Goal: Transaction & Acquisition: Purchase product/service

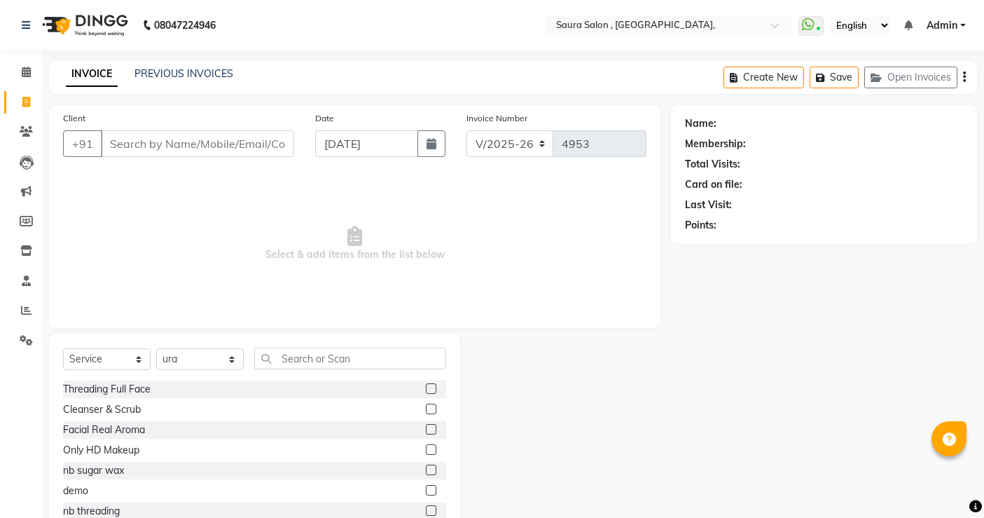
select select "6963"
select select "service"
click at [194, 365] on select "Select Stylist archana asha [PERSON_NAME] deepika [PERSON_NAME] [PERSON_NAME] […" at bounding box center [200, 359] width 88 height 22
select select "75621"
click at [156, 348] on select "Select Stylist archana asha [PERSON_NAME] deepika [PERSON_NAME] [PERSON_NAME] […" at bounding box center [200, 359] width 88 height 22
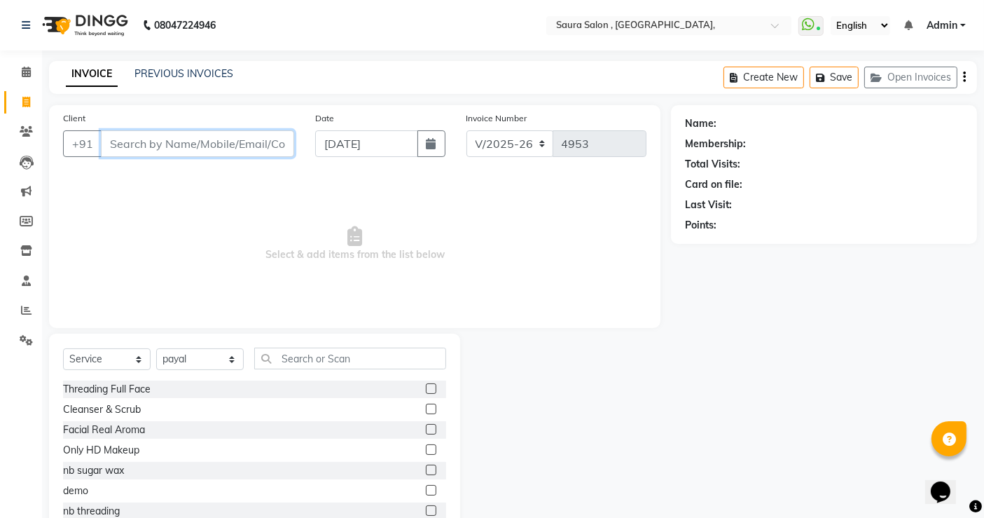
click at [144, 139] on input "Client" at bounding box center [197, 143] width 193 height 27
click at [144, 145] on input "Client" at bounding box center [197, 143] width 193 height 27
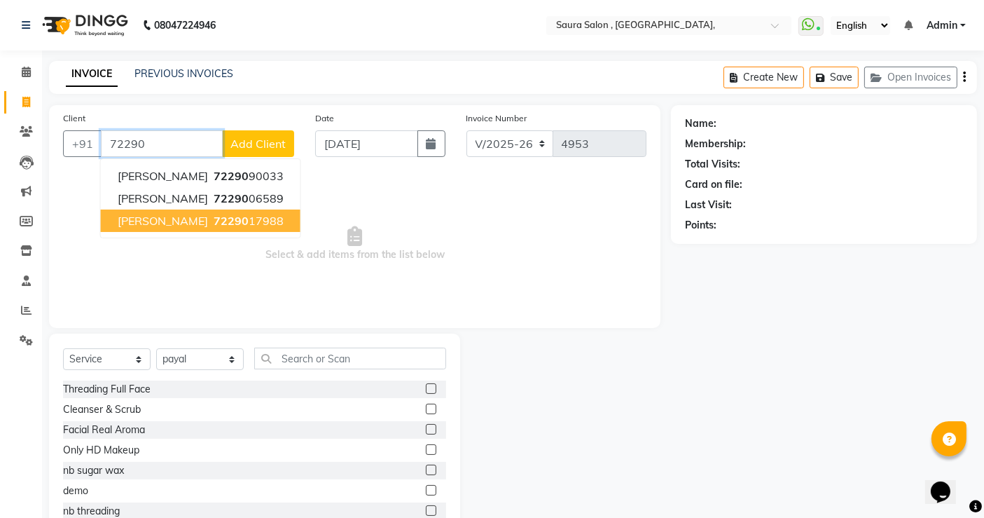
click at [240, 219] on ngb-highlight "72290 17988" at bounding box center [247, 221] width 73 height 14
type input "7229017988"
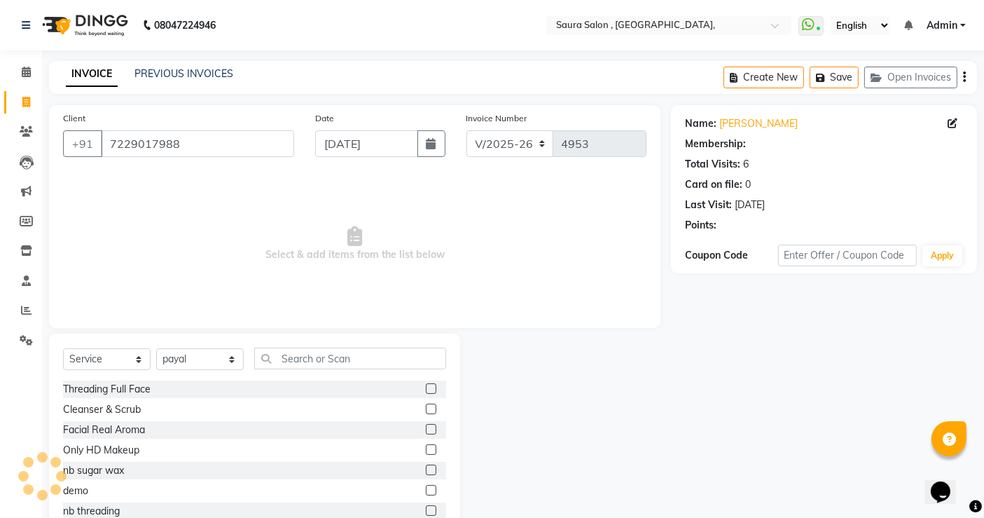
select select "1: Object"
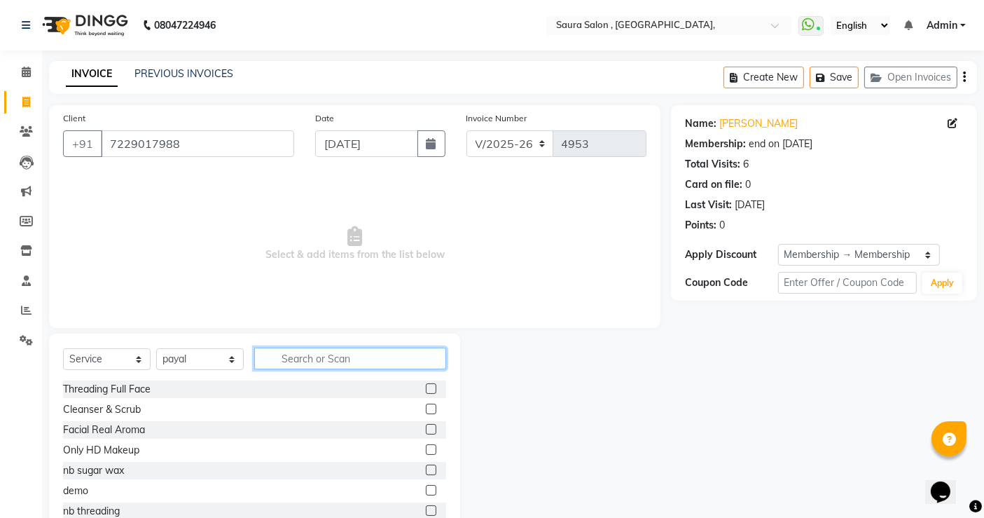
click at [308, 361] on input "text" at bounding box center [350, 358] width 192 height 22
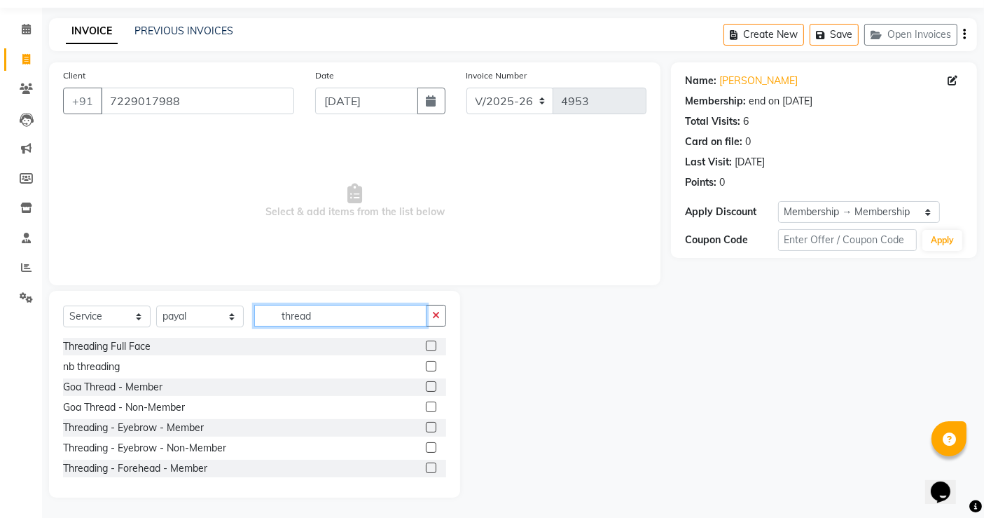
type input "thread"
click at [426, 429] on label at bounding box center [431, 427] width 11 height 11
click at [426, 429] on input "checkbox" at bounding box center [430, 427] width 9 height 9
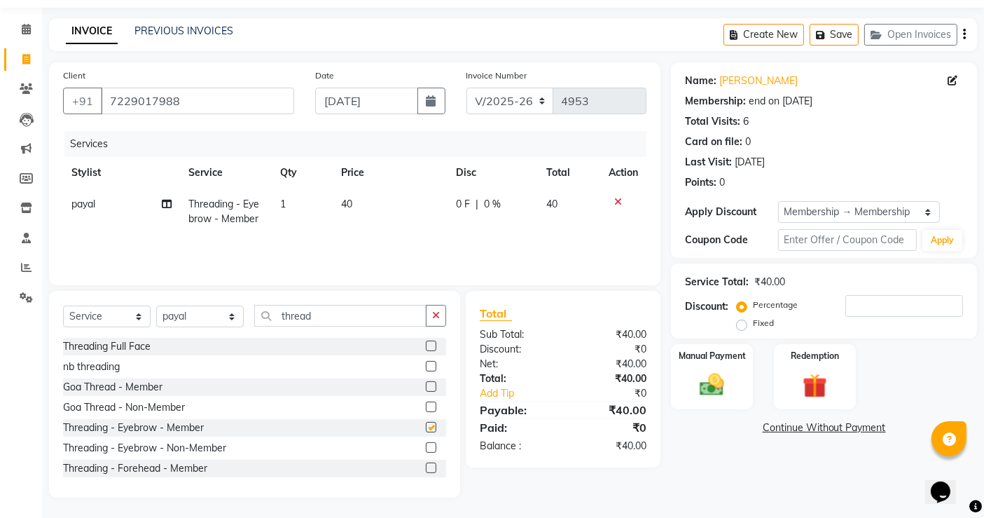
checkbox input "false"
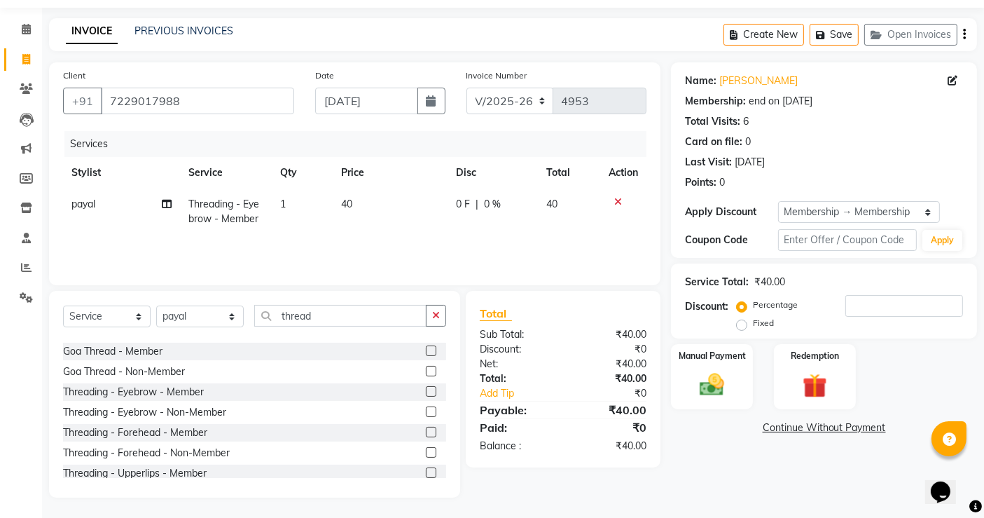
scroll to position [36, 0]
click at [426, 431] on label at bounding box center [431, 431] width 11 height 11
click at [426, 431] on input "checkbox" at bounding box center [430, 431] width 9 height 9
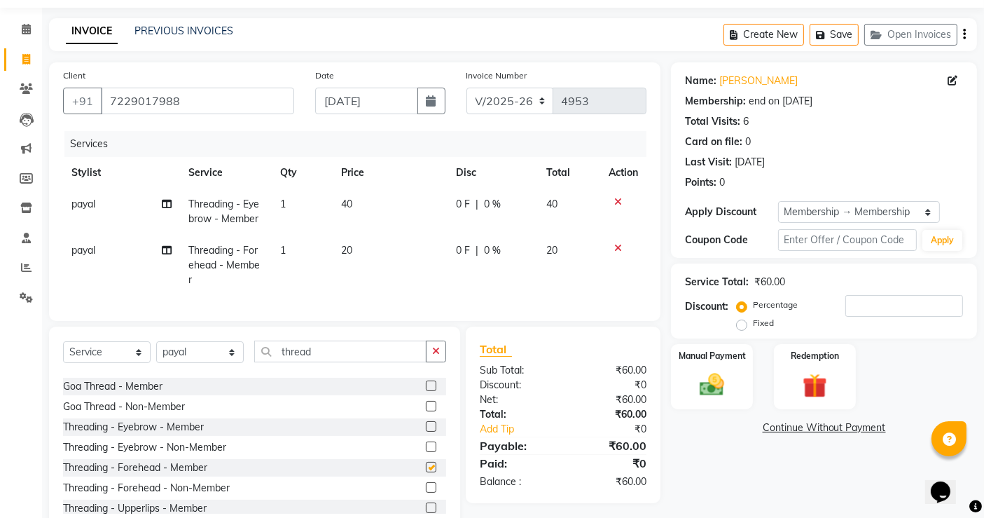
checkbox input "false"
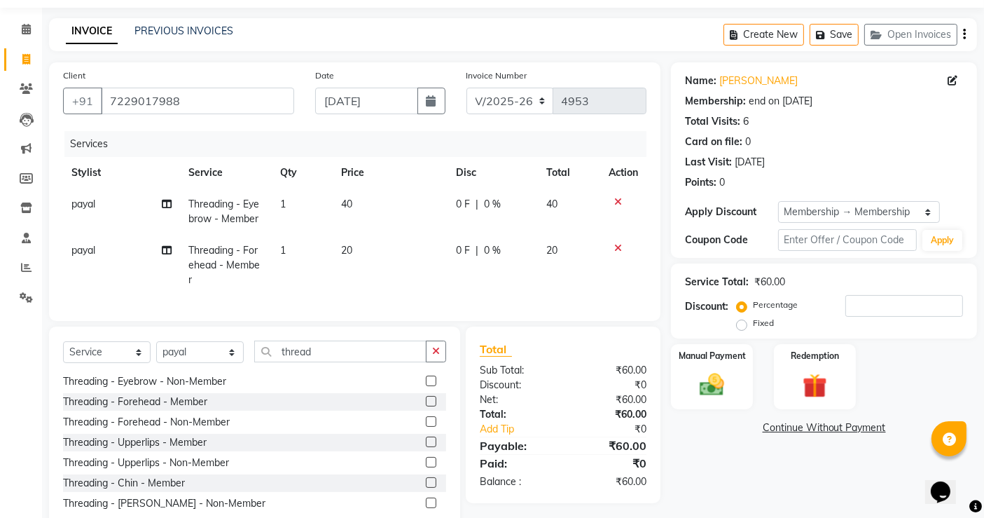
scroll to position [106, 0]
click at [426, 434] on label at bounding box center [431, 437] width 11 height 11
click at [426, 434] on input "checkbox" at bounding box center [430, 438] width 9 height 9
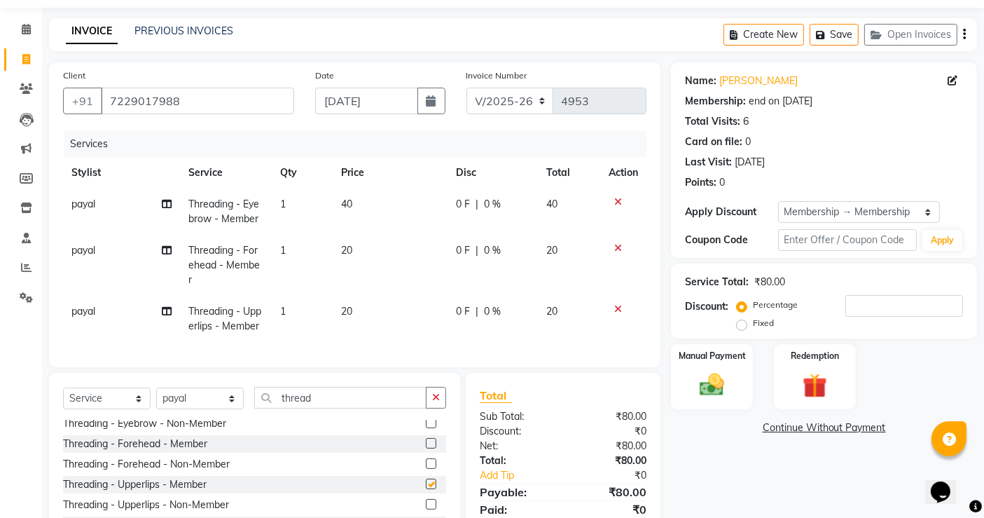
checkbox input "false"
click at [214, 401] on select "Select Stylist archana asha [PERSON_NAME] deepika [PERSON_NAME] [PERSON_NAME] […" at bounding box center [200, 398] width 88 height 22
select select "67661"
click at [156, 387] on select "Select Stylist archana asha [PERSON_NAME] deepika [PERSON_NAME] [PERSON_NAME] […" at bounding box center [200, 398] width 88 height 22
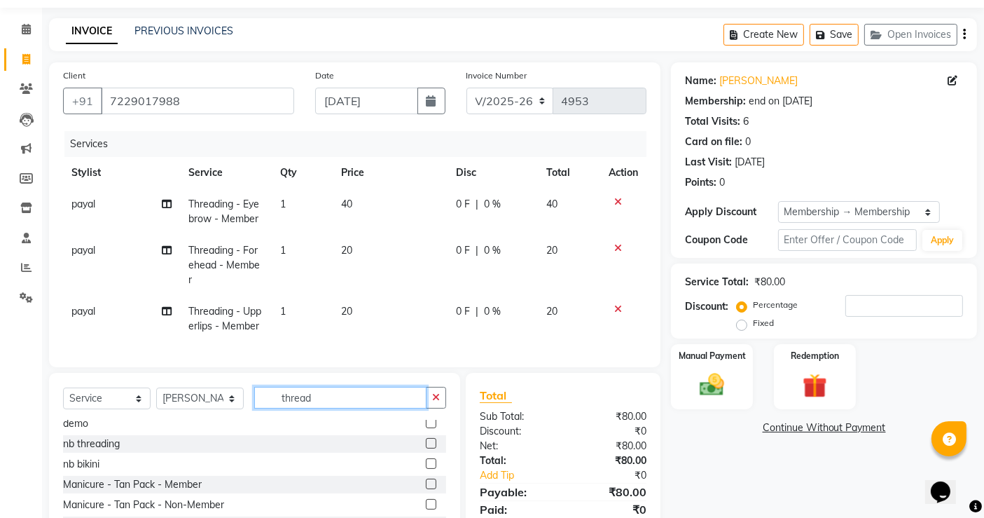
click at [347, 390] on input "thread" at bounding box center [340, 398] width 172 height 22
type input "t"
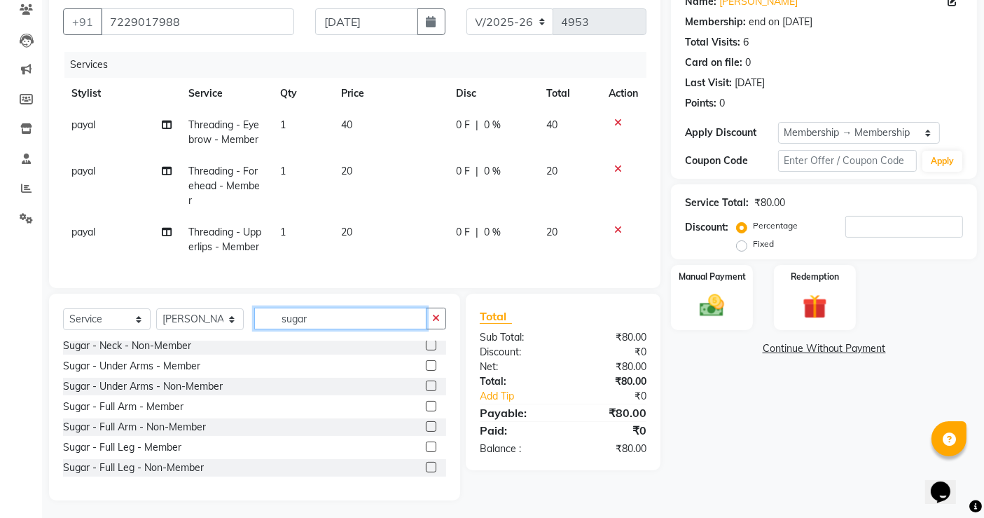
scroll to position [332, 0]
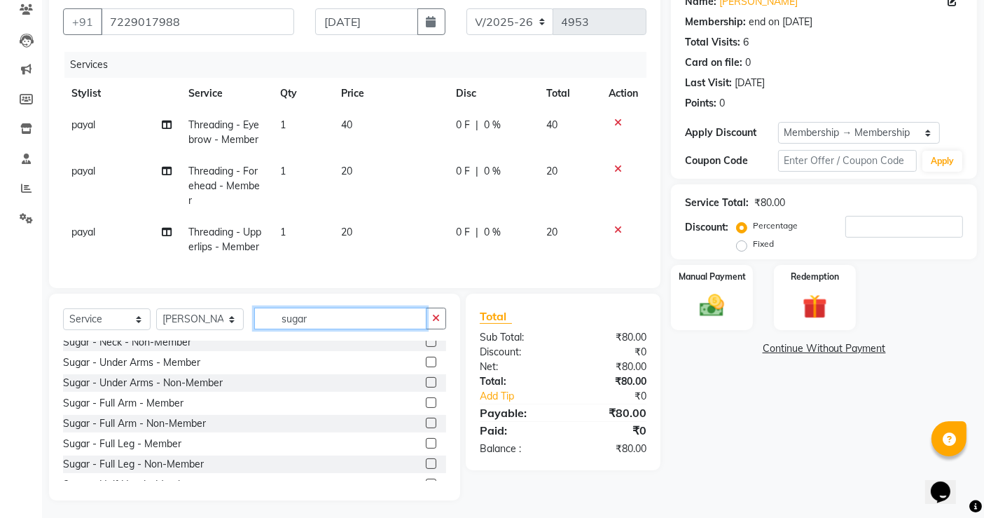
type input "sugar"
click at [426, 357] on label at bounding box center [431, 362] width 11 height 11
click at [426, 358] on input "checkbox" at bounding box center [430, 362] width 9 height 9
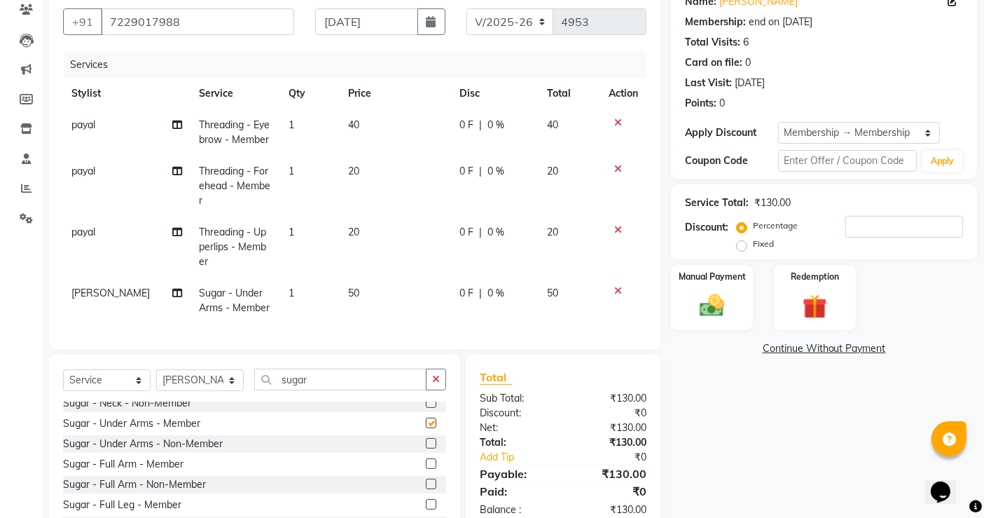
checkbox input "false"
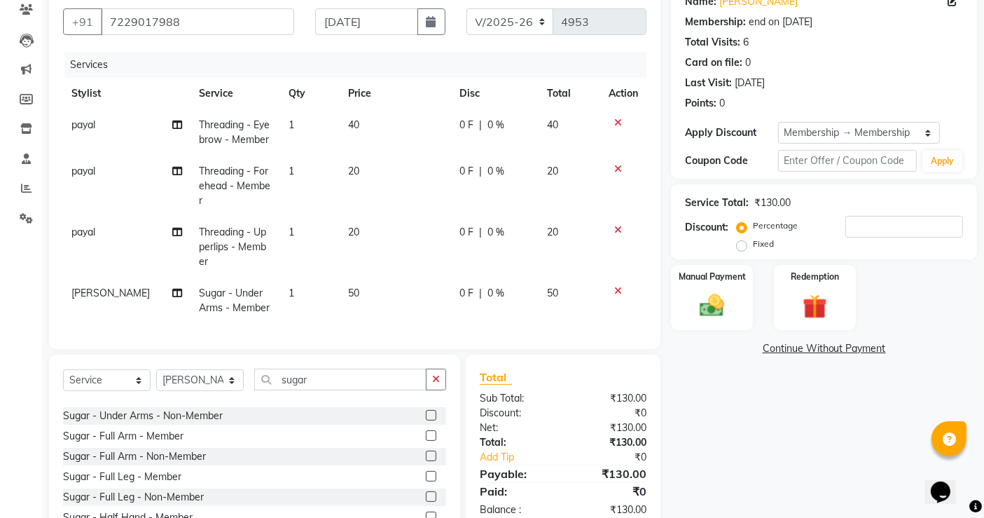
scroll to position [368, 0]
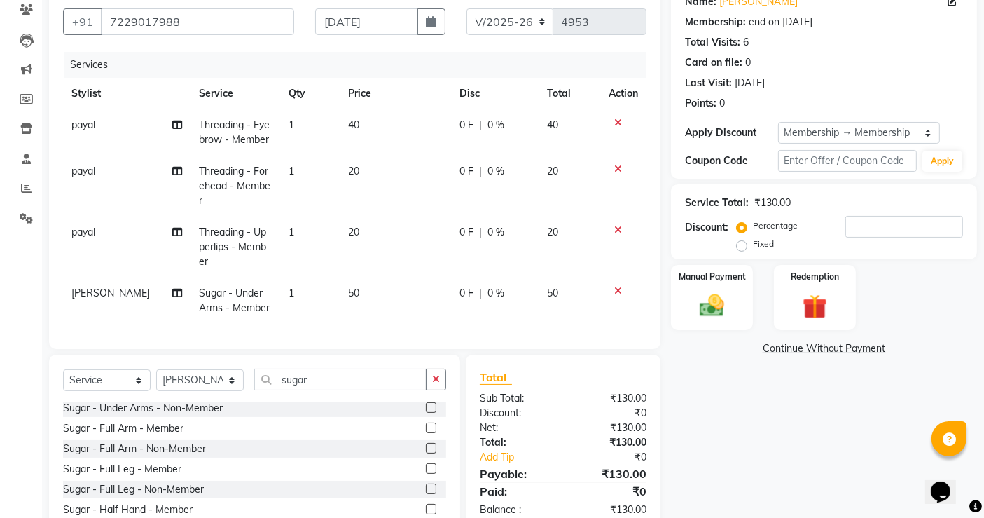
click at [426, 422] on label at bounding box center [431, 427] width 11 height 11
click at [426, 424] on input "checkbox" at bounding box center [430, 428] width 9 height 9
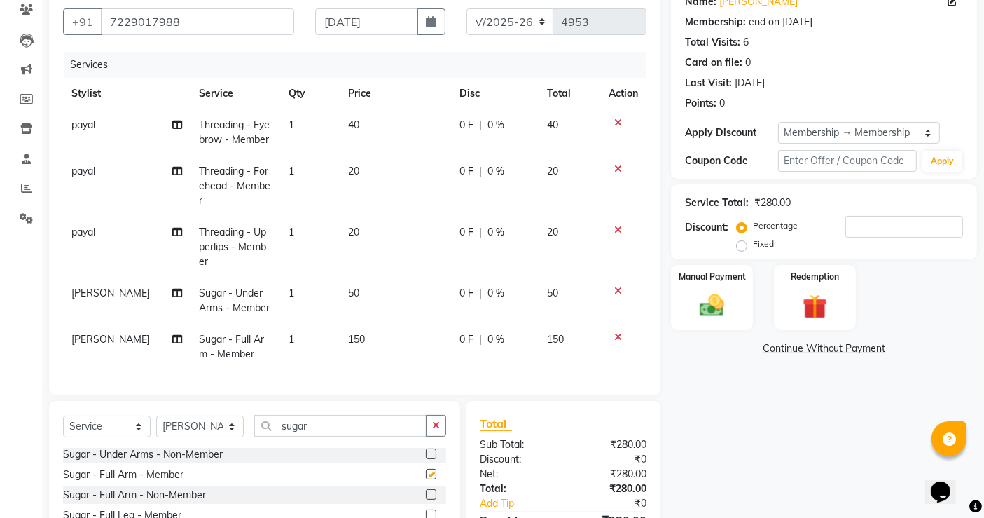
checkbox input "false"
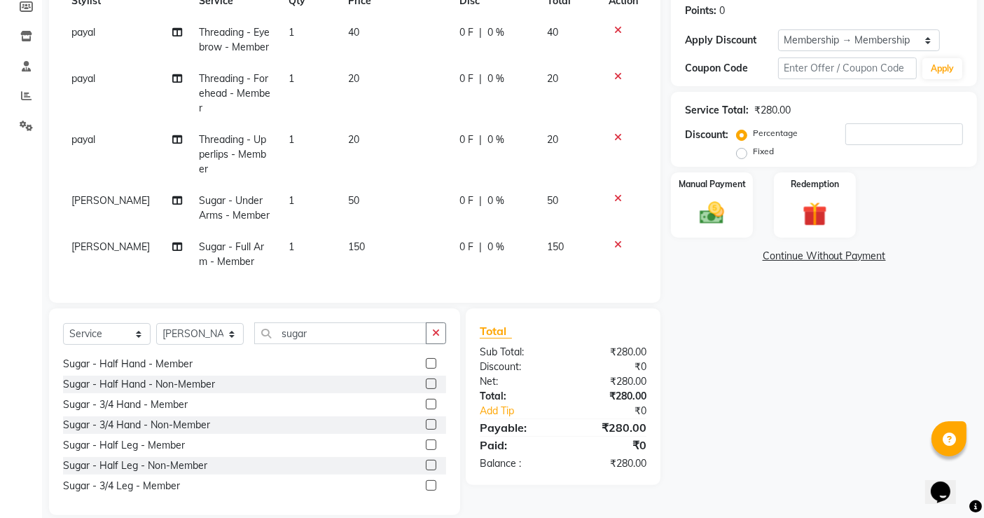
scroll to position [486, 0]
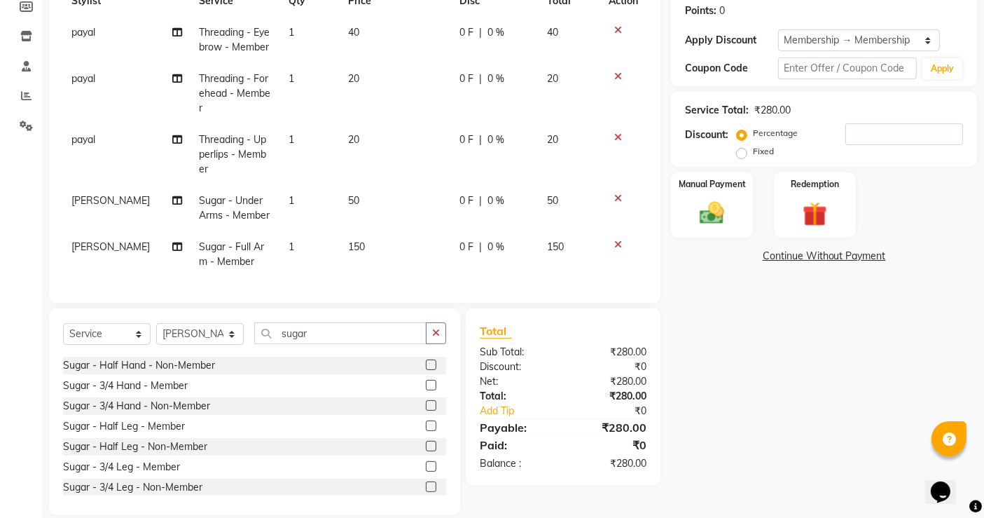
click at [426, 420] on label at bounding box center [431, 425] width 11 height 11
click at [426, 422] on input "checkbox" at bounding box center [430, 426] width 9 height 9
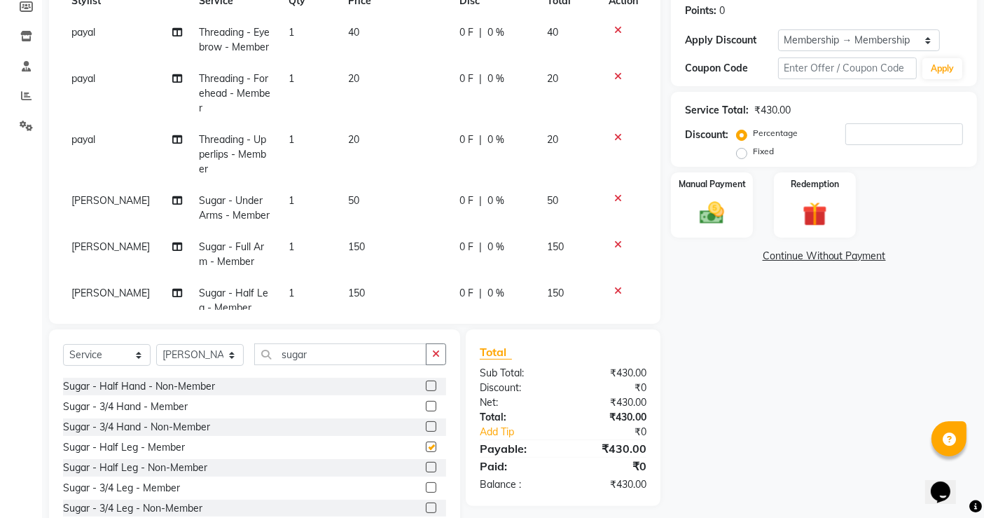
checkbox input "false"
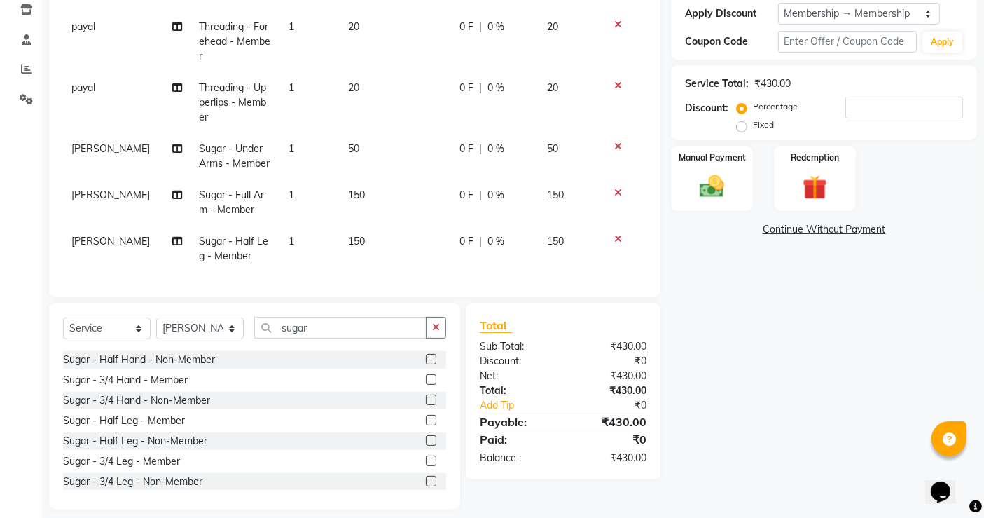
scroll to position [37, 0]
click at [732, 396] on div "Name: [PERSON_NAME] Membership: end on [DATE] Total Visits: 6 Card on file: 0 L…" at bounding box center [829, 186] width 317 height 645
click at [712, 155] on label "Manual Payment" at bounding box center [712, 156] width 70 height 13
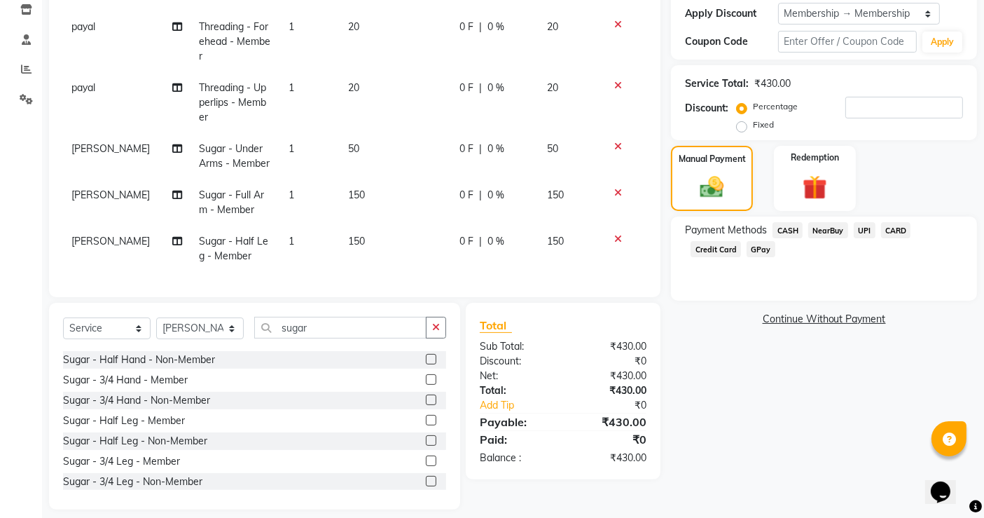
click at [865, 232] on span "UPI" at bounding box center [865, 230] width 22 height 16
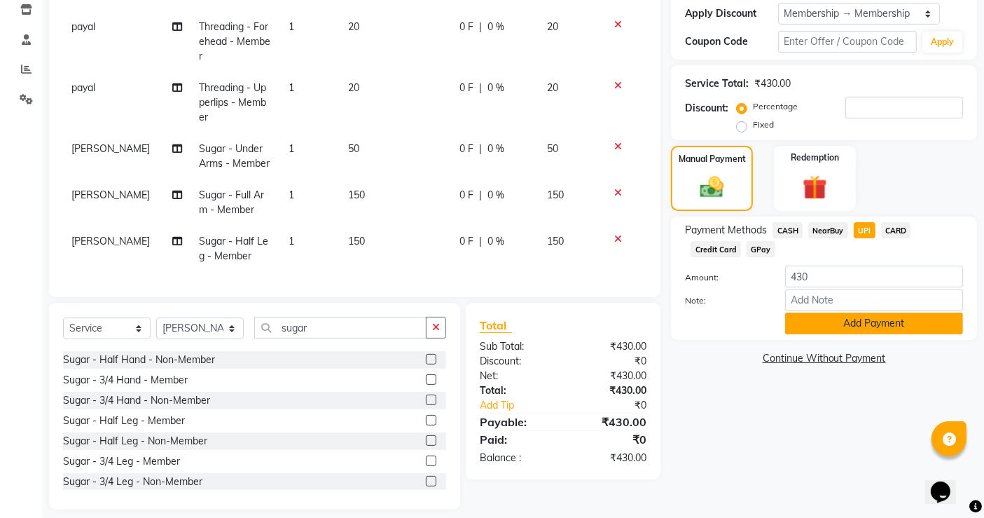
click at [874, 315] on button "Add Payment" at bounding box center [874, 323] width 178 height 22
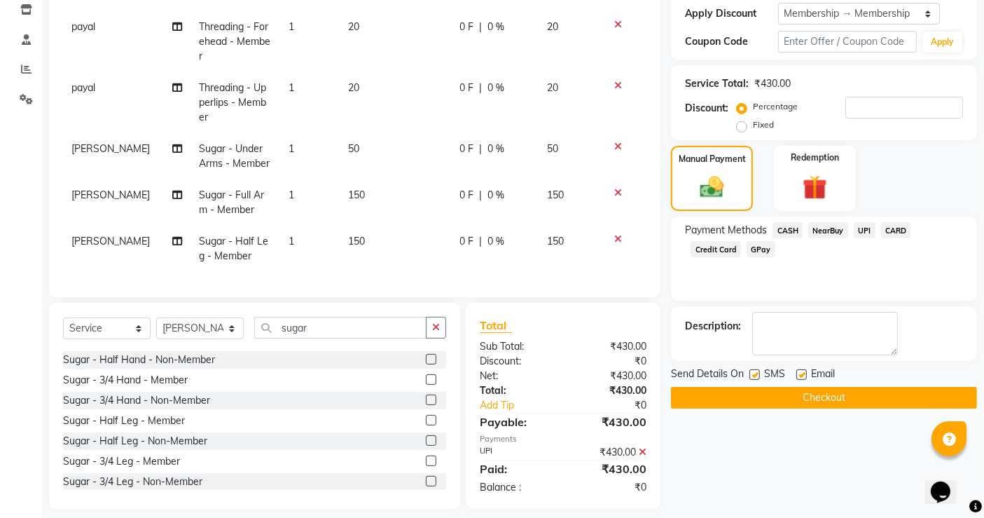
click at [815, 397] on button "Checkout" at bounding box center [824, 398] width 306 height 22
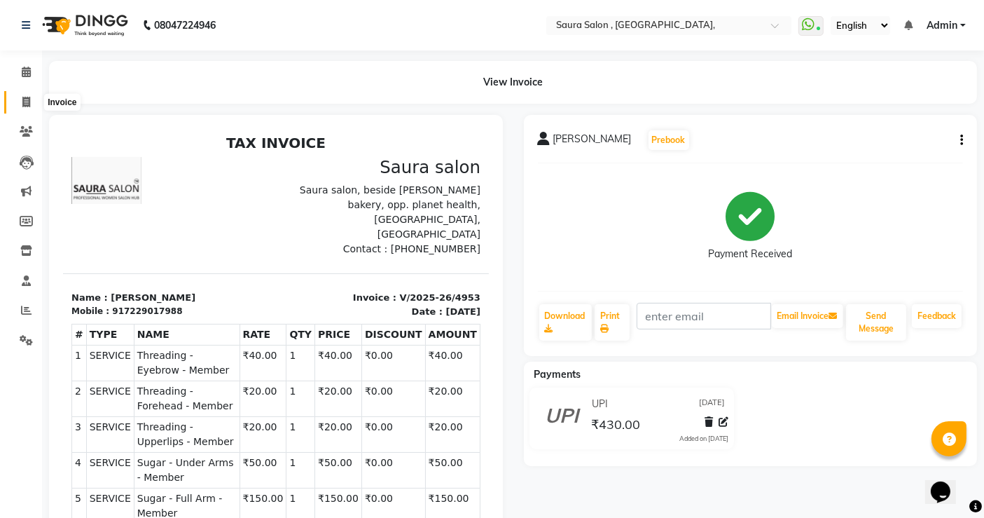
click at [26, 98] on icon at bounding box center [26, 102] width 8 height 11
select select "service"
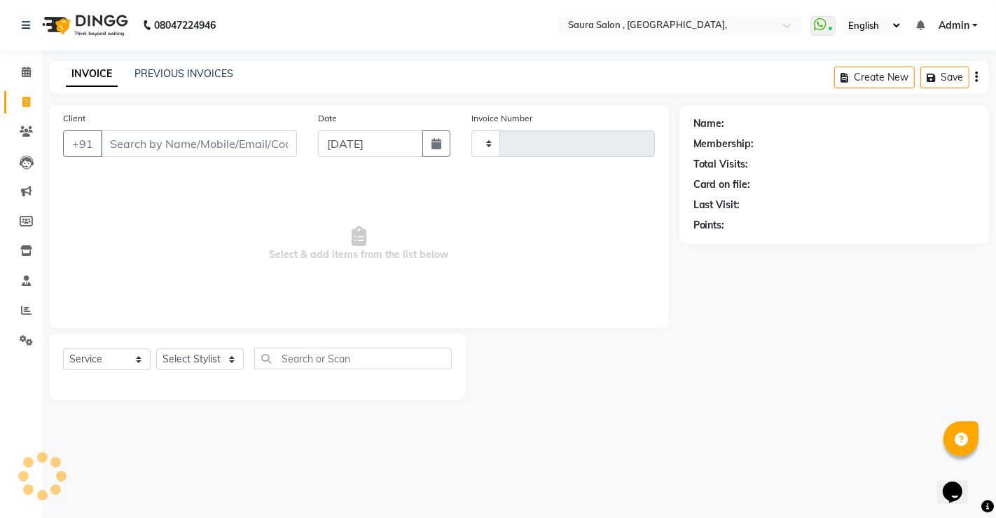
type input "4954"
select select "6963"
click at [131, 146] on input "Client" at bounding box center [199, 143] width 196 height 27
select select "57428"
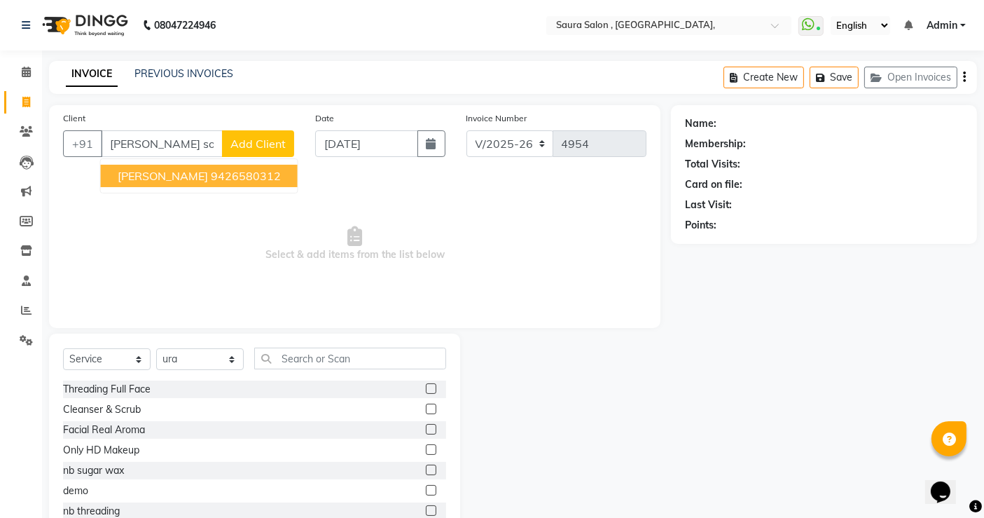
click at [224, 177] on ngb-highlight "9426580312" at bounding box center [246, 176] width 70 height 14
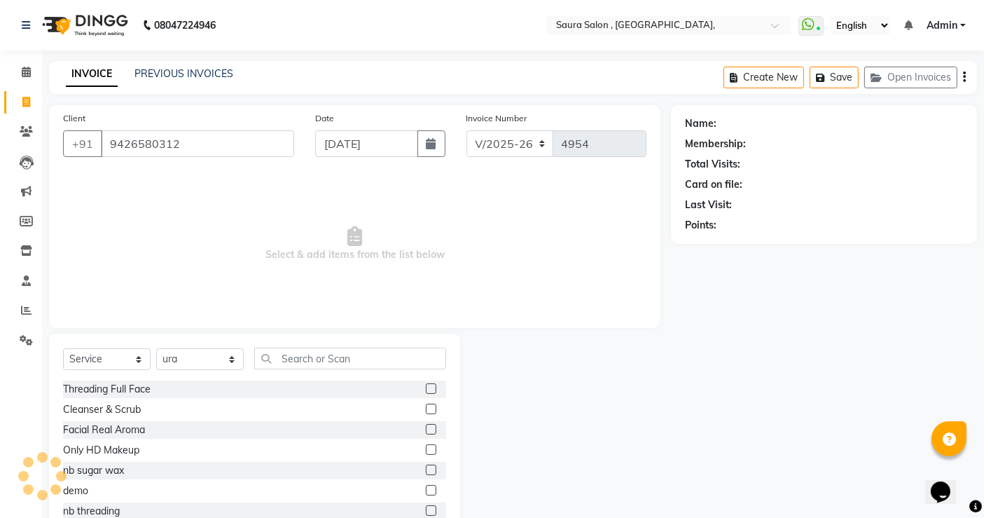
type input "9426580312"
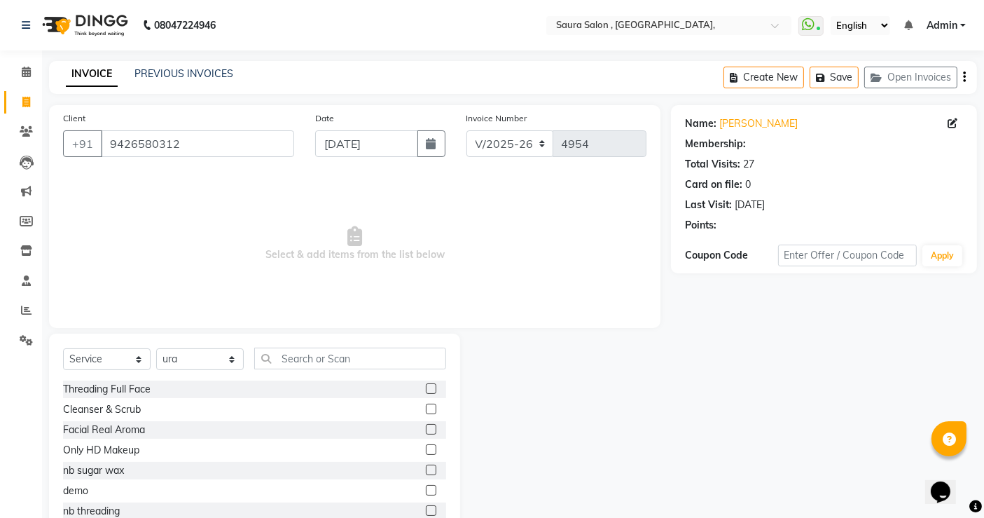
select select "1: Object"
drag, startPoint x: 193, startPoint y: 360, endPoint x: 205, endPoint y: 202, distance: 158.8
click at [205, 202] on div "Client [PHONE_NUMBER] Date [DATE] Invoice Number V/2025 V/[PHONE_NUMBER] Select…" at bounding box center [355, 322] width 633 height 435
select select "76377"
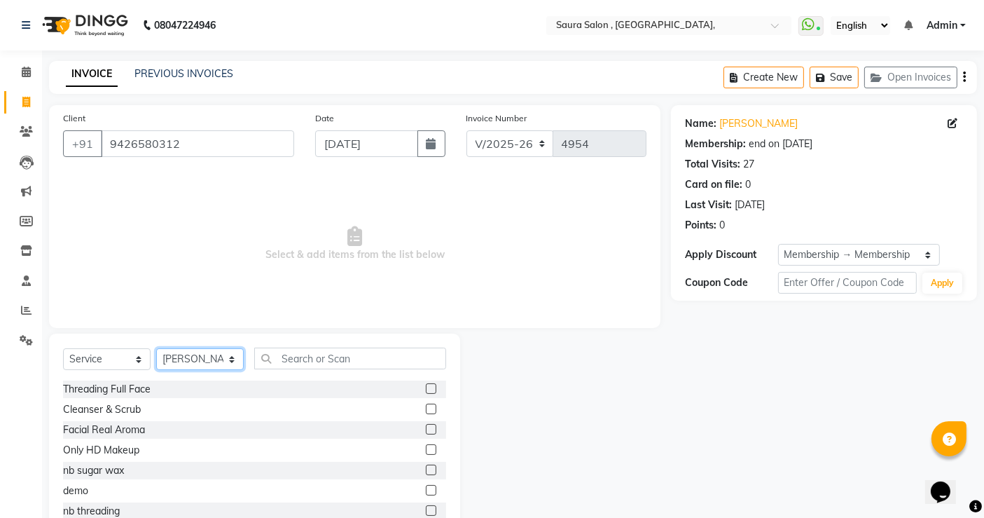
click at [156, 348] on select "Select Stylist archana asha [PERSON_NAME] deepika [PERSON_NAME] [PERSON_NAME] […" at bounding box center [200, 359] width 88 height 22
click at [299, 351] on input "text" at bounding box center [350, 358] width 192 height 22
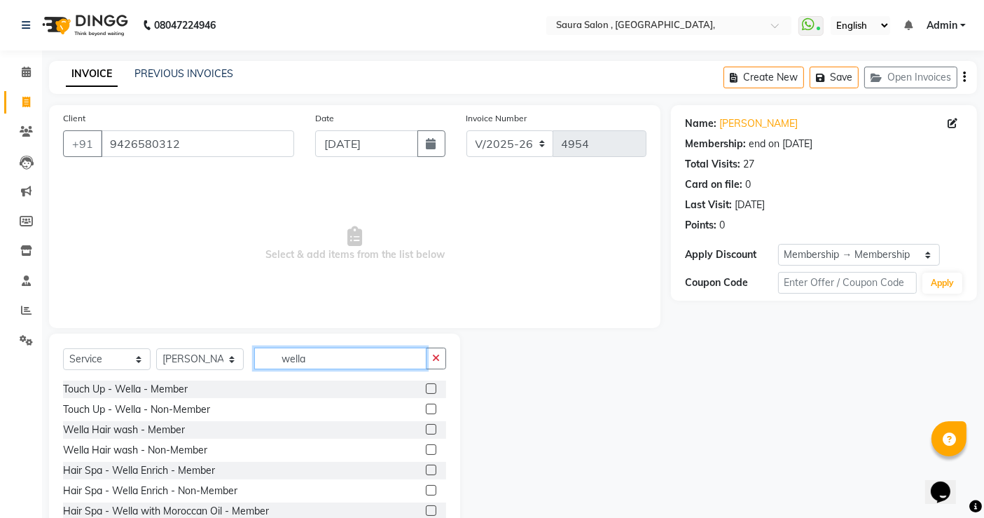
type input "wella"
click at [426, 429] on label at bounding box center [431, 429] width 11 height 11
click at [426, 429] on input "checkbox" at bounding box center [430, 429] width 9 height 9
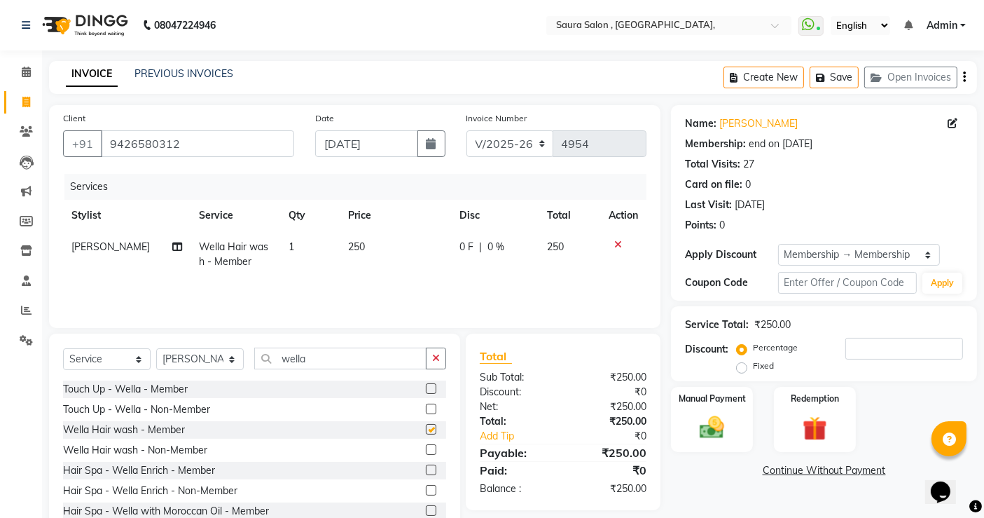
checkbox input "false"
click at [341, 362] on input "wella" at bounding box center [340, 358] width 172 height 22
type input "w"
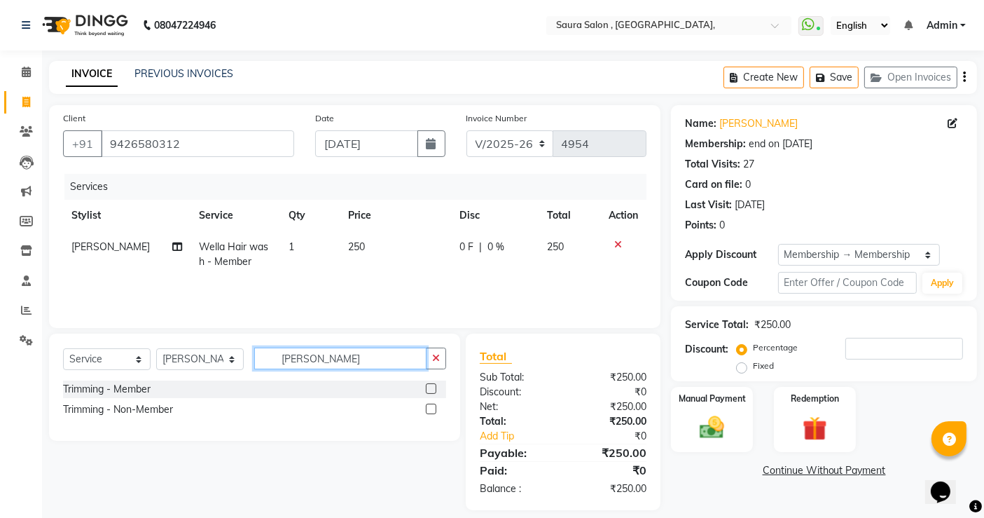
type input "[PERSON_NAME]"
click at [431, 386] on label at bounding box center [431, 388] width 11 height 11
click at [431, 386] on input "checkbox" at bounding box center [430, 389] width 9 height 9
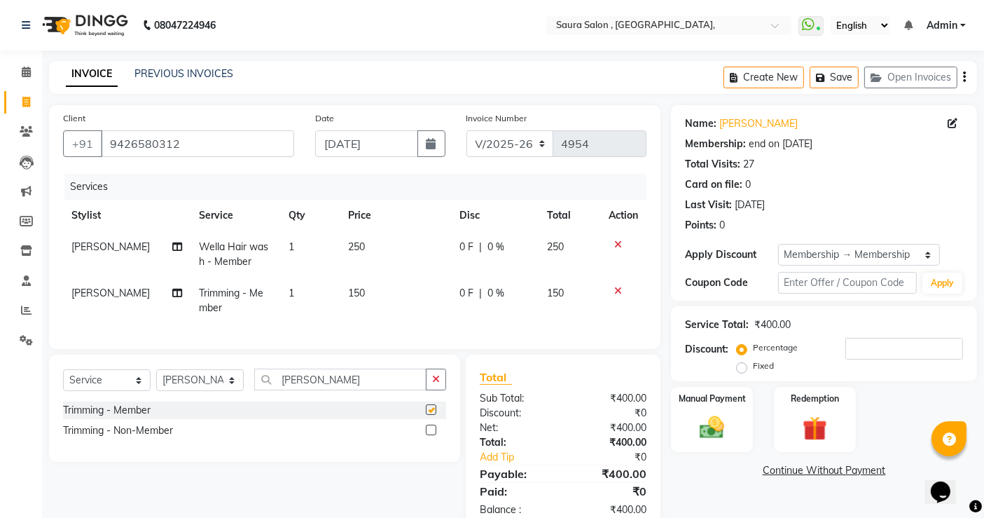
checkbox input "false"
click at [726, 427] on img at bounding box center [712, 427] width 42 height 29
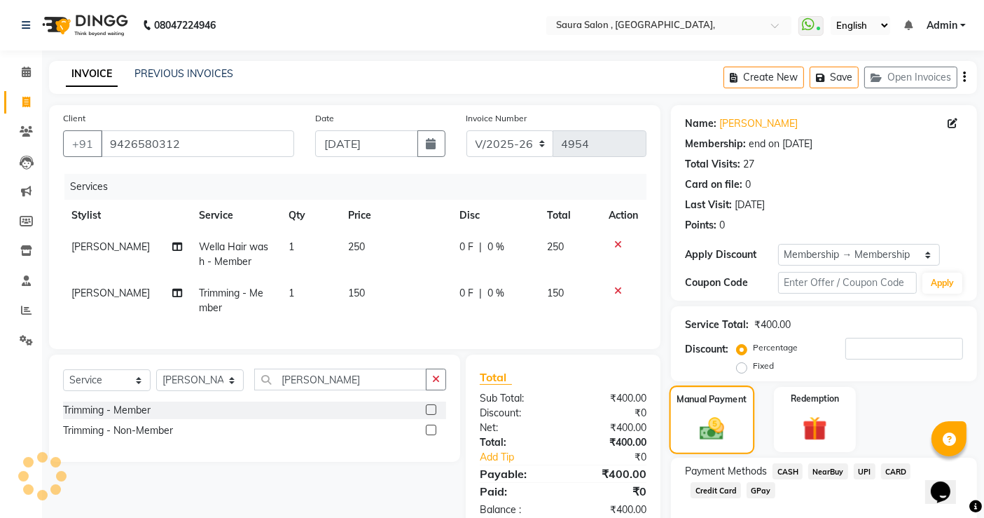
scroll to position [73, 0]
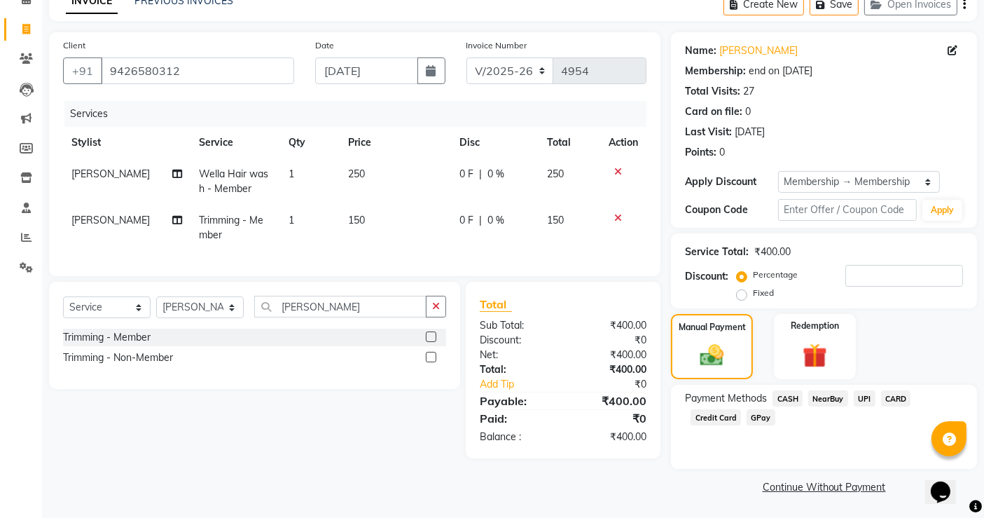
click at [789, 399] on span "CASH" at bounding box center [788, 398] width 30 height 16
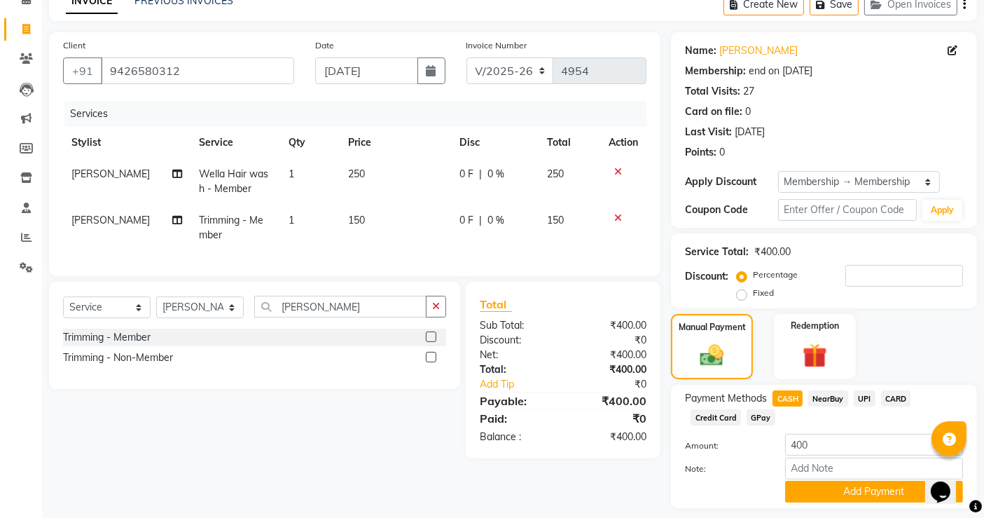
scroll to position [112, 0]
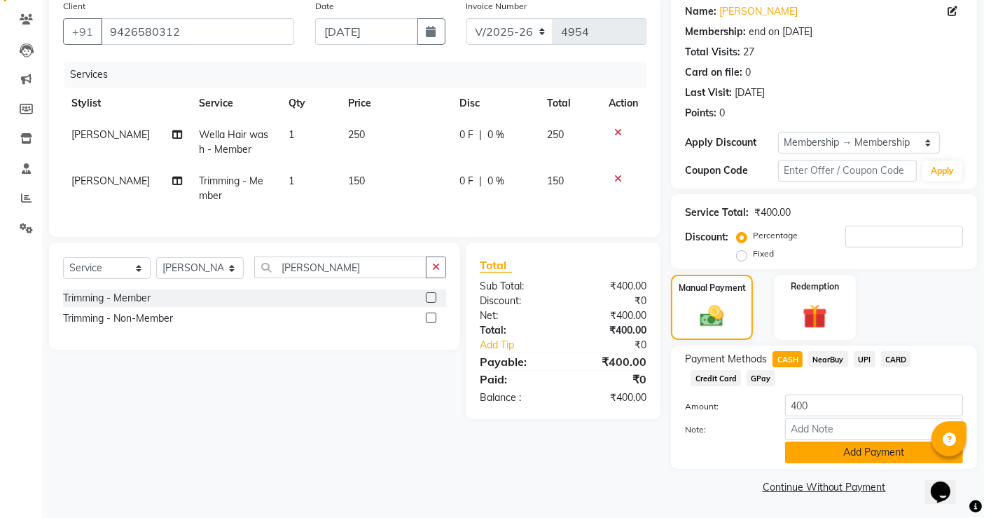
click at [867, 455] on button "Add Payment" at bounding box center [874, 452] width 178 height 22
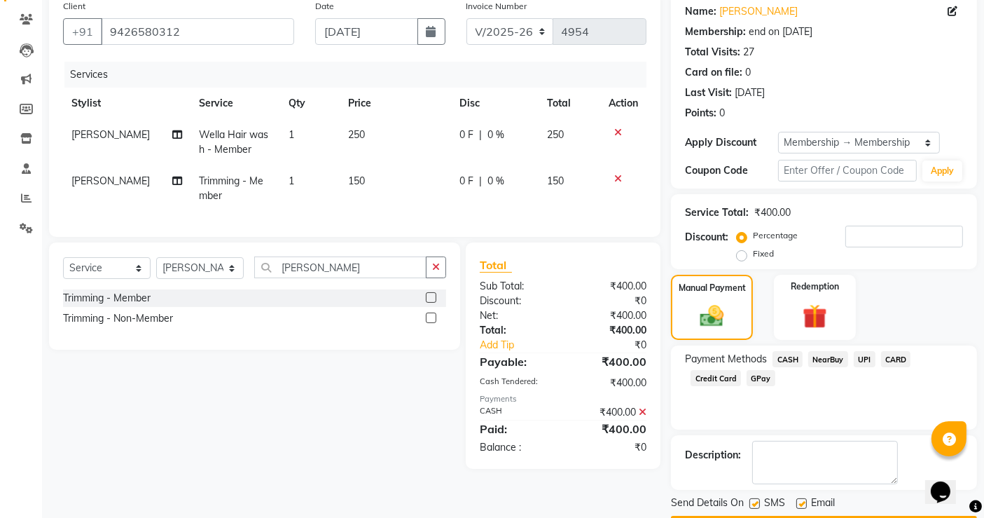
scroll to position [152, 0]
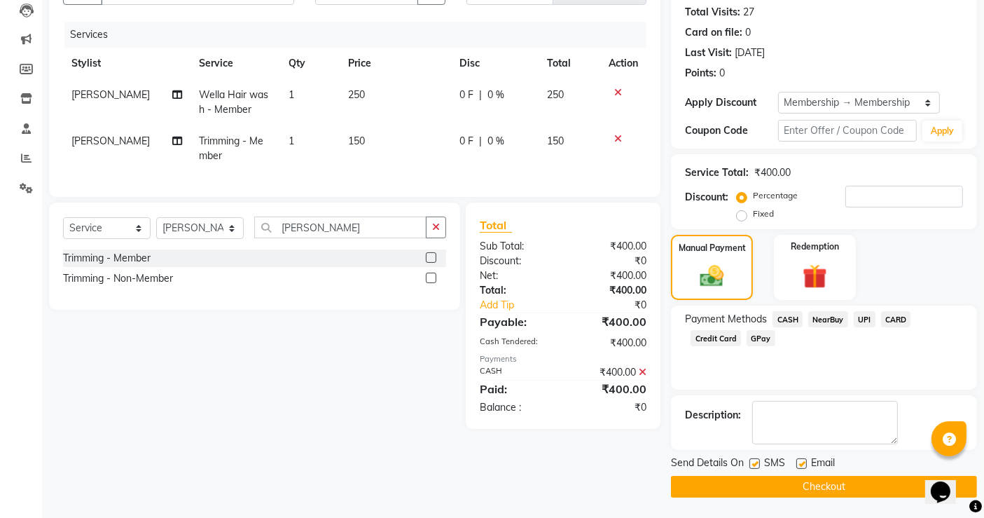
click at [828, 483] on button "Checkout" at bounding box center [824, 487] width 306 height 22
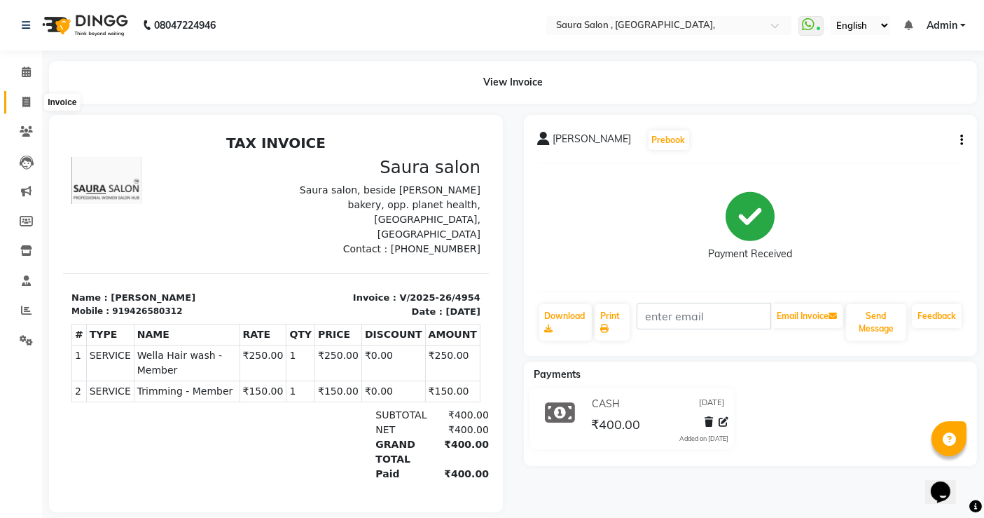
click at [21, 104] on span at bounding box center [26, 103] width 25 height 16
select select "service"
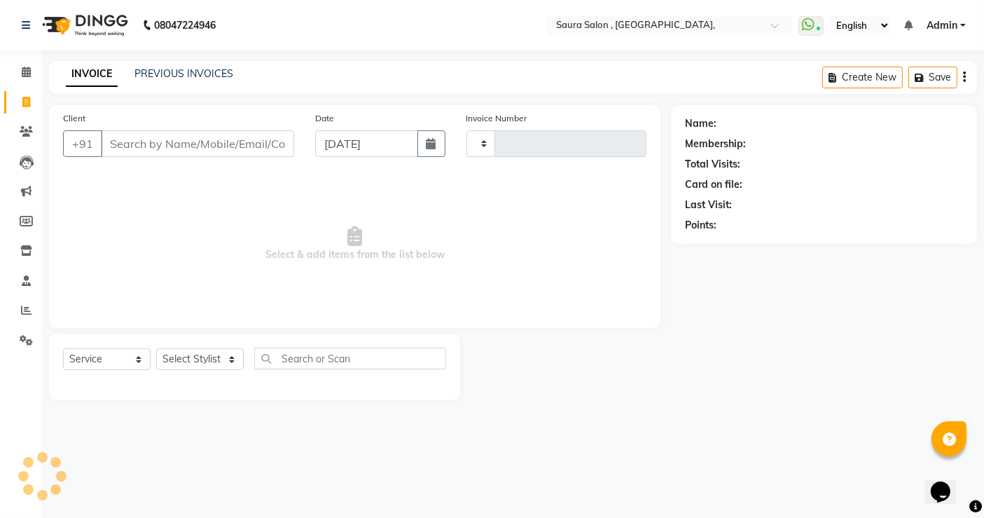
type input "4955"
select select "6963"
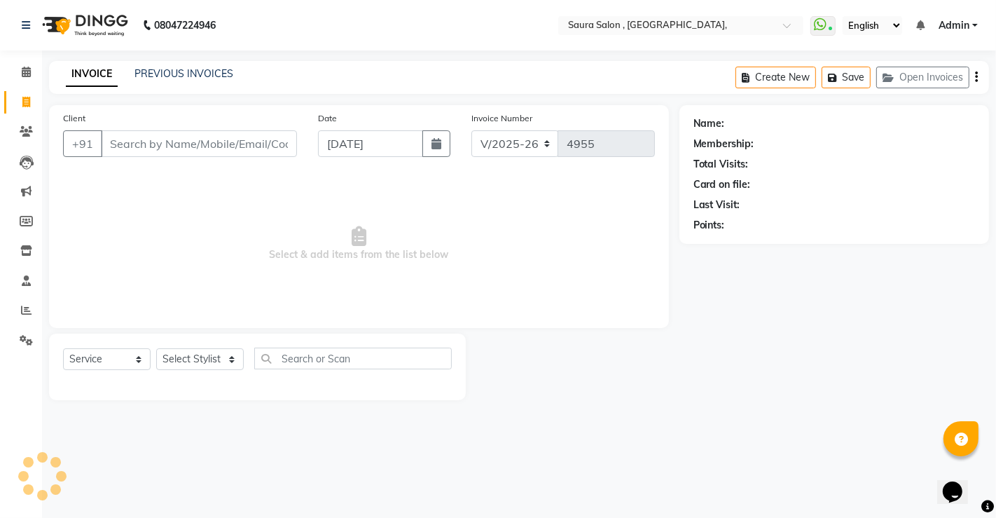
select select "57428"
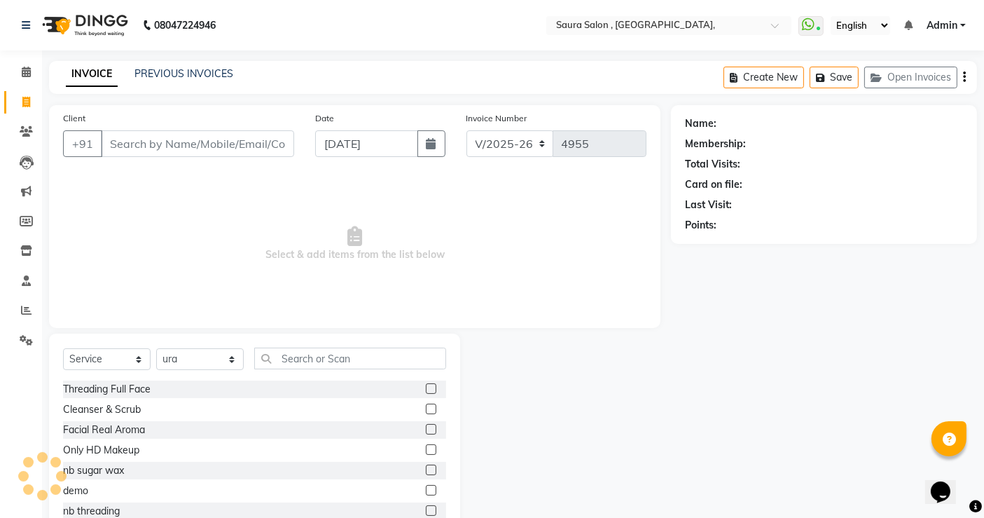
click at [132, 148] on input "Client" at bounding box center [197, 143] width 193 height 27
type input "9725401998"
click at [254, 139] on span "Add Client" at bounding box center [257, 144] width 55 height 14
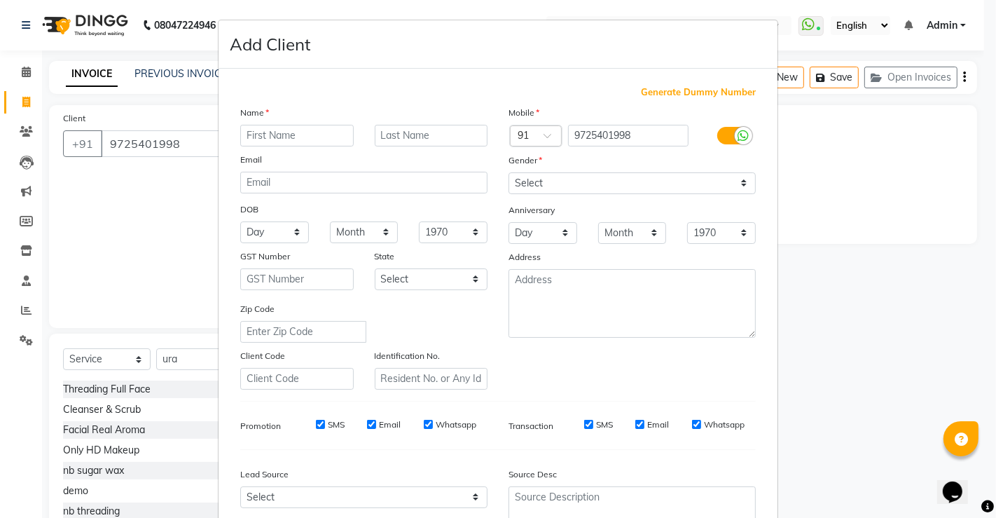
click at [254, 134] on input "text" at bounding box center [296, 136] width 113 height 22
type input "[PERSON_NAME]"
click at [395, 134] on input "text" at bounding box center [431, 136] width 113 height 22
type input "radia"
click at [533, 186] on select "Select [DEMOGRAPHIC_DATA] [DEMOGRAPHIC_DATA] Other Prefer Not To Say" at bounding box center [632, 183] width 247 height 22
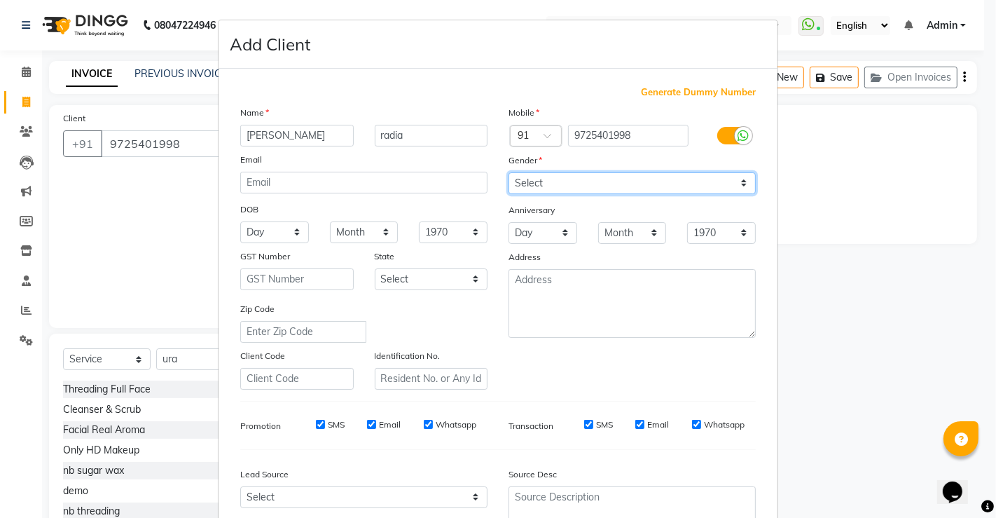
select select "[DEMOGRAPHIC_DATA]"
click at [509, 172] on select "Select [DEMOGRAPHIC_DATA] [DEMOGRAPHIC_DATA] Other Prefer Not To Say" at bounding box center [632, 183] width 247 height 22
click at [250, 233] on select "Day 01 02 03 04 05 06 07 08 09 10 11 12 13 14 15 16 17 18 19 20 21 22 23 24 25 …" at bounding box center [274, 232] width 69 height 22
select select "18"
click at [240, 221] on select "Day 01 02 03 04 05 06 07 08 09 10 11 12 13 14 15 16 17 18 19 20 21 22 23 24 25 …" at bounding box center [274, 232] width 69 height 22
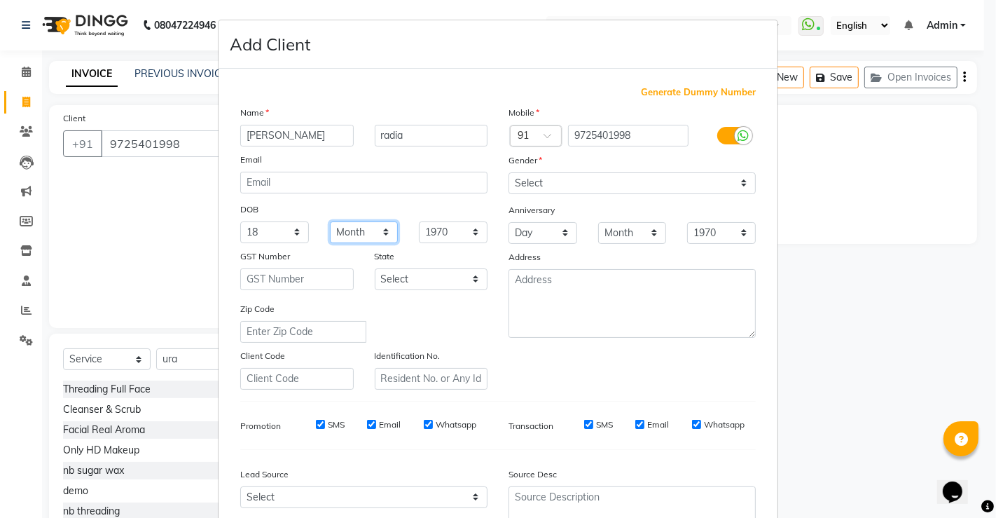
click at [357, 230] on select "Month January February March April May June July August September October Novem…" at bounding box center [364, 232] width 69 height 22
select select "11"
click at [330, 221] on select "Month January February March April May June July August September October Novem…" at bounding box center [364, 232] width 69 height 22
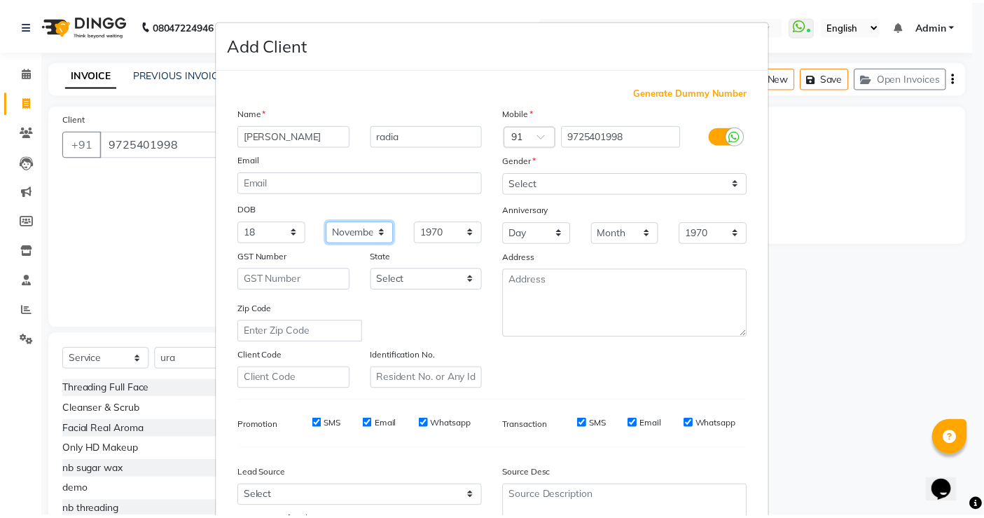
scroll to position [127, 0]
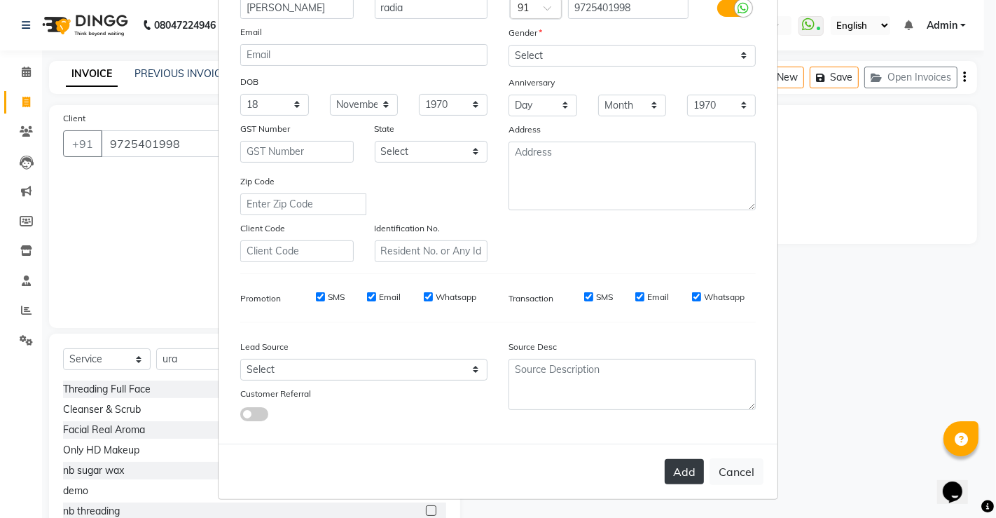
click at [673, 471] on button "Add" at bounding box center [684, 471] width 39 height 25
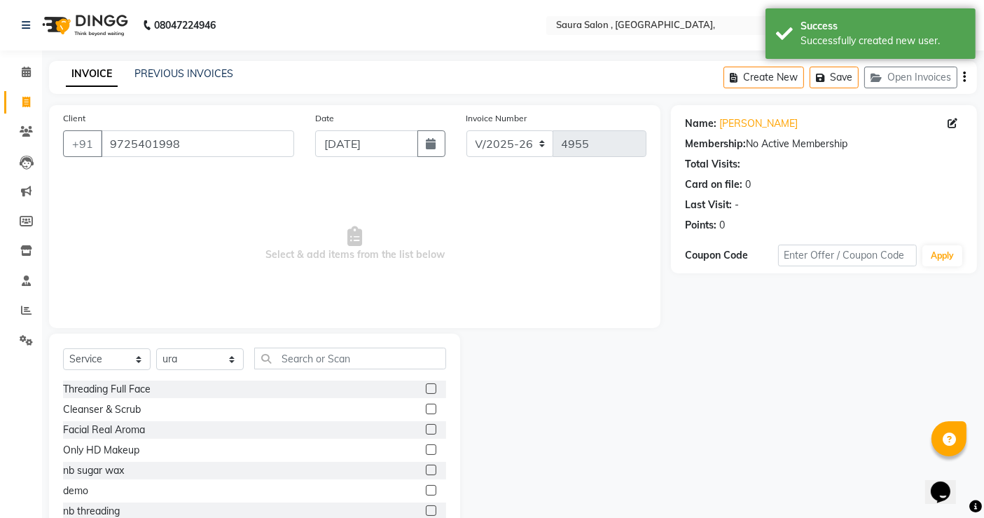
scroll to position [43, 0]
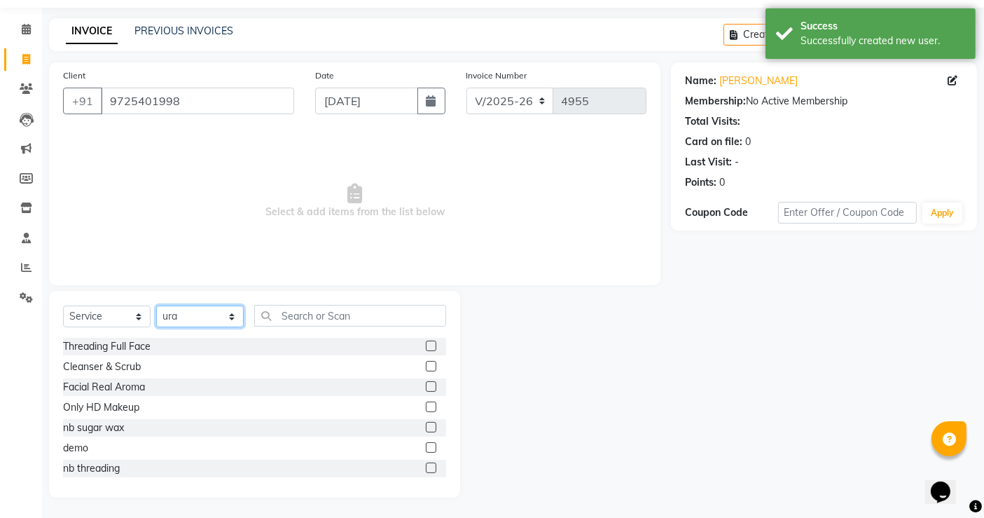
click at [228, 319] on select "Select Stylist archana asha [PERSON_NAME] deepika [PERSON_NAME] [PERSON_NAME] […" at bounding box center [200, 316] width 88 height 22
select select "82271"
click at [156, 305] on select "Select Stylist archana asha [PERSON_NAME] deepika [PERSON_NAME] [PERSON_NAME] […" at bounding box center [200, 316] width 88 height 22
click at [303, 317] on input "text" at bounding box center [350, 316] width 192 height 22
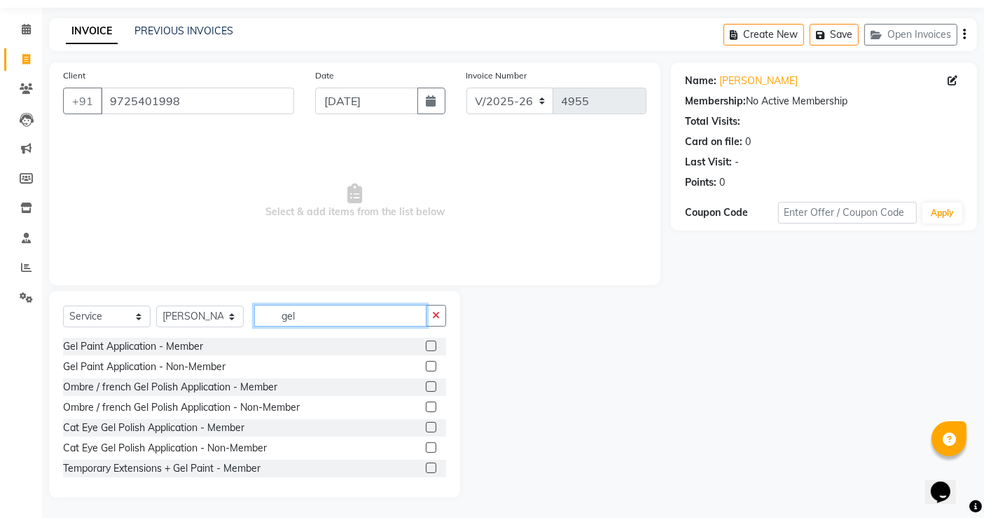
type input "gel"
click at [426, 371] on div at bounding box center [430, 368] width 9 height 15
click at [426, 363] on label at bounding box center [431, 366] width 11 height 11
click at [426, 363] on input "checkbox" at bounding box center [430, 366] width 9 height 9
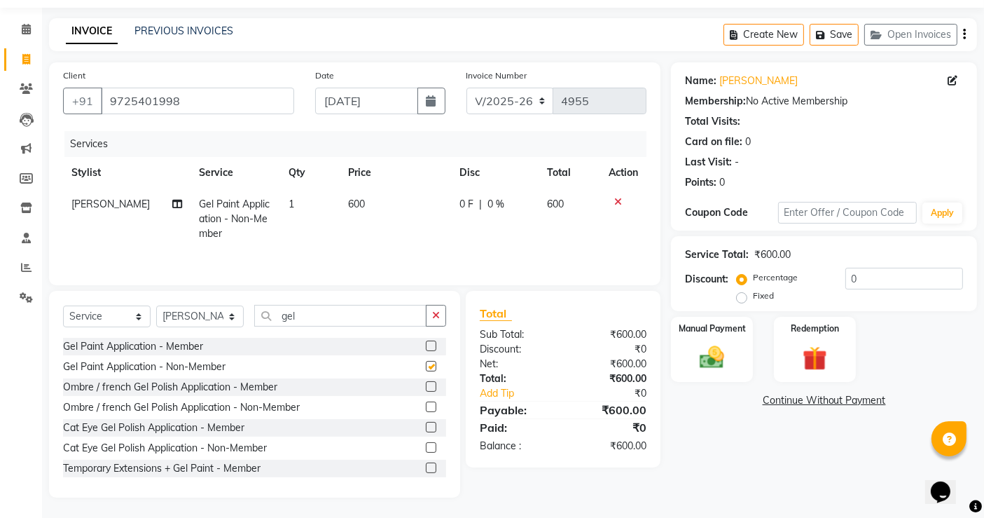
checkbox input "false"
click at [713, 357] on img at bounding box center [712, 356] width 42 height 29
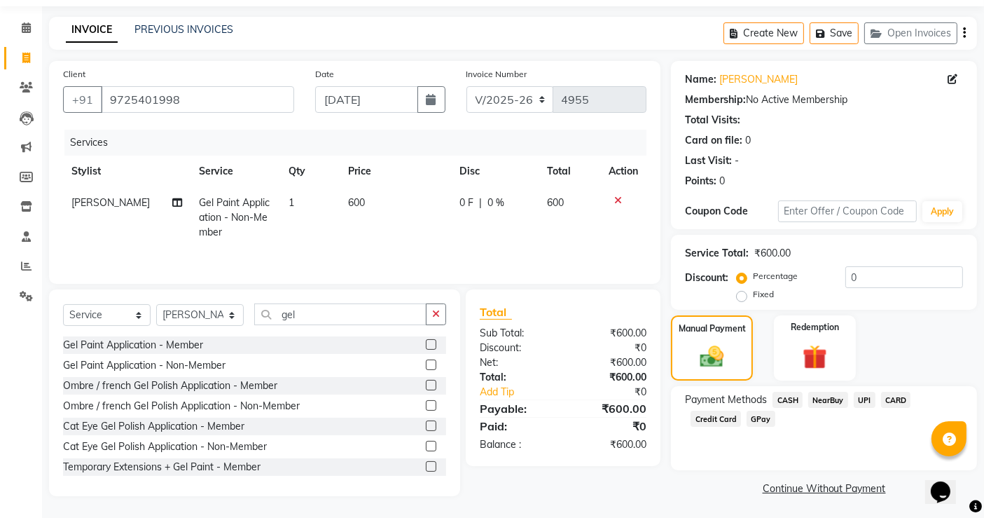
click at [790, 399] on span "CASH" at bounding box center [788, 400] width 30 height 16
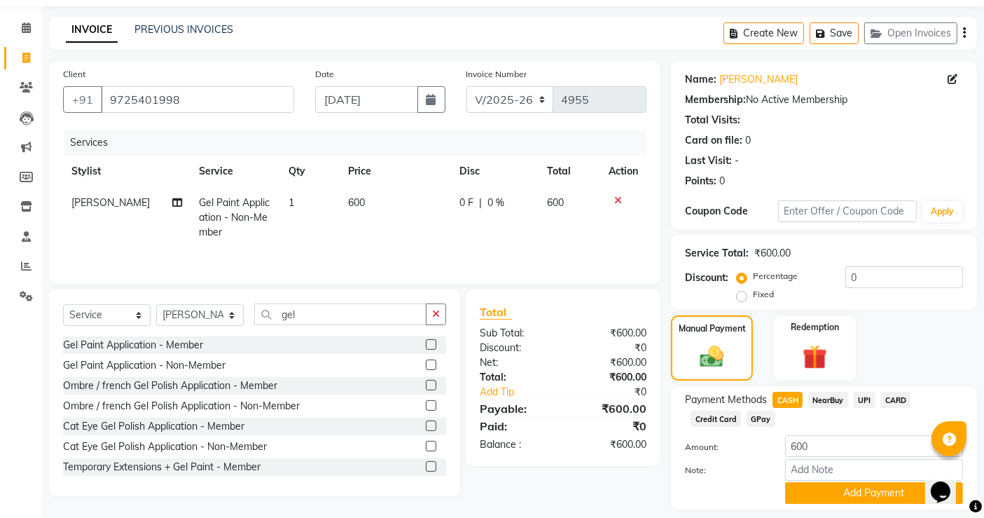
scroll to position [85, 0]
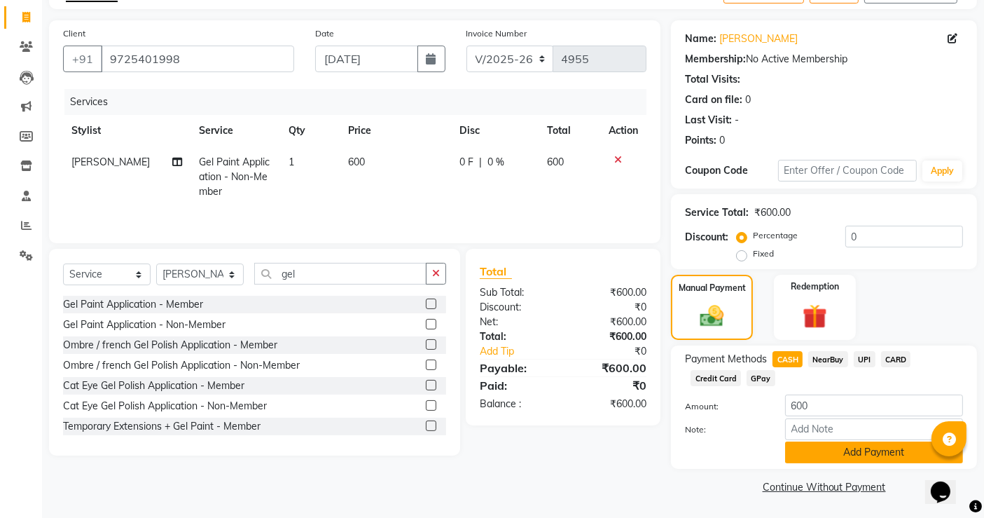
click at [839, 457] on button "Add Payment" at bounding box center [874, 452] width 178 height 22
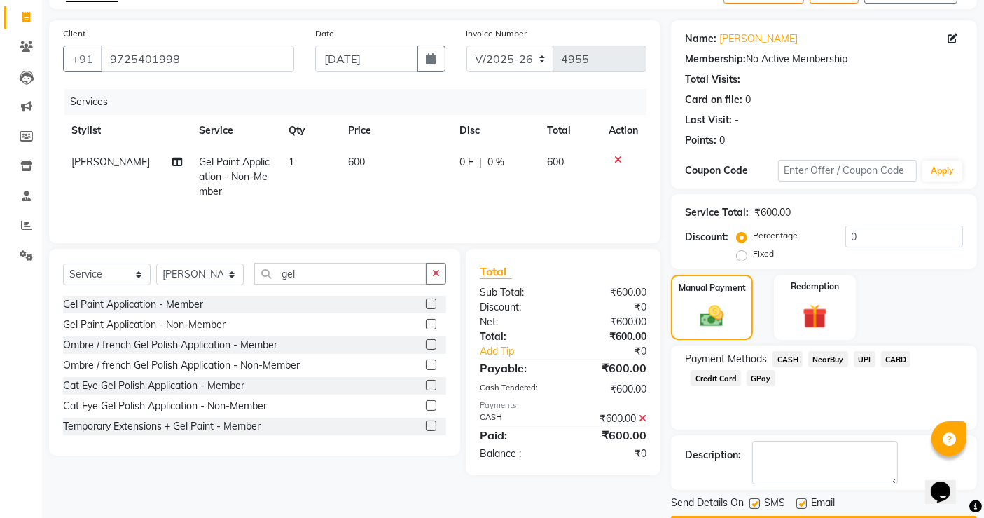
scroll to position [124, 0]
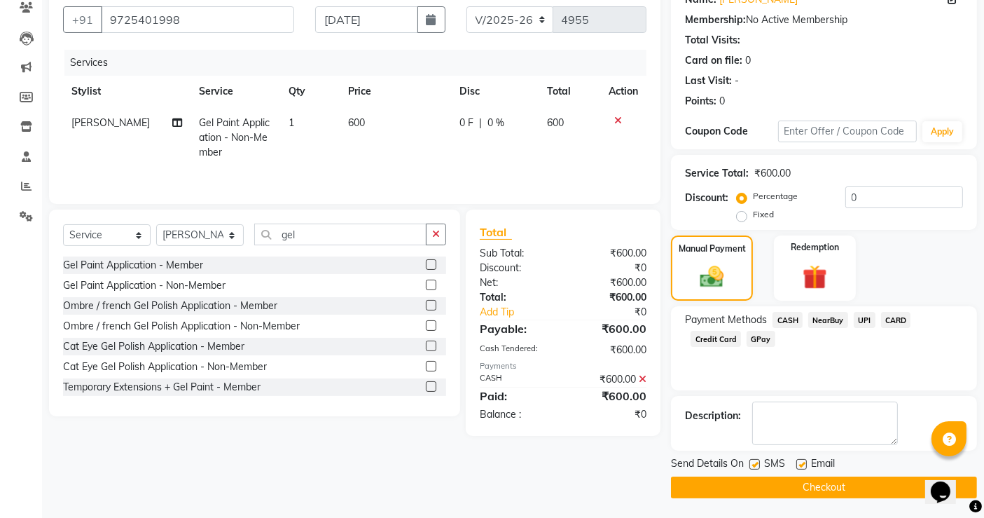
click at [785, 488] on button "Checkout" at bounding box center [824, 487] width 306 height 22
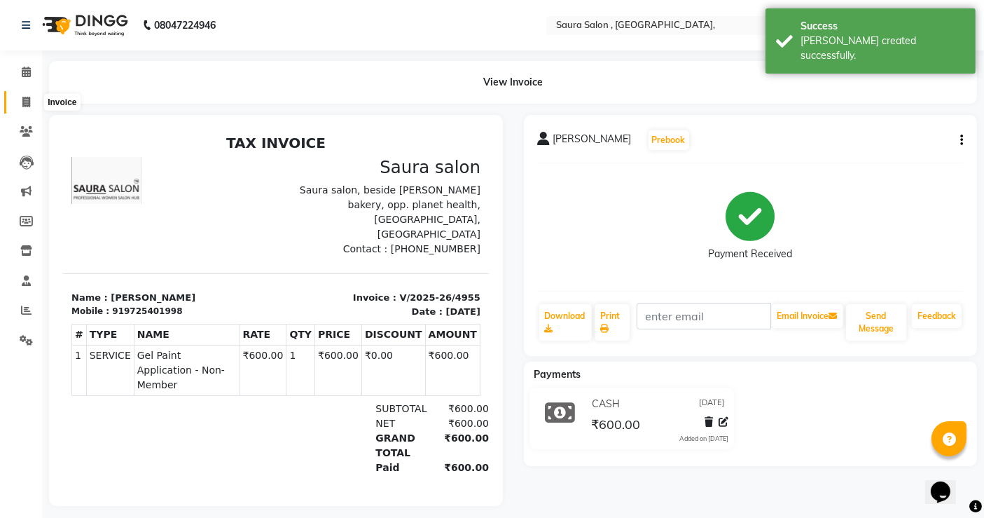
click at [26, 95] on span at bounding box center [26, 103] width 25 height 16
select select "service"
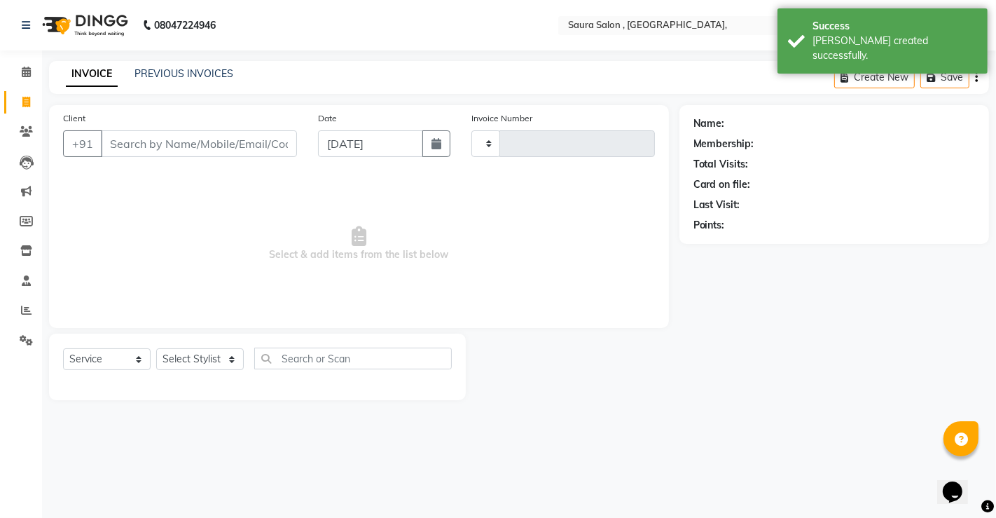
type input "4956"
select select "6963"
click at [129, 145] on input "Client" at bounding box center [199, 143] width 196 height 27
select select "57428"
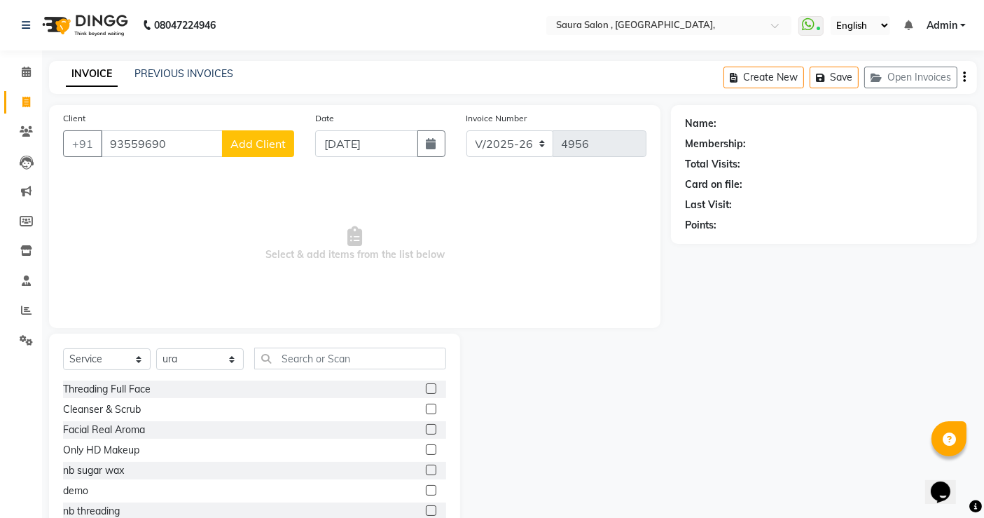
click at [174, 144] on input "93559690" at bounding box center [162, 143] width 122 height 27
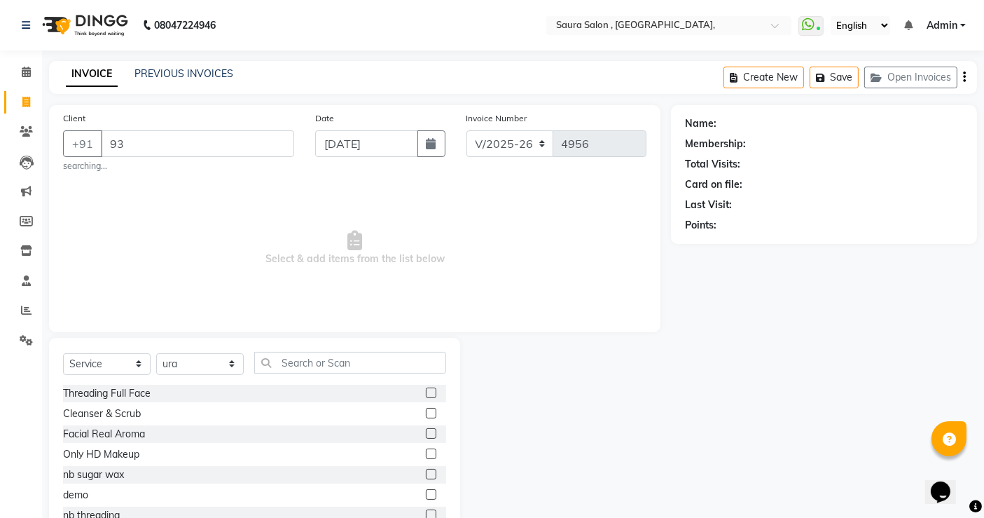
type input "9"
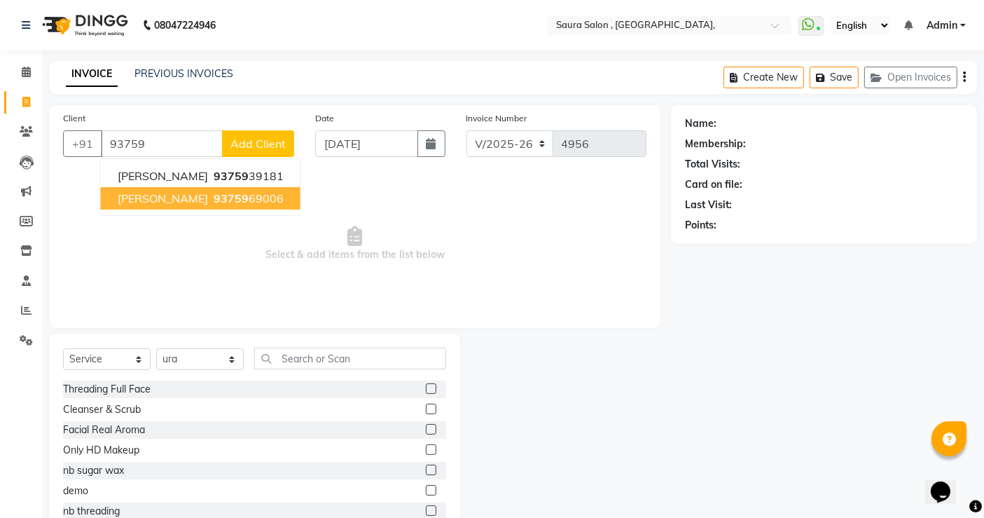
click at [197, 206] on button "[PERSON_NAME] 93759 69006" at bounding box center [201, 198] width 200 height 22
type input "9375969006"
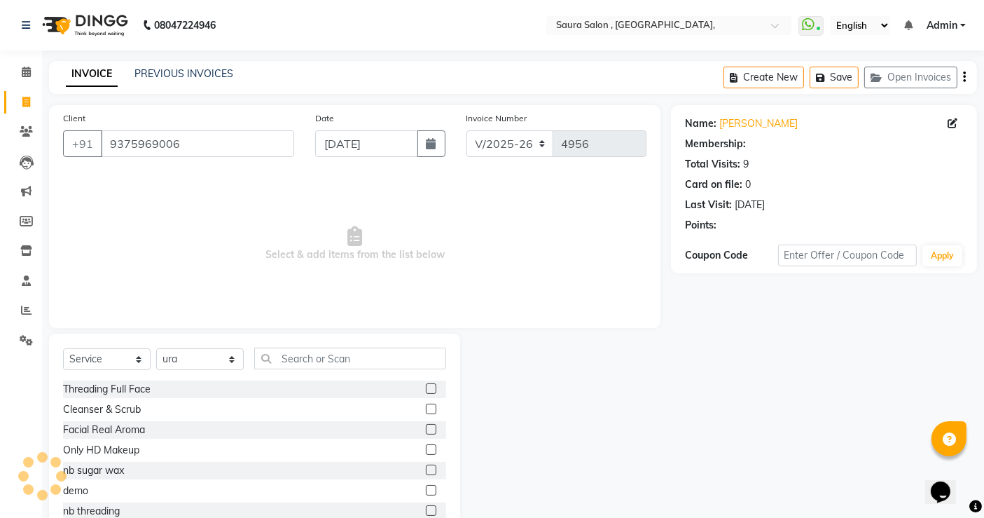
select select "1: Object"
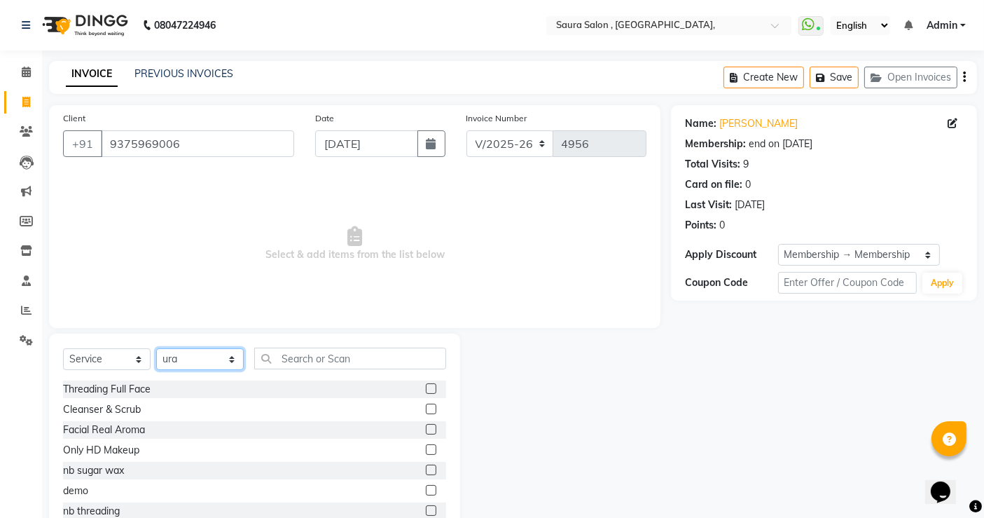
click at [207, 360] on select "Select Stylist archana asha [PERSON_NAME] deepika [PERSON_NAME] [PERSON_NAME] […" at bounding box center [200, 359] width 88 height 22
select select "56807"
click at [156, 348] on select "Select Stylist archana asha [PERSON_NAME] deepika [PERSON_NAME] [PERSON_NAME] […" at bounding box center [200, 359] width 88 height 22
click at [276, 357] on input "text" at bounding box center [350, 358] width 192 height 22
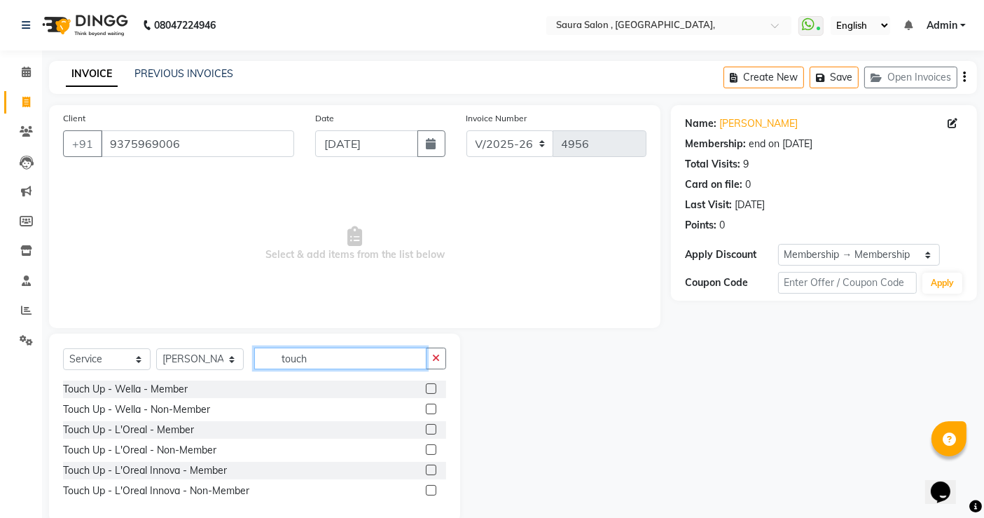
scroll to position [25, 0]
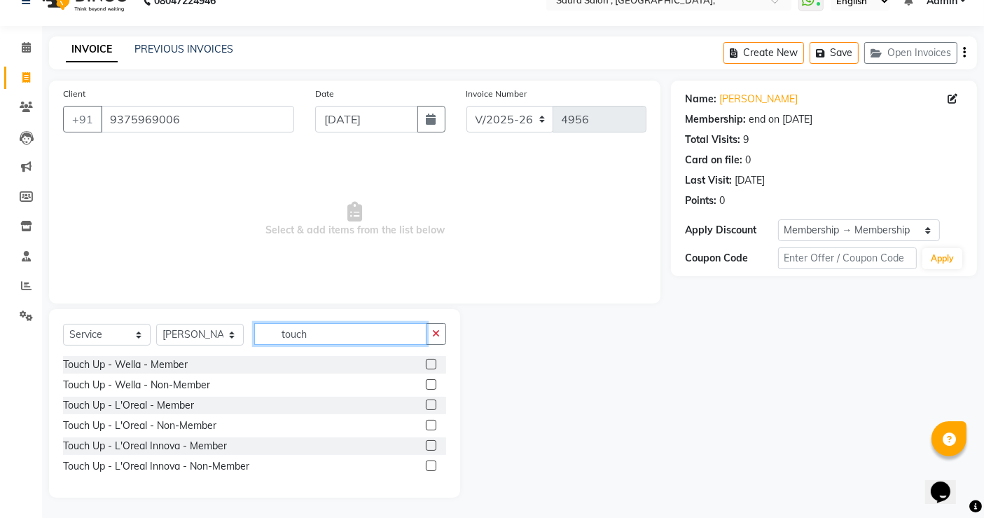
type input "touch"
click at [434, 403] on label at bounding box center [431, 404] width 11 height 11
click at [434, 403] on input "checkbox" at bounding box center [430, 405] width 9 height 9
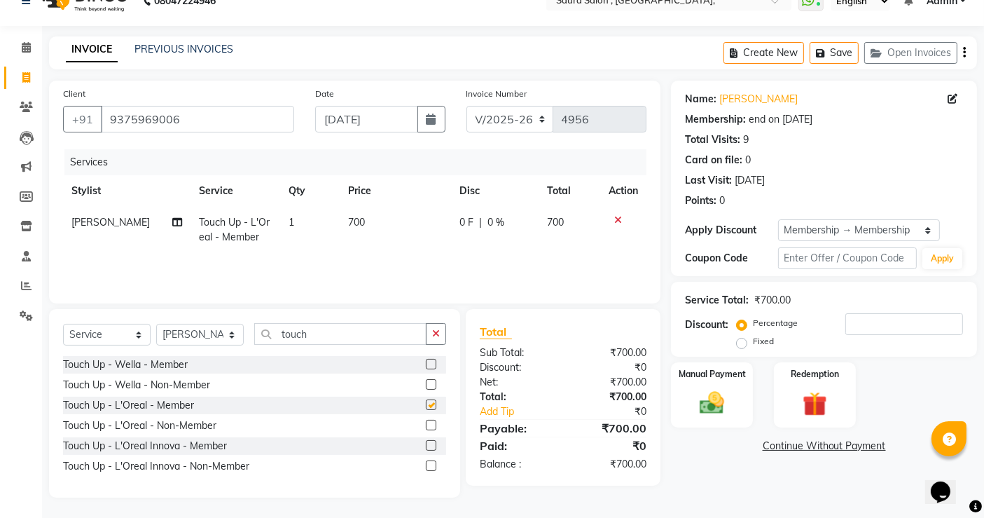
checkbox input "false"
click at [352, 334] on input "touch" at bounding box center [340, 334] width 172 height 22
type input "t"
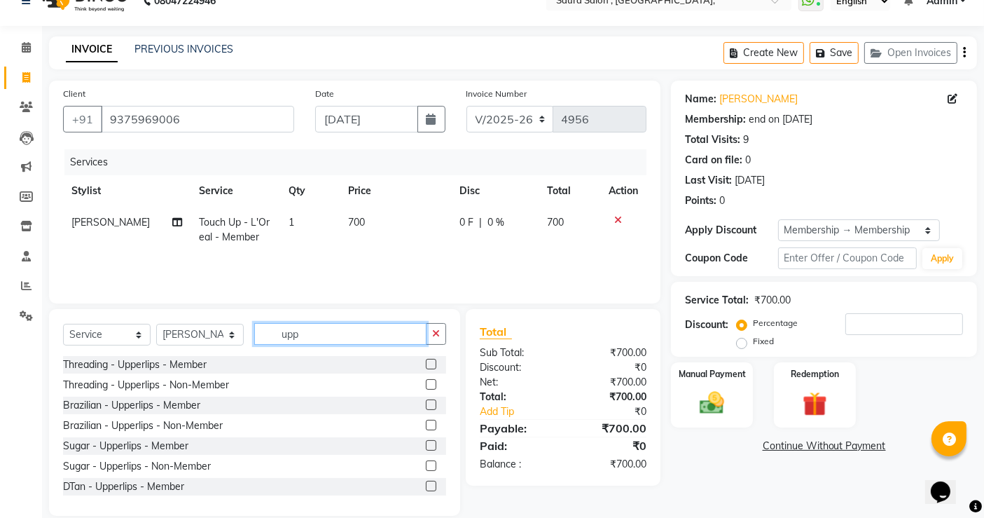
type input "upp"
click at [426, 363] on label at bounding box center [431, 364] width 11 height 11
click at [426, 363] on input "checkbox" at bounding box center [430, 364] width 9 height 9
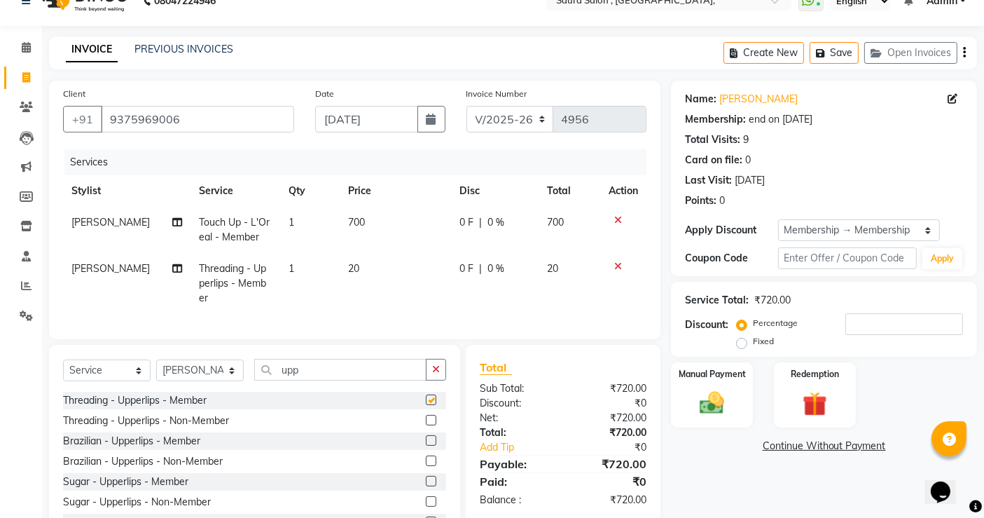
checkbox input "false"
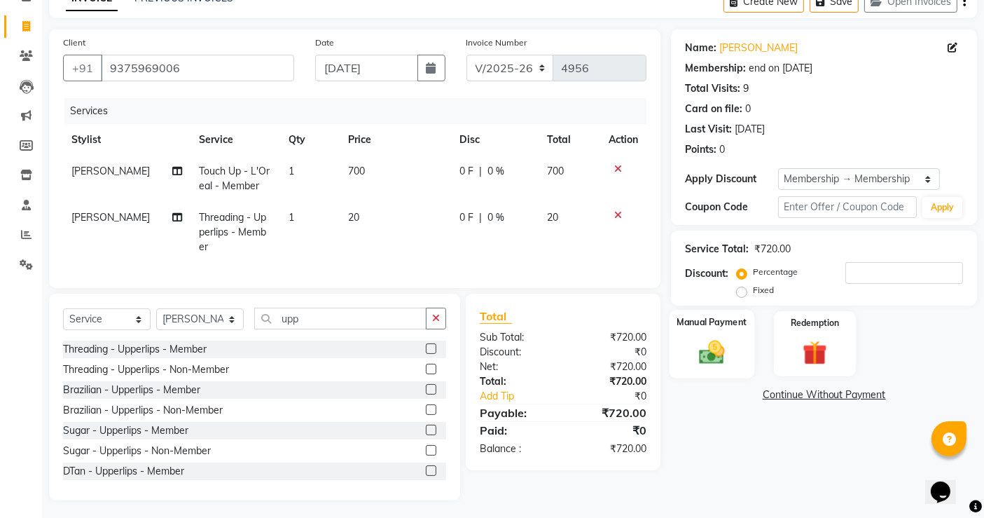
click at [721, 358] on img at bounding box center [712, 351] width 42 height 29
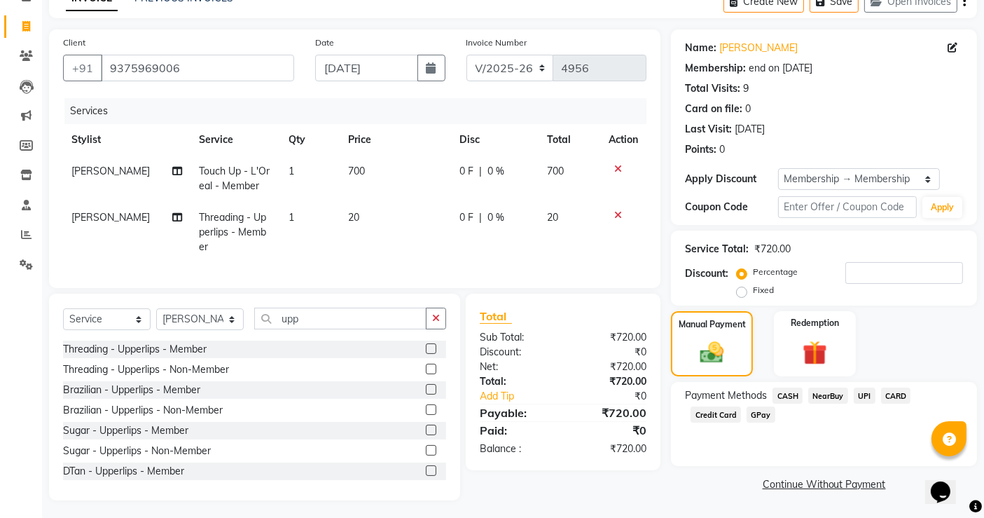
click at [864, 395] on span "UPI" at bounding box center [865, 395] width 22 height 16
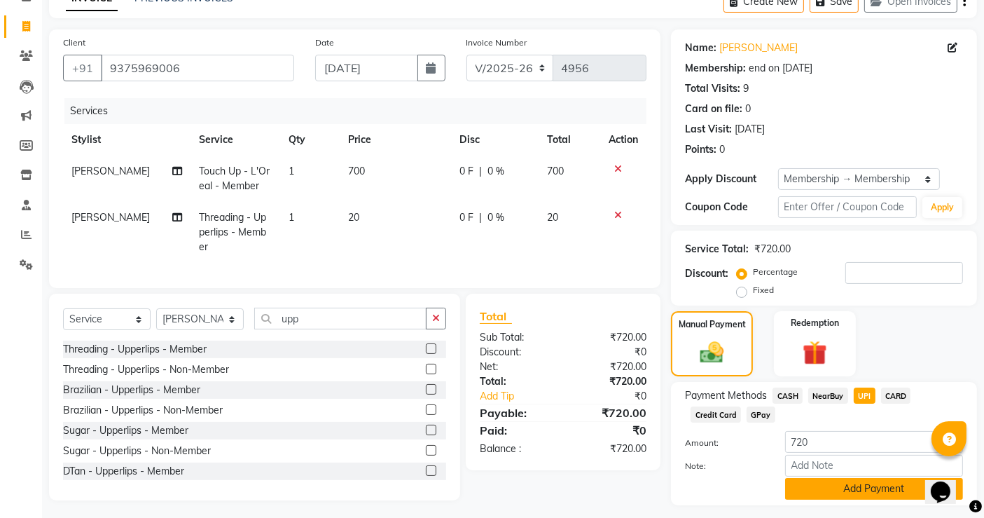
click at [858, 493] on button "Add Payment" at bounding box center [874, 489] width 178 height 22
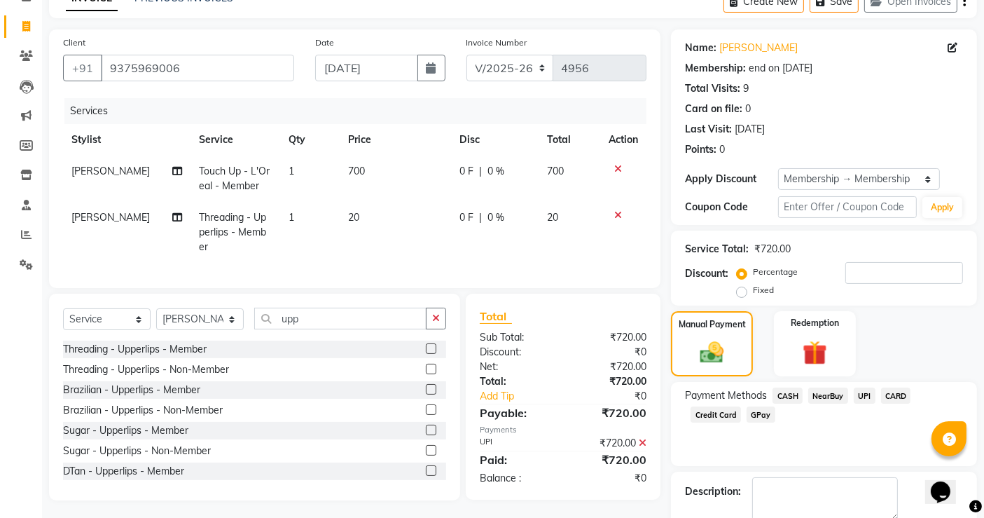
scroll to position [152, 0]
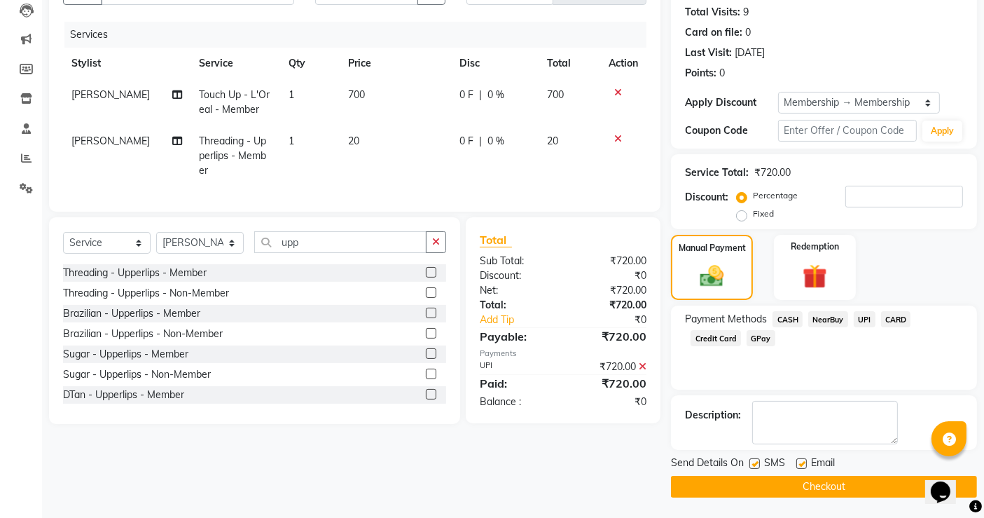
click at [853, 490] on button "Checkout" at bounding box center [824, 487] width 306 height 22
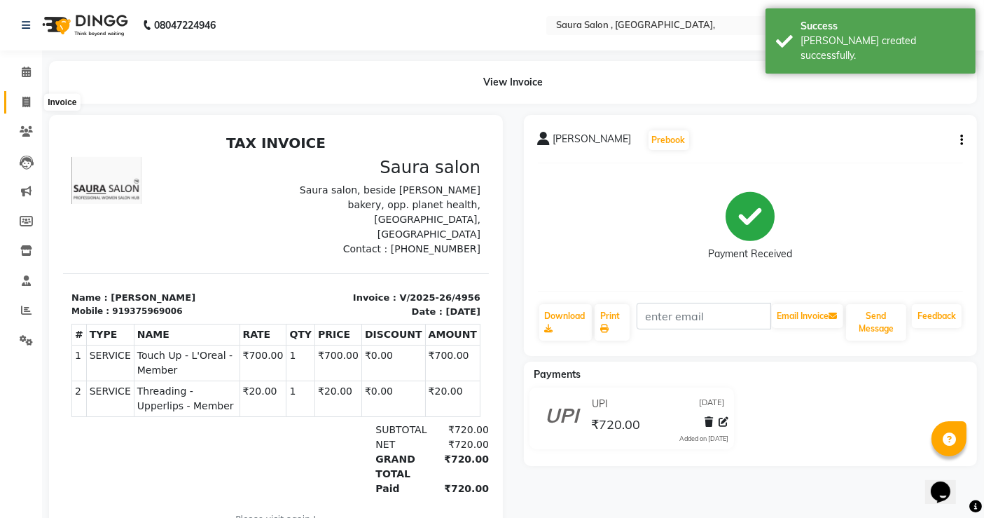
click at [20, 102] on span at bounding box center [26, 103] width 25 height 16
select select "service"
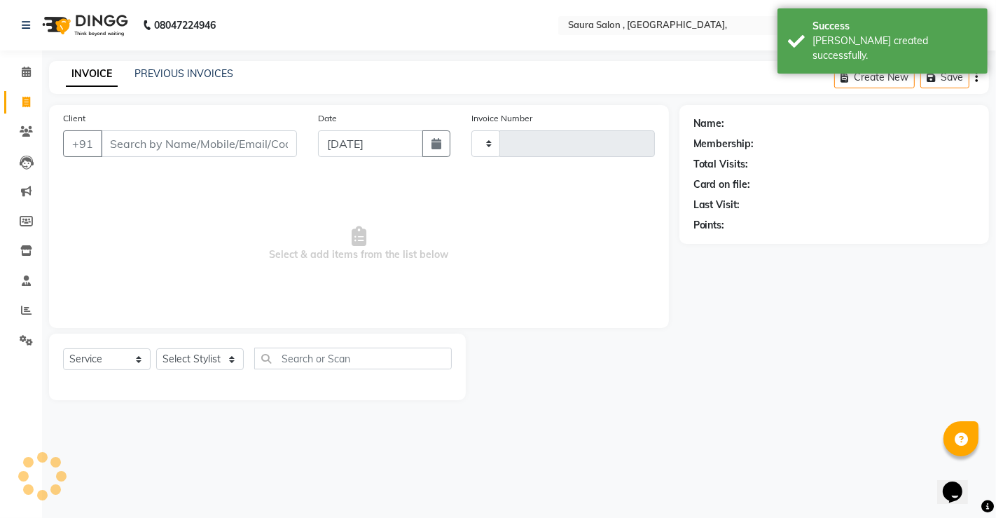
type input "4957"
select select "6963"
select select "57428"
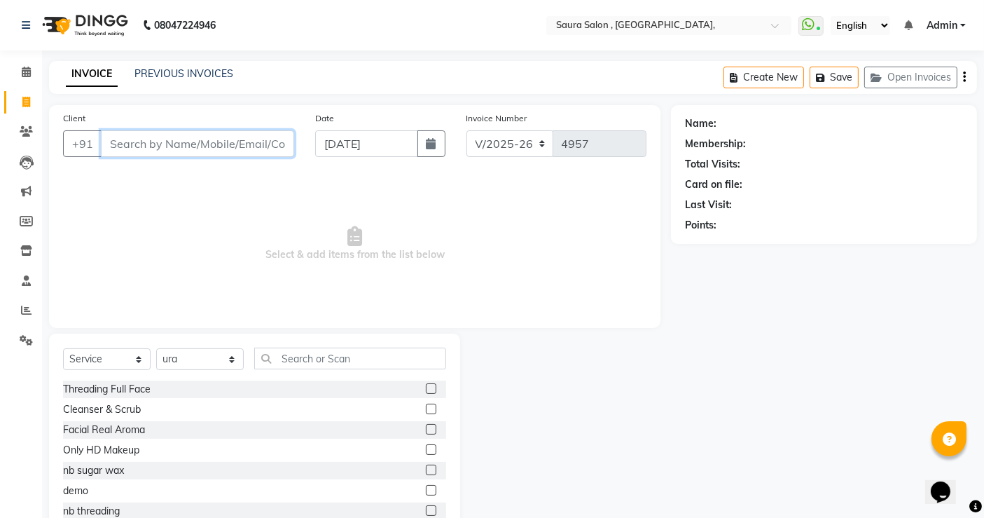
click at [164, 137] on input "Client" at bounding box center [197, 143] width 193 height 27
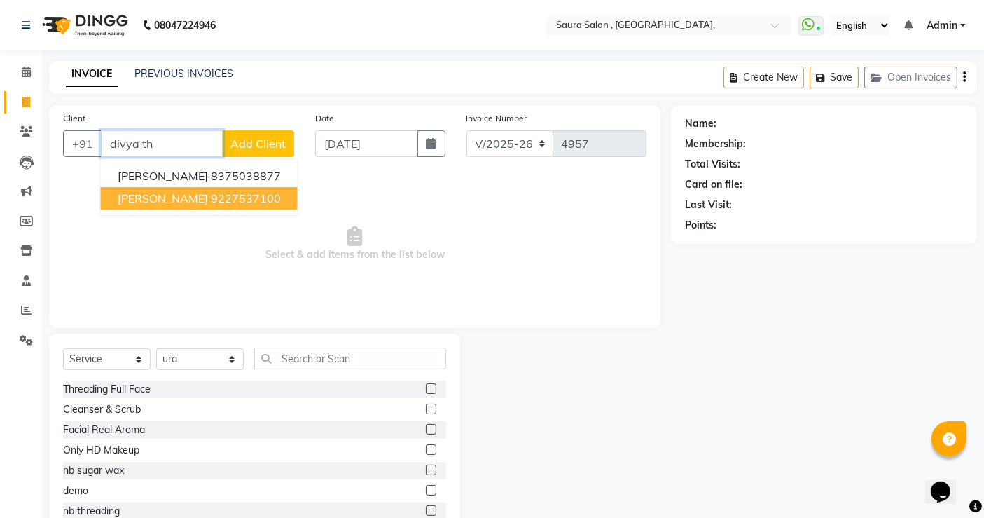
click at [223, 202] on ngb-highlight "9227537100" at bounding box center [246, 198] width 70 height 14
type input "9227537100"
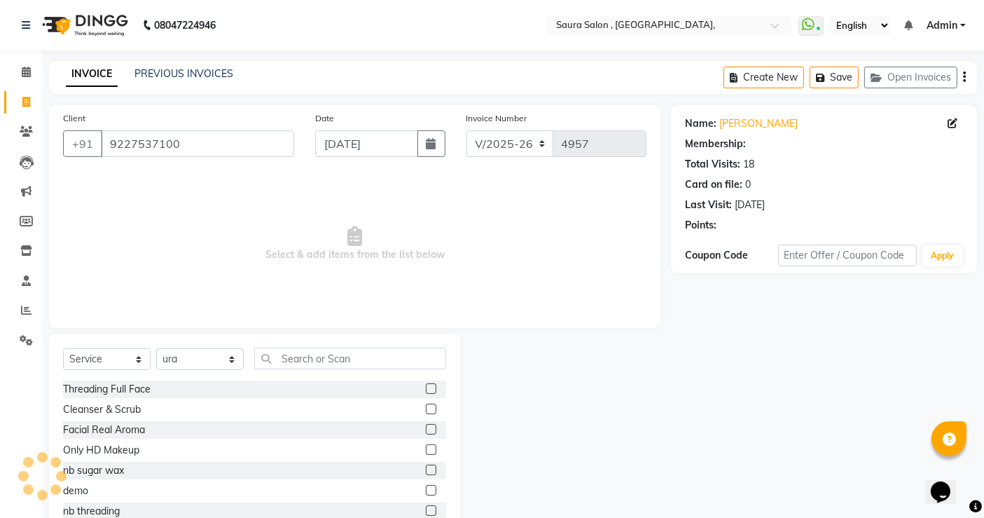
select select "1: Object"
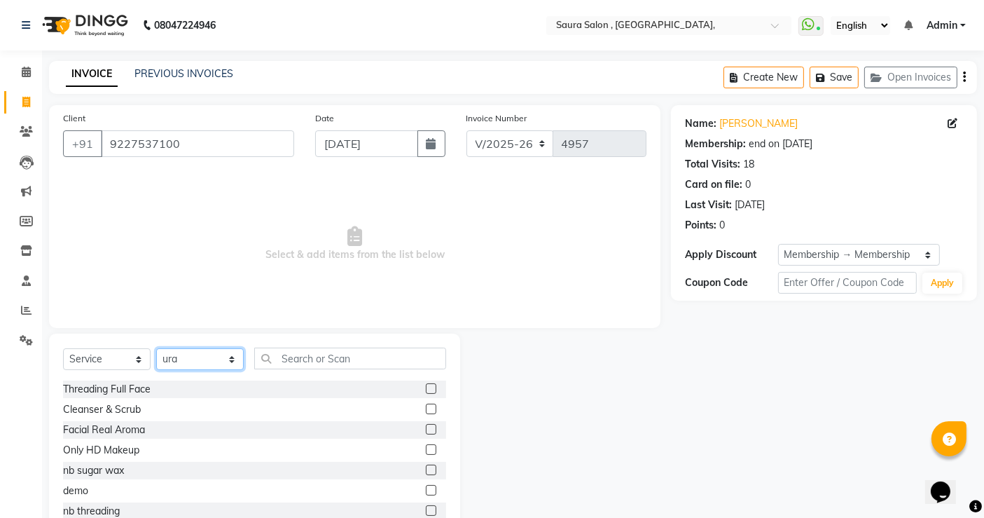
drag, startPoint x: 200, startPoint y: 364, endPoint x: 214, endPoint y: 297, distance: 68.7
click at [214, 297] on div "Client [PHONE_NUMBER] Date [DATE] Invoice Number V/2025 V/[PHONE_NUMBER] Select…" at bounding box center [355, 322] width 633 height 435
select select "56807"
click at [156, 348] on select "Select Stylist archana asha [PERSON_NAME] deepika [PERSON_NAME] [PERSON_NAME] […" at bounding box center [200, 359] width 88 height 22
click at [322, 361] on input "text" at bounding box center [350, 358] width 192 height 22
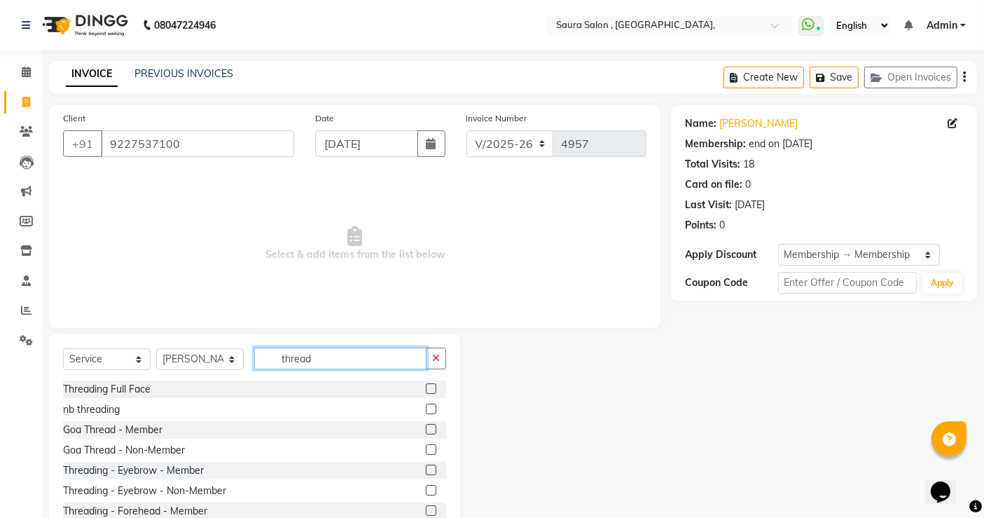
scroll to position [43, 0]
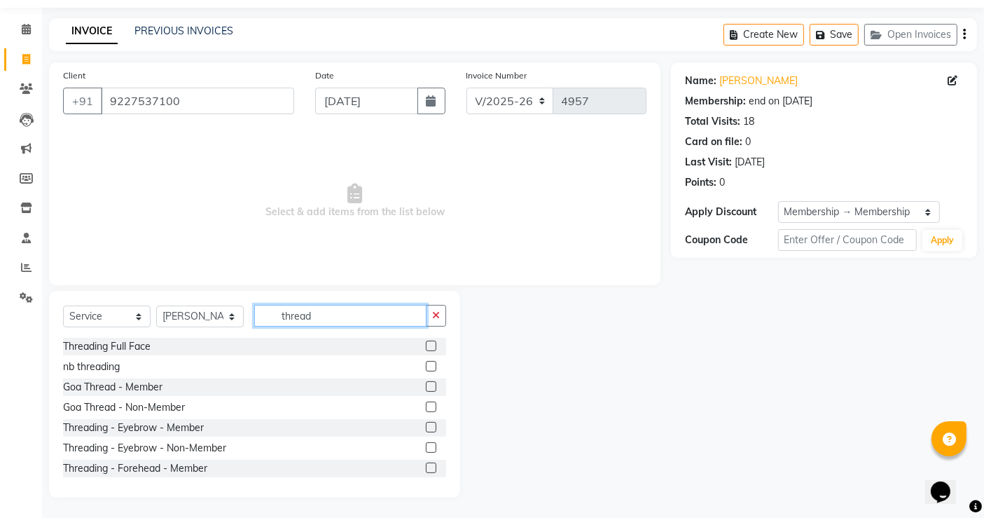
type input "thread"
click at [426, 423] on label at bounding box center [431, 427] width 11 height 11
click at [426, 423] on input "checkbox" at bounding box center [430, 427] width 9 height 9
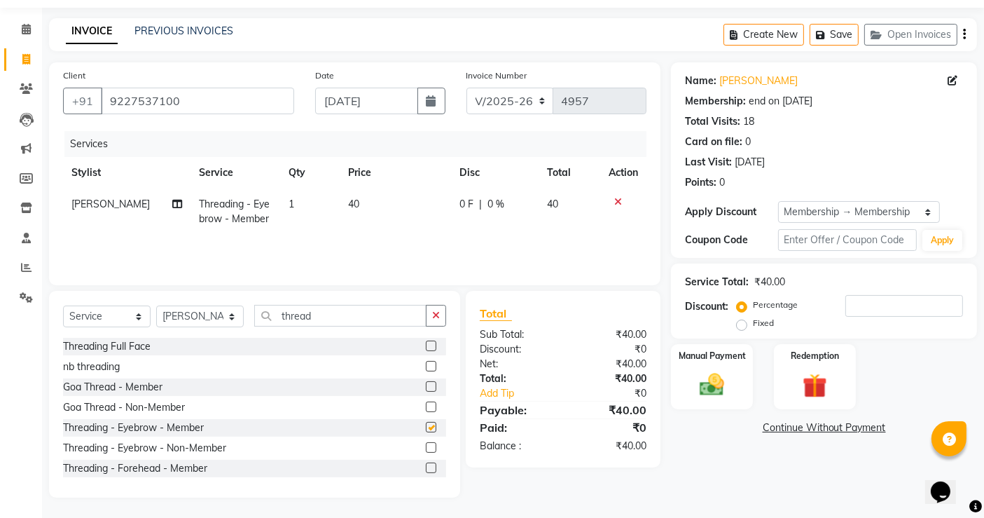
checkbox input "false"
click at [426, 463] on label at bounding box center [431, 467] width 11 height 11
click at [426, 464] on input "checkbox" at bounding box center [430, 468] width 9 height 9
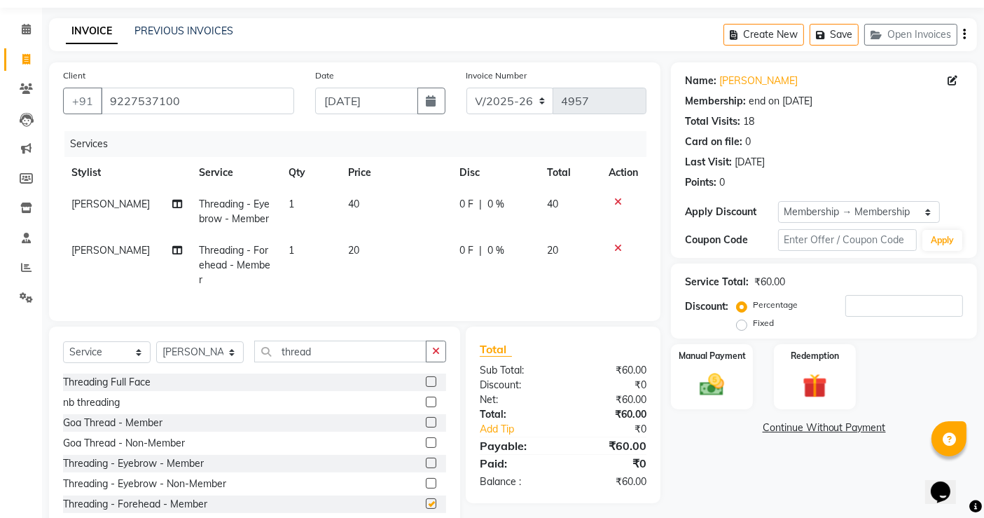
checkbox input "false"
click at [346, 346] on input "thread" at bounding box center [340, 351] width 172 height 22
type input "t"
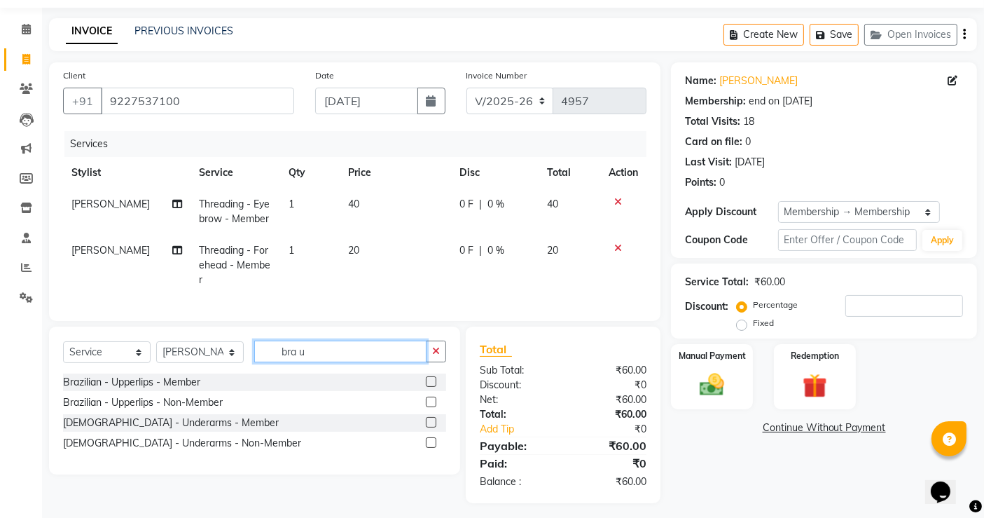
type input "bra u"
click at [429, 376] on label at bounding box center [431, 381] width 11 height 11
click at [429, 378] on input "checkbox" at bounding box center [430, 382] width 9 height 9
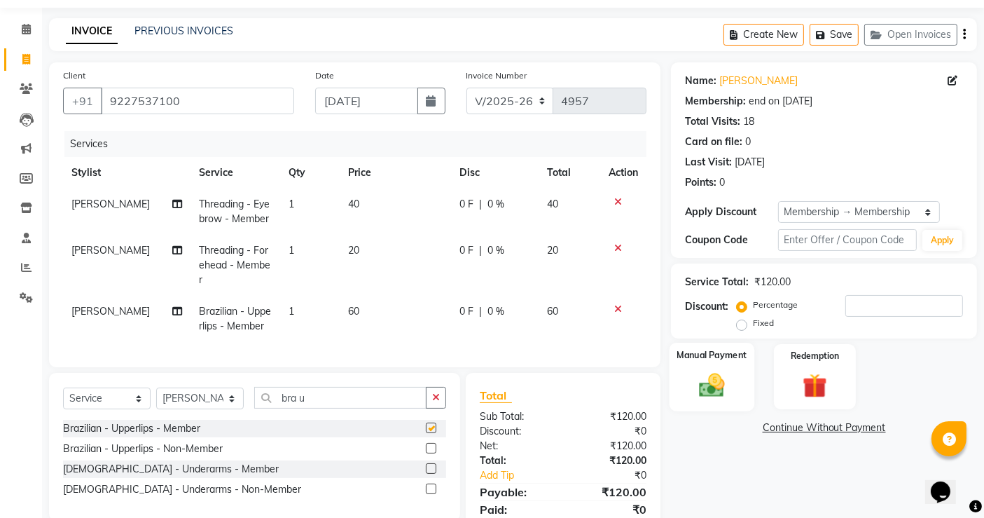
checkbox input "false"
click at [723, 378] on img at bounding box center [712, 384] width 42 height 29
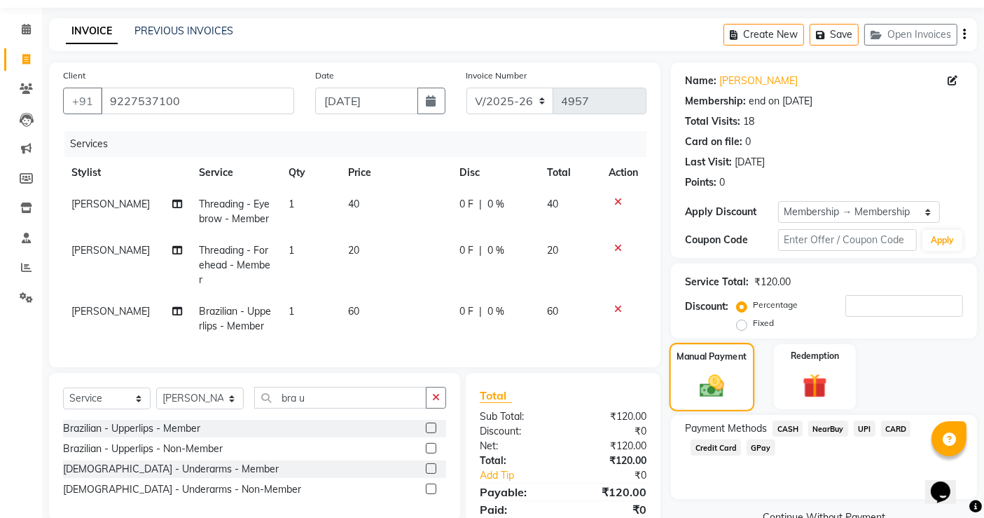
scroll to position [92, 0]
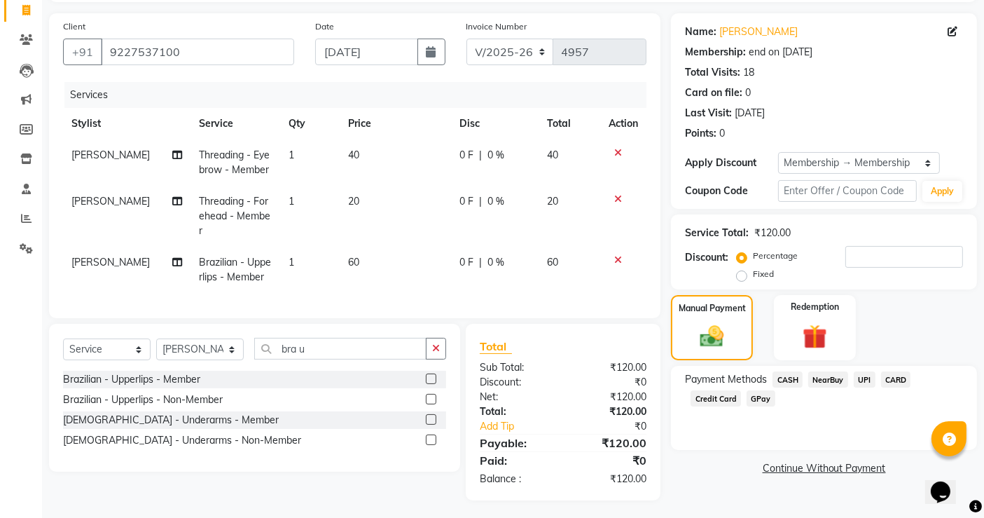
click at [792, 380] on span "CASH" at bounding box center [788, 379] width 30 height 16
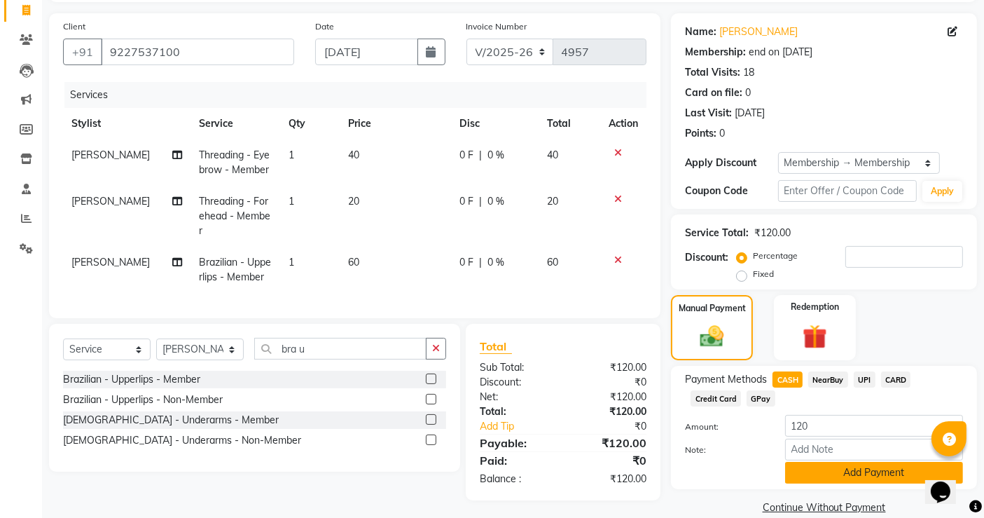
click at [888, 478] on button "Add Payment" at bounding box center [874, 473] width 178 height 22
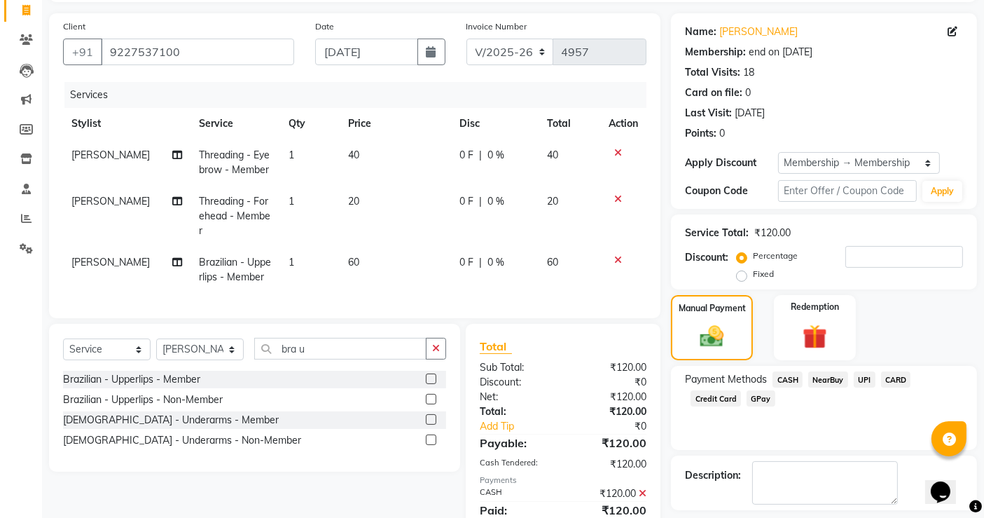
scroll to position [152, 0]
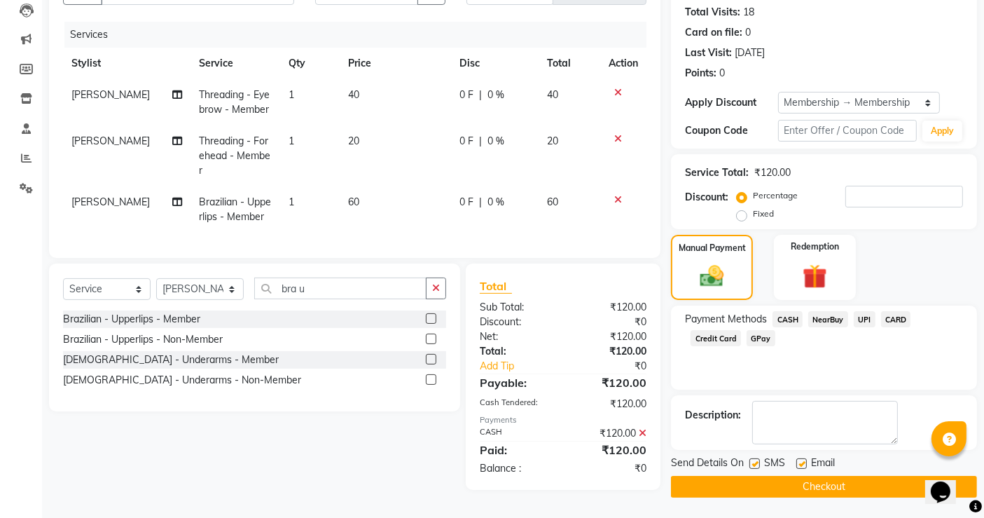
click at [846, 492] on button "Checkout" at bounding box center [824, 487] width 306 height 22
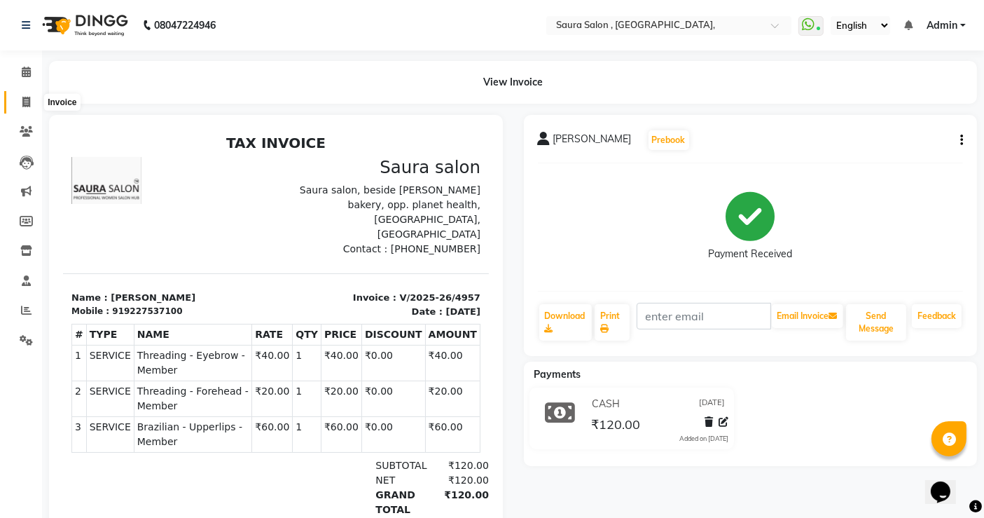
click at [24, 99] on icon at bounding box center [26, 102] width 8 height 11
select select "service"
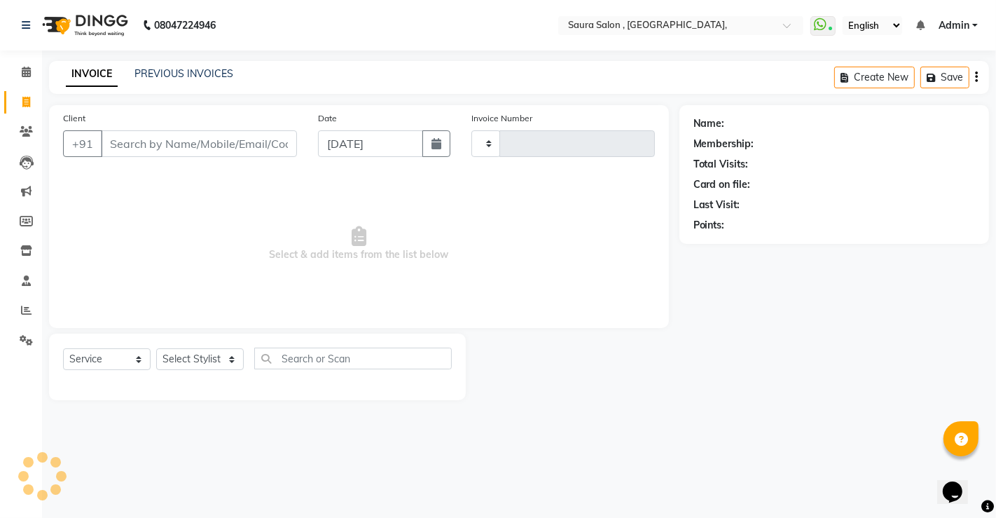
type input "4958"
select select "6963"
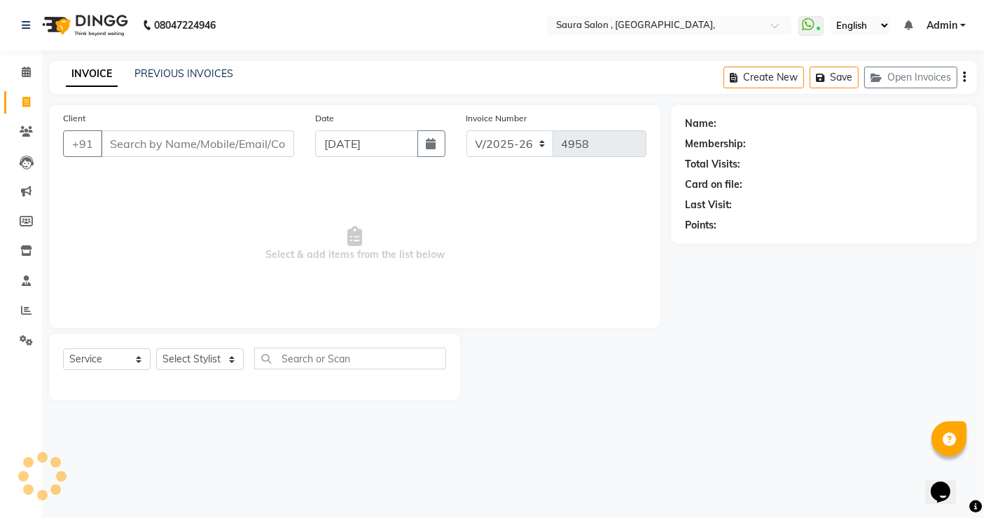
select select "57428"
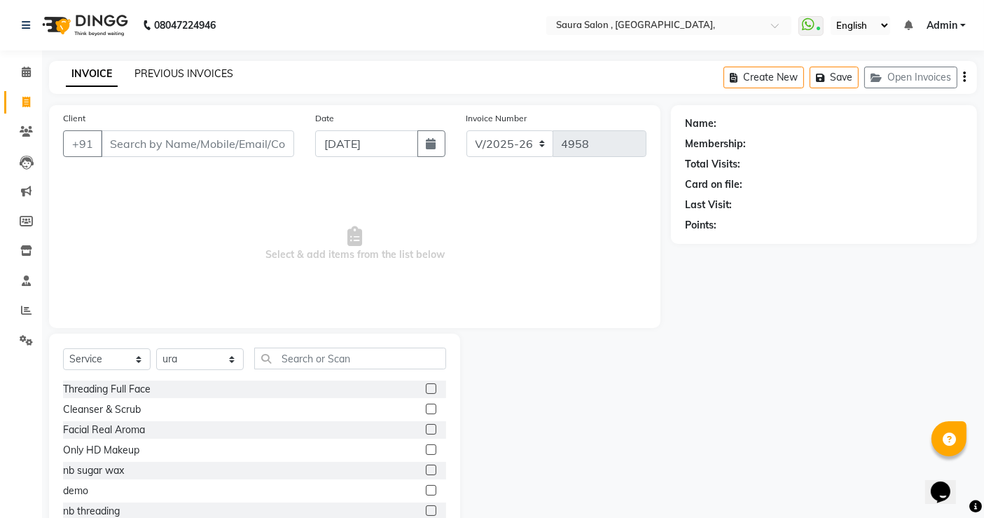
click at [172, 71] on link "PREVIOUS INVOICES" at bounding box center [183, 73] width 99 height 13
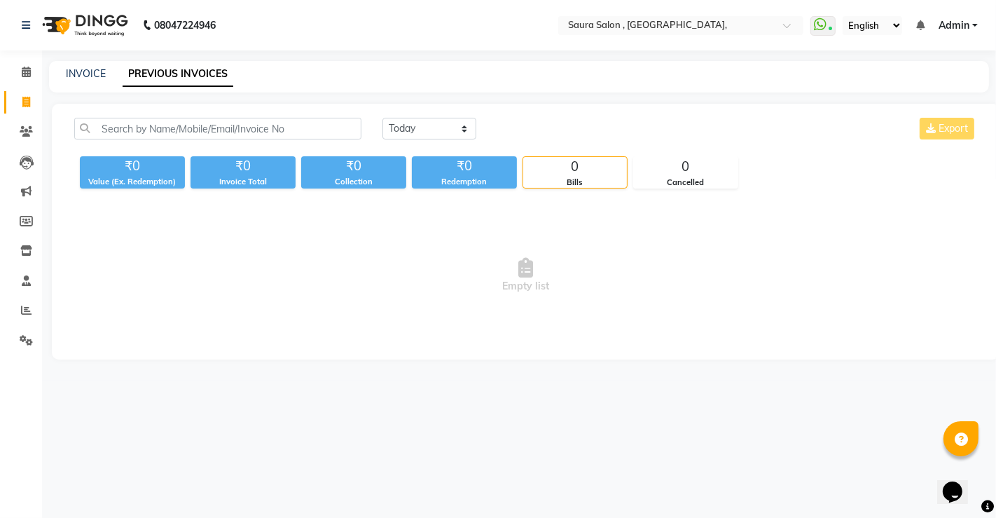
click at [610, 410] on div "08047224946 Select Location × [GEOGRAPHIC_DATA], WhatsApp Status ✕ Status: Conn…" at bounding box center [498, 259] width 996 height 518
click at [76, 78] on link "INVOICE" at bounding box center [86, 73] width 40 height 13
select select "6963"
select select "service"
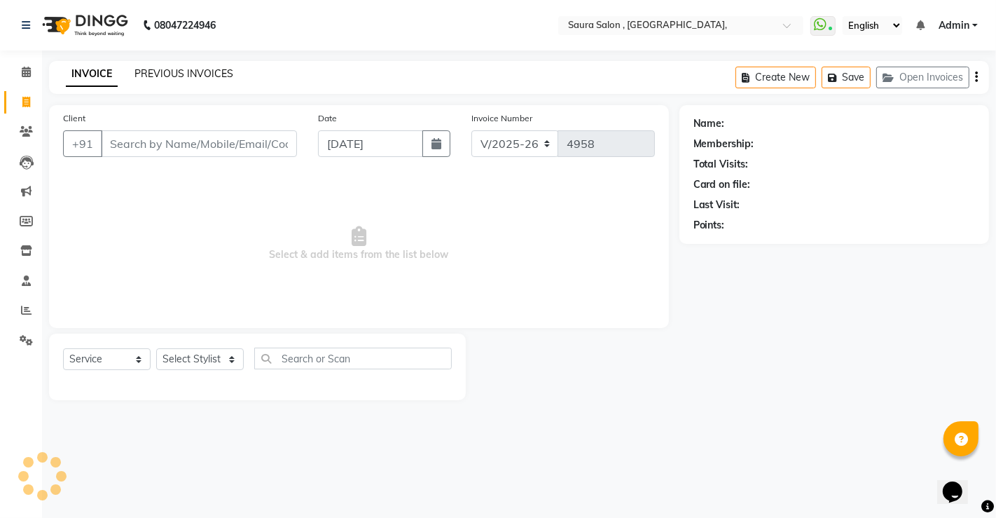
select select "57428"
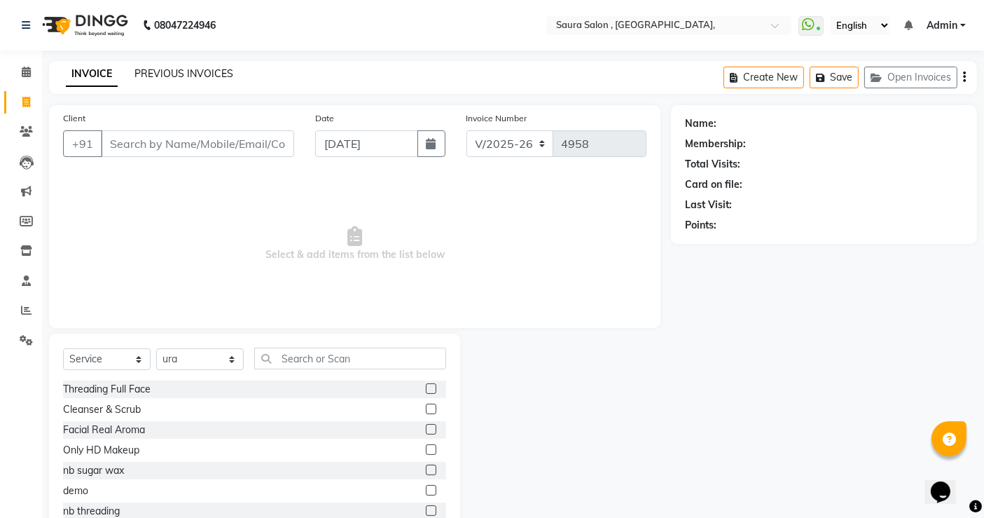
click at [200, 78] on link "PREVIOUS INVOICES" at bounding box center [183, 73] width 99 height 13
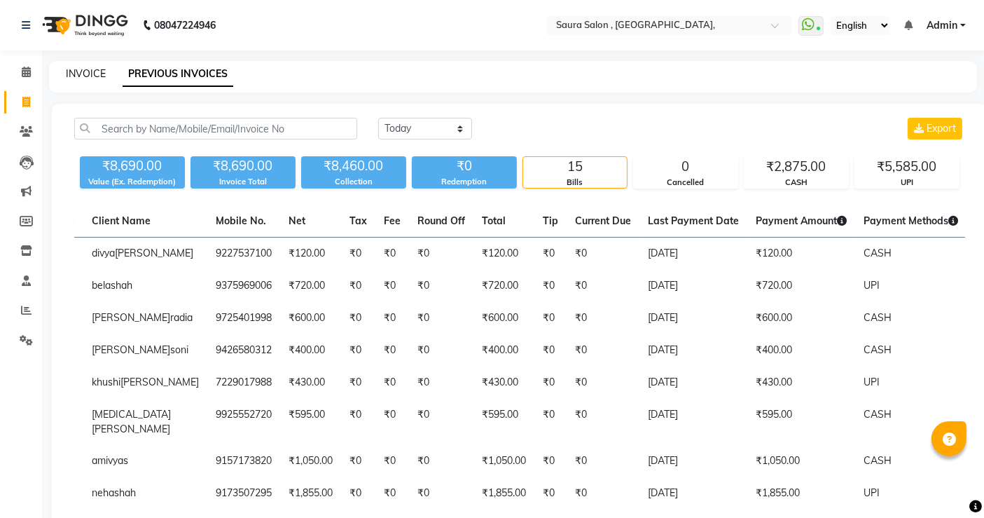
click at [72, 69] on link "INVOICE" at bounding box center [86, 73] width 40 height 13
select select "6963"
select select "service"
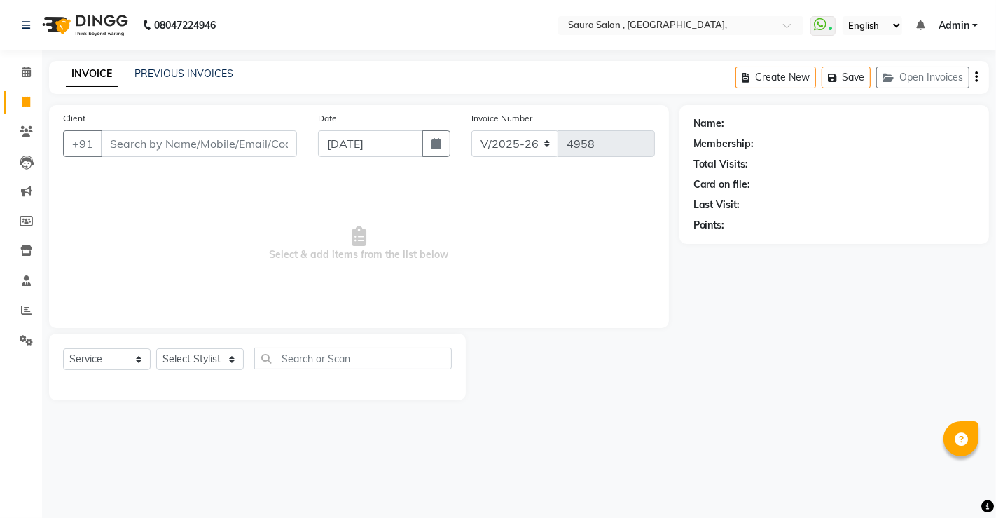
click at [126, 151] on input "Client" at bounding box center [199, 143] width 196 height 27
select select "57428"
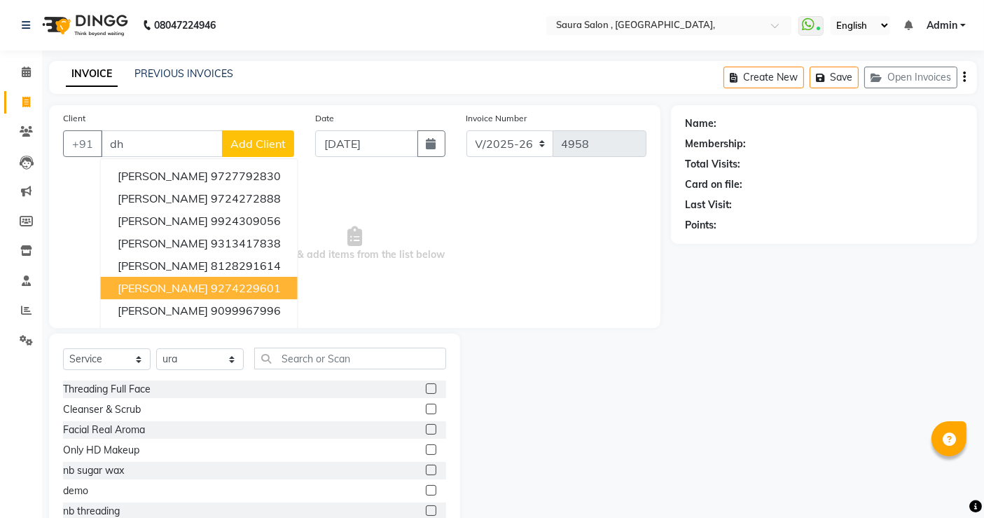
type input "d"
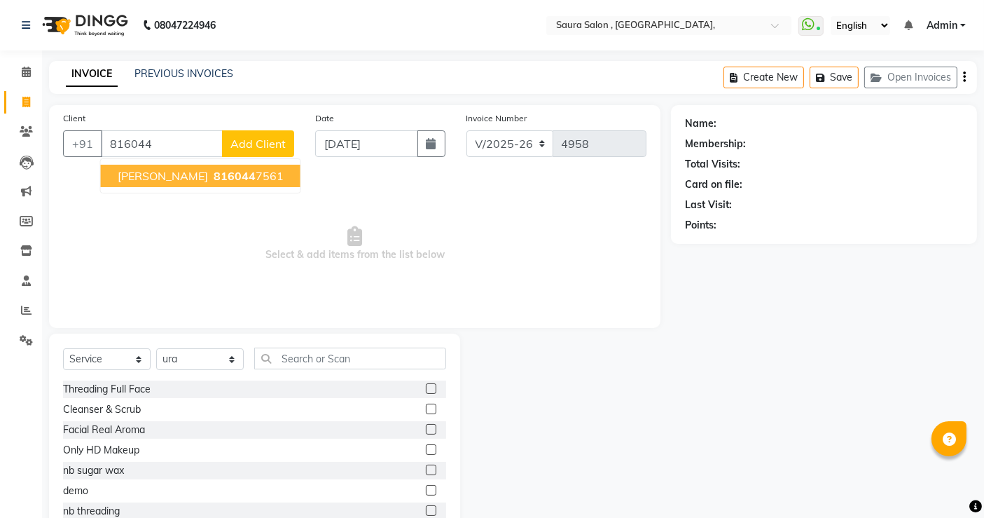
click at [214, 174] on span "816044" at bounding box center [235, 176] width 42 height 14
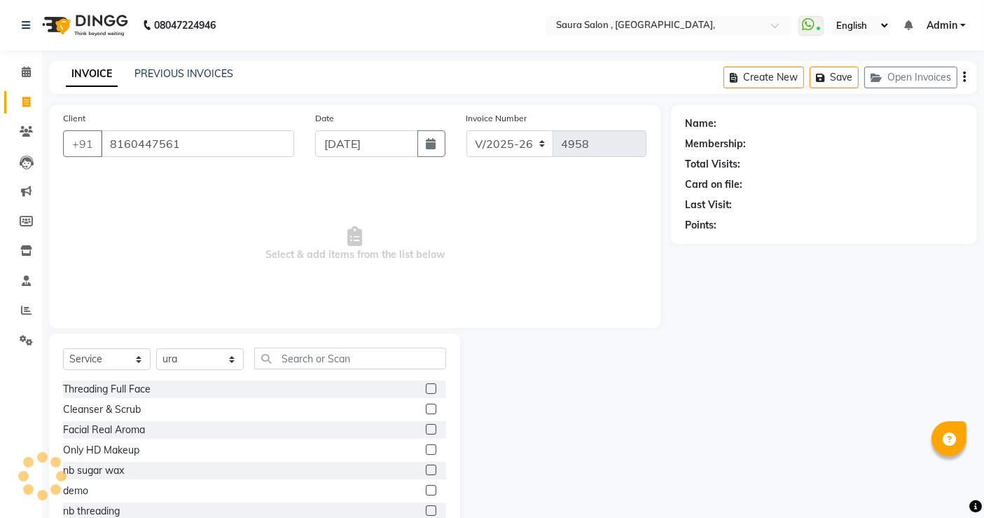
type input "8160447561"
select select "1: Object"
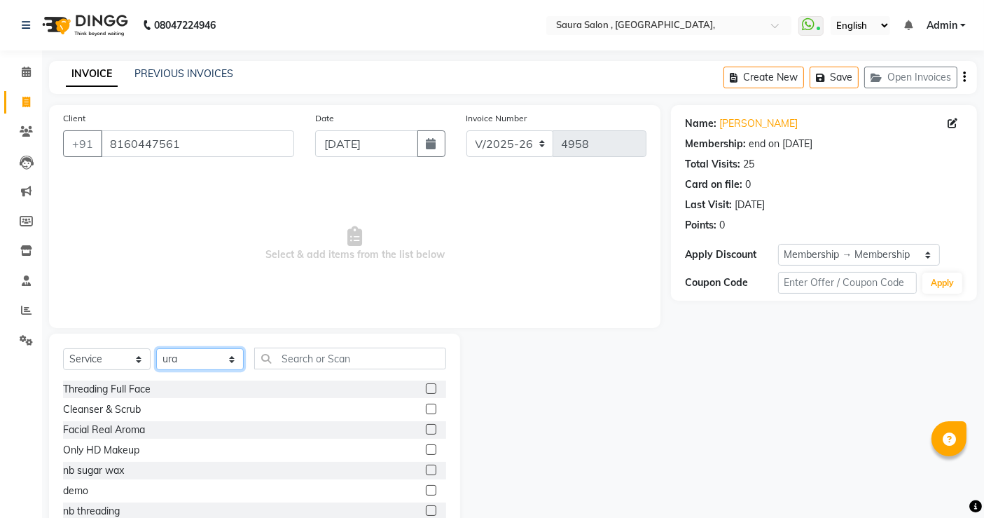
click at [193, 358] on select "Select Stylist archana asha [PERSON_NAME] deepika [PERSON_NAME] [PERSON_NAME] […" at bounding box center [200, 359] width 88 height 22
select select "56810"
click at [156, 348] on select "Select Stylist archana asha [PERSON_NAME] deepika [PERSON_NAME] [PERSON_NAME] […" at bounding box center [200, 359] width 88 height 22
click at [303, 356] on input "text" at bounding box center [350, 358] width 192 height 22
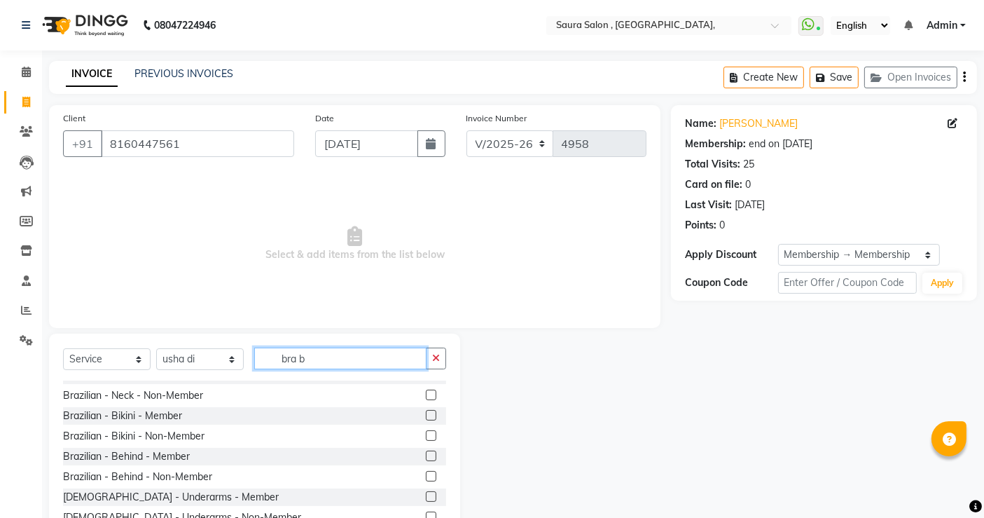
scroll to position [256, 0]
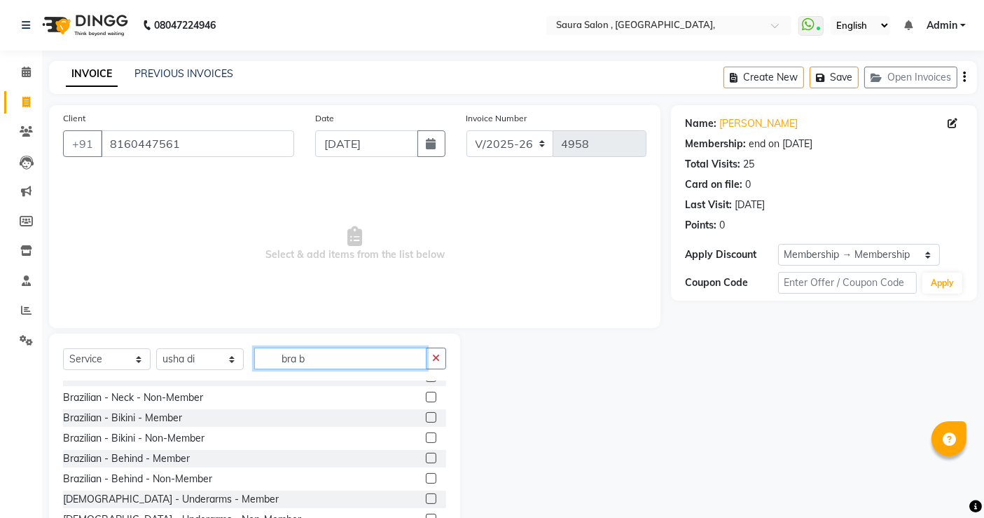
type input "bra b"
click at [426, 415] on label at bounding box center [431, 417] width 11 height 11
click at [426, 415] on input "checkbox" at bounding box center [430, 417] width 9 height 9
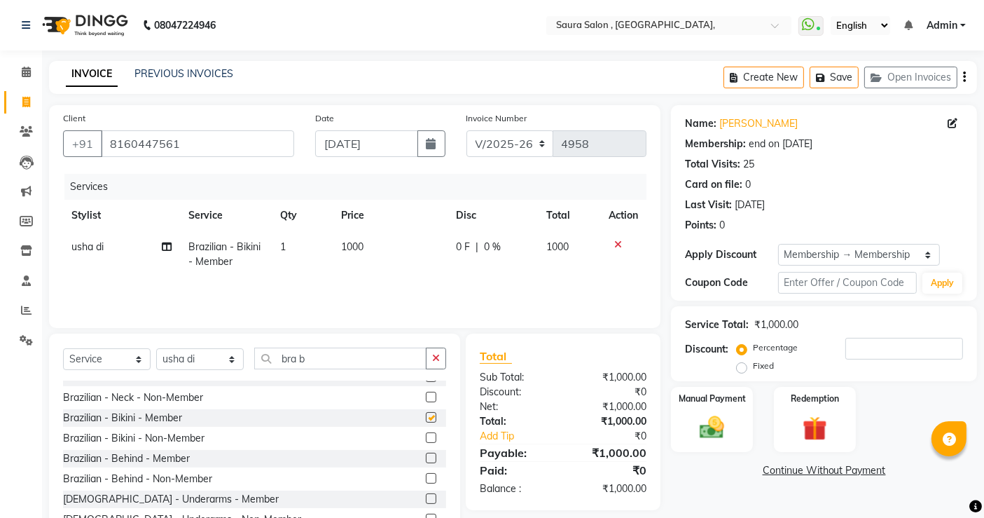
checkbox input "false"
click at [331, 363] on input "bra b" at bounding box center [340, 358] width 172 height 22
type input "b"
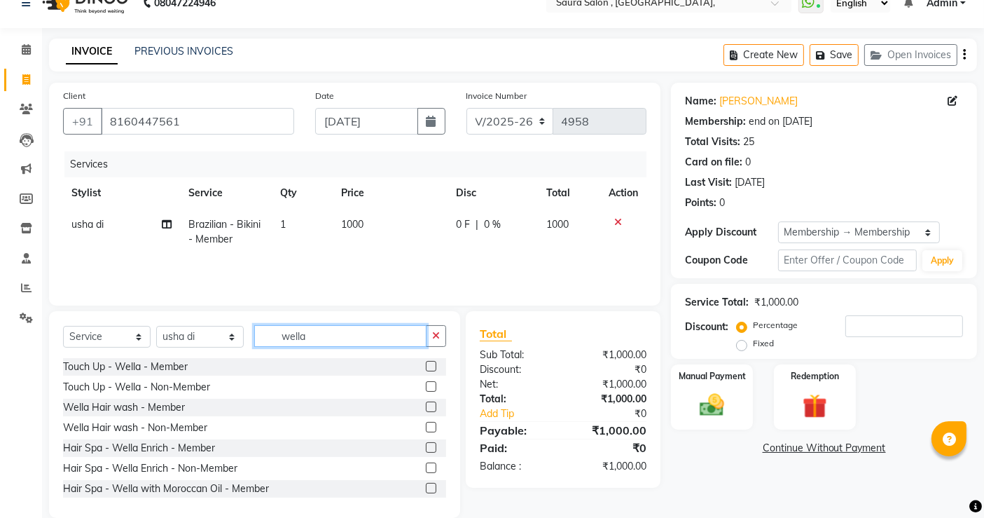
scroll to position [43, 0]
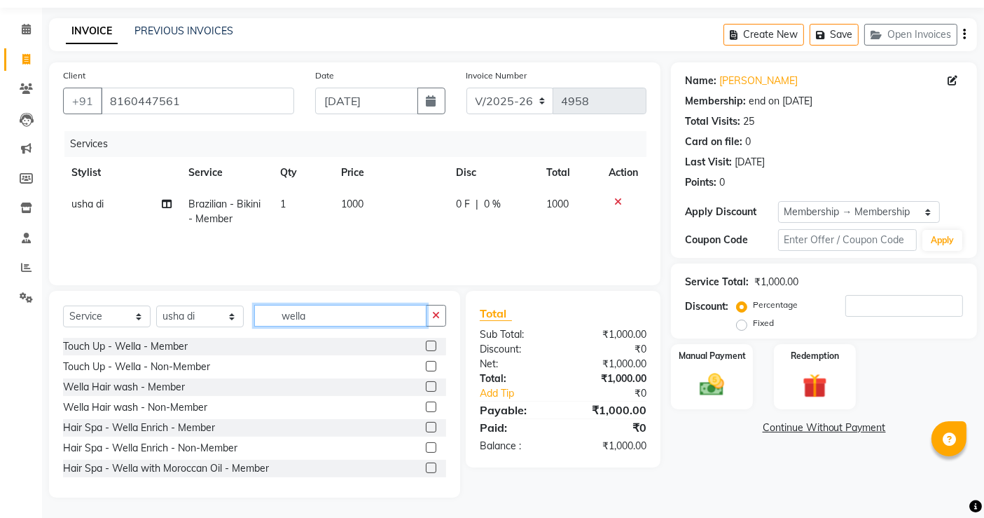
type input "wella"
click at [426, 385] on label at bounding box center [431, 386] width 11 height 11
click at [426, 385] on input "checkbox" at bounding box center [430, 386] width 9 height 9
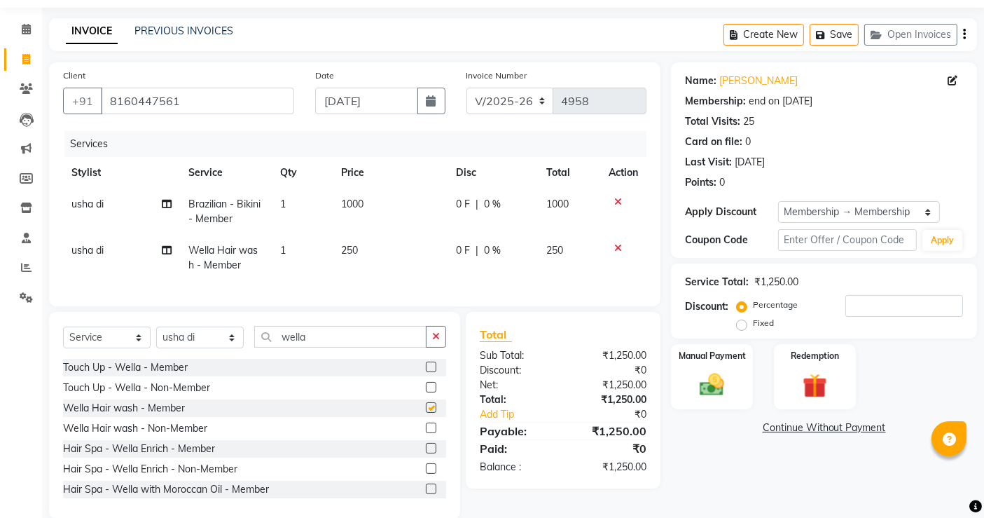
checkbox input "false"
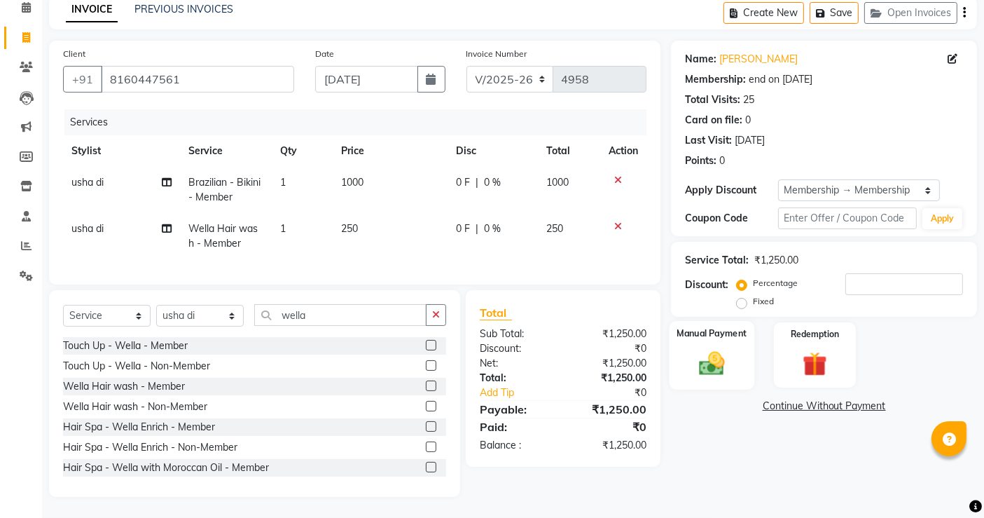
click at [715, 335] on div "Manual Payment" at bounding box center [712, 355] width 85 height 69
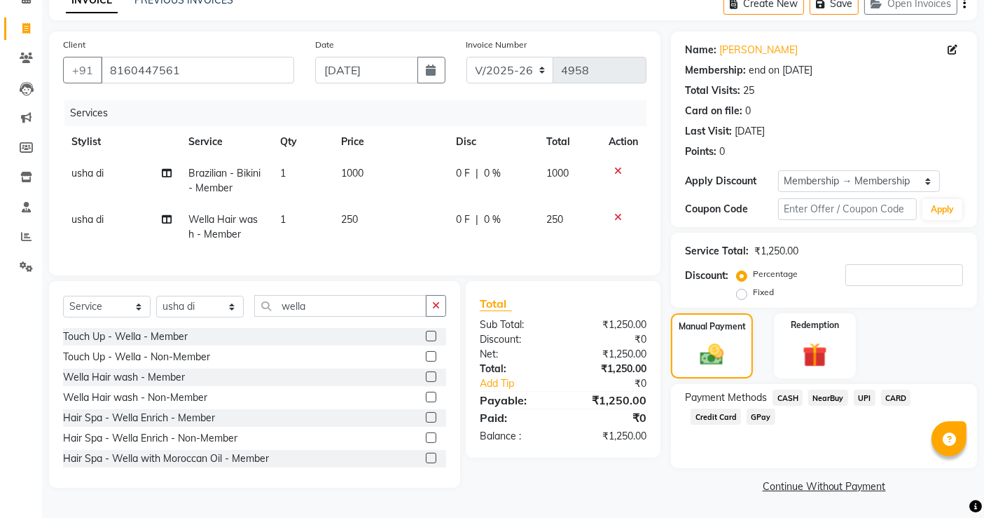
click at [785, 394] on span "CASH" at bounding box center [788, 397] width 30 height 16
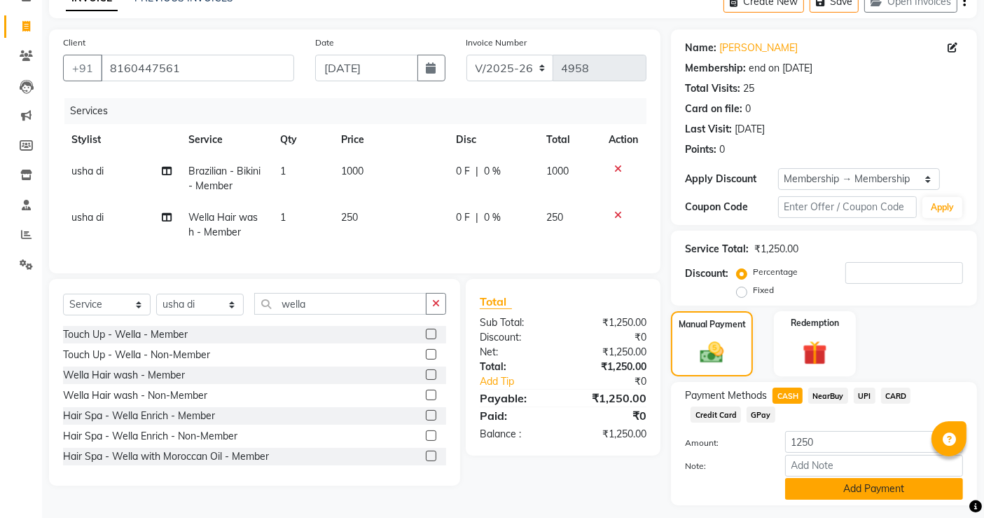
click at [892, 495] on button "Add Payment" at bounding box center [874, 489] width 178 height 22
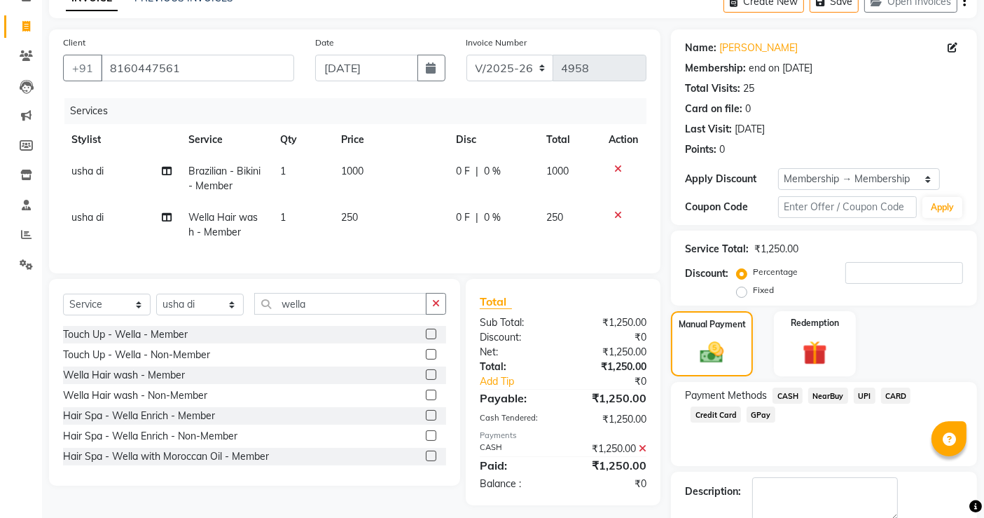
scroll to position [152, 0]
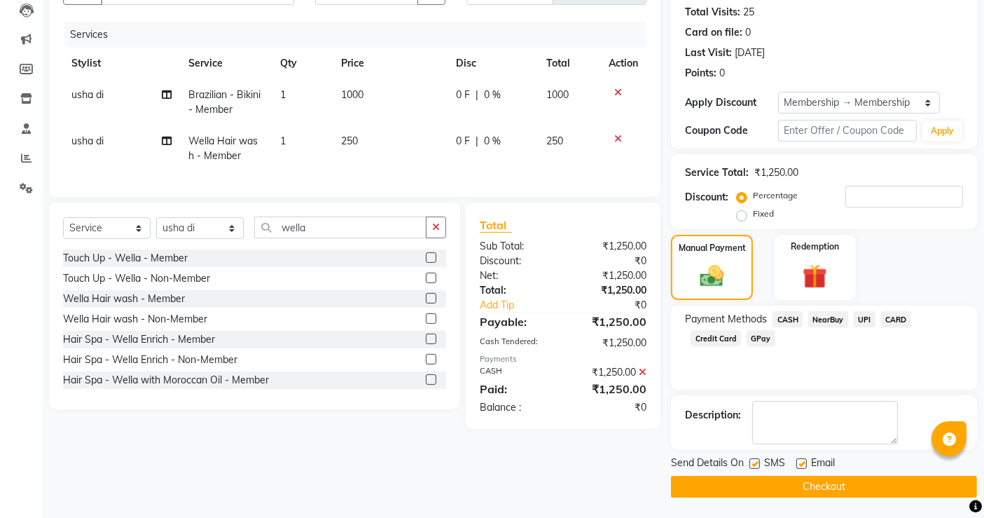
click at [838, 488] on button "Checkout" at bounding box center [824, 487] width 306 height 22
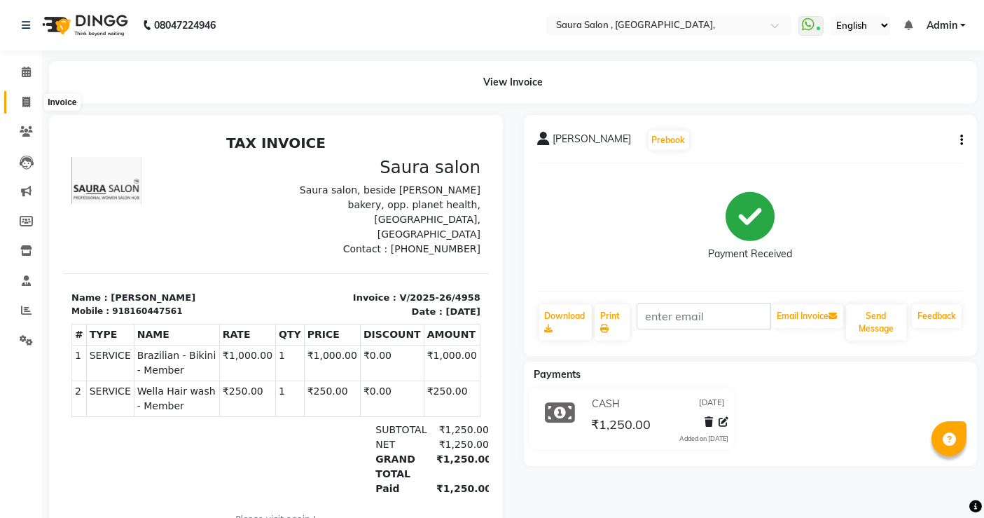
click at [27, 103] on icon at bounding box center [26, 102] width 8 height 11
select select "6963"
select select "service"
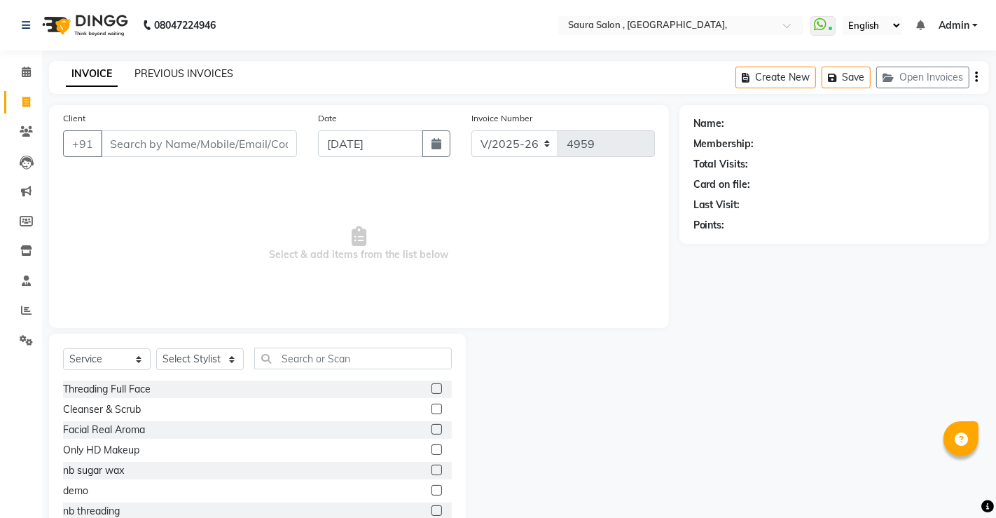
select select "57428"
click at [170, 74] on link "PREVIOUS INVOICES" at bounding box center [183, 73] width 99 height 13
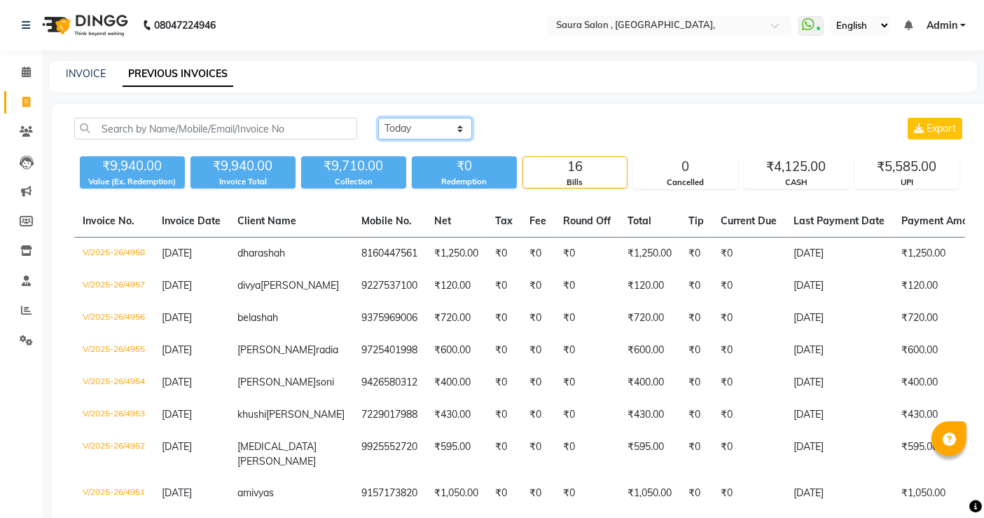
click at [422, 125] on select "[DATE] [DATE] Custom Range" at bounding box center [425, 129] width 94 height 22
click at [378, 118] on select "[DATE] [DATE] Custom Range" at bounding box center [425, 129] width 94 height 22
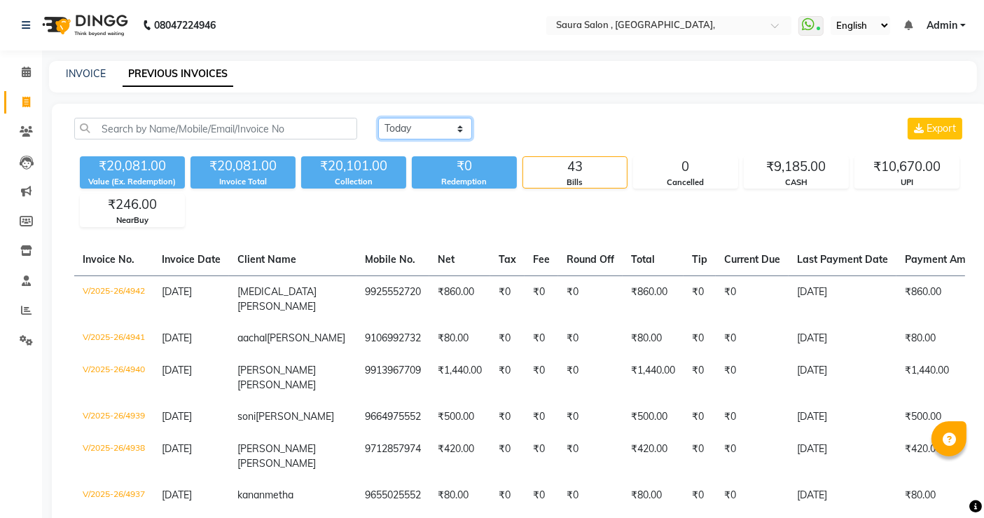
click at [420, 130] on select "[DATE] [DATE] Custom Range" at bounding box center [425, 129] width 94 height 22
select select "[DATE]"
click at [378, 118] on select "[DATE] [DATE] Custom Range" at bounding box center [425, 129] width 94 height 22
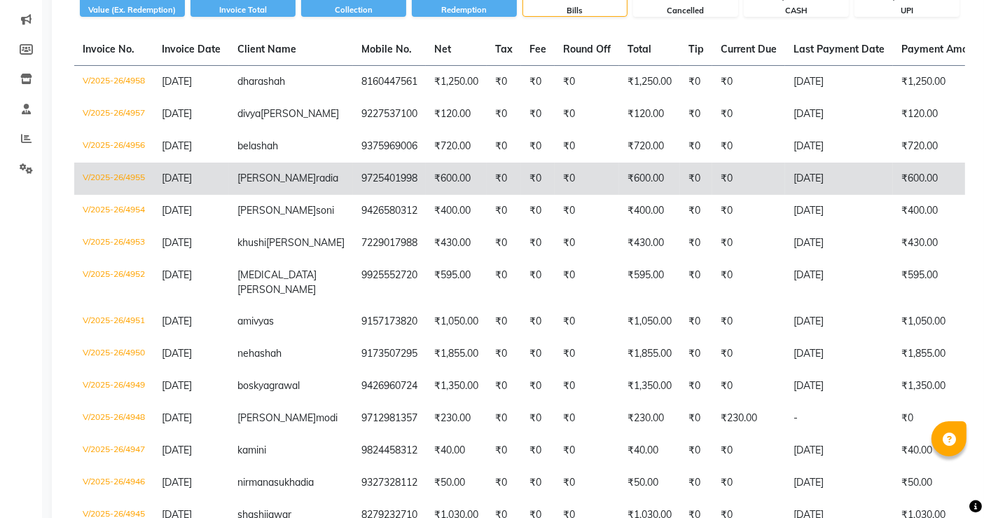
scroll to position [129, 0]
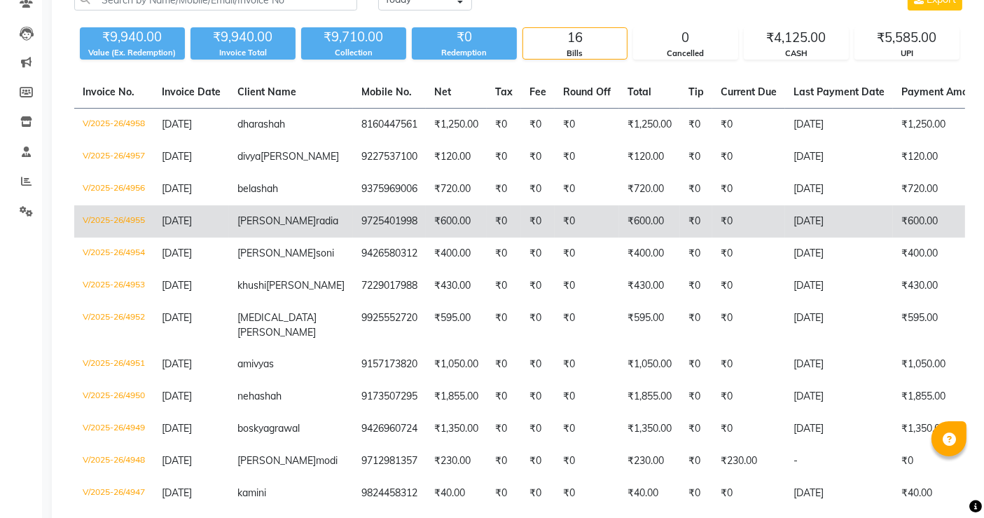
click at [600, 38] on div "16" at bounding box center [575, 38] width 104 height 20
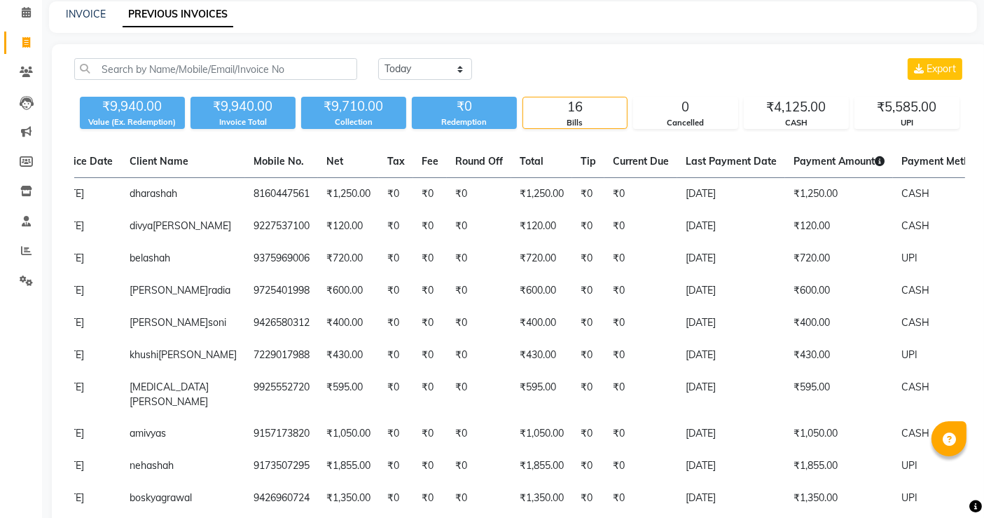
scroll to position [0, 0]
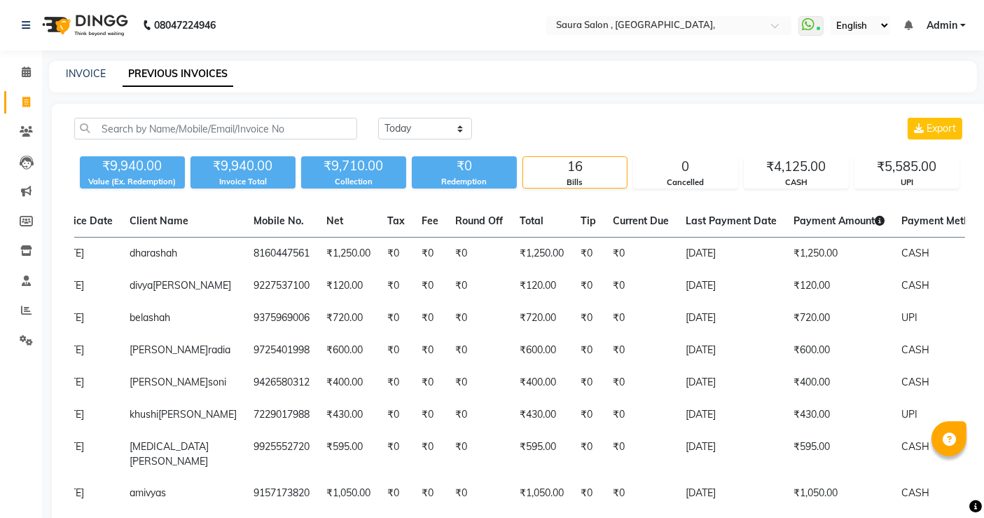
click at [22, 106] on icon at bounding box center [26, 102] width 8 height 11
select select "service"
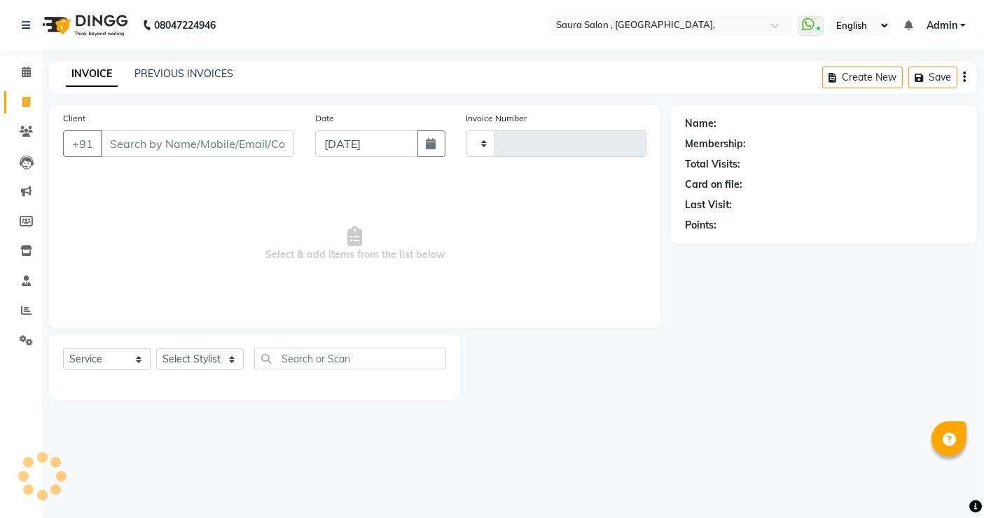
type input "4959"
select select "6963"
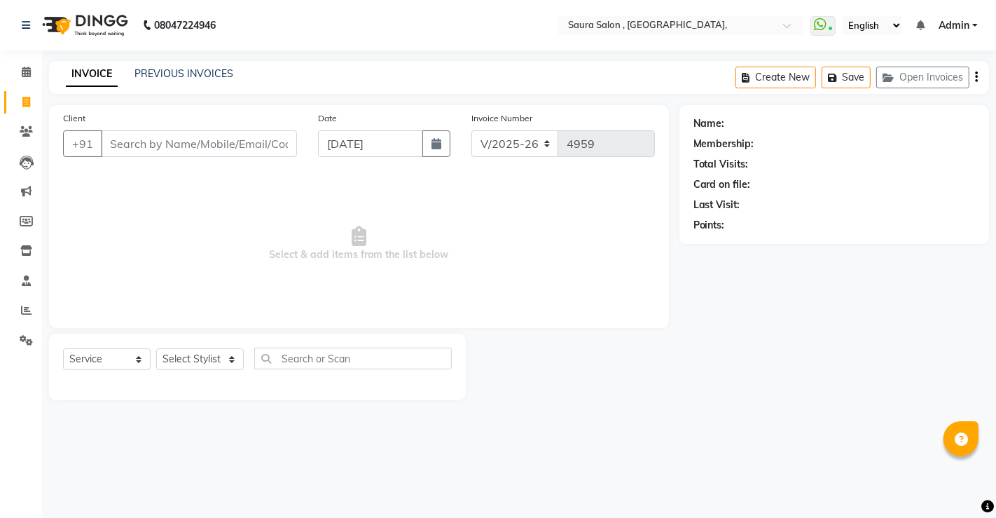
click at [116, 139] on input "Client" at bounding box center [199, 143] width 196 height 27
select select "57428"
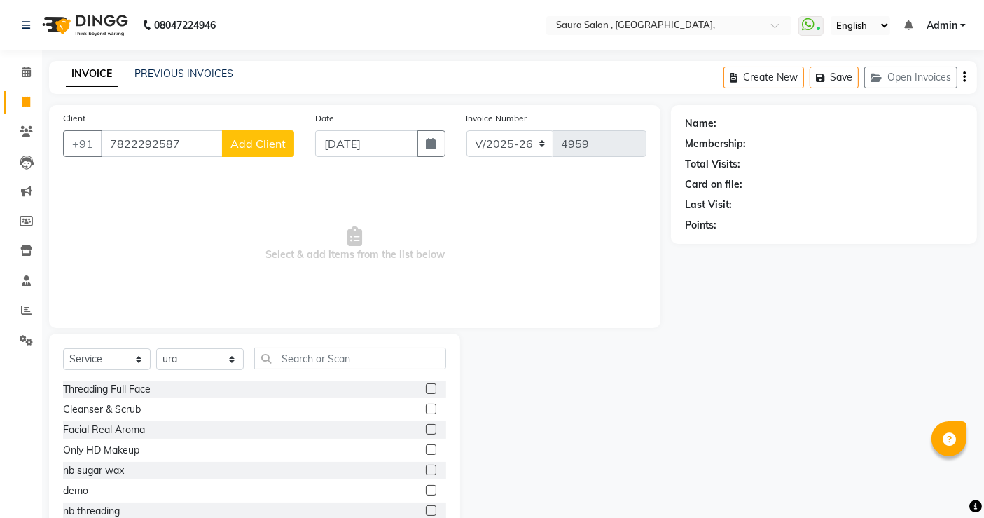
click at [144, 144] on input "7822292587" at bounding box center [162, 143] width 122 height 27
type input "7820092587"
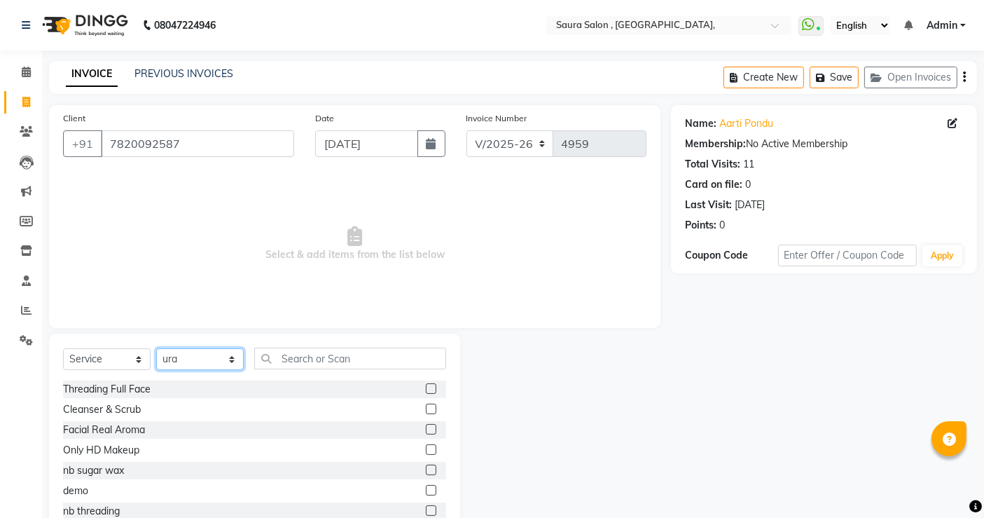
click at [224, 361] on select "Select Stylist archana asha [PERSON_NAME] deepika [PERSON_NAME] [PERSON_NAME] […" at bounding box center [200, 359] width 88 height 22
select select "82271"
click at [156, 348] on select "Select Stylist archana asha [PERSON_NAME] deepika [PERSON_NAME] [PERSON_NAME] […" at bounding box center [200, 359] width 88 height 22
click at [289, 365] on input "text" at bounding box center [350, 358] width 192 height 22
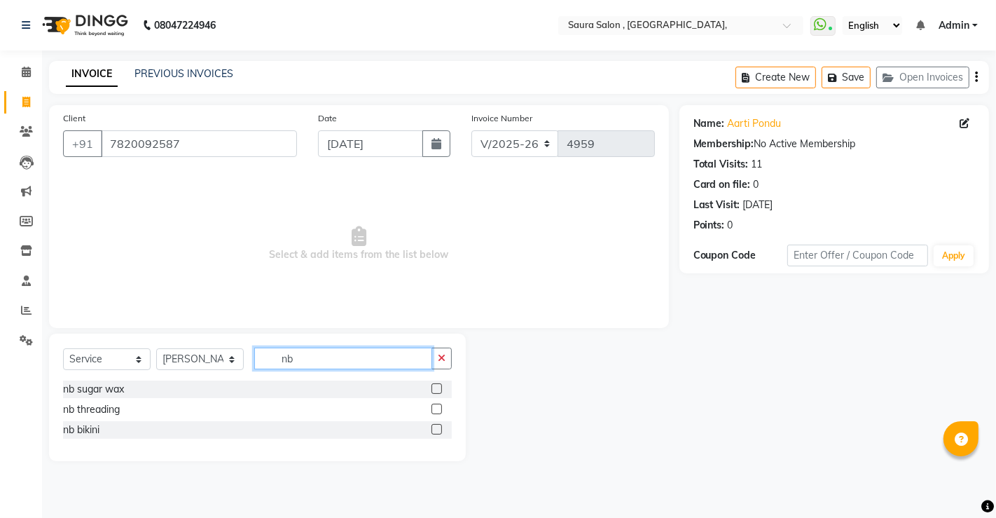
type input "nb"
click at [436, 408] on label at bounding box center [437, 408] width 11 height 11
click at [436, 408] on input "checkbox" at bounding box center [436, 409] width 9 height 9
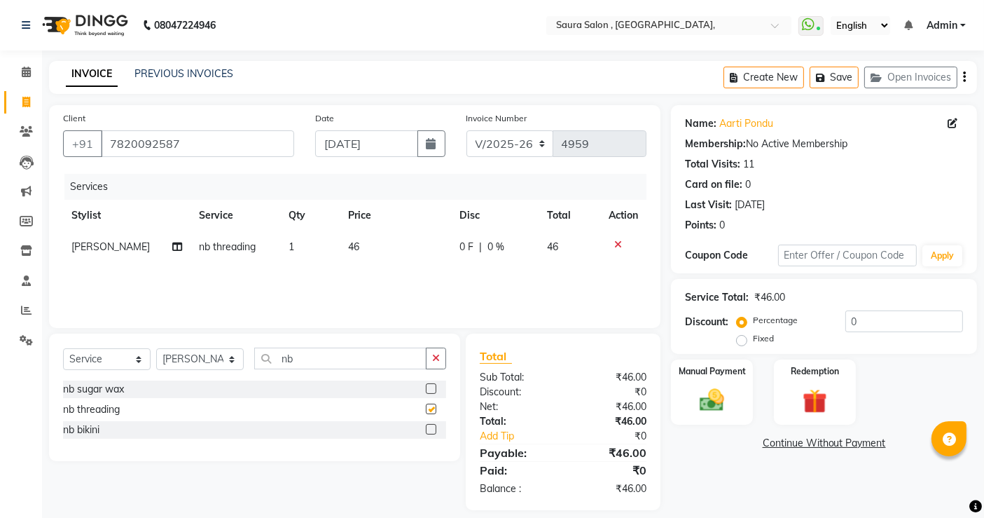
checkbox input "false"
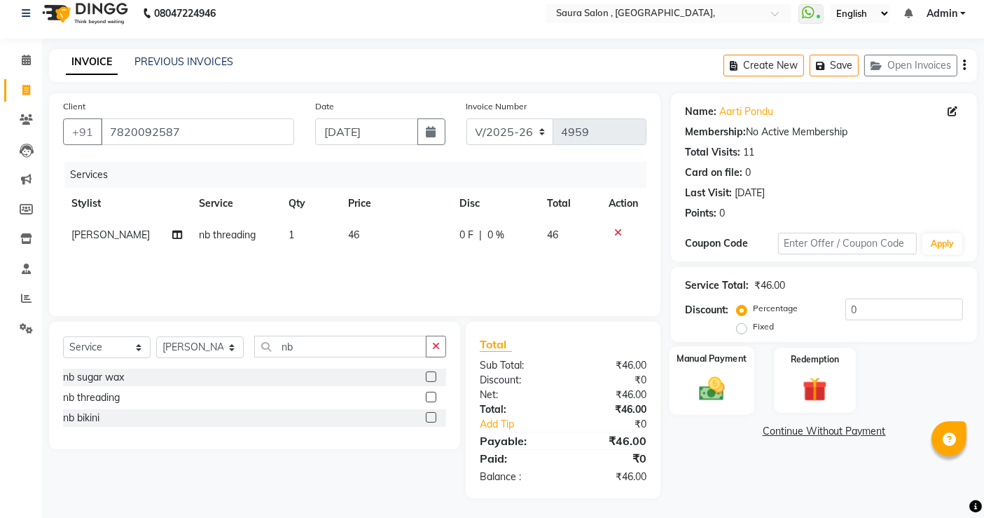
click at [697, 391] on img at bounding box center [712, 387] width 42 height 29
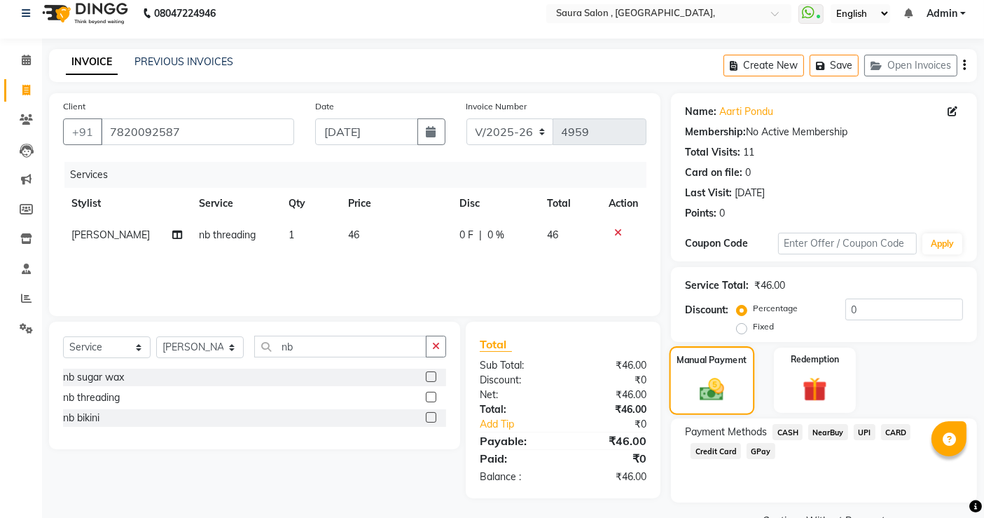
scroll to position [46, 0]
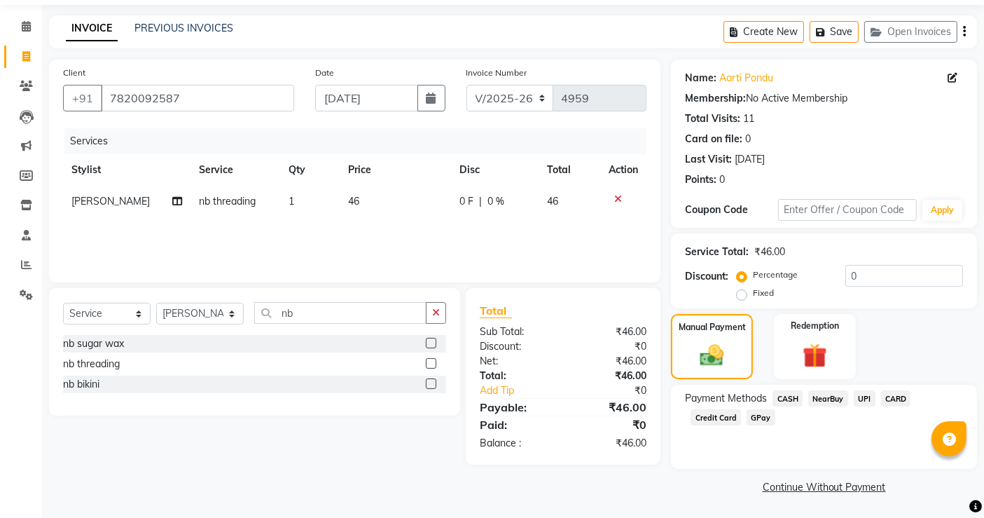
click at [836, 399] on span "NearBuy" at bounding box center [828, 398] width 40 height 16
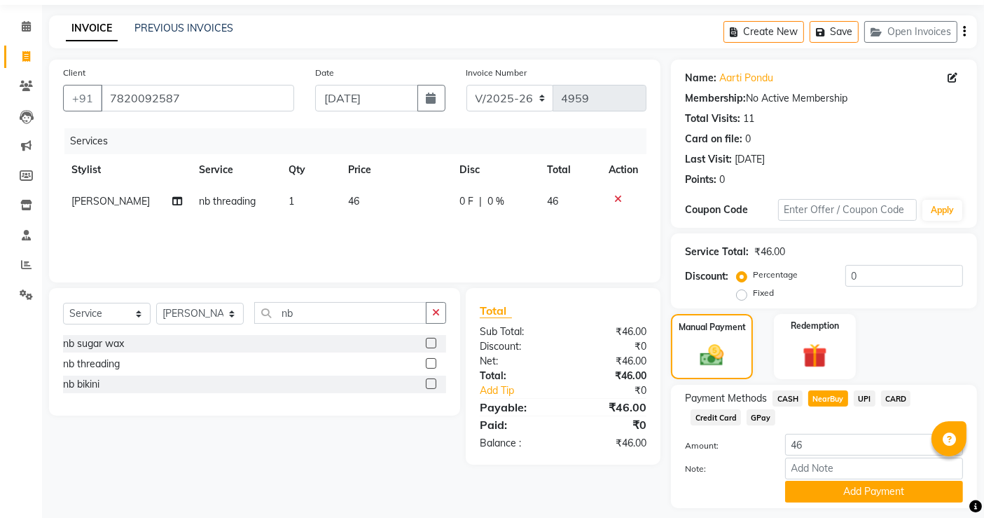
scroll to position [85, 0]
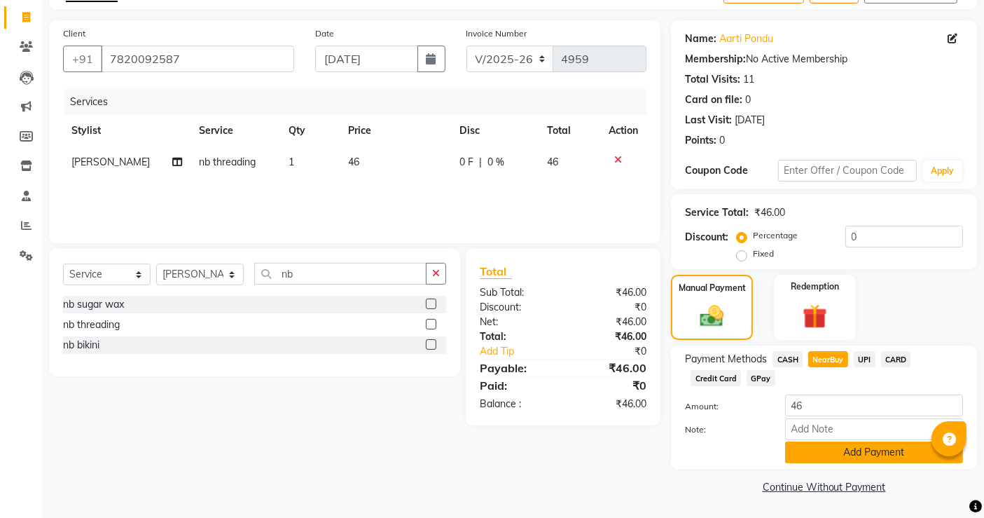
click at [845, 453] on button "Add Payment" at bounding box center [874, 452] width 178 height 22
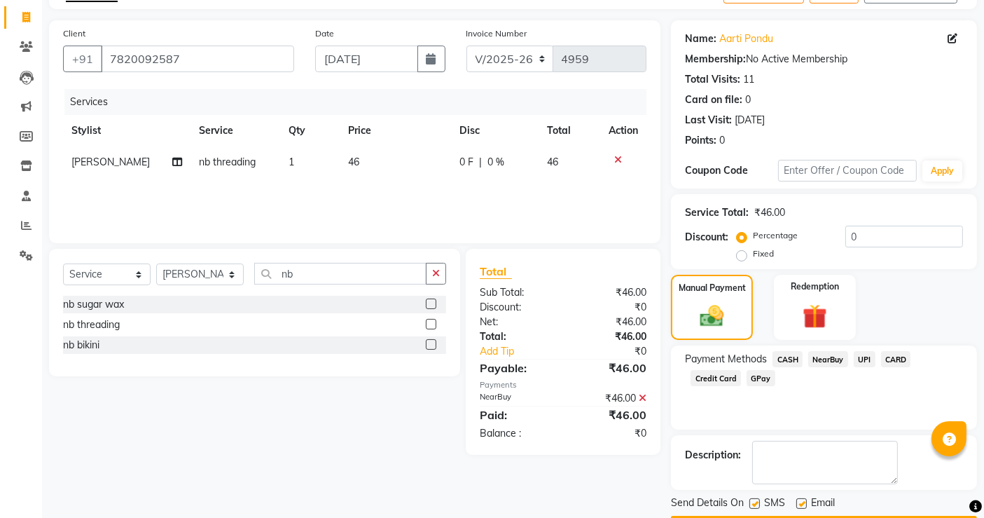
scroll to position [124, 0]
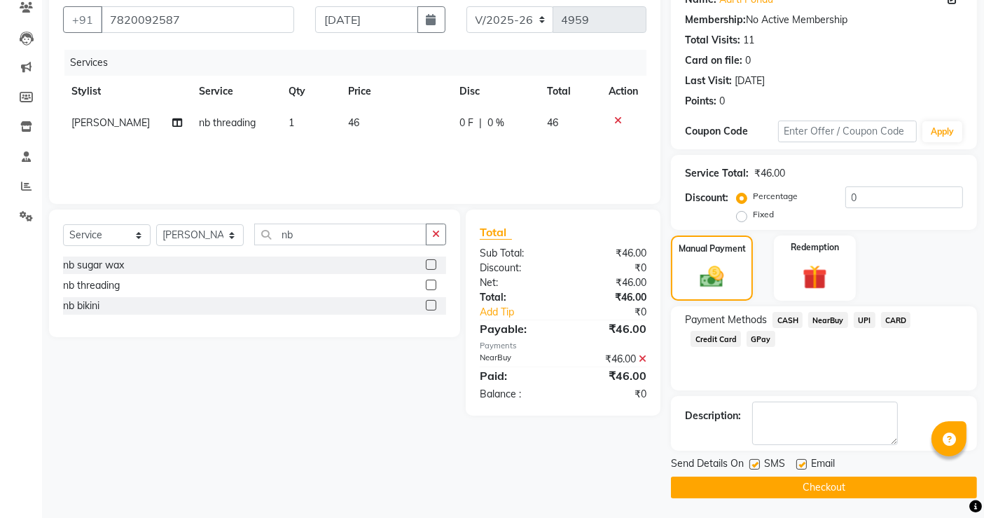
click at [801, 465] on label at bounding box center [801, 464] width 11 height 11
click at [801, 465] on input "checkbox" at bounding box center [800, 464] width 9 height 9
checkbox input "false"
click at [756, 466] on label at bounding box center [755, 464] width 11 height 11
click at [756, 466] on input "checkbox" at bounding box center [754, 464] width 9 height 9
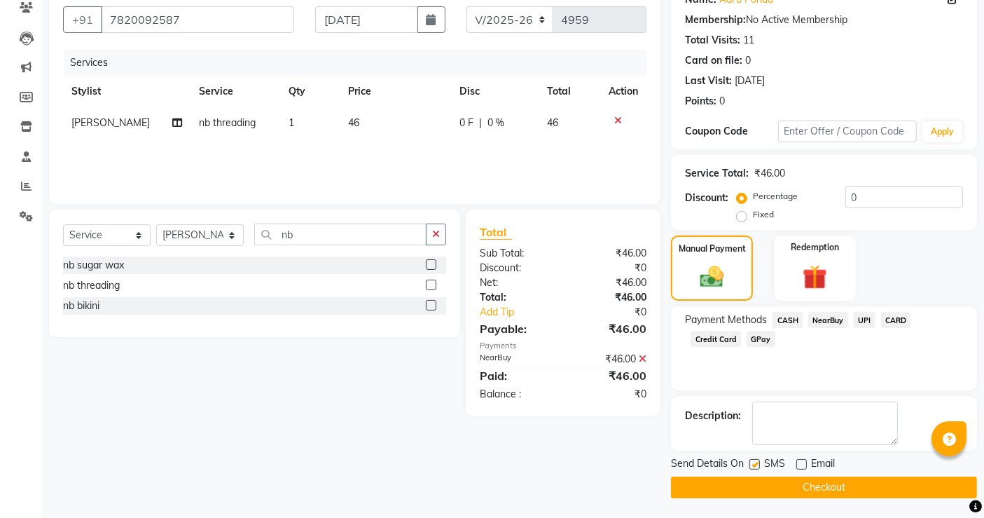
checkbox input "false"
click at [778, 483] on button "Checkout" at bounding box center [824, 487] width 306 height 22
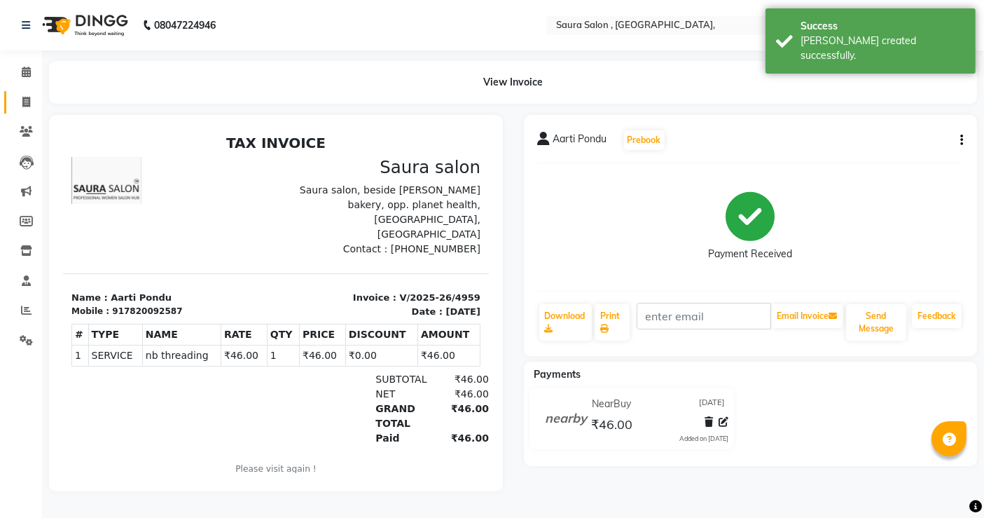
click at [27, 100] on icon at bounding box center [26, 102] width 8 height 11
select select "service"
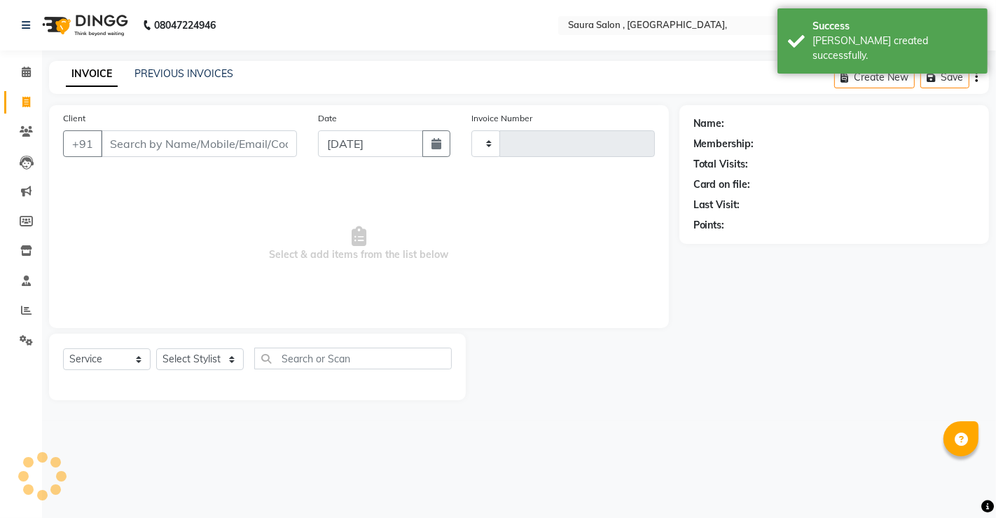
type input "4960"
select select "6963"
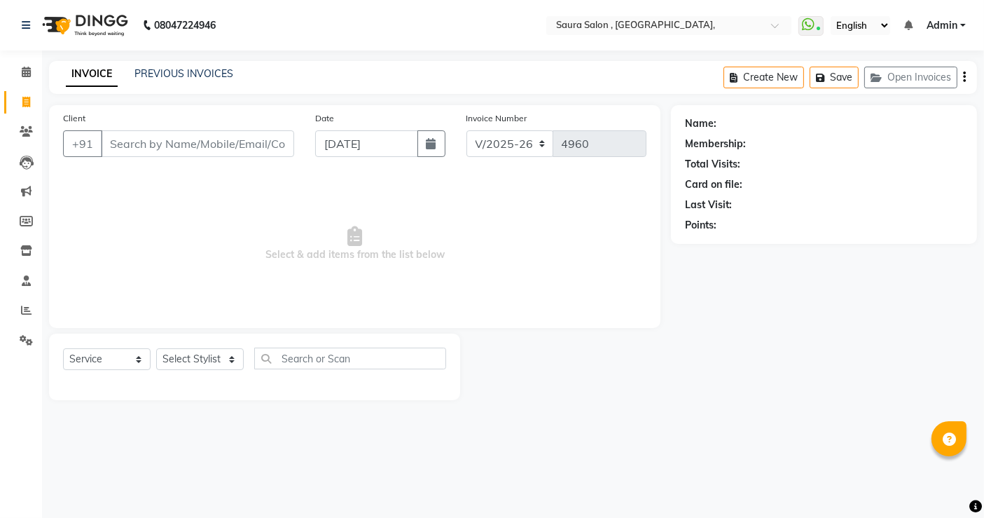
select select "57428"
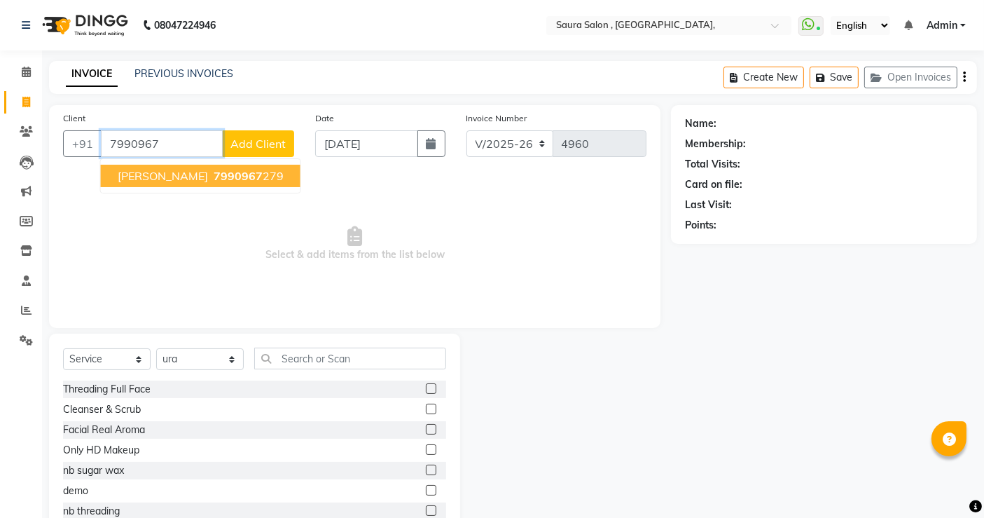
click at [179, 181] on span "[PERSON_NAME]" at bounding box center [163, 176] width 90 height 14
type input "7990967279"
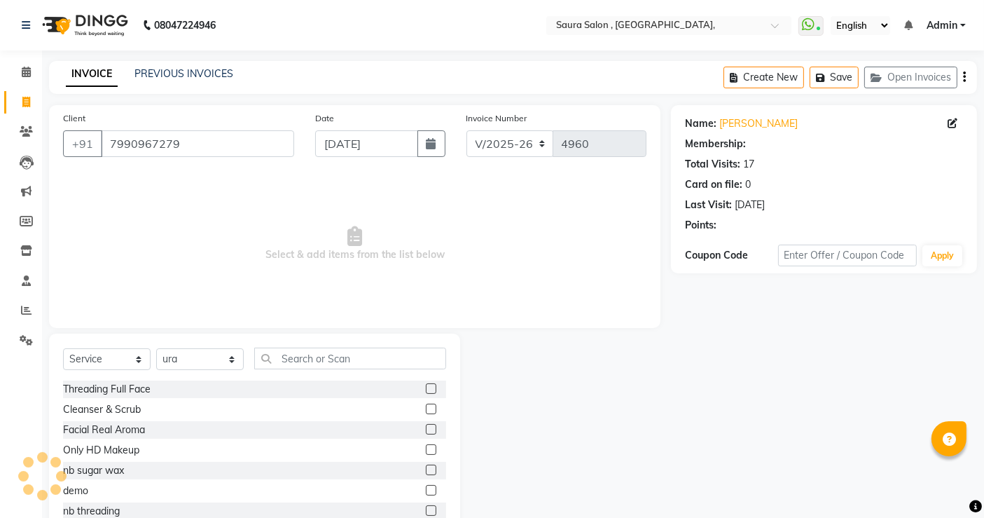
select select "1: Object"
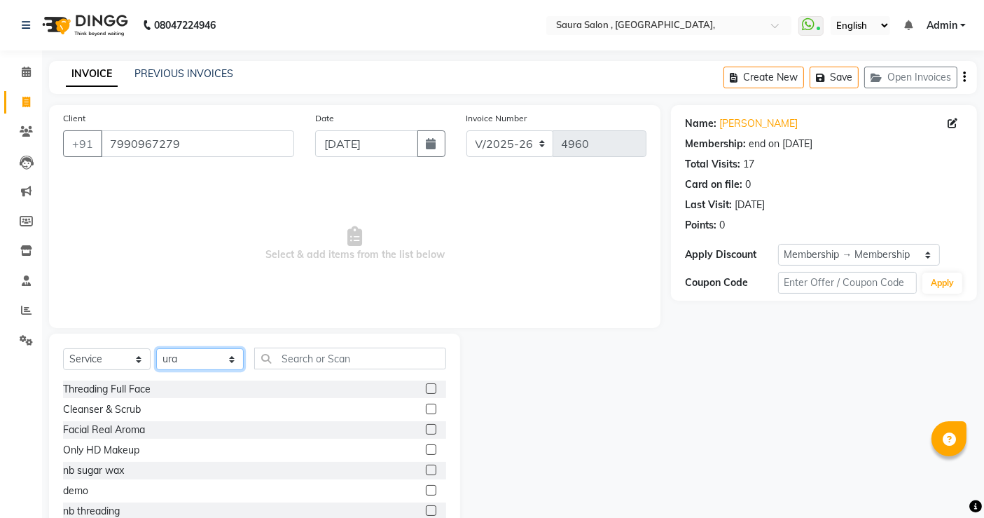
click at [191, 357] on select "Select Stylist archana asha [PERSON_NAME] deepika [PERSON_NAME] [PERSON_NAME] […" at bounding box center [200, 359] width 88 height 22
select select "76377"
click at [156, 348] on select "Select Stylist archana asha [PERSON_NAME] deepika [PERSON_NAME] [PERSON_NAME] […" at bounding box center [200, 359] width 88 height 22
click at [313, 365] on input "text" at bounding box center [350, 358] width 192 height 22
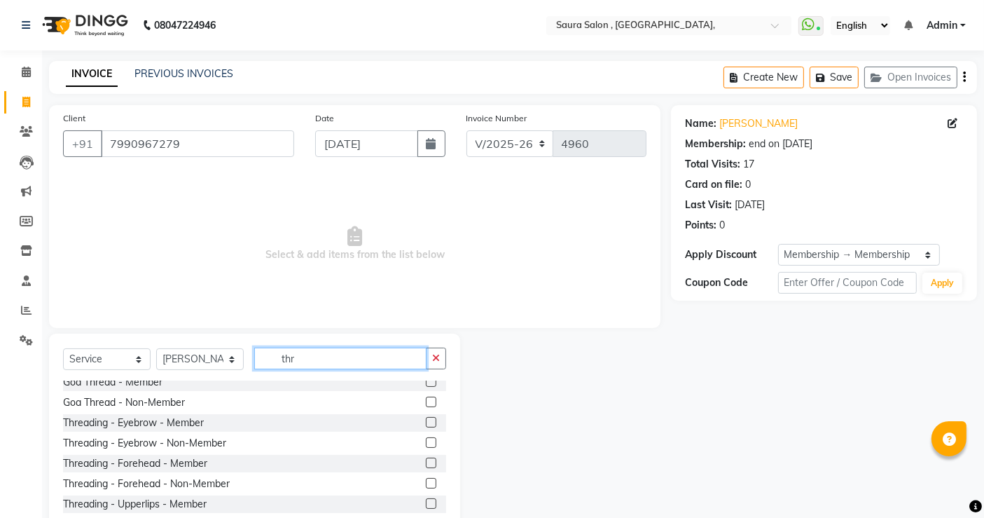
scroll to position [51, 0]
type input "thr"
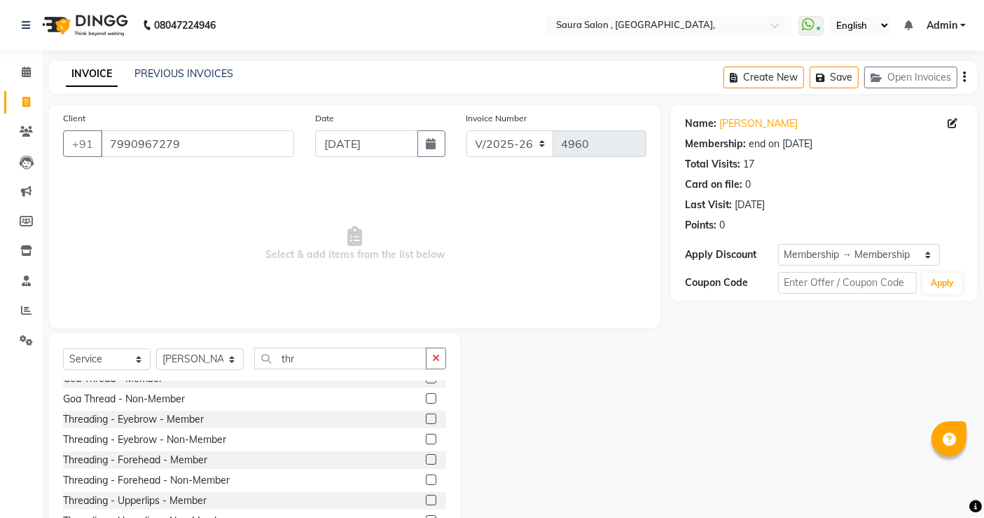
click at [426, 415] on label at bounding box center [431, 418] width 11 height 11
click at [426, 415] on input "checkbox" at bounding box center [430, 419] width 9 height 9
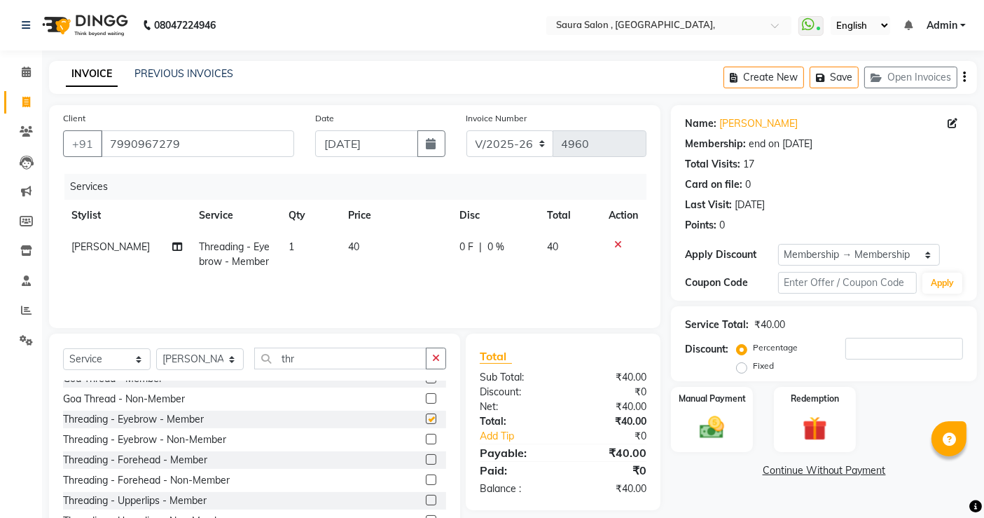
checkbox input "false"
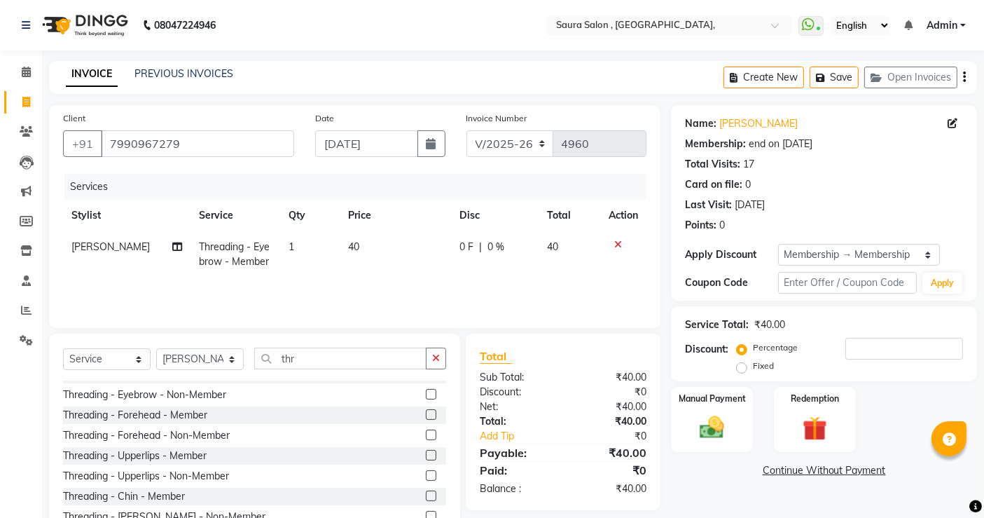
scroll to position [96, 0]
click at [426, 415] on label at bounding box center [431, 414] width 11 height 11
click at [426, 415] on input "checkbox" at bounding box center [430, 414] width 9 height 9
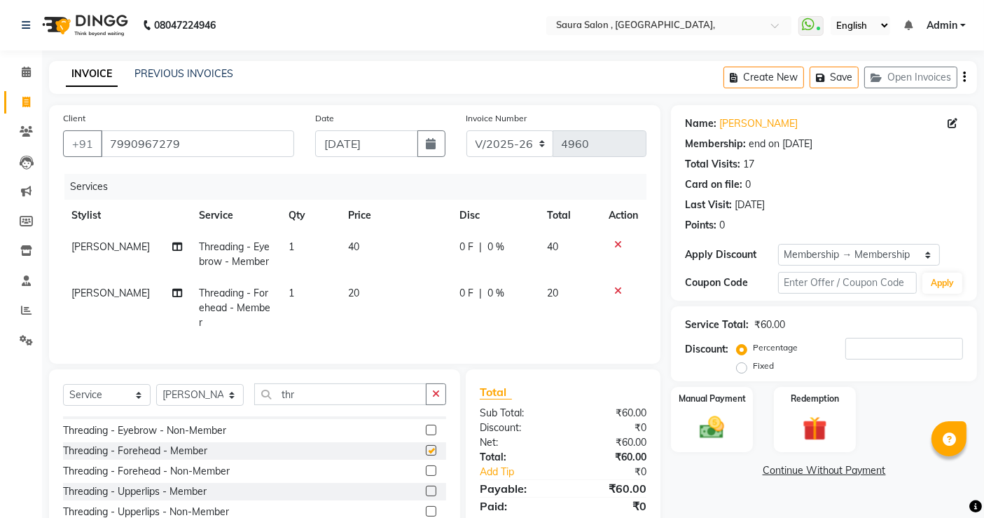
checkbox input "false"
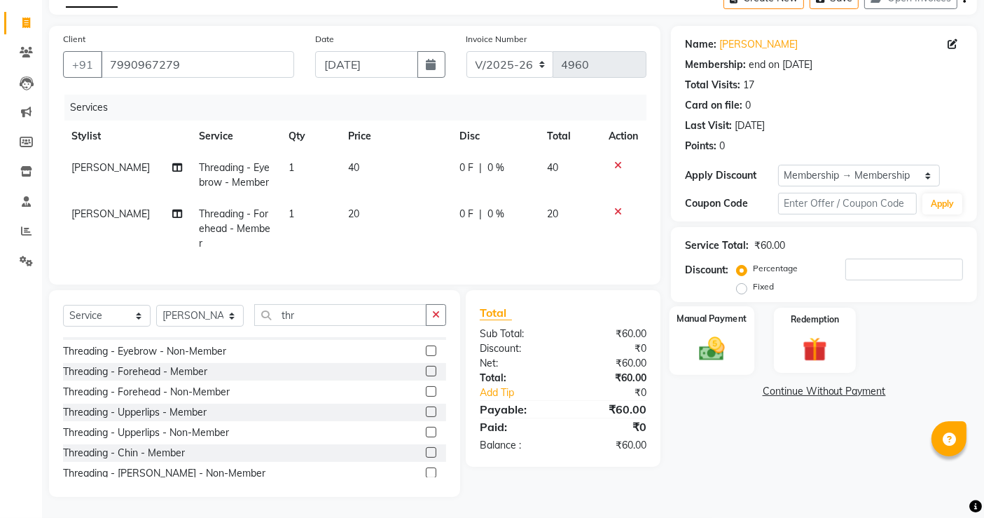
click at [718, 333] on img at bounding box center [712, 347] width 42 height 29
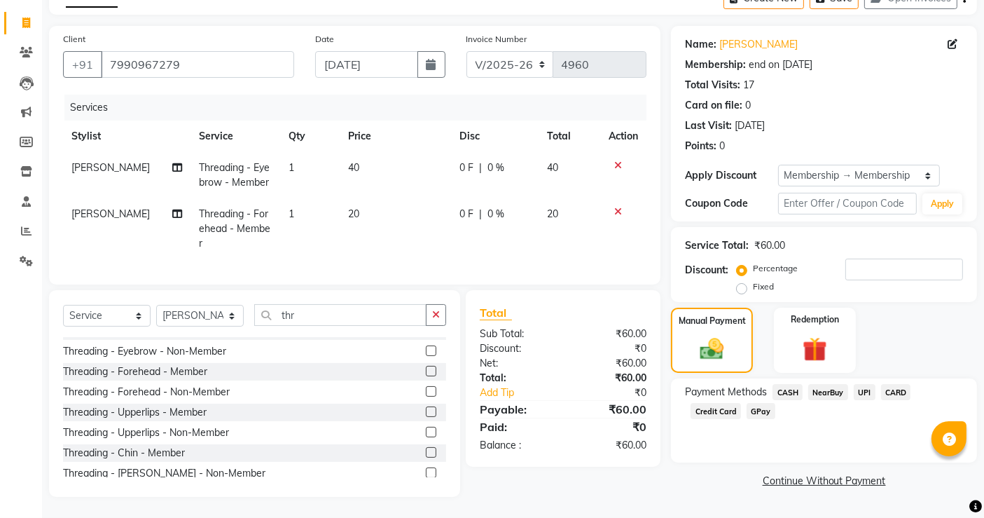
click at [789, 384] on span "CASH" at bounding box center [788, 392] width 30 height 16
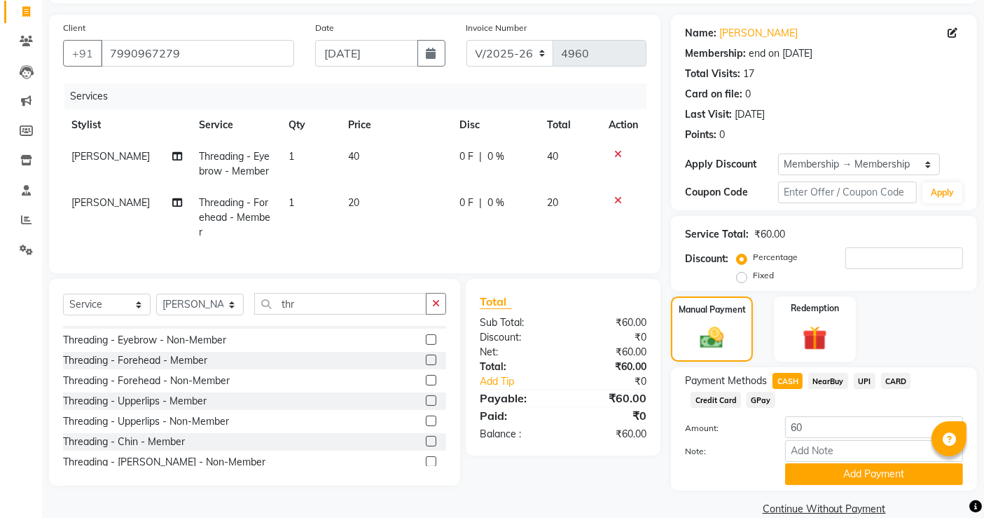
click at [864, 379] on span "UPI" at bounding box center [865, 381] width 22 height 16
click at [855, 479] on button "Add Payment" at bounding box center [874, 474] width 178 height 22
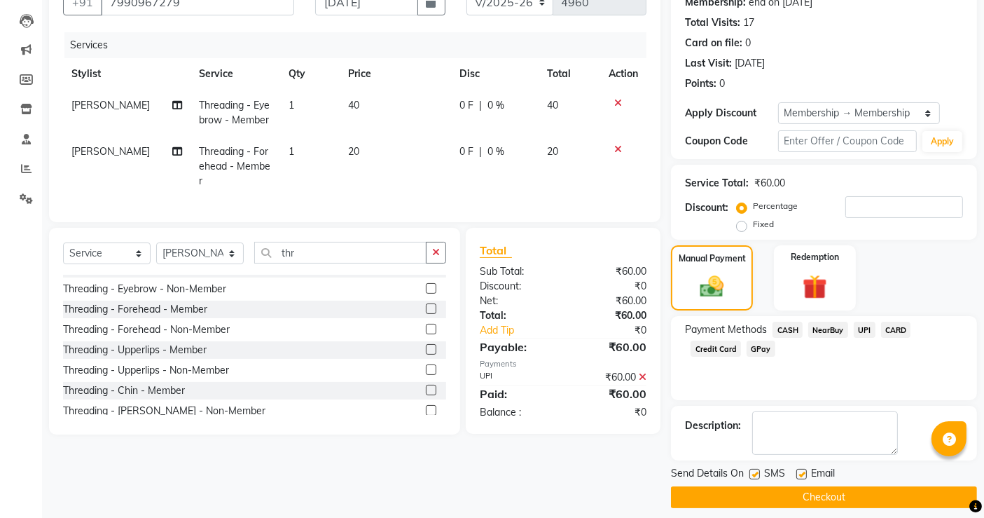
scroll to position [152, 0]
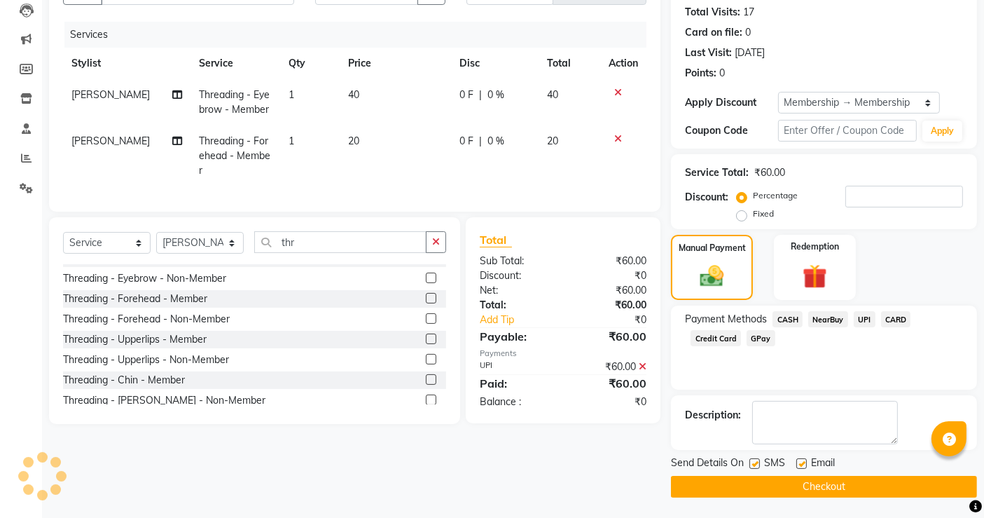
click at [907, 491] on button "Checkout" at bounding box center [824, 487] width 306 height 22
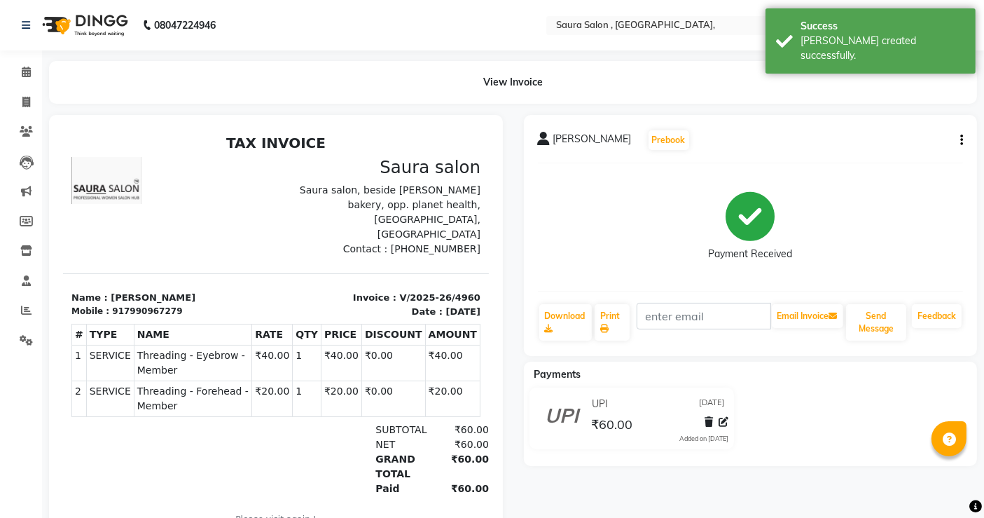
scroll to position [56, 0]
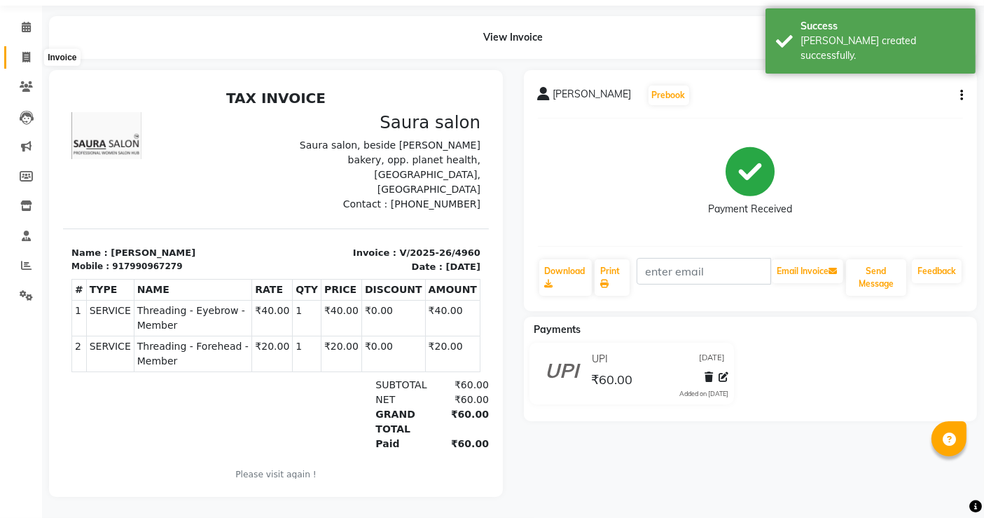
click at [32, 50] on span at bounding box center [26, 58] width 25 height 16
select select "service"
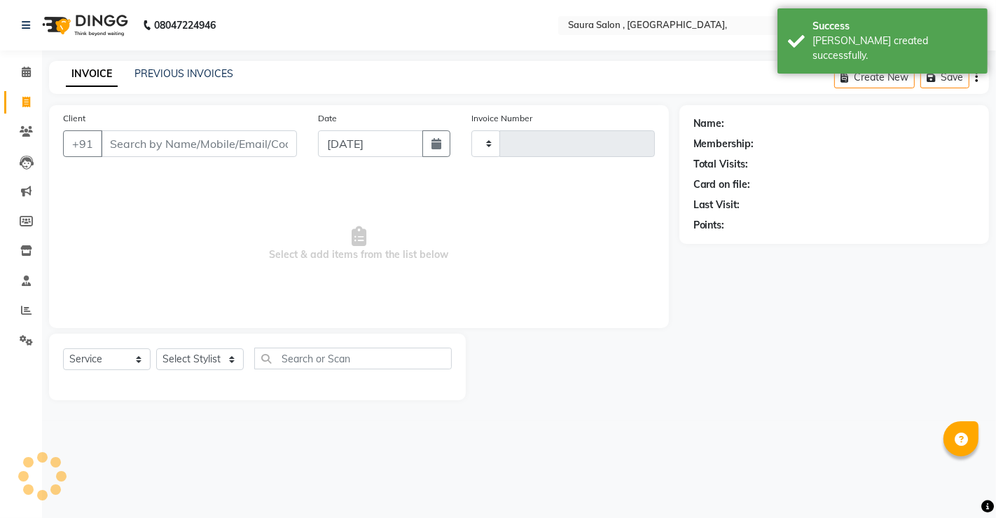
type input "4961"
select select "6963"
select select "57428"
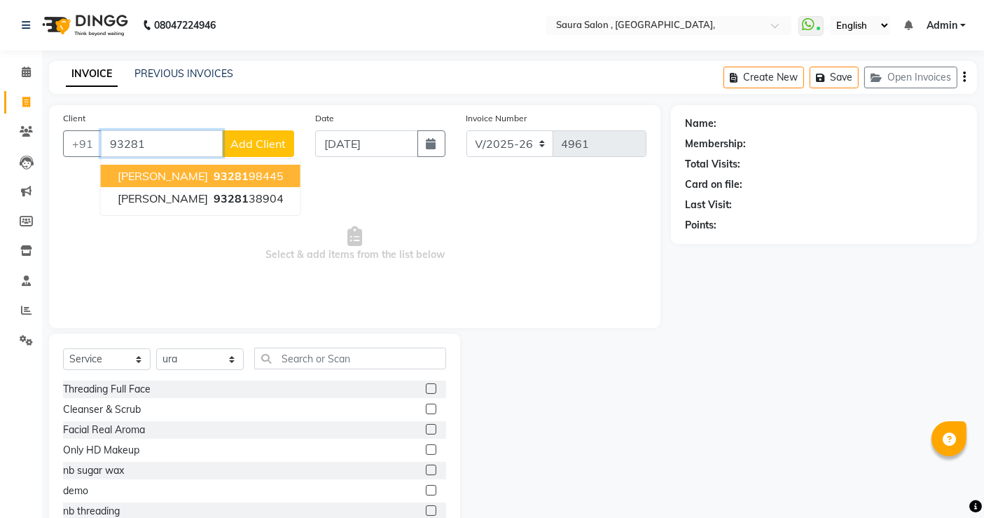
click at [139, 174] on span "[PERSON_NAME]" at bounding box center [163, 176] width 90 height 14
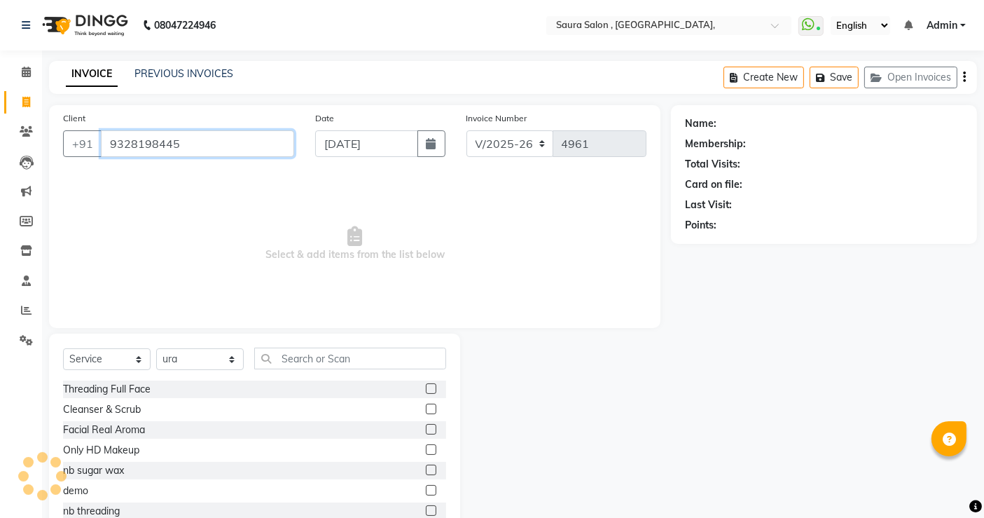
type input "9328198445"
select select "1: Object"
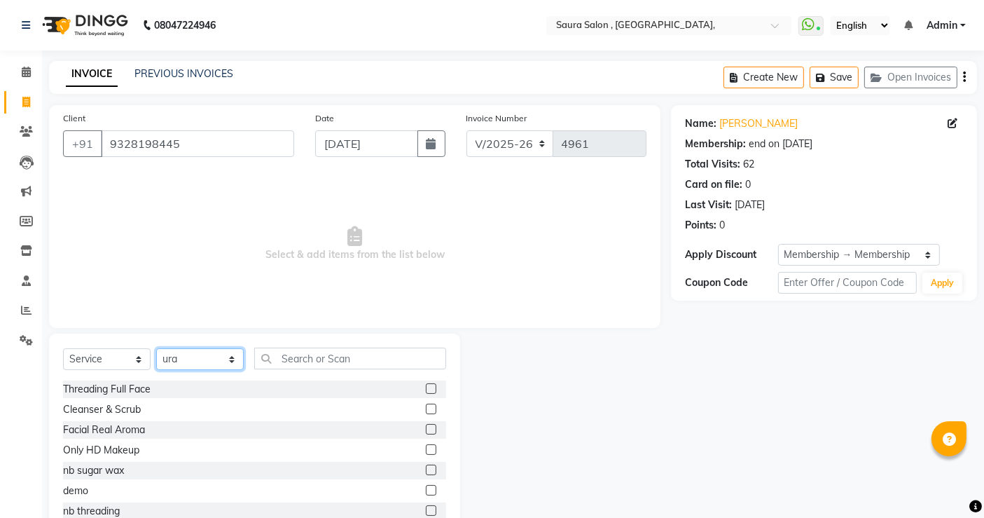
click at [230, 361] on select "Select Stylist archana asha [PERSON_NAME] deepika [PERSON_NAME] [PERSON_NAME] […" at bounding box center [200, 359] width 88 height 22
select select "56807"
click at [156, 348] on select "Select Stylist archana asha [PERSON_NAME] deepika [PERSON_NAME] [PERSON_NAME] […" at bounding box center [200, 359] width 88 height 22
click at [354, 367] on input "text" at bounding box center [350, 358] width 192 height 22
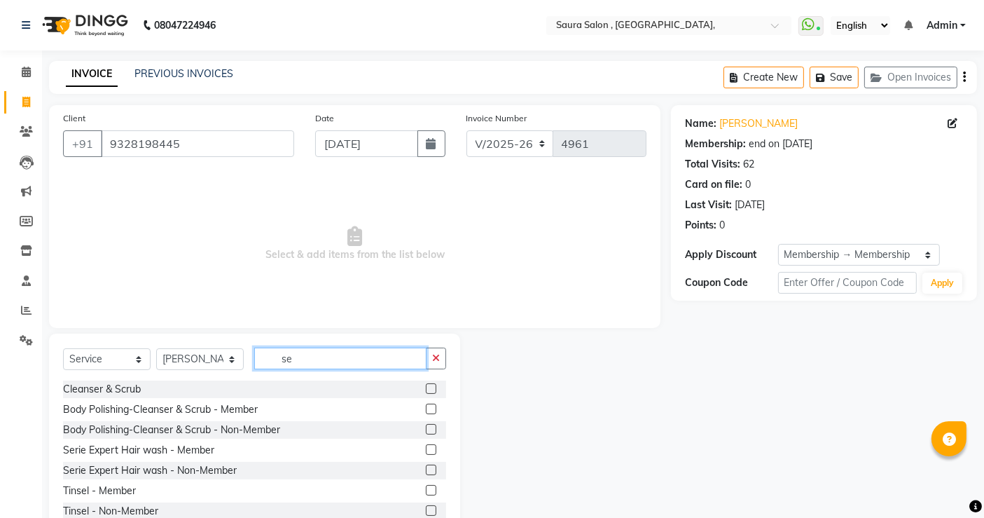
type input "se"
click at [426, 449] on label at bounding box center [431, 449] width 11 height 11
click at [426, 449] on input "checkbox" at bounding box center [430, 450] width 9 height 9
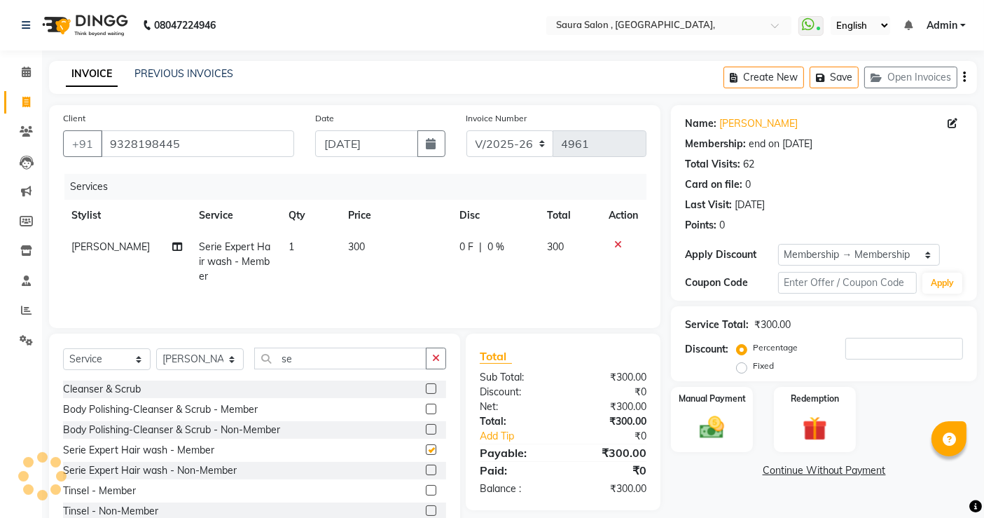
checkbox input "false"
click at [339, 359] on input "se" at bounding box center [340, 358] width 172 height 22
type input "s"
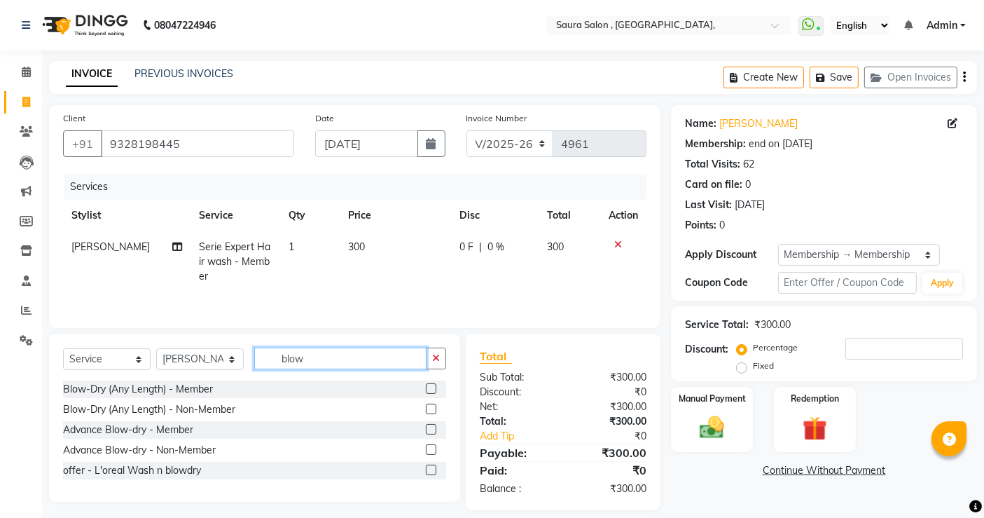
type input "blow"
click at [432, 387] on label at bounding box center [431, 388] width 11 height 11
click at [432, 387] on input "checkbox" at bounding box center [430, 389] width 9 height 9
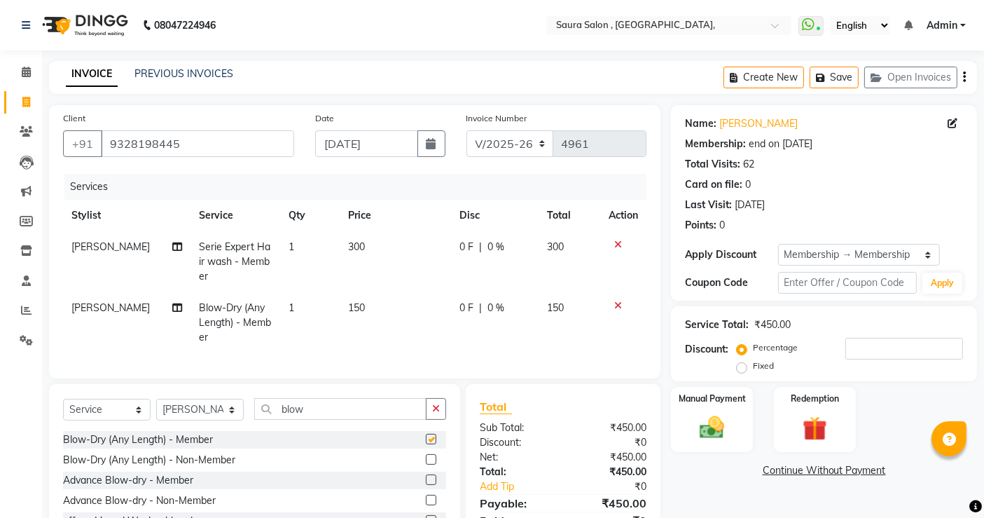
checkbox input "false"
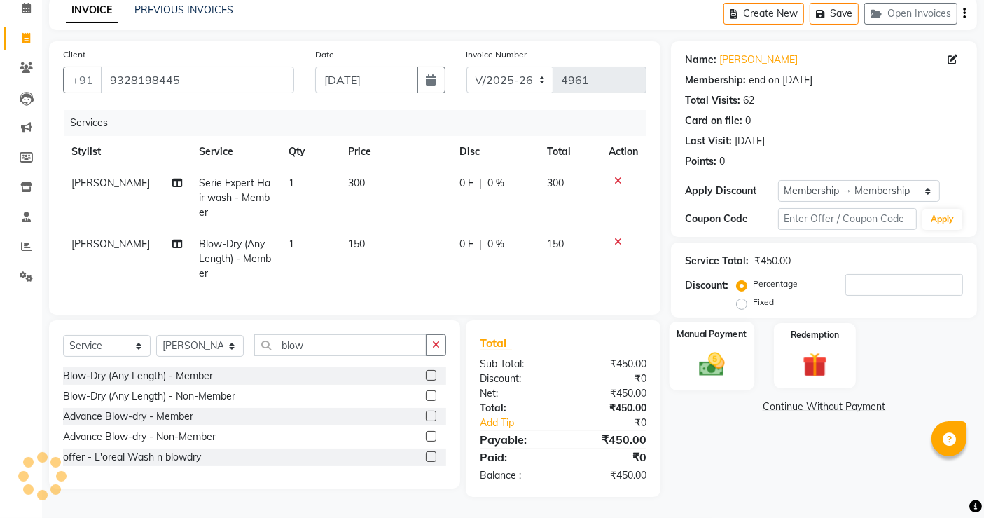
click at [722, 367] on div "Manual Payment" at bounding box center [712, 356] width 85 height 69
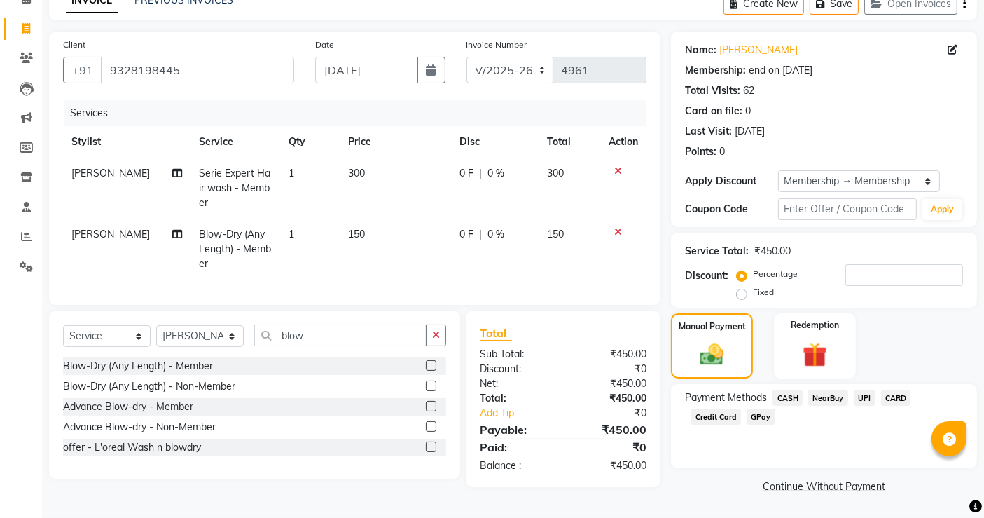
click at [787, 400] on span "CASH" at bounding box center [788, 397] width 30 height 16
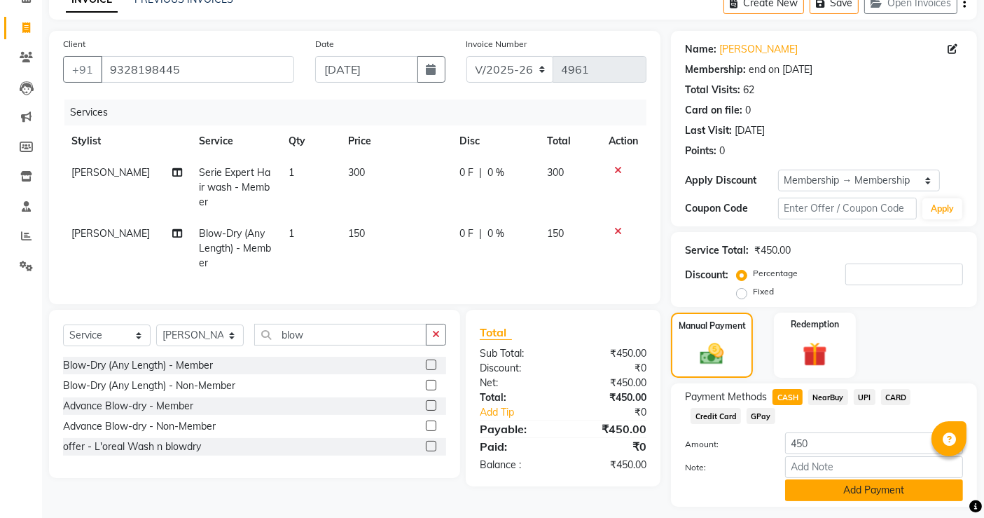
click at [855, 490] on button "Add Payment" at bounding box center [874, 490] width 178 height 22
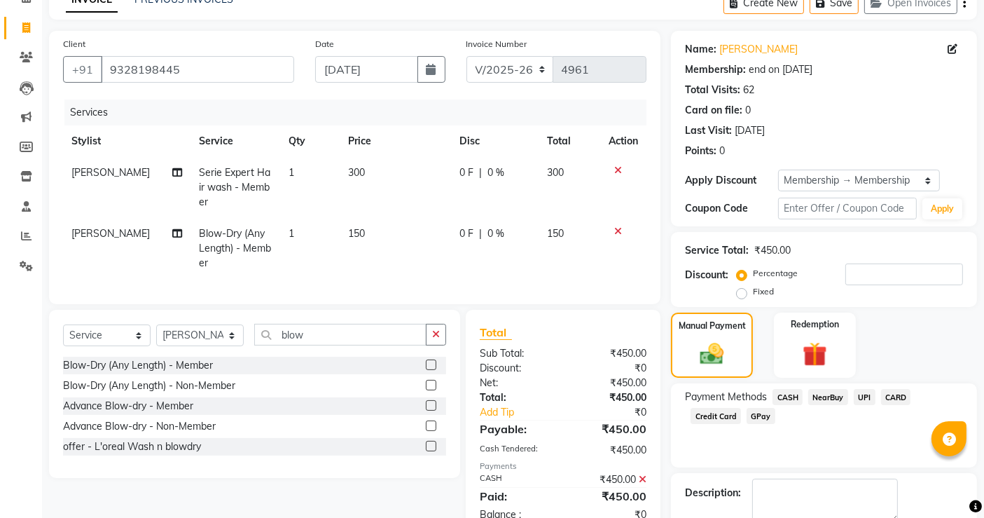
scroll to position [152, 0]
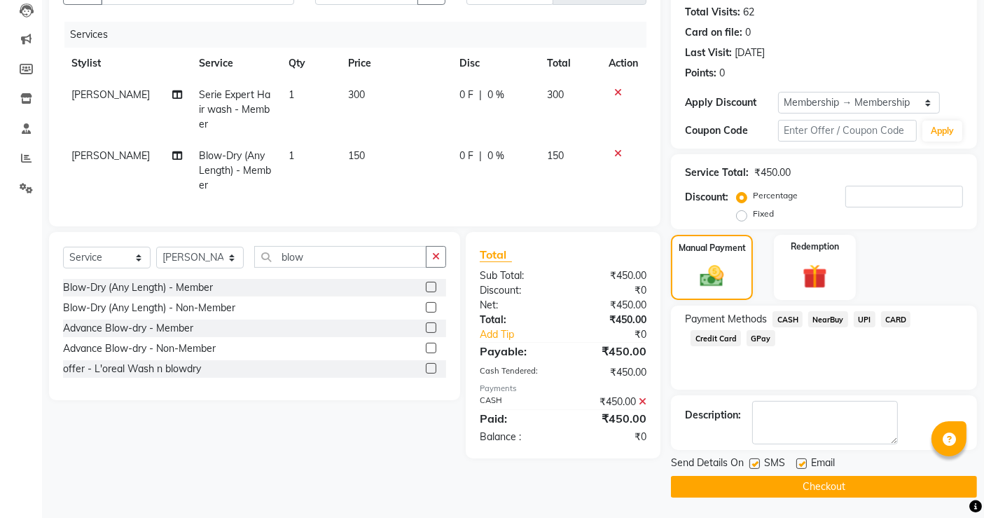
click at [819, 488] on button "Checkout" at bounding box center [824, 487] width 306 height 22
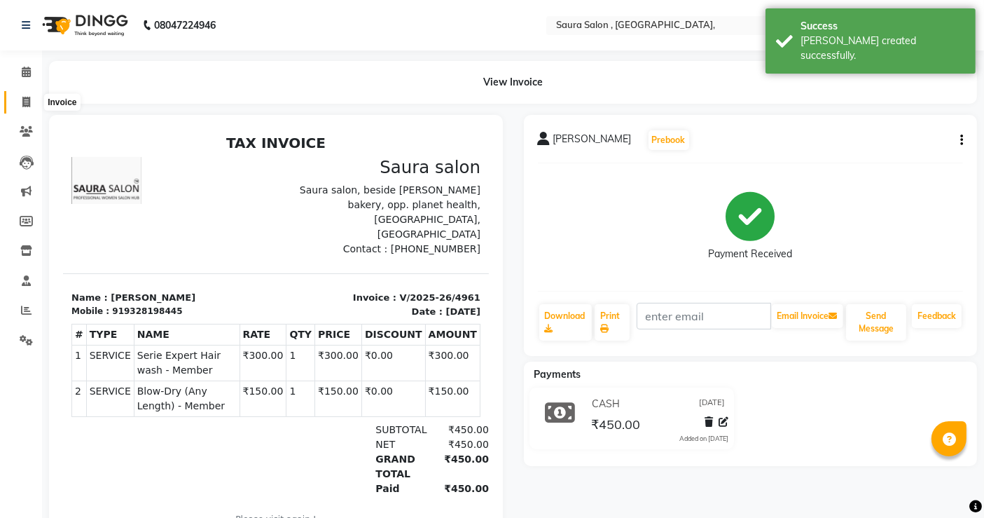
click at [34, 103] on span at bounding box center [26, 103] width 25 height 16
select select "service"
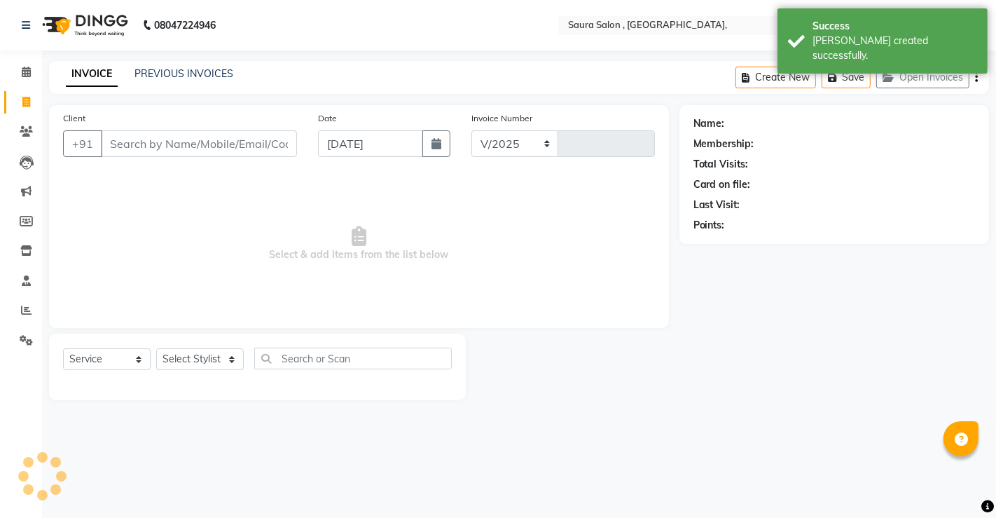
select select "6963"
type input "4962"
select select "57428"
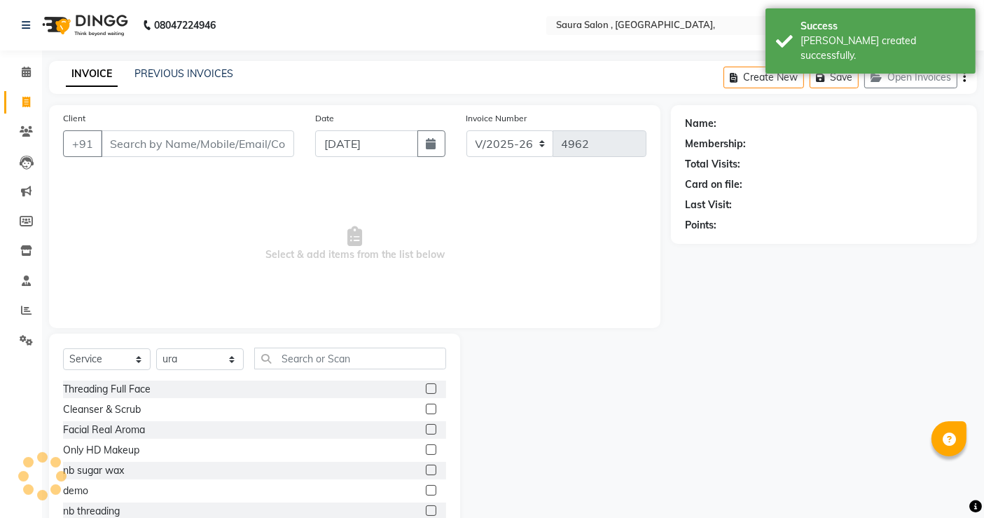
click at [120, 148] on input "Client" at bounding box center [197, 143] width 193 height 27
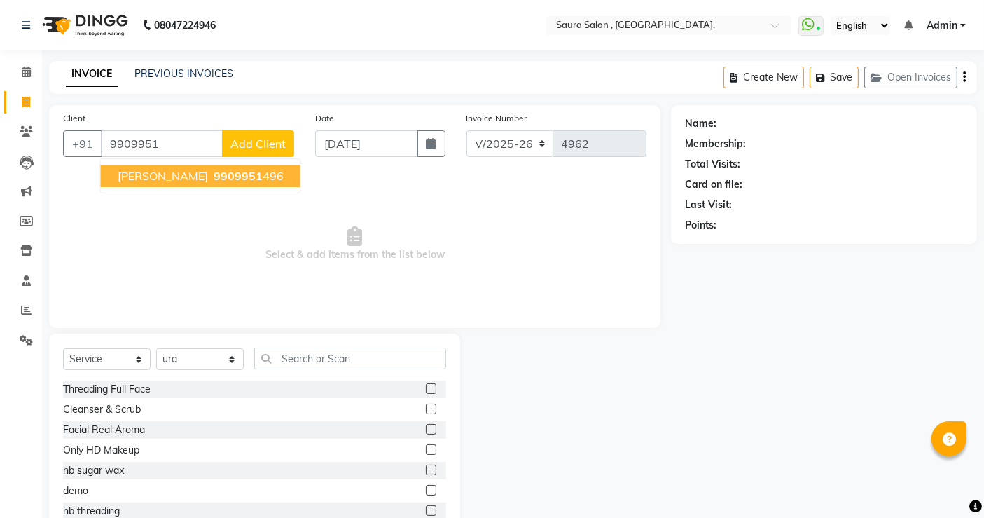
click at [159, 171] on span "[PERSON_NAME]" at bounding box center [163, 176] width 90 height 14
type input "9909951496"
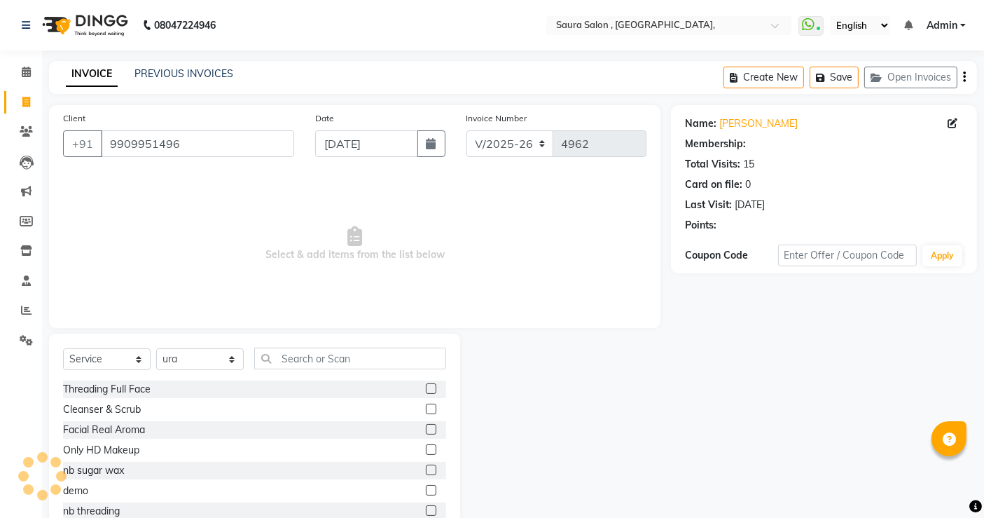
select select "1: Object"
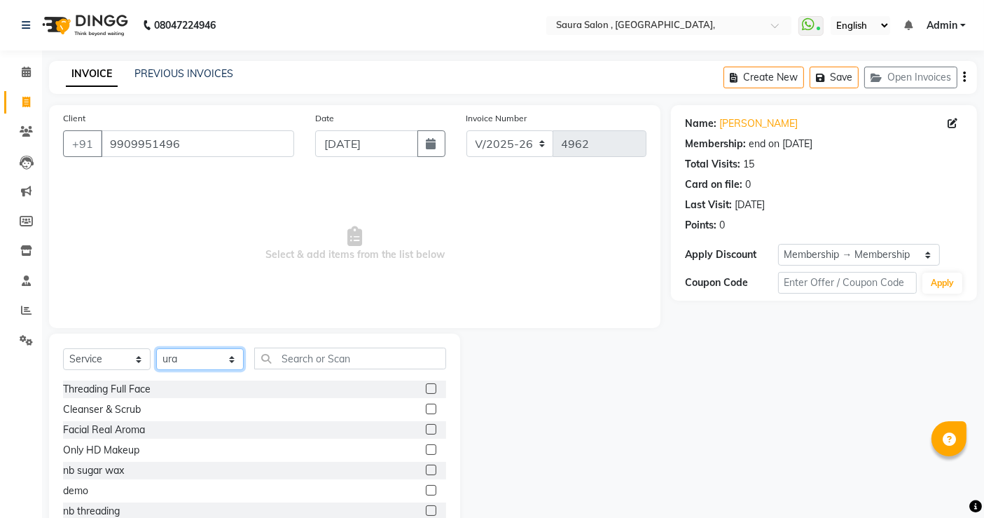
click at [210, 367] on select "Select Stylist archana asha [PERSON_NAME] deepika [PERSON_NAME] [PERSON_NAME] […" at bounding box center [200, 359] width 88 height 22
select select "67661"
click at [156, 348] on select "Select Stylist archana asha [PERSON_NAME] deepika [PERSON_NAME] [PERSON_NAME] […" at bounding box center [200, 359] width 88 height 22
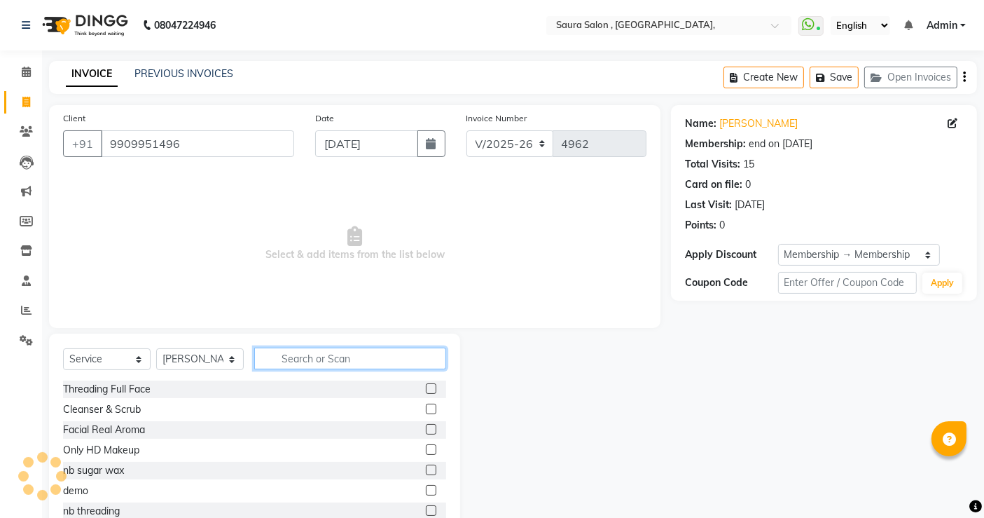
click at [289, 359] on input "text" at bounding box center [350, 358] width 192 height 22
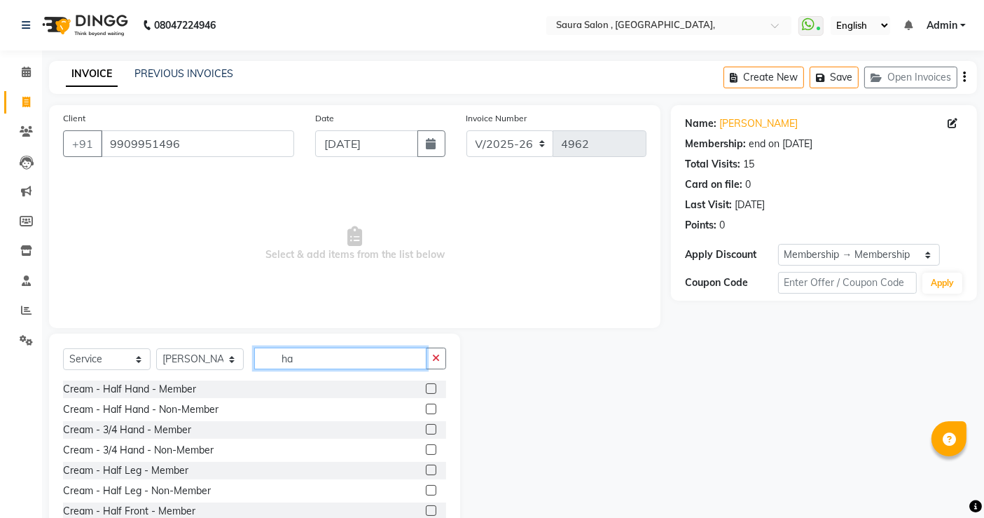
type input "h"
type input "rica"
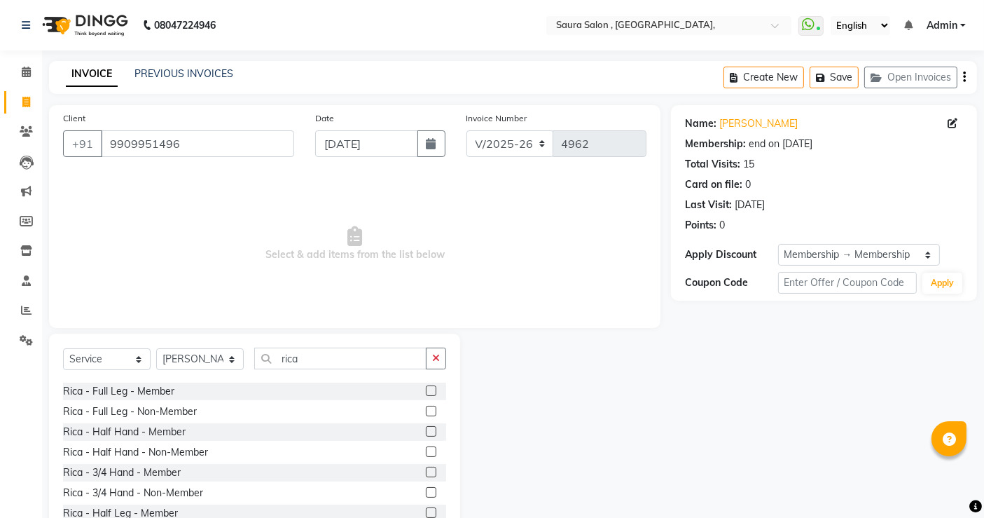
click at [426, 436] on div at bounding box center [430, 433] width 9 height 15
click at [426, 431] on label at bounding box center [431, 431] width 11 height 11
click at [426, 431] on input "checkbox" at bounding box center [430, 431] width 9 height 9
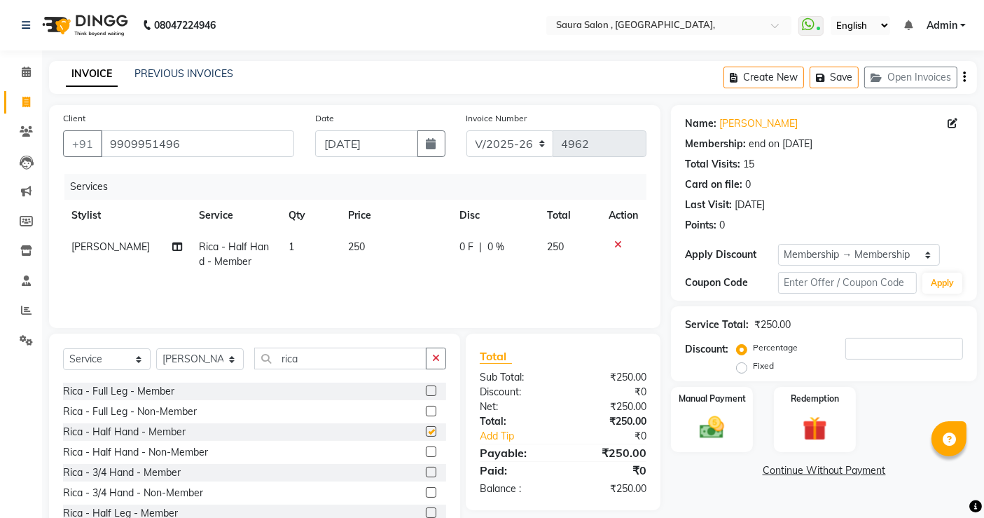
checkbox input "false"
click at [362, 359] on input "rica" at bounding box center [340, 358] width 172 height 22
type input "r"
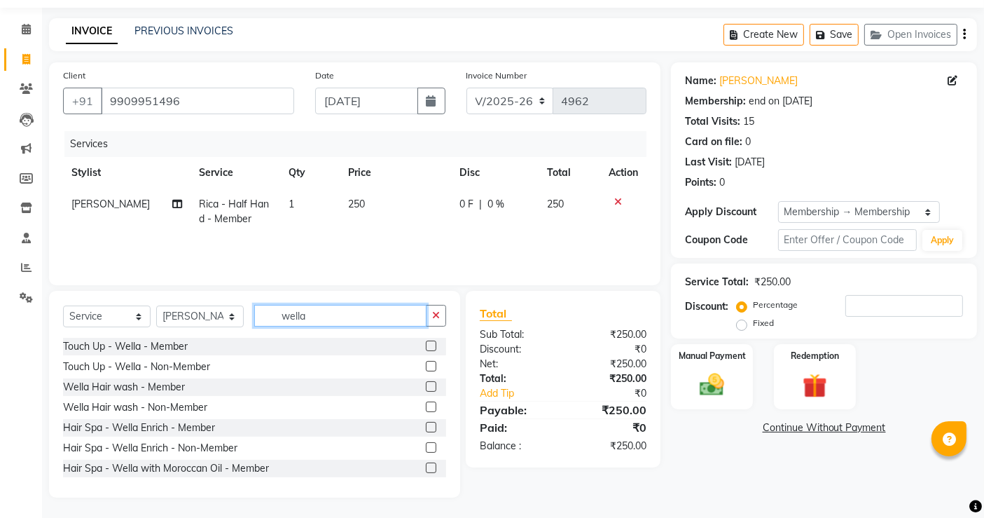
scroll to position [0, 0]
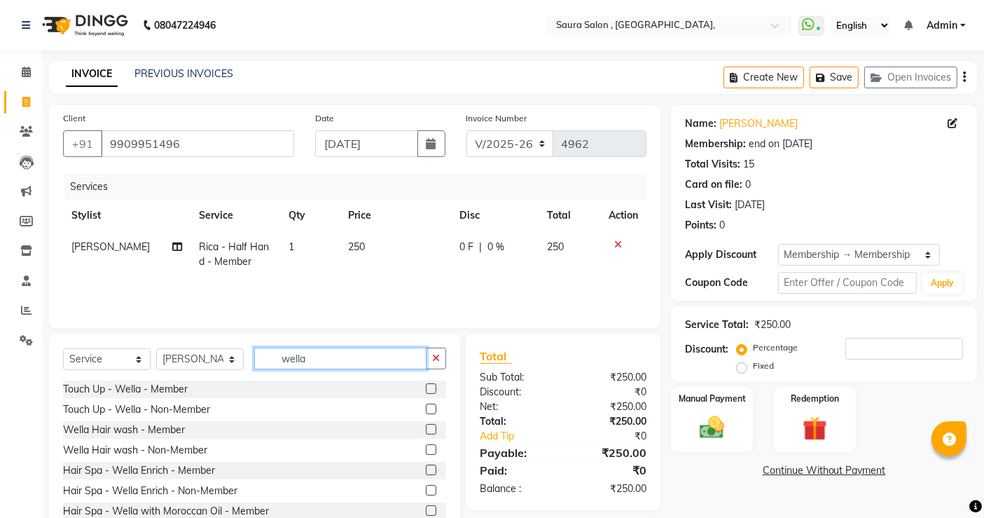
type input "wella"
click at [426, 431] on label at bounding box center [431, 429] width 11 height 11
click at [426, 431] on input "checkbox" at bounding box center [430, 429] width 9 height 9
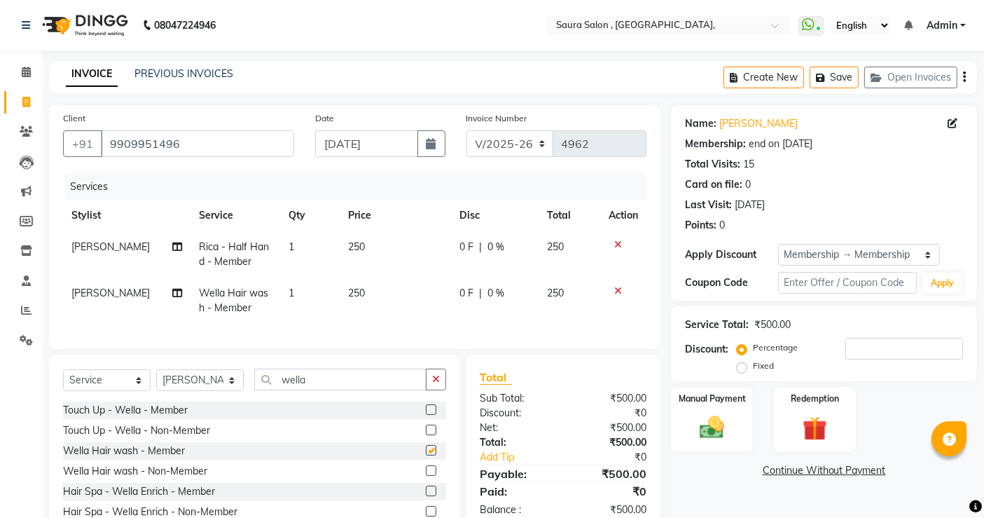
checkbox input "false"
click at [359, 390] on input "wella" at bounding box center [340, 379] width 172 height 22
type input "w"
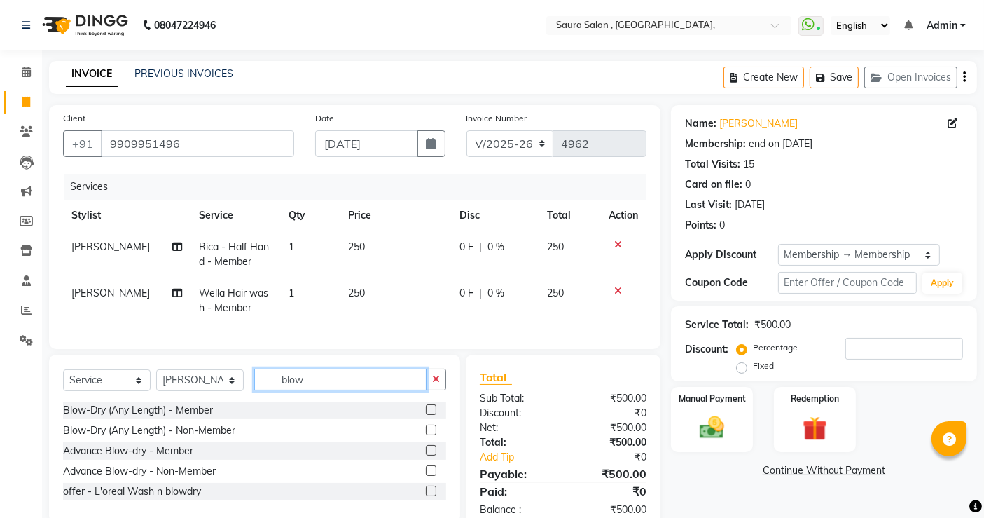
type input "blow"
click at [434, 415] on label at bounding box center [431, 409] width 11 height 11
click at [434, 415] on input "checkbox" at bounding box center [430, 410] width 9 height 9
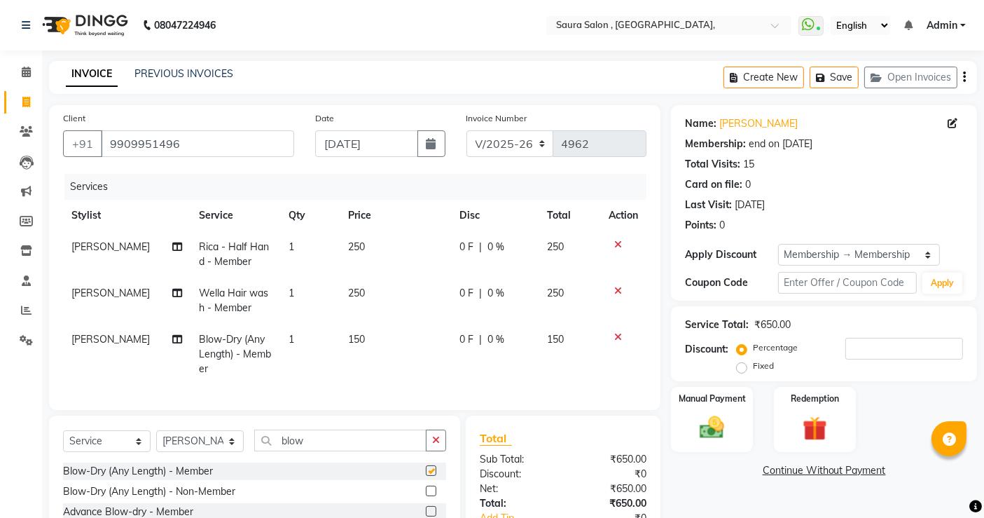
checkbox input "false"
click at [368, 451] on input "blow" at bounding box center [340, 440] width 172 height 22
type input "b"
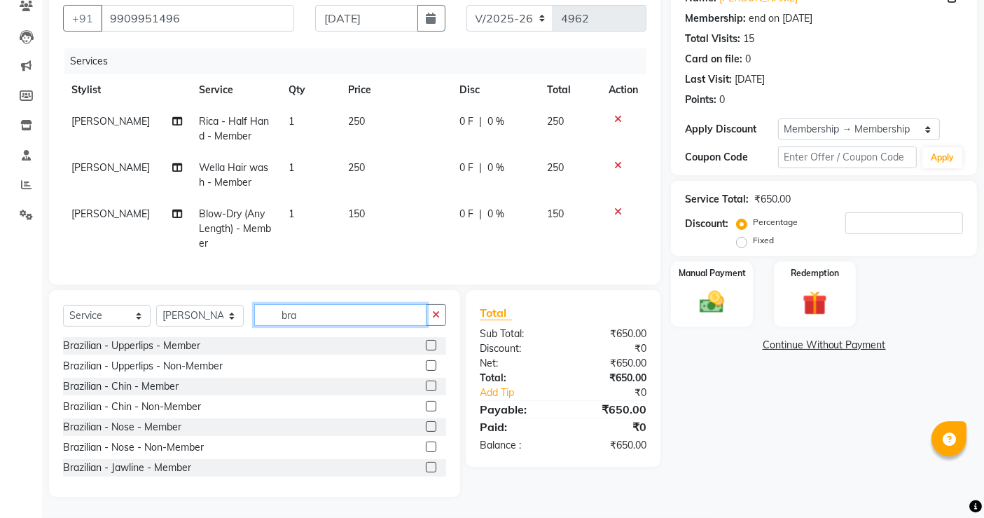
type input "bra"
click at [426, 344] on label at bounding box center [431, 345] width 11 height 11
click at [426, 344] on input "checkbox" at bounding box center [430, 345] width 9 height 9
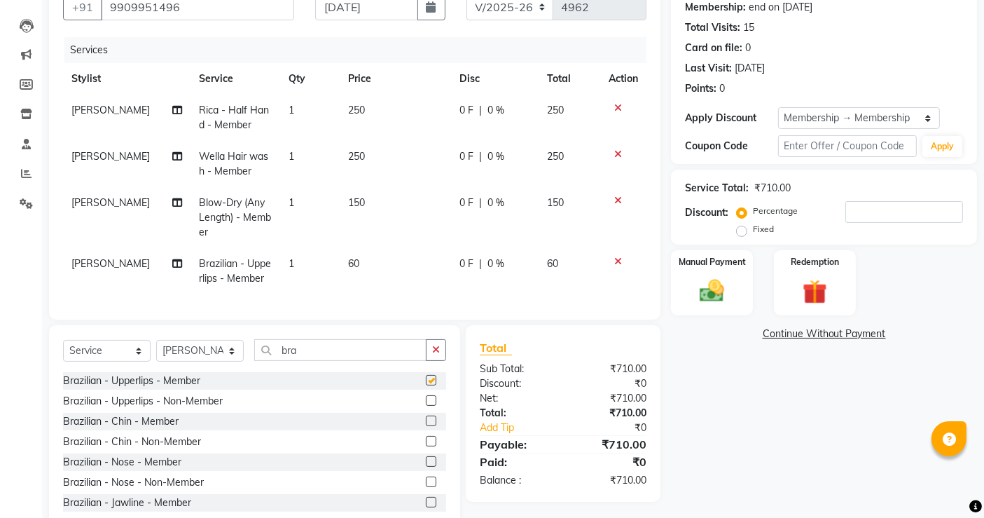
checkbox input "false"
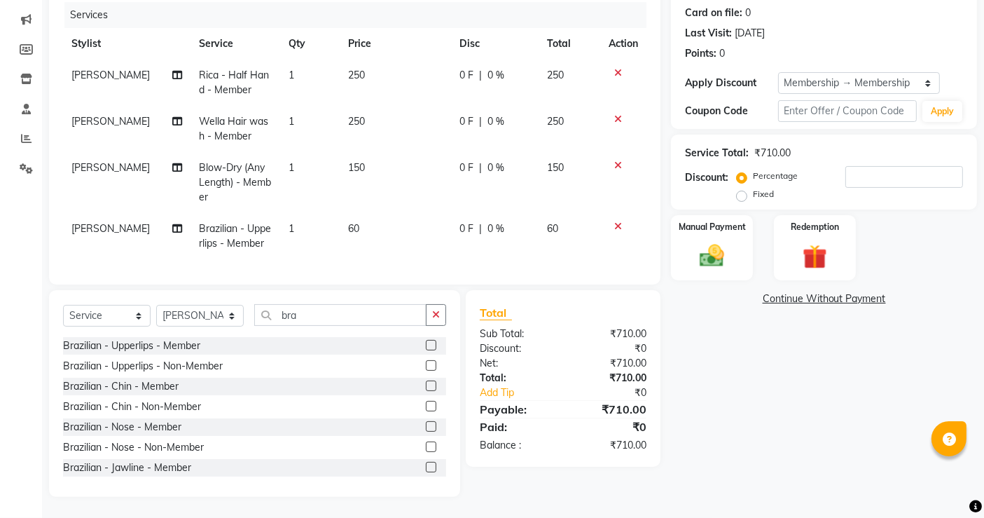
click at [426, 387] on label at bounding box center [431, 385] width 11 height 11
click at [426, 387] on input "checkbox" at bounding box center [430, 386] width 9 height 9
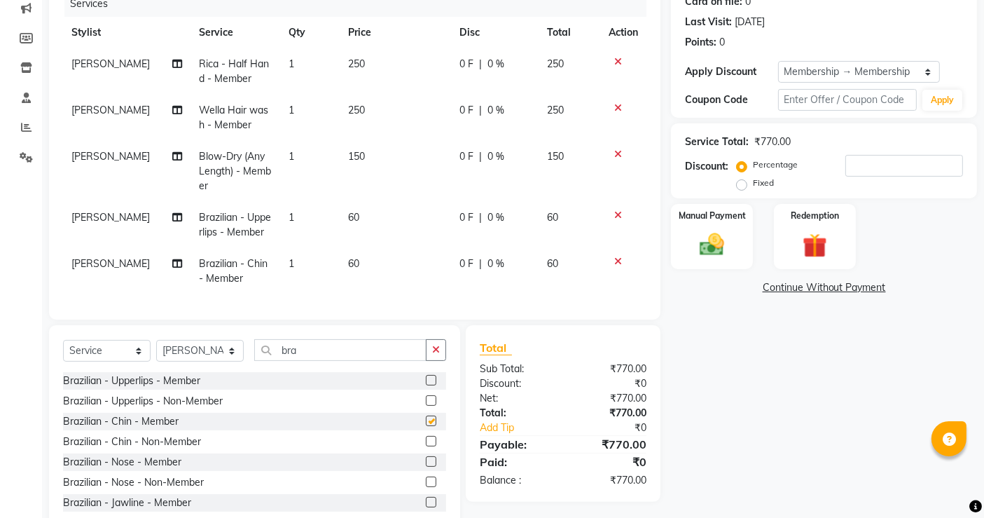
checkbox input "false"
click at [347, 361] on input "bra" at bounding box center [340, 350] width 172 height 22
type input "b"
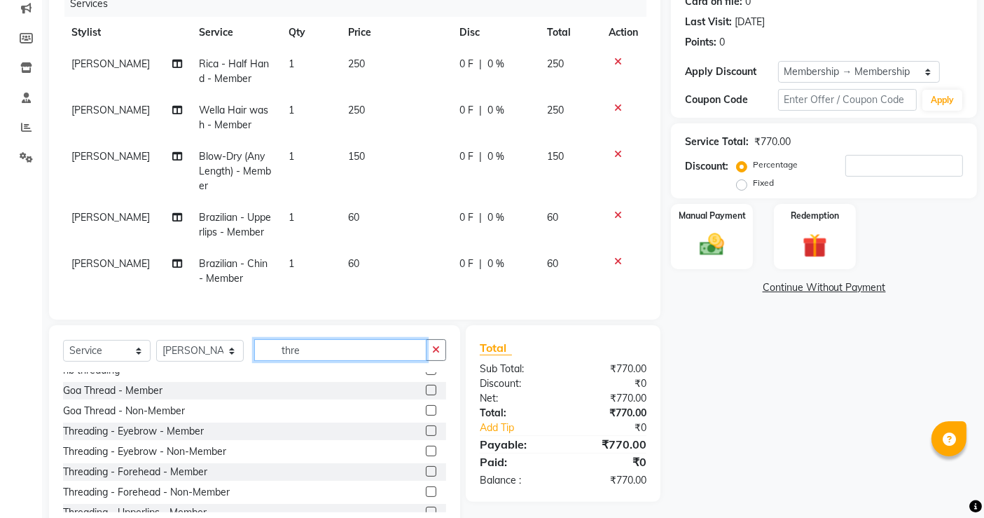
scroll to position [34, 0]
type input "thre"
click at [426, 433] on label at bounding box center [431, 427] width 11 height 11
click at [426, 433] on input "checkbox" at bounding box center [430, 428] width 9 height 9
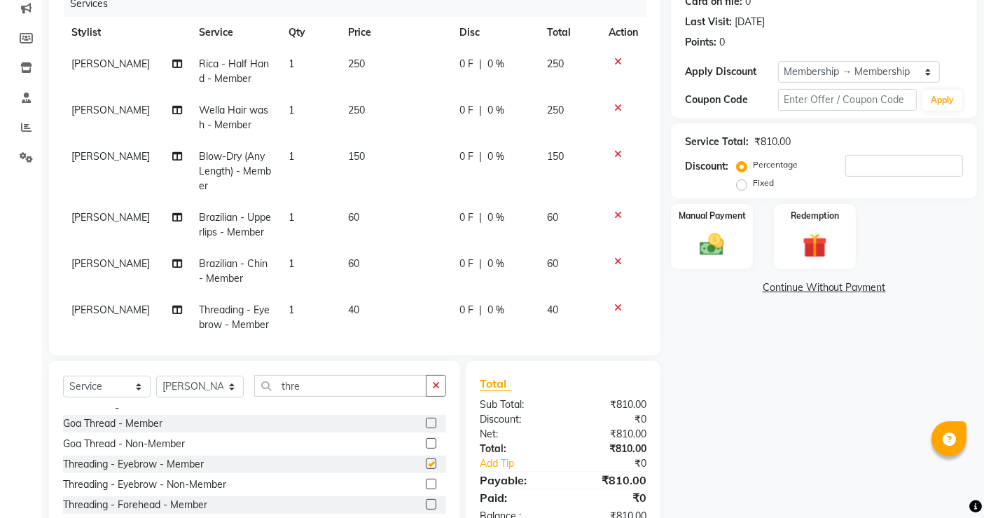
checkbox input "false"
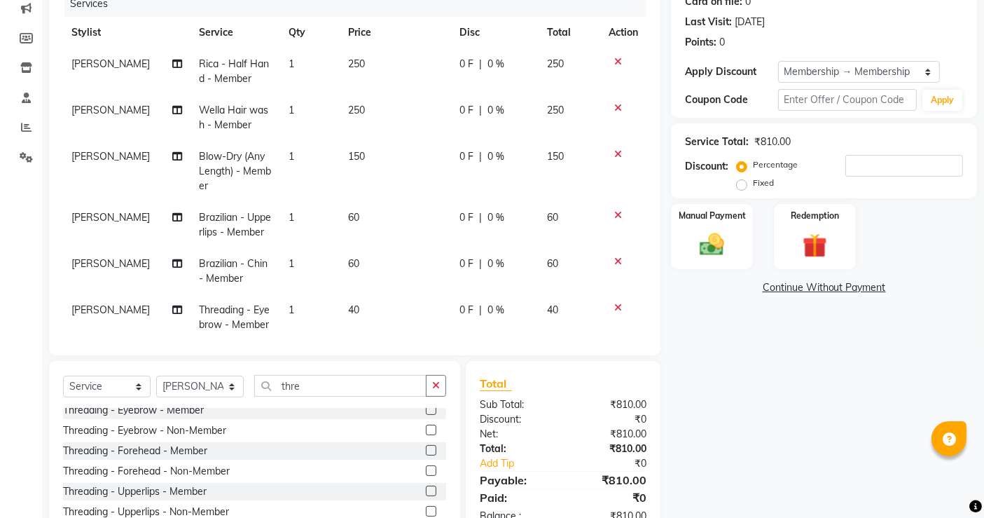
scroll to position [92, 0]
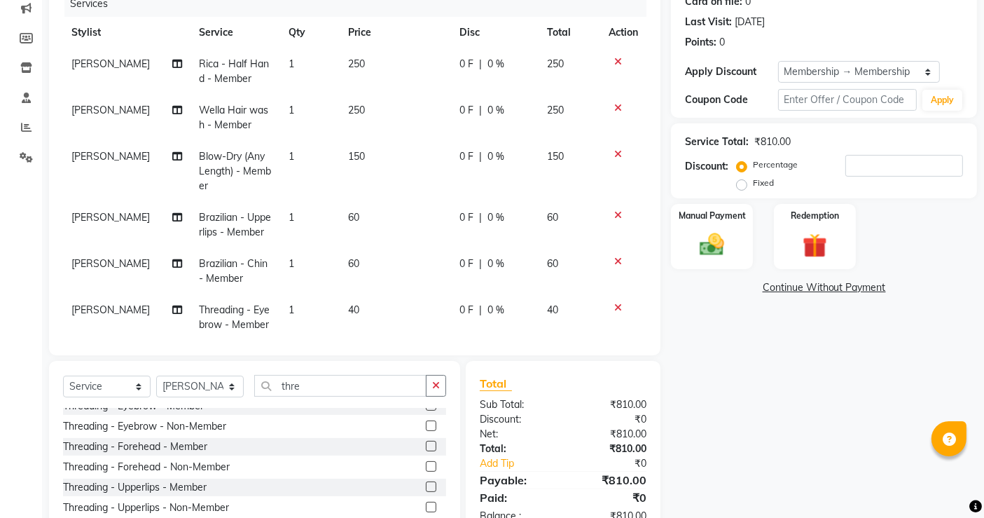
click at [426, 446] on label at bounding box center [431, 446] width 11 height 11
click at [426, 446] on input "checkbox" at bounding box center [430, 446] width 9 height 9
checkbox input "false"
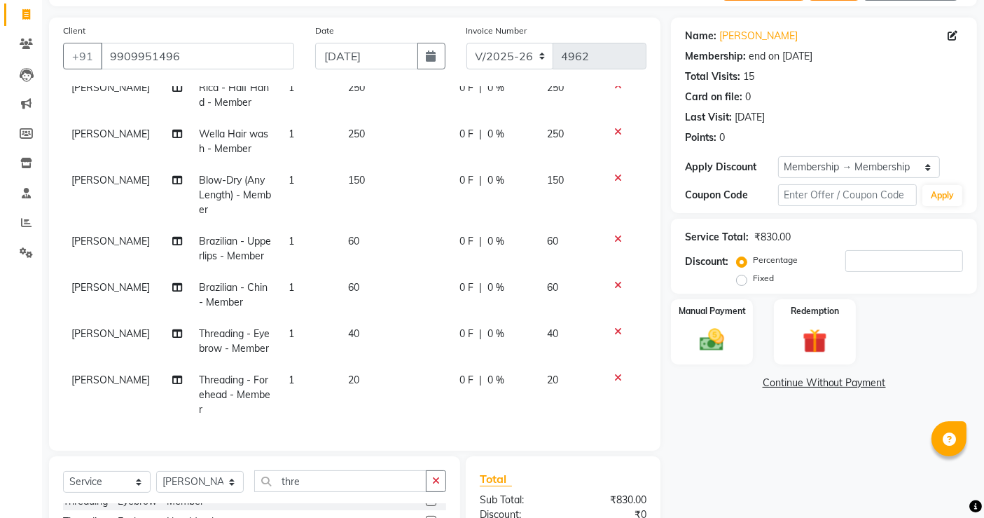
scroll to position [82, 0]
click at [715, 335] on img at bounding box center [712, 339] width 42 height 29
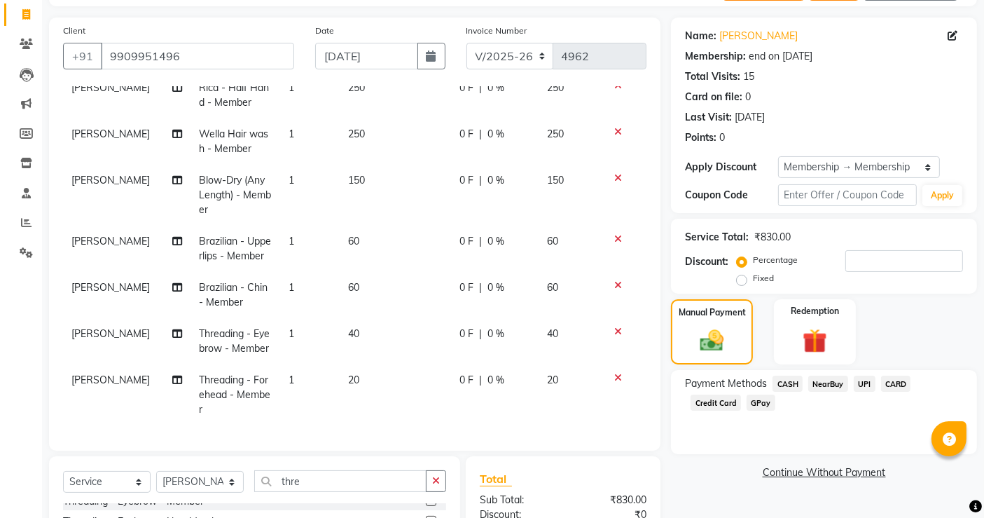
click at [794, 386] on span "CASH" at bounding box center [788, 383] width 30 height 16
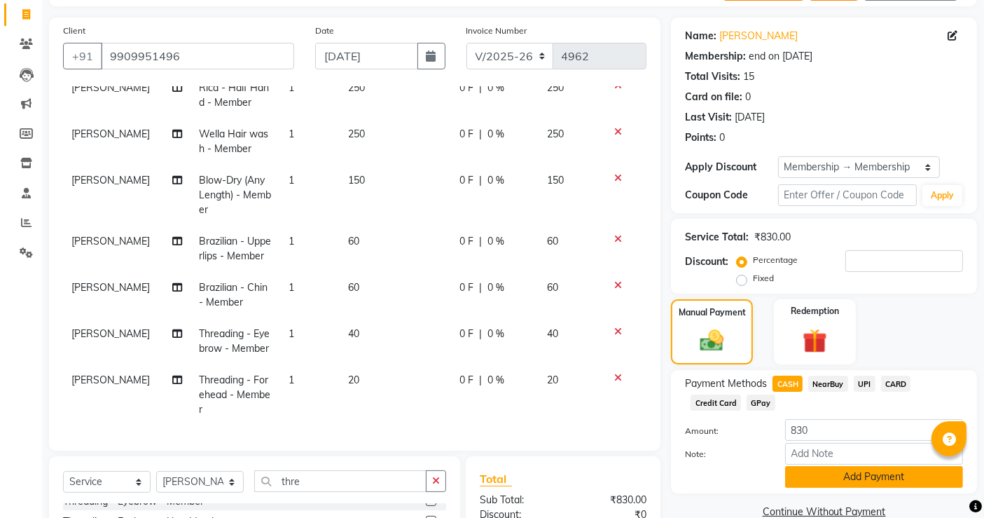
click at [853, 481] on button "Add Payment" at bounding box center [874, 477] width 178 height 22
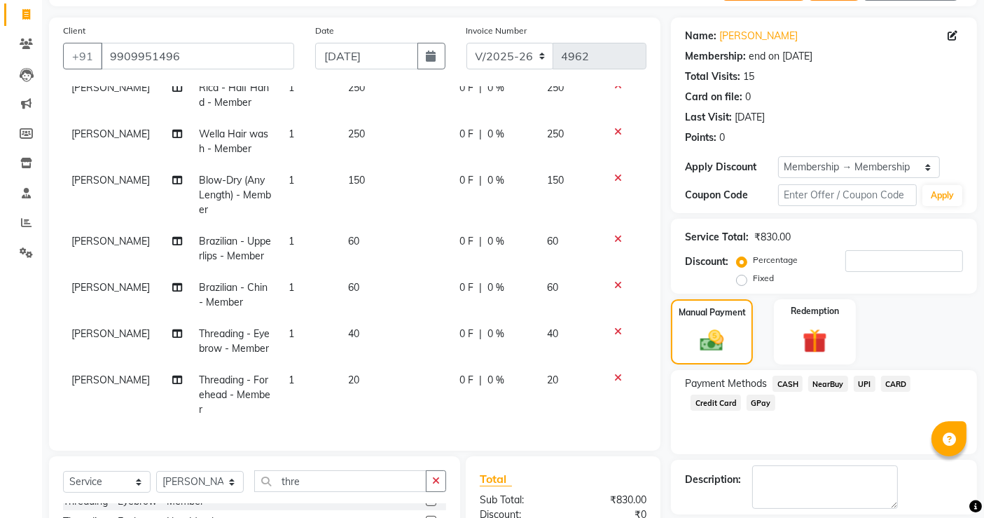
scroll to position [272, 0]
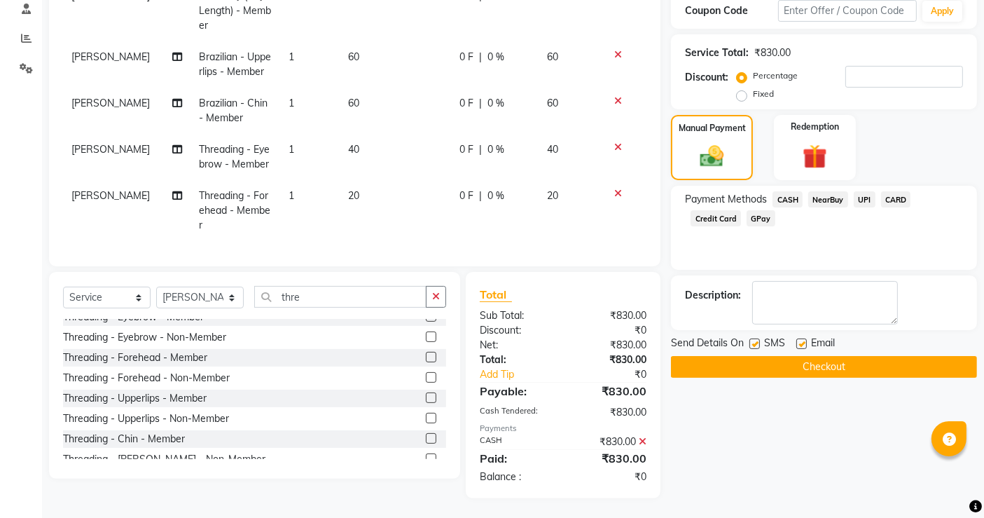
click at [798, 369] on button "Checkout" at bounding box center [824, 367] width 306 height 22
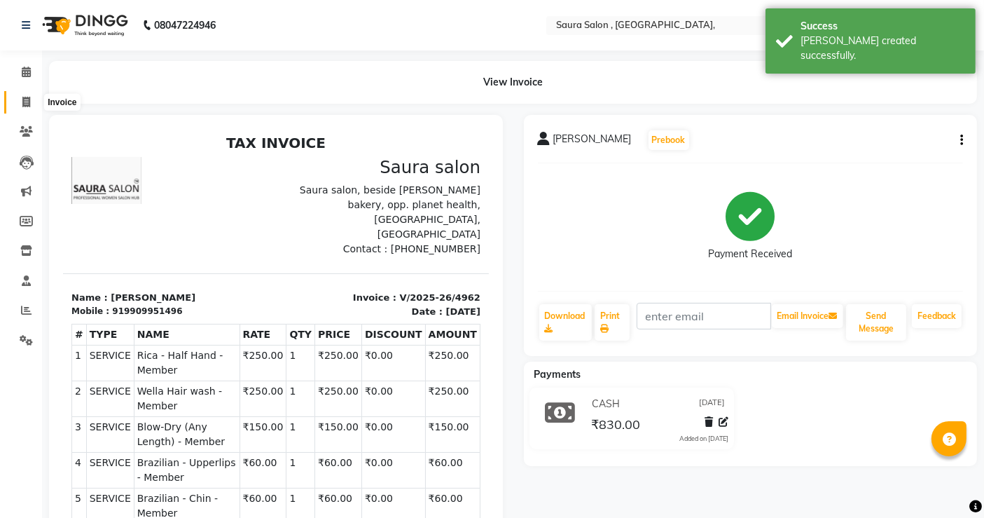
click at [25, 99] on icon at bounding box center [26, 102] width 8 height 11
select select "service"
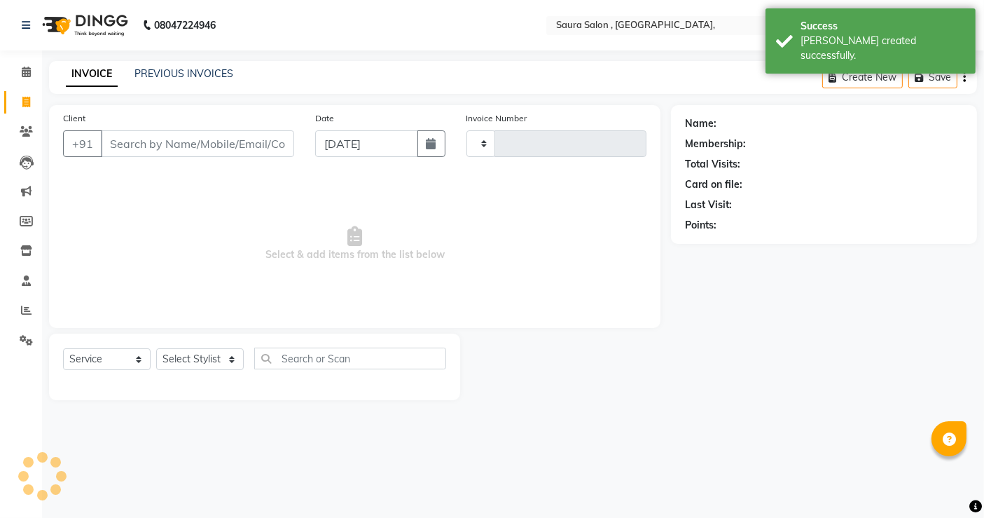
type input "4963"
select select "6963"
select select "57428"
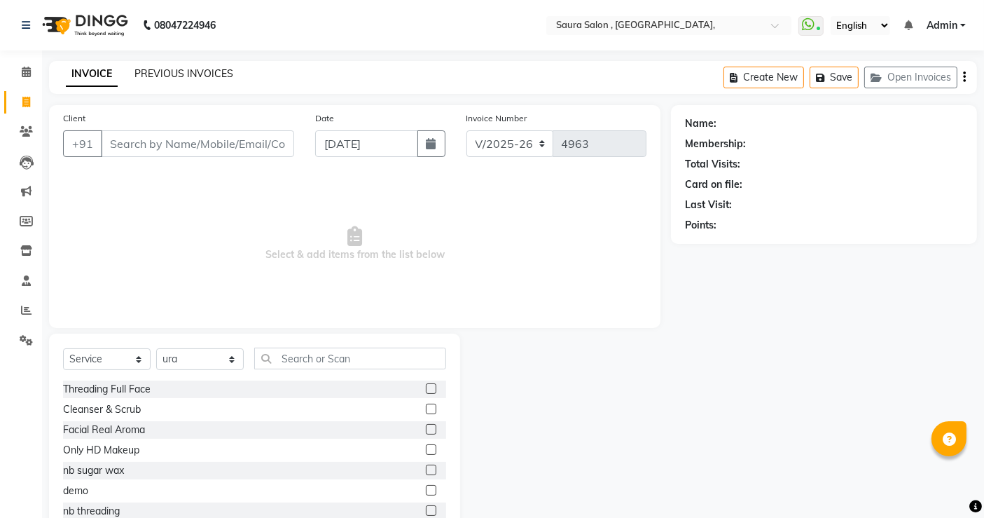
drag, startPoint x: 25, startPoint y: 99, endPoint x: 180, endPoint y: 70, distance: 157.5
click at [180, 70] on link "PREVIOUS INVOICES" at bounding box center [183, 73] width 99 height 13
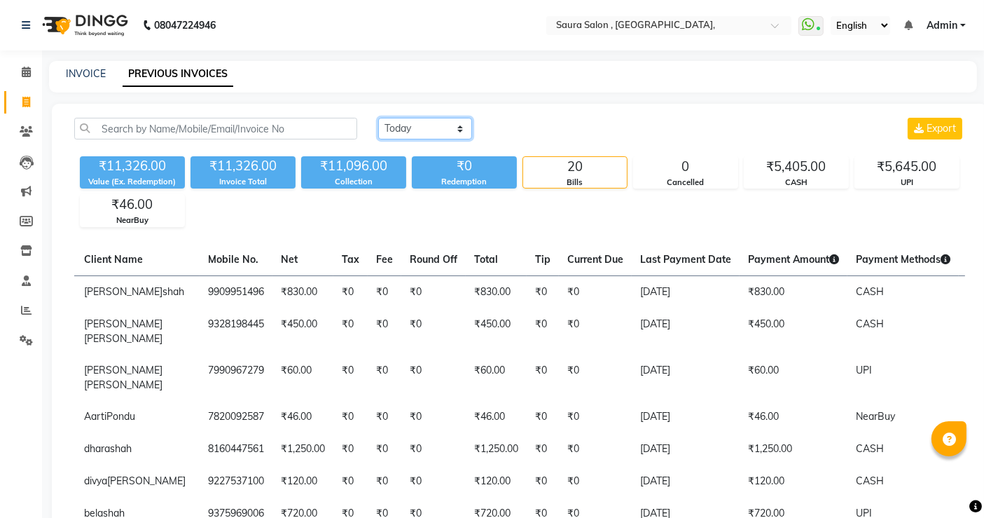
click at [410, 132] on select "[DATE] [DATE] Custom Range" at bounding box center [425, 129] width 94 height 22
click at [378, 118] on select "[DATE] [DATE] Custom Range" at bounding box center [425, 129] width 94 height 22
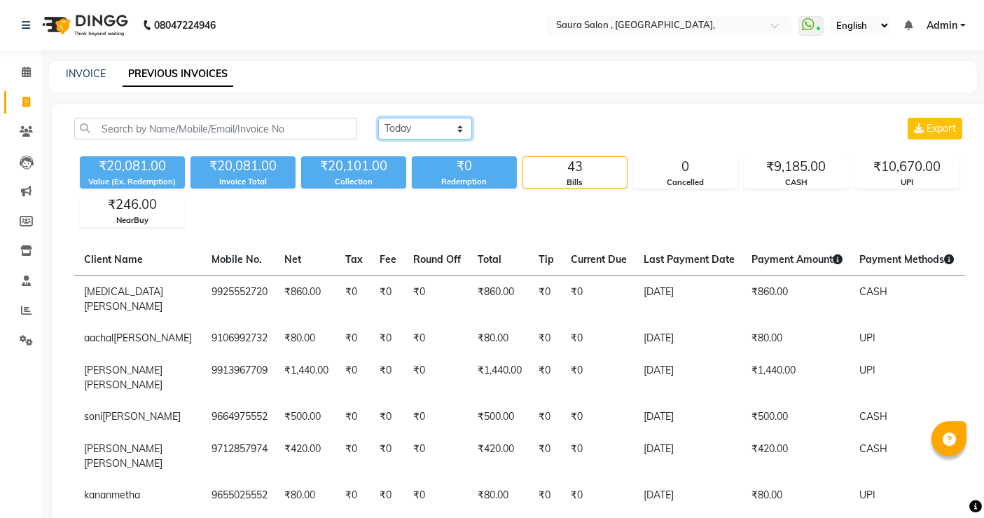
click at [431, 133] on select "[DATE] [DATE] Custom Range" at bounding box center [425, 129] width 94 height 22
select select "[DATE]"
click at [378, 118] on select "[DATE] [DATE] Custom Range" at bounding box center [425, 129] width 94 height 22
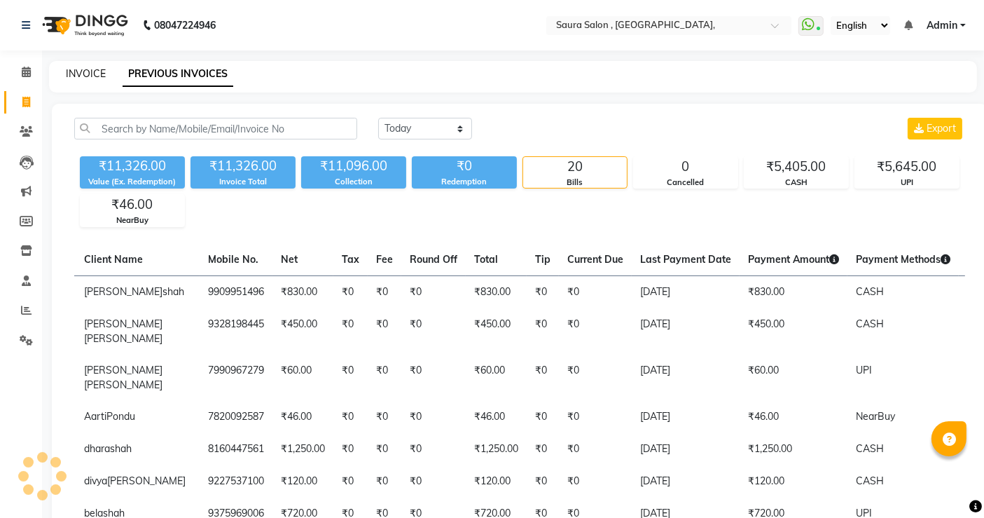
click at [76, 75] on link "INVOICE" at bounding box center [86, 73] width 40 height 13
select select "6963"
select select "service"
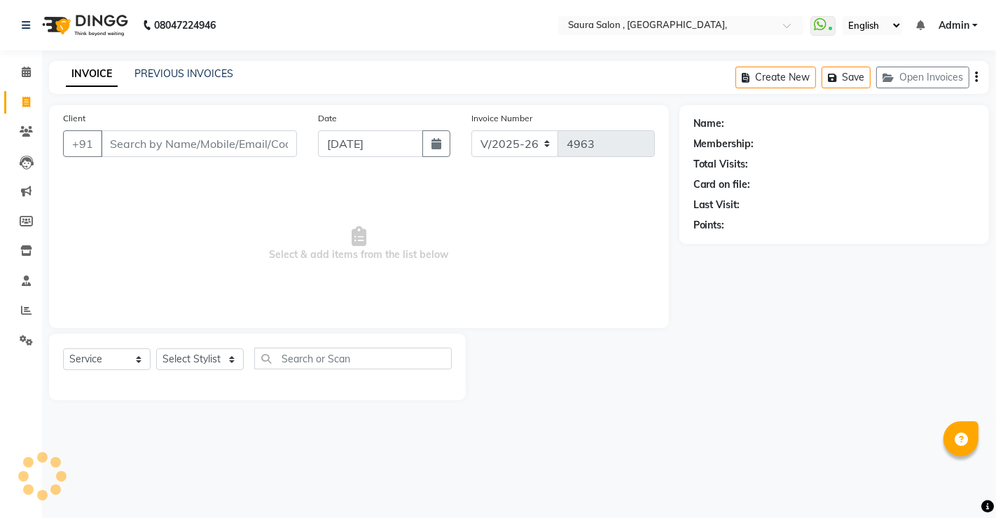
click at [137, 137] on input "Client" at bounding box center [199, 143] width 196 height 27
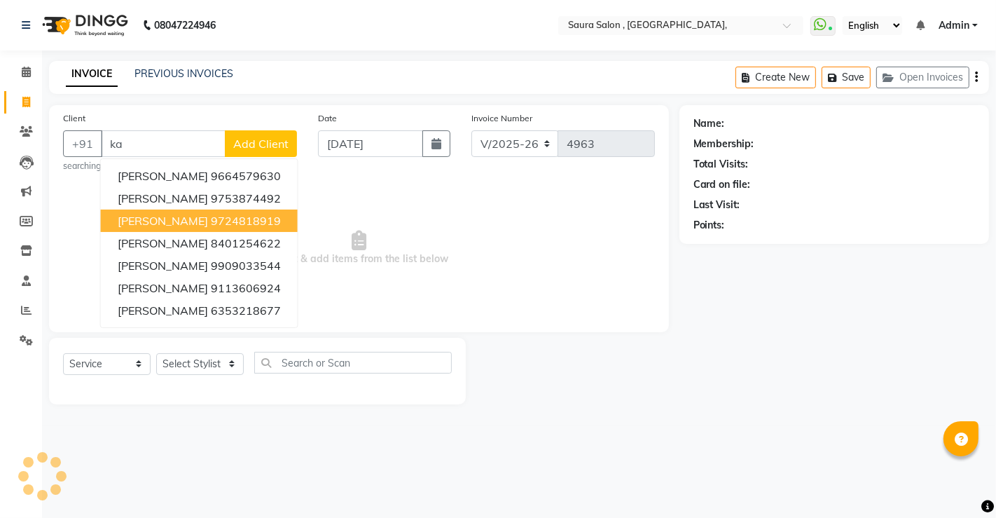
type input "k"
type input "anal [PERSON_NAME]"
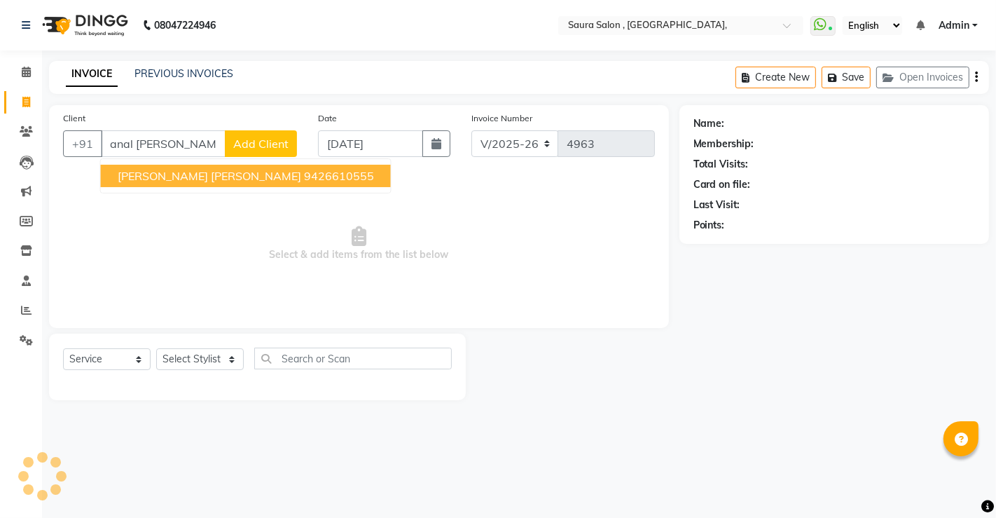
select select "57428"
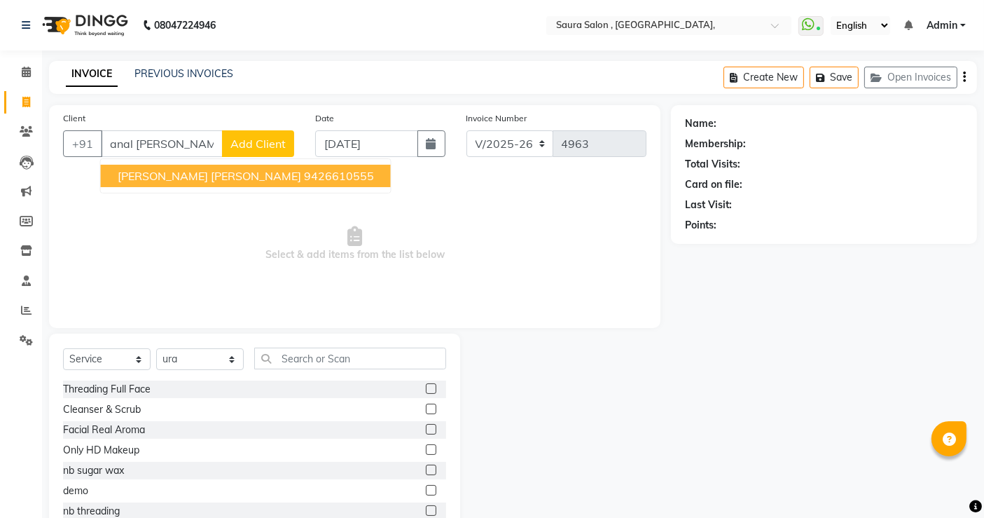
click at [304, 170] on ngb-highlight "9426610555" at bounding box center [339, 176] width 70 height 14
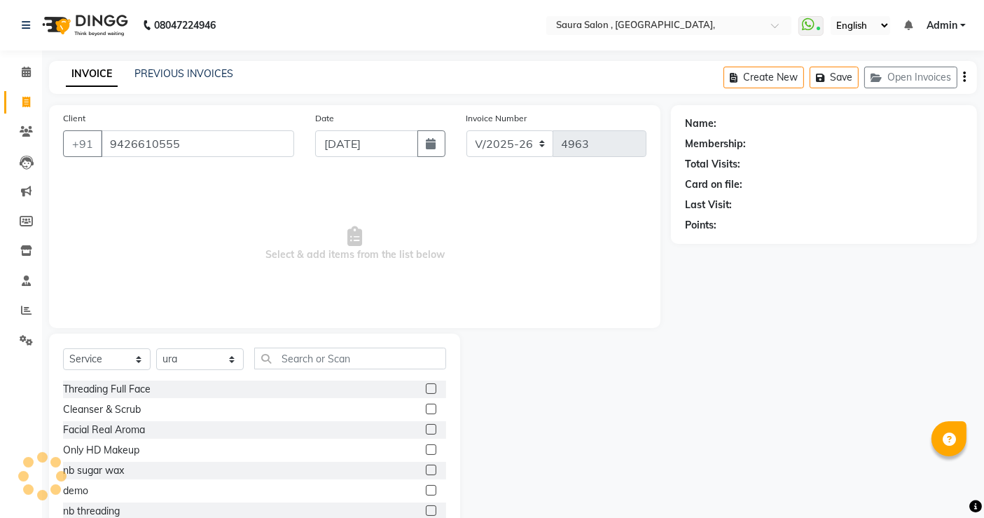
type input "9426610555"
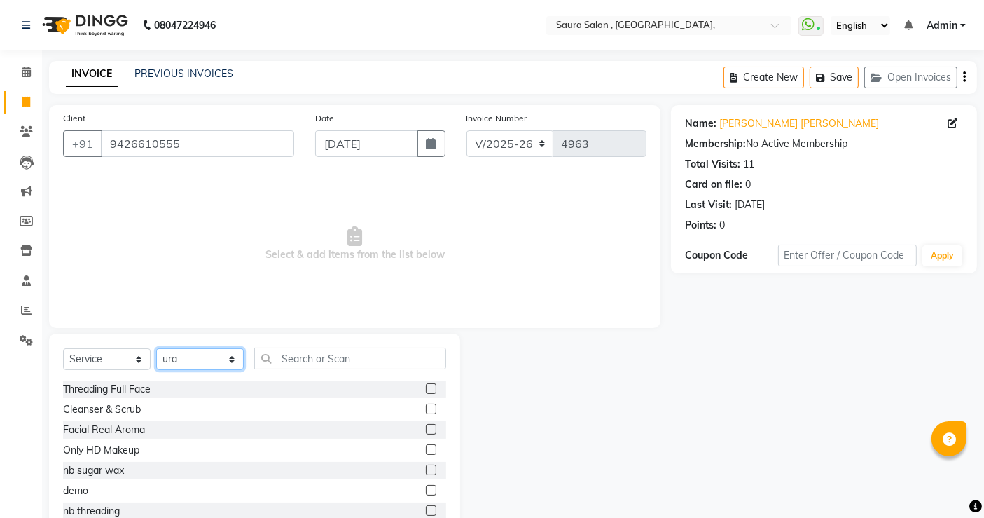
click at [209, 357] on select "Select Stylist archana asha [PERSON_NAME] deepika [PERSON_NAME] [PERSON_NAME] […" at bounding box center [200, 359] width 88 height 22
select select "67661"
click at [156, 348] on select "Select Stylist archana asha [PERSON_NAME] deepika [PERSON_NAME] [PERSON_NAME] […" at bounding box center [200, 359] width 88 height 22
click at [278, 350] on input "text" at bounding box center [350, 358] width 192 height 22
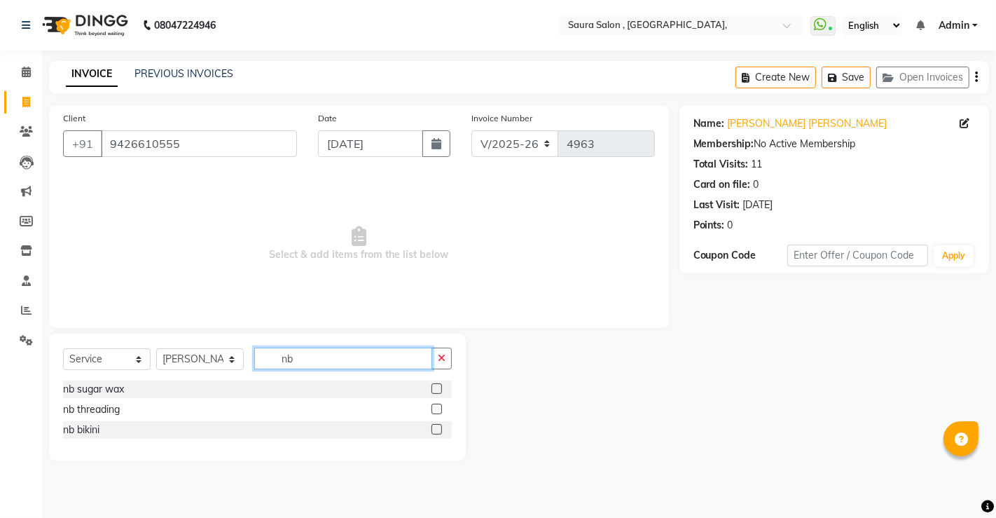
type input "nb"
click at [435, 387] on label at bounding box center [437, 388] width 11 height 11
click at [435, 387] on input "checkbox" at bounding box center [436, 389] width 9 height 9
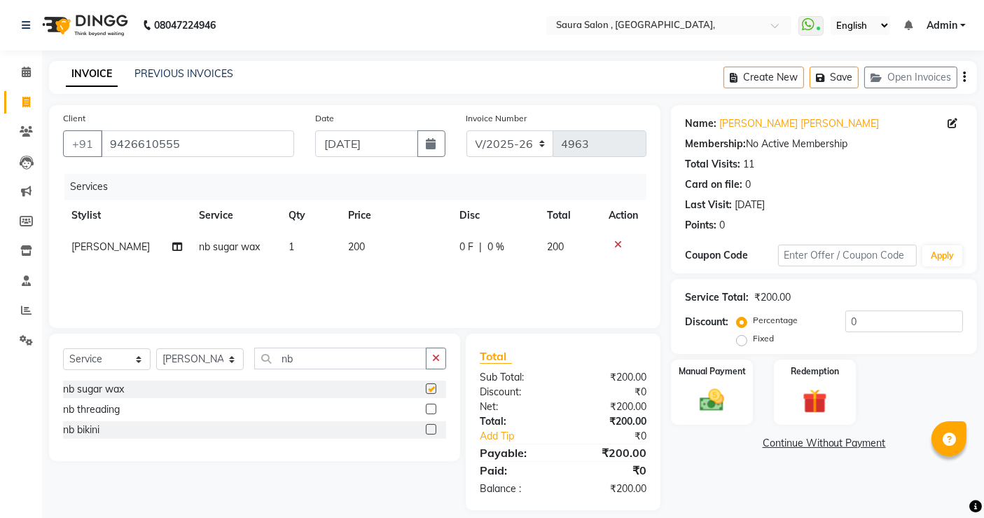
checkbox input "false"
click at [717, 401] on img at bounding box center [712, 399] width 42 height 29
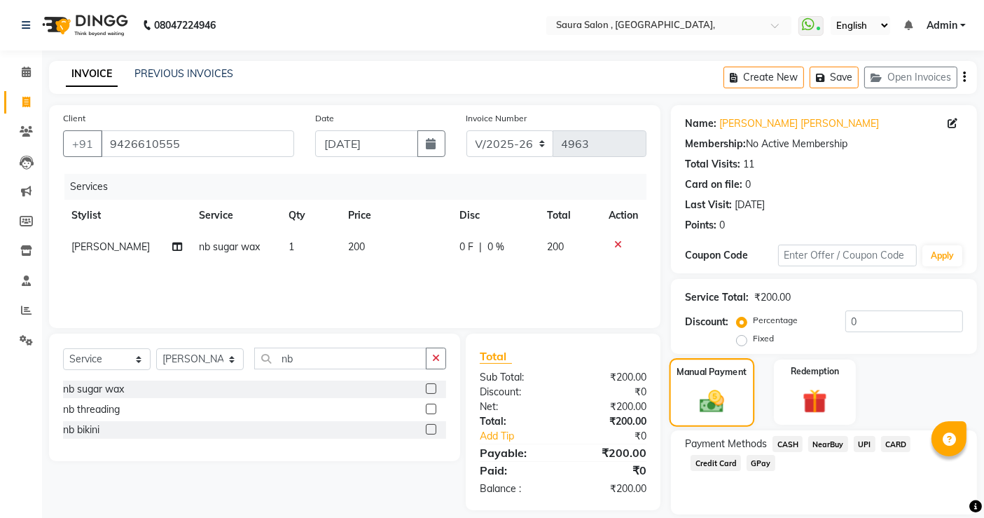
scroll to position [46, 0]
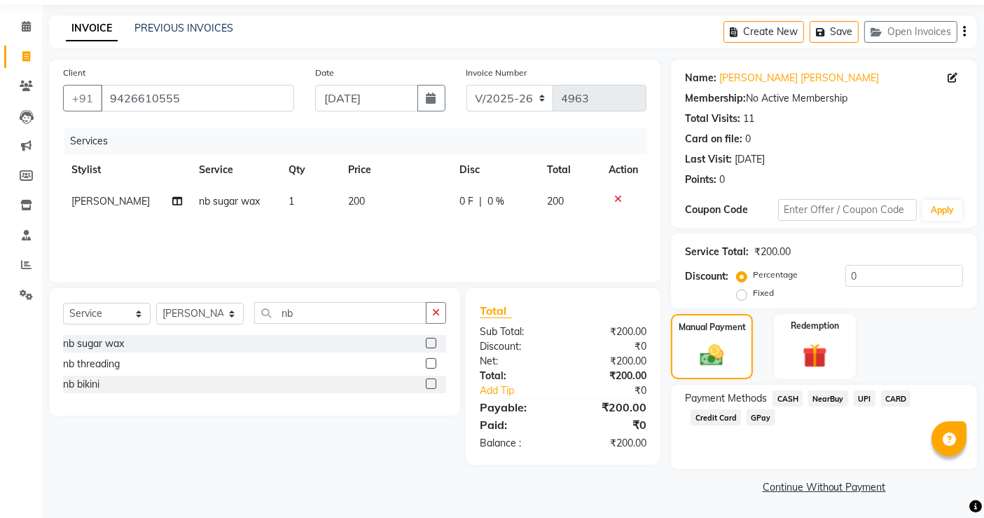
click at [824, 403] on span "NearBuy" at bounding box center [828, 398] width 40 height 16
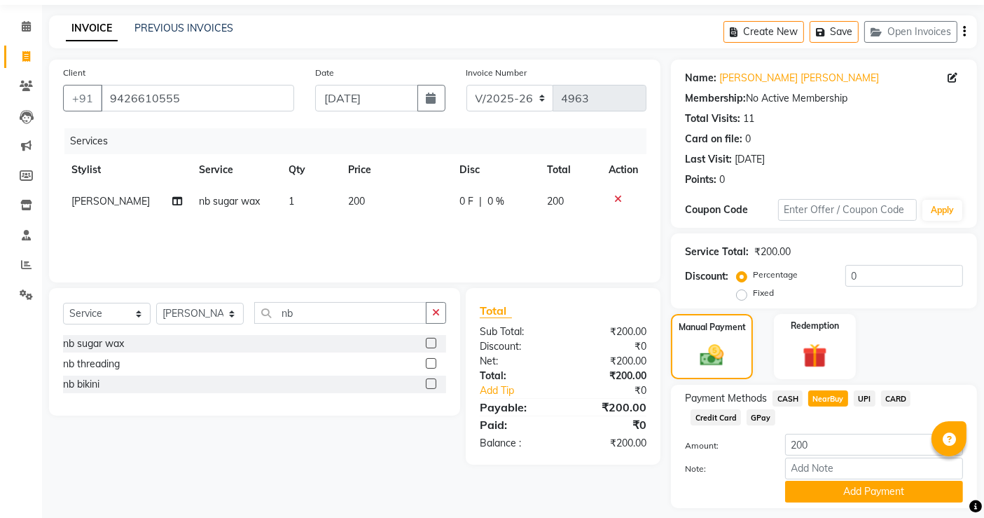
scroll to position [85, 0]
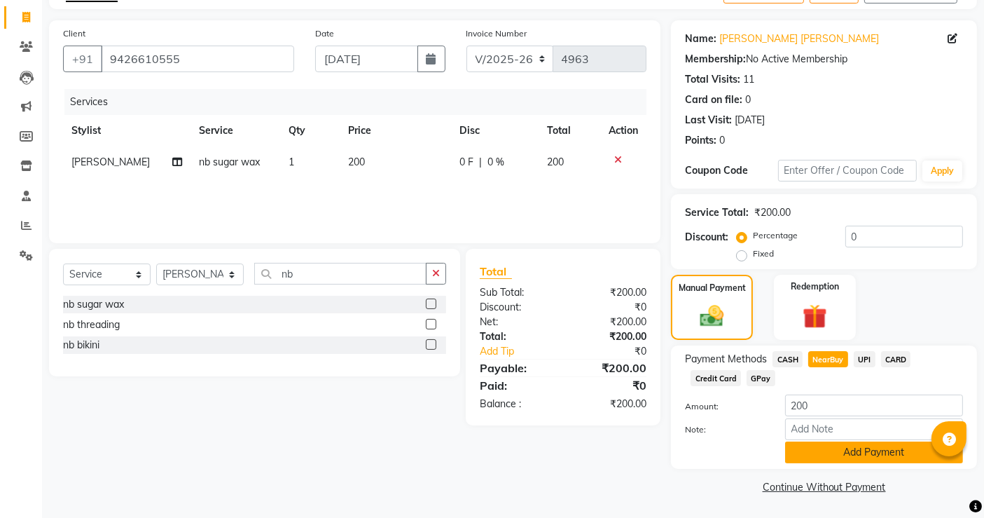
click at [869, 453] on button "Add Payment" at bounding box center [874, 452] width 178 height 22
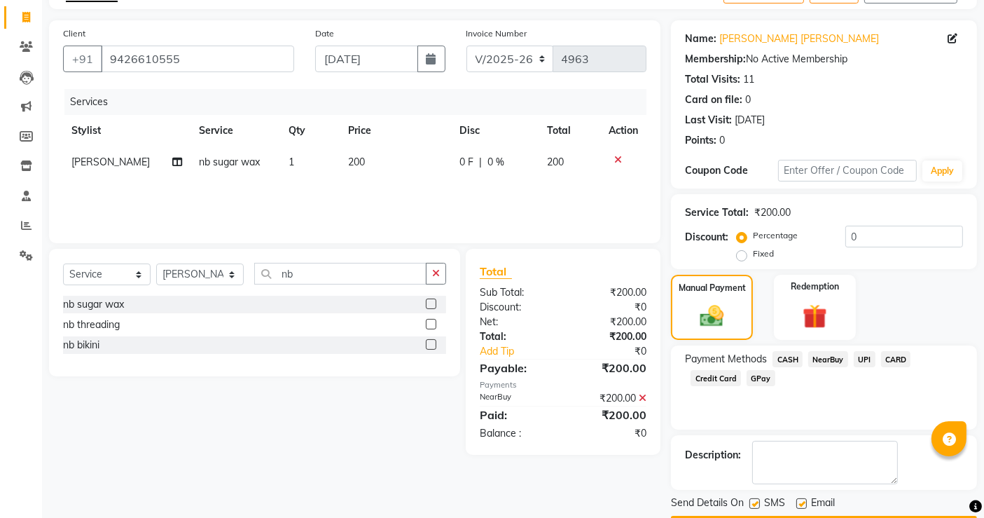
scroll to position [124, 0]
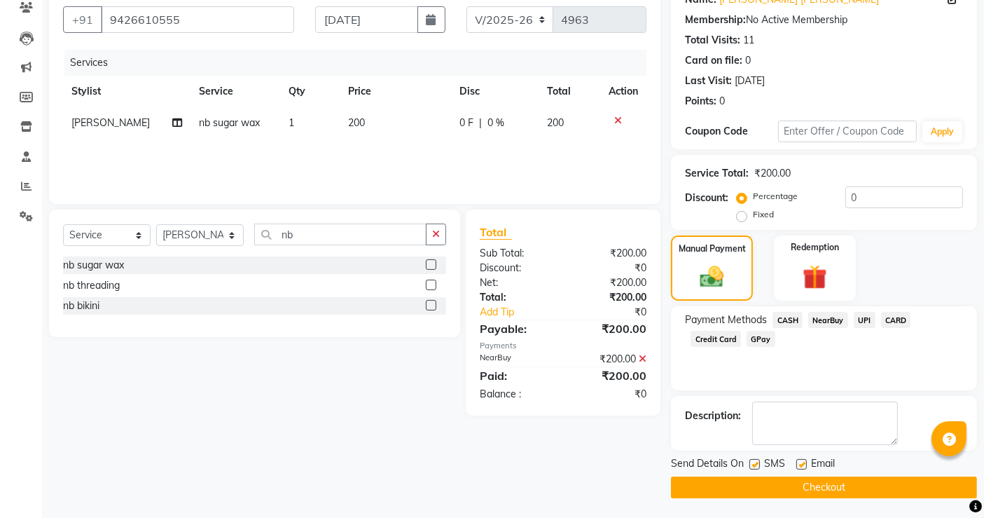
click at [756, 464] on label at bounding box center [755, 464] width 11 height 11
click at [756, 464] on input "checkbox" at bounding box center [754, 464] width 9 height 9
checkbox input "false"
click at [802, 462] on label at bounding box center [801, 464] width 11 height 11
click at [802, 462] on input "checkbox" at bounding box center [800, 464] width 9 height 9
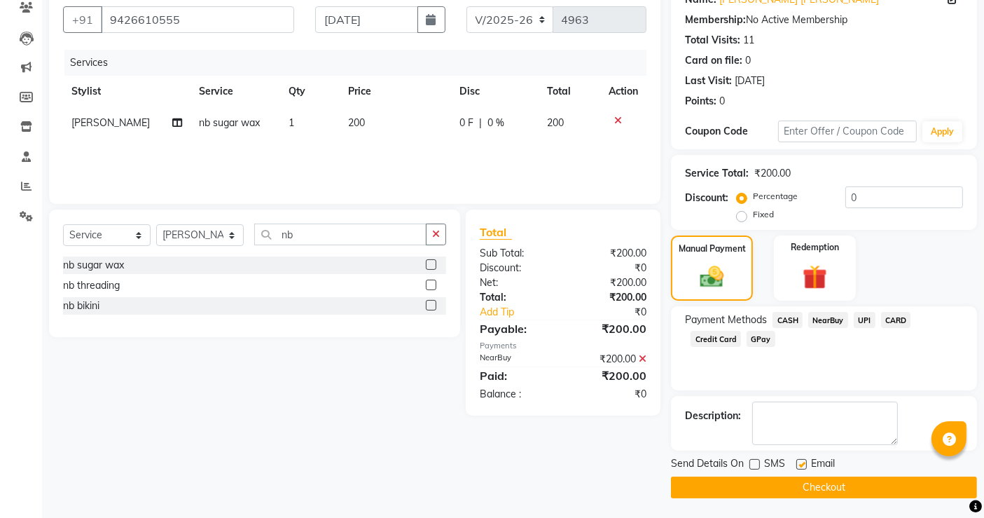
checkbox input "false"
click at [814, 486] on button "Checkout" at bounding box center [824, 487] width 306 height 22
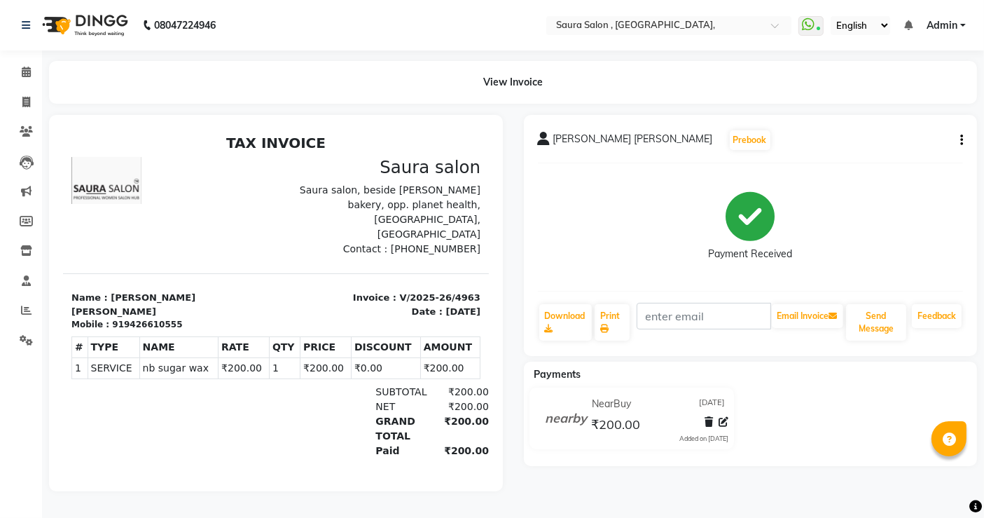
click at [26, 89] on li "Invoice" at bounding box center [21, 103] width 42 height 30
click at [26, 99] on icon at bounding box center [26, 102] width 8 height 11
select select "service"
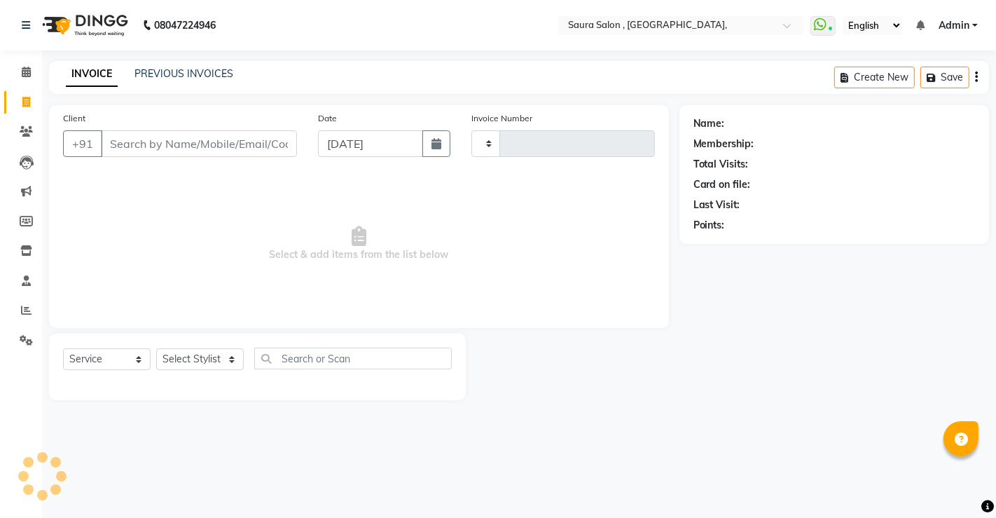
type input "4964"
select select "6963"
click at [153, 73] on link "PREVIOUS INVOICES" at bounding box center [183, 73] width 99 height 13
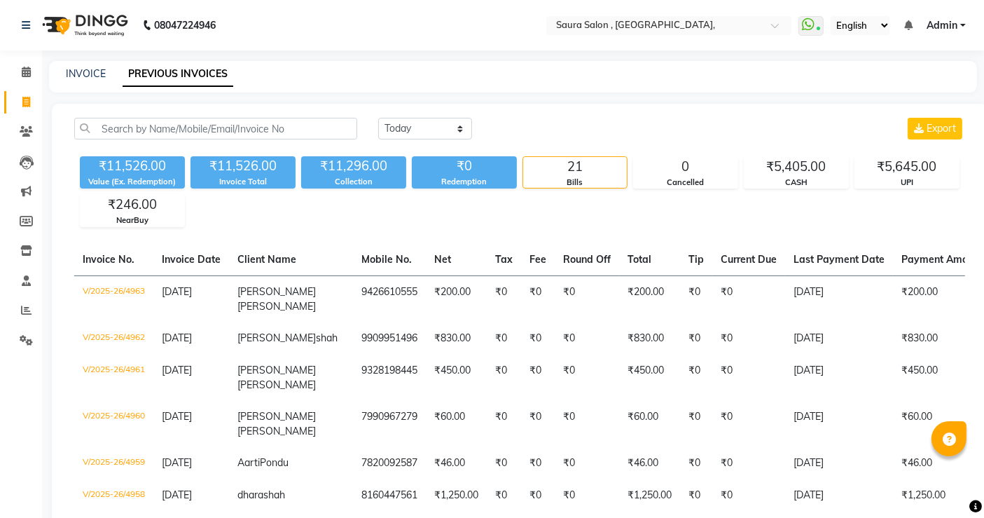
click at [461, 224] on div "₹11,526.00 Value (Ex. Redemption) ₹11,526.00 Invoice Total ₹11,296.00 Collectio…" at bounding box center [519, 189] width 891 height 76
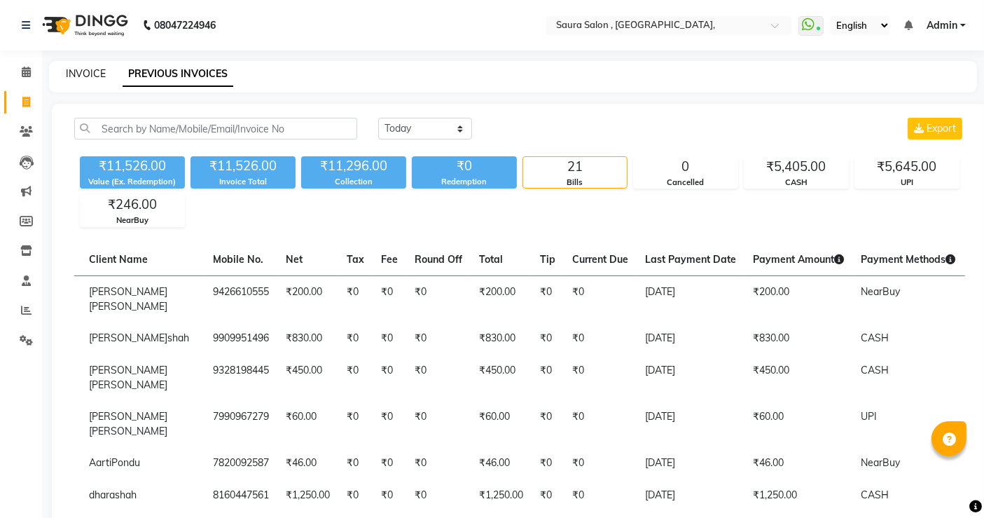
click at [76, 69] on link "INVOICE" at bounding box center [86, 73] width 40 height 13
select select "service"
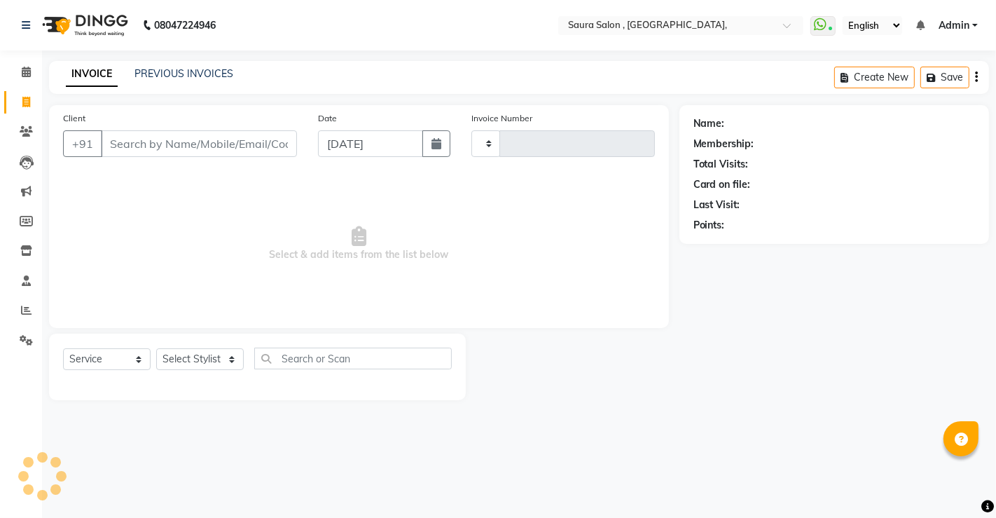
type input "4964"
select select "6963"
select select "57428"
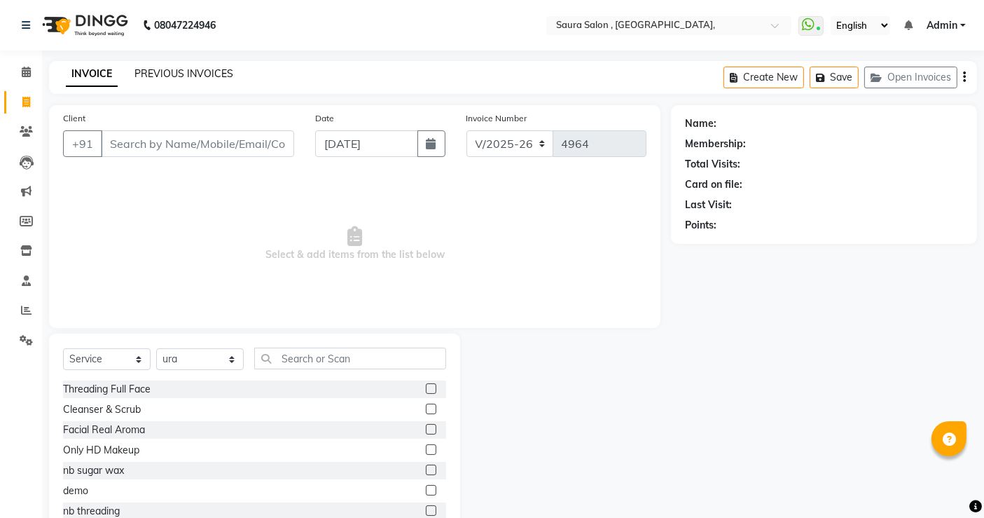
click at [189, 74] on link "PREVIOUS INVOICES" at bounding box center [183, 73] width 99 height 13
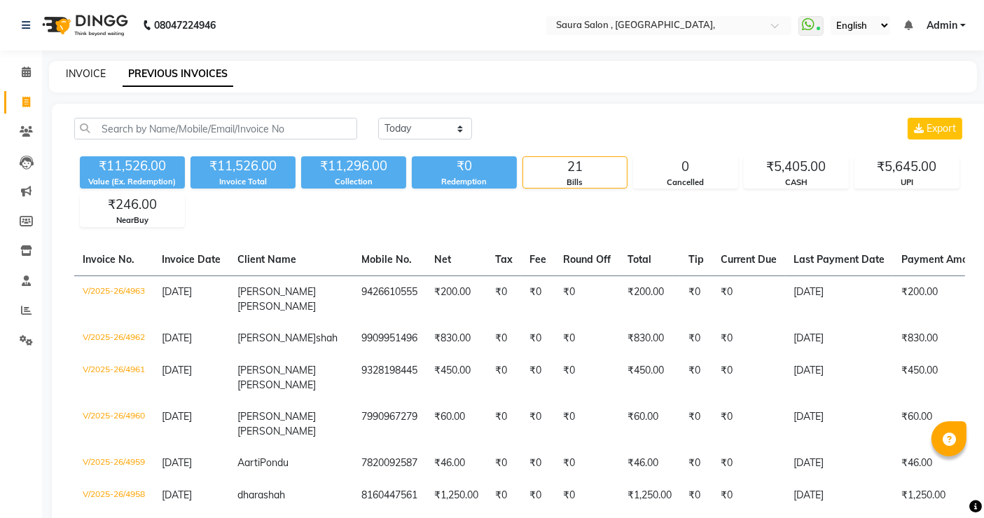
click at [80, 68] on link "INVOICE" at bounding box center [86, 73] width 40 height 13
select select "service"
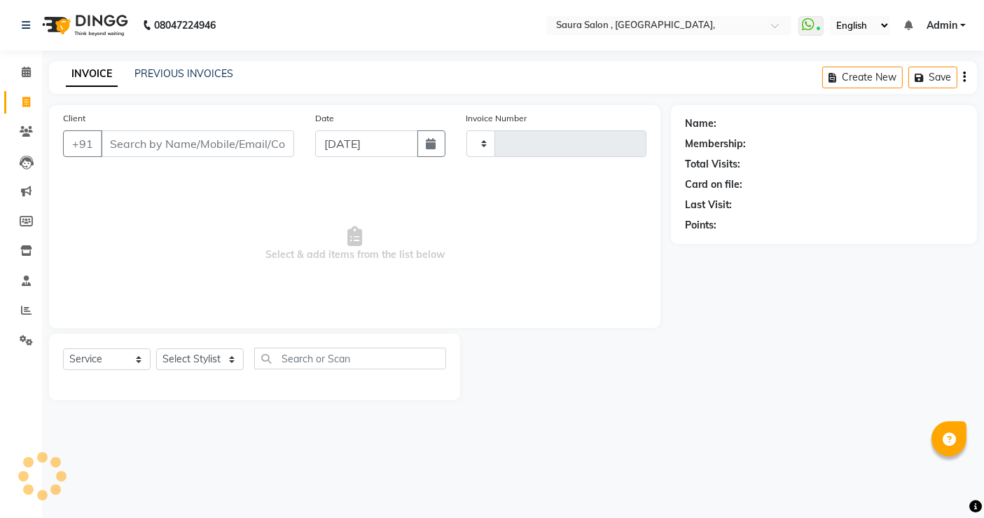
type input "4964"
select select "6963"
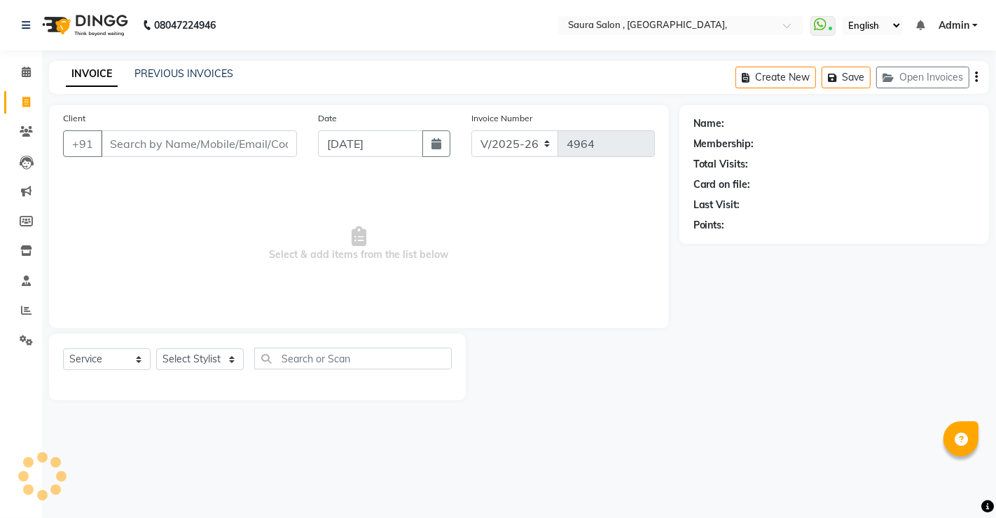
select select "57428"
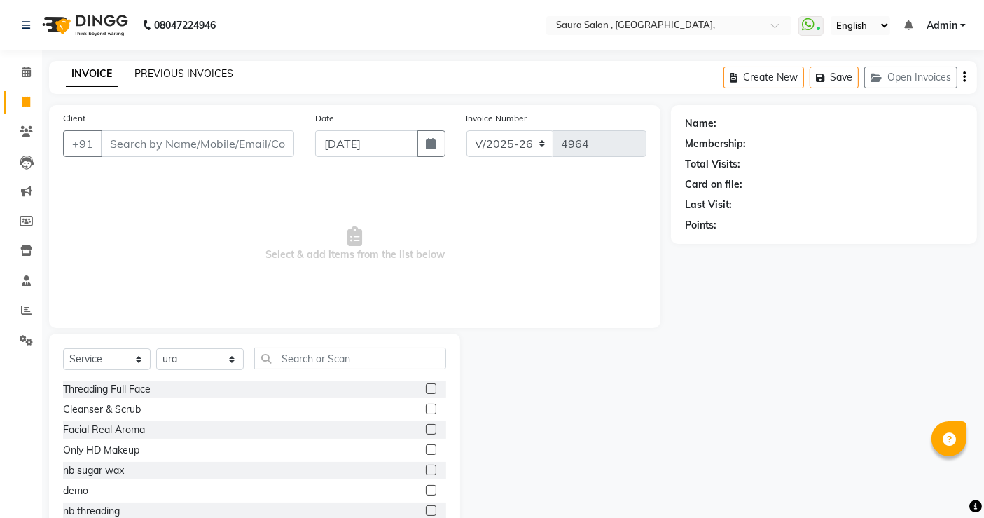
click at [212, 74] on link "PREVIOUS INVOICES" at bounding box center [183, 73] width 99 height 13
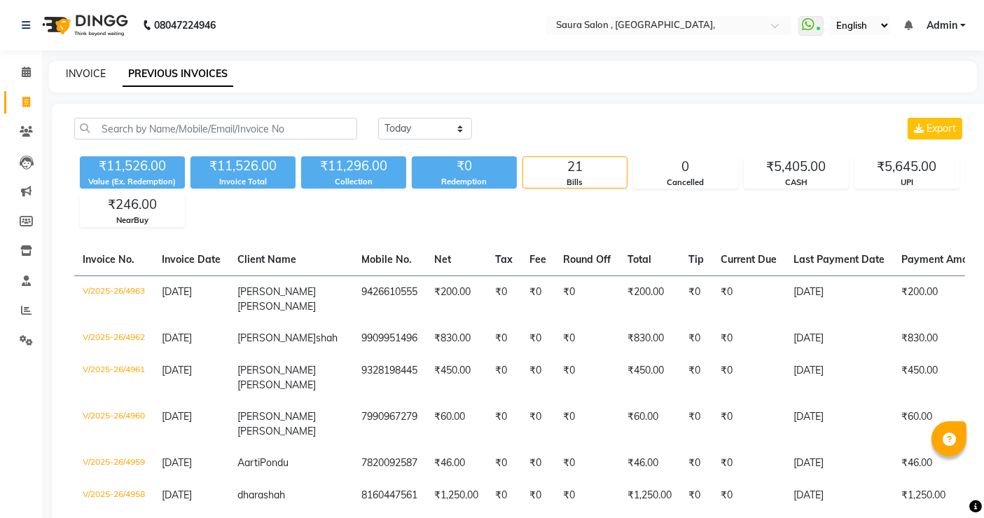
click at [74, 73] on link "INVOICE" at bounding box center [86, 73] width 40 height 13
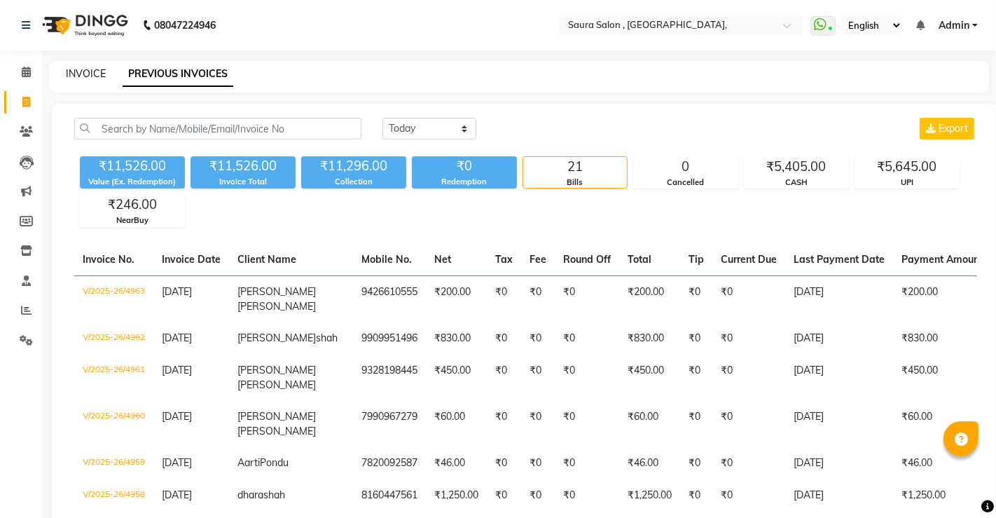
select select "6963"
select select "service"
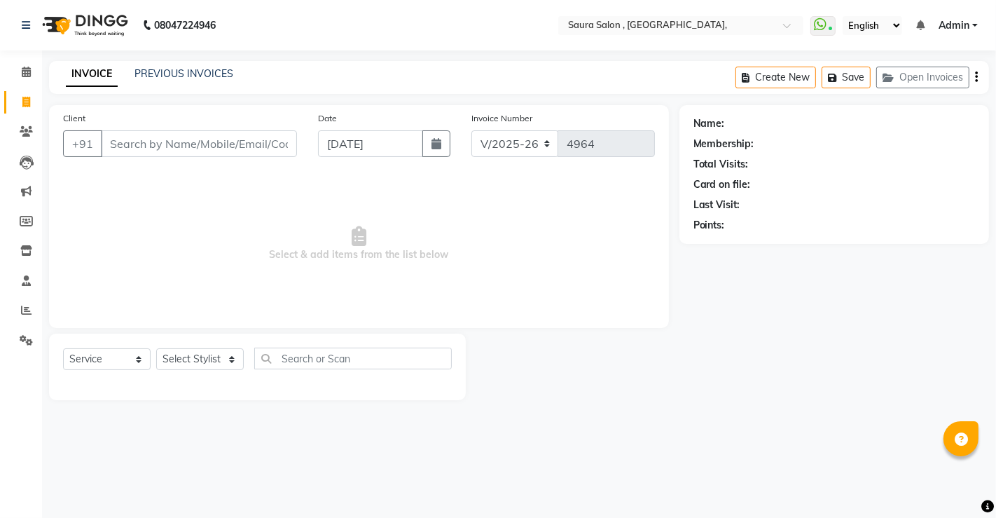
click at [140, 146] on input "Client" at bounding box center [199, 143] width 196 height 27
select select "57428"
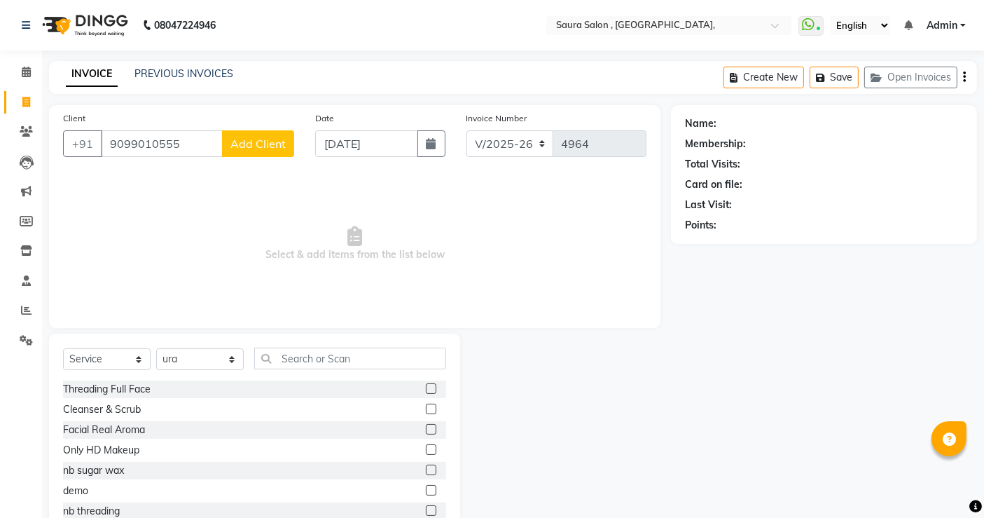
type input "9099010555"
click at [256, 146] on span "Add Client" at bounding box center [257, 144] width 55 height 14
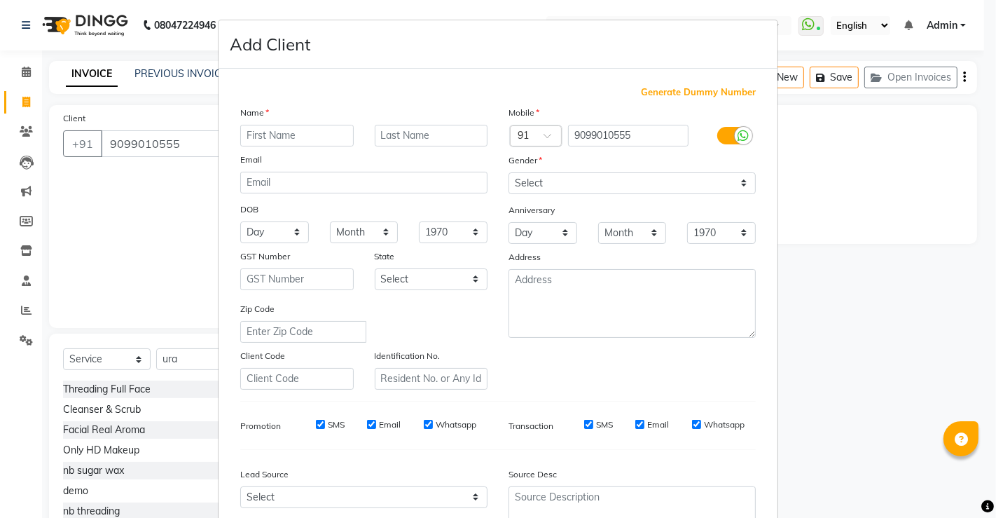
click at [261, 139] on input "text" at bounding box center [296, 136] width 113 height 22
click at [299, 143] on input "text" at bounding box center [296, 136] width 113 height 22
type input "[PERSON_NAME]"
click at [591, 141] on input "9099010555" at bounding box center [628, 136] width 121 height 22
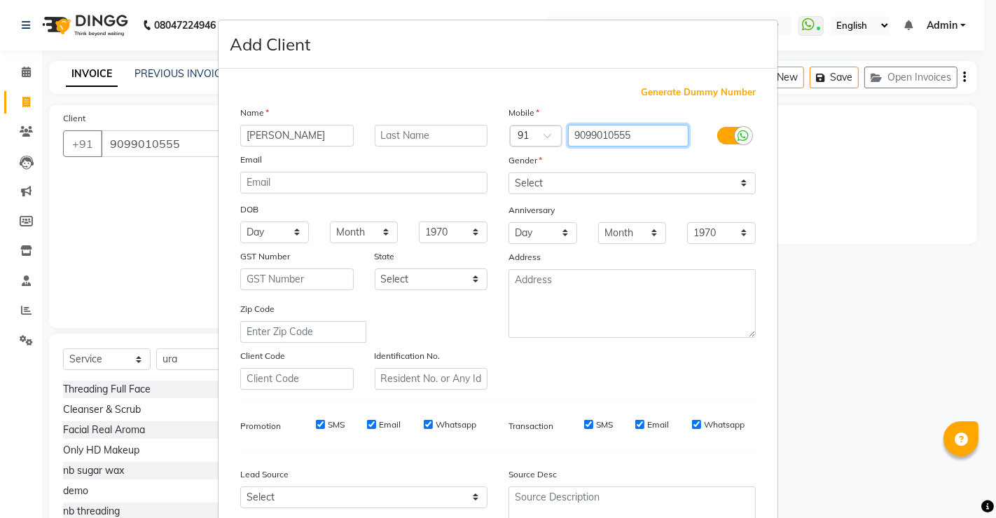
click at [591, 141] on input "9099010555" at bounding box center [628, 136] width 121 height 22
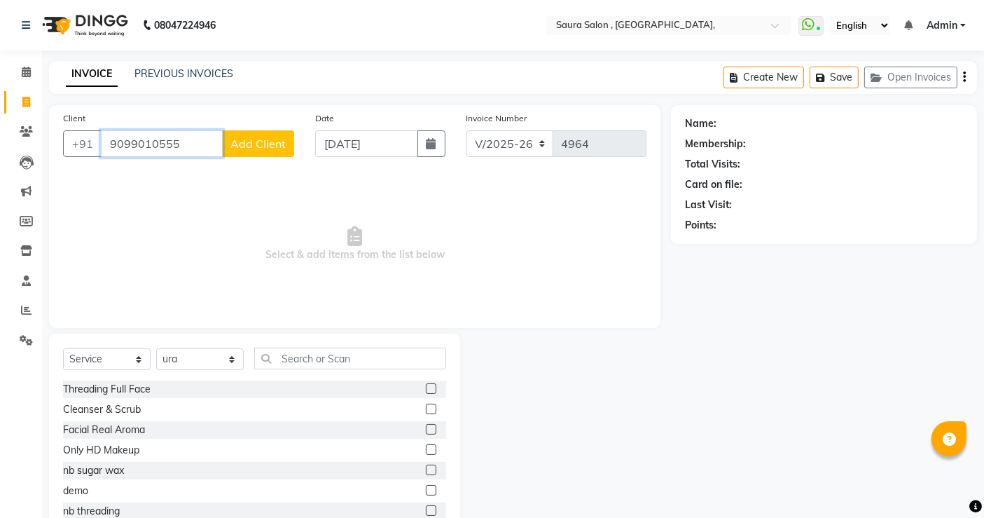
click at [165, 143] on input "9099010555" at bounding box center [162, 143] width 122 height 27
click at [212, 139] on input "9099010555" at bounding box center [162, 143] width 122 height 27
click at [160, 142] on input "9099010555" at bounding box center [162, 143] width 122 height 27
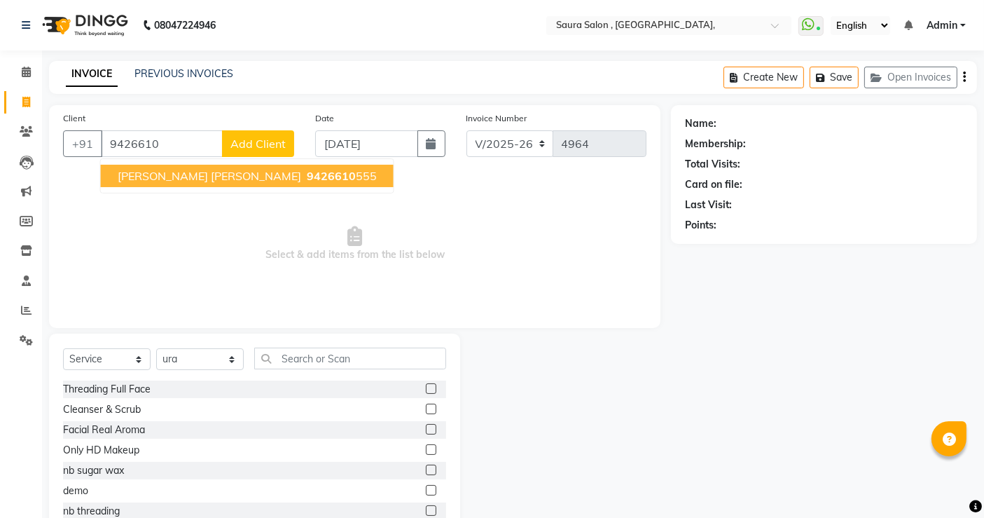
click at [177, 195] on span "Select & add items from the list below" at bounding box center [355, 244] width 584 height 140
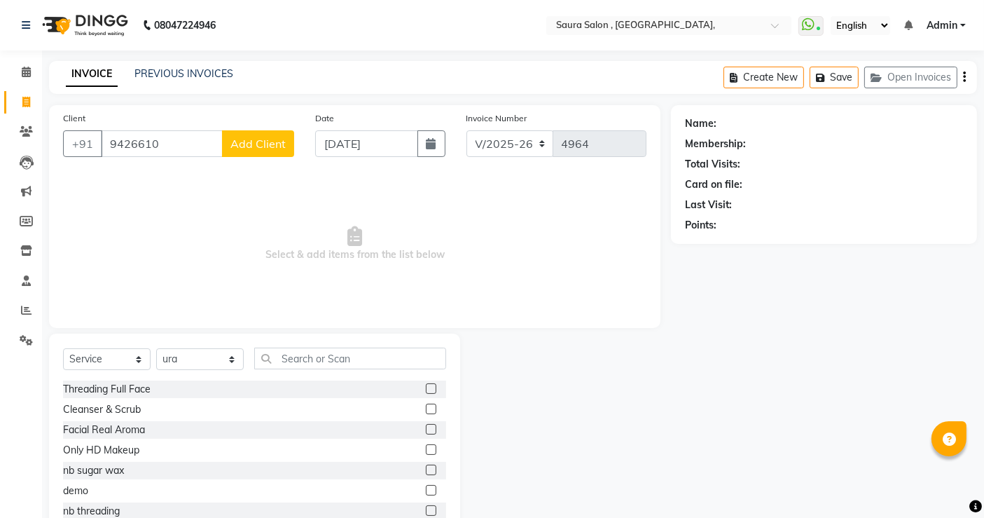
click at [739, 154] on div "Name: Membership: Total Visits: Card on file: Last Visit: Points:" at bounding box center [824, 172] width 278 height 122
click at [167, 150] on input "9426610" at bounding box center [162, 143] width 122 height 27
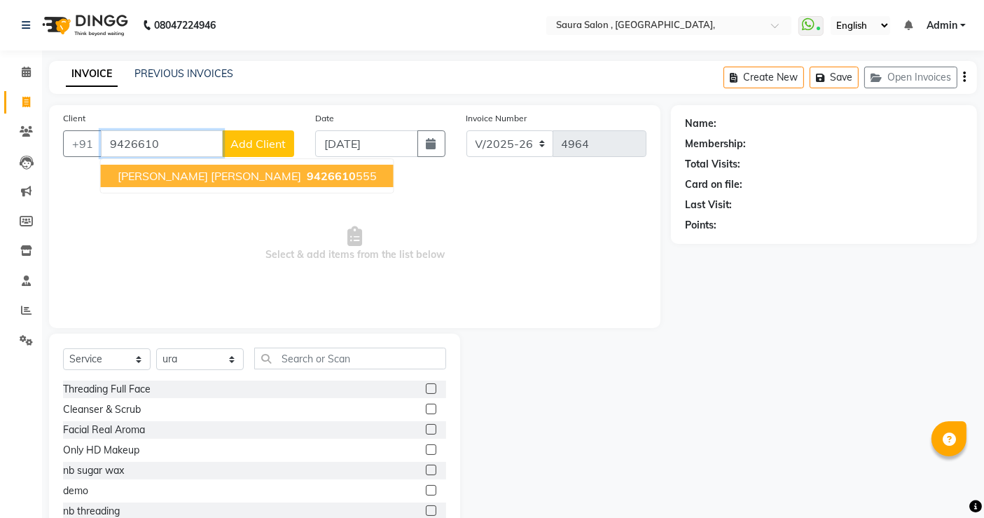
click at [158, 183] on button "[PERSON_NAME] [PERSON_NAME] 9426610 555" at bounding box center [247, 176] width 293 height 22
type input "9426610555"
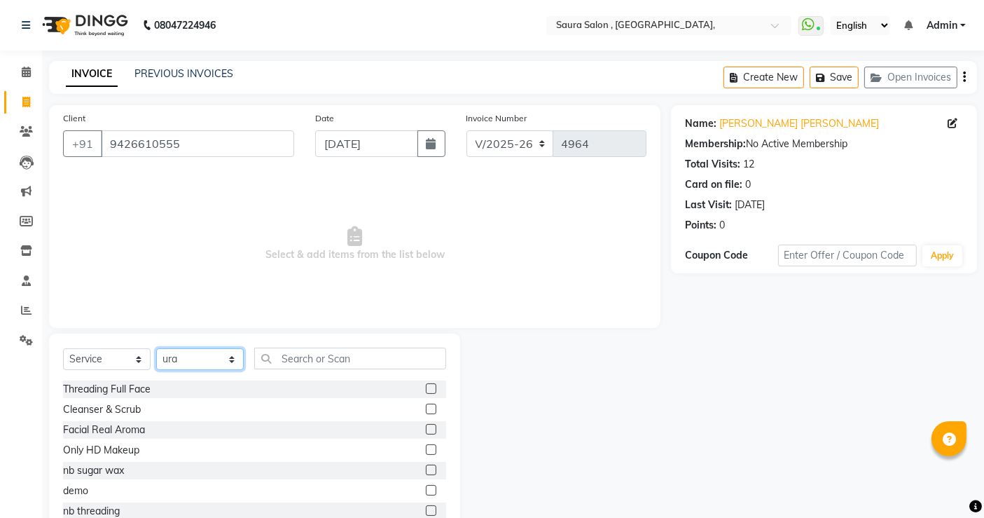
click at [166, 357] on select "Select Stylist archana asha [PERSON_NAME] deepika [PERSON_NAME] [PERSON_NAME] […" at bounding box center [200, 359] width 88 height 22
select select "67661"
click at [156, 348] on select "Select Stylist archana asha [PERSON_NAME] deepika [PERSON_NAME] [PERSON_NAME] […" at bounding box center [200, 359] width 88 height 22
click at [329, 364] on input "text" at bounding box center [350, 358] width 192 height 22
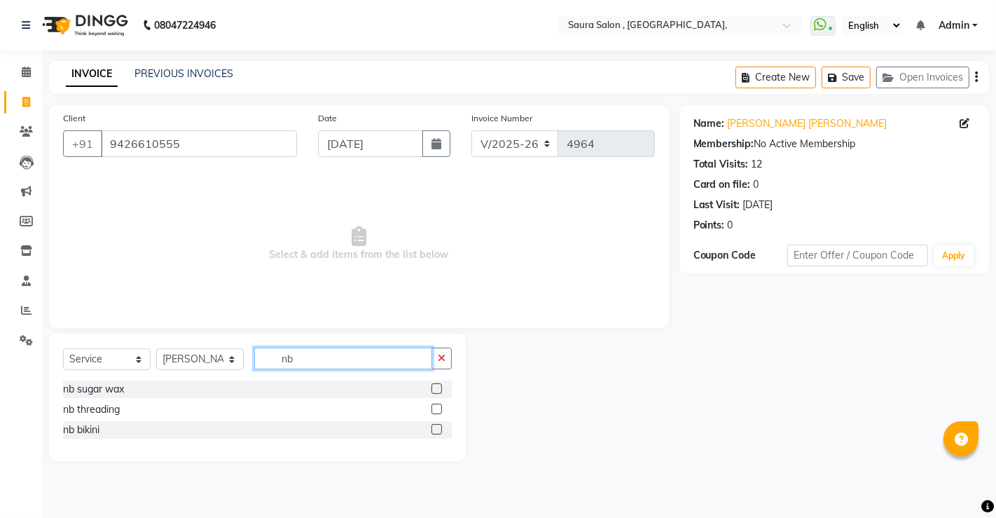
type input "nb"
click at [439, 389] on label at bounding box center [437, 388] width 11 height 11
click at [439, 389] on input "checkbox" at bounding box center [436, 389] width 9 height 9
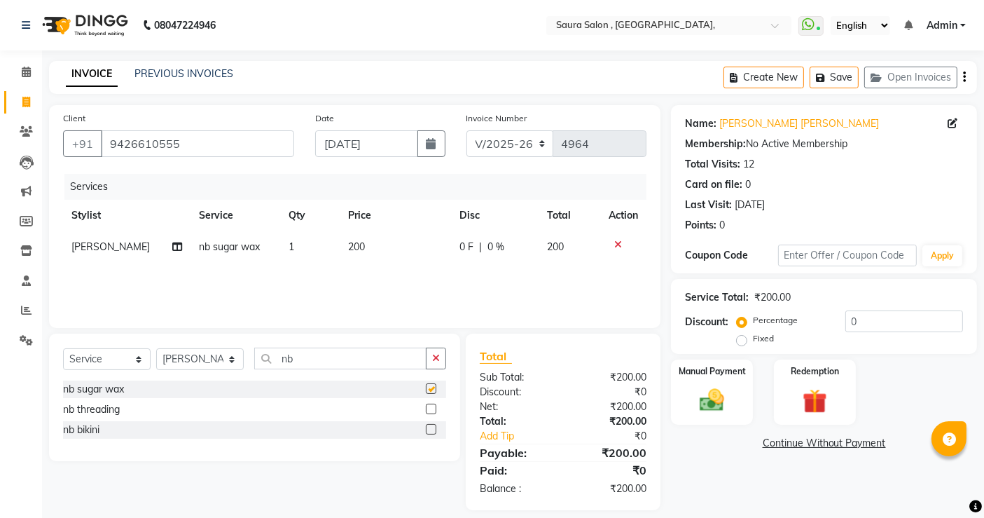
checkbox input "false"
click at [696, 405] on img at bounding box center [712, 399] width 42 height 29
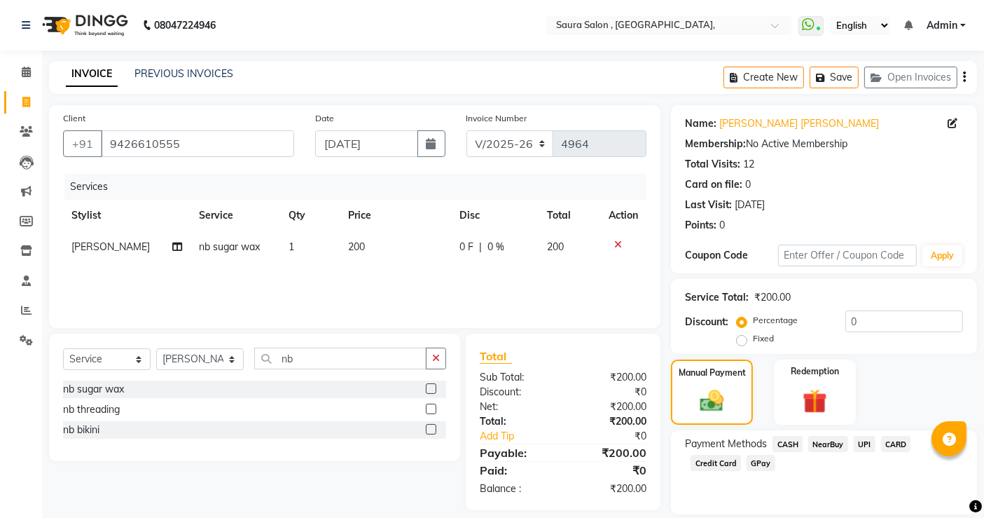
click at [827, 448] on span "NearBuy" at bounding box center [828, 444] width 40 height 16
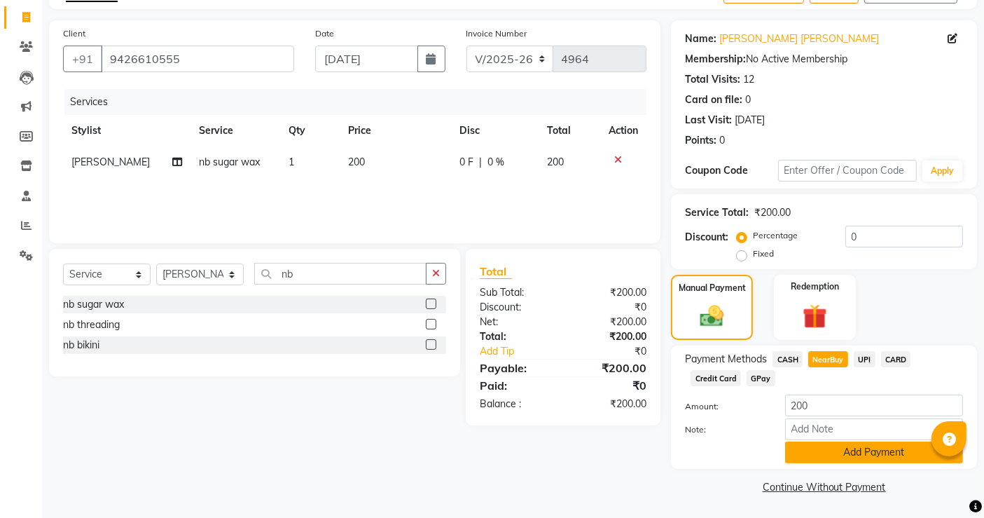
click at [848, 455] on button "Add Payment" at bounding box center [874, 452] width 178 height 22
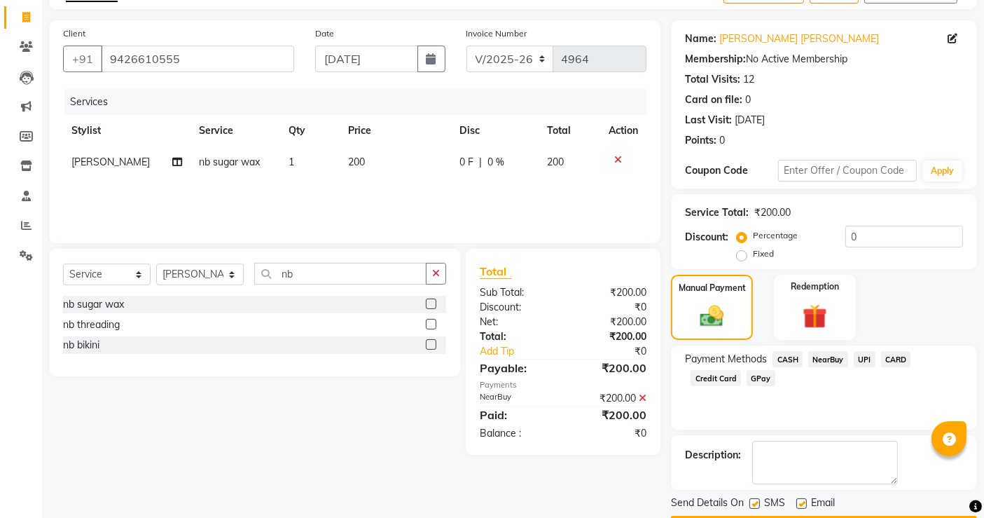
scroll to position [124, 0]
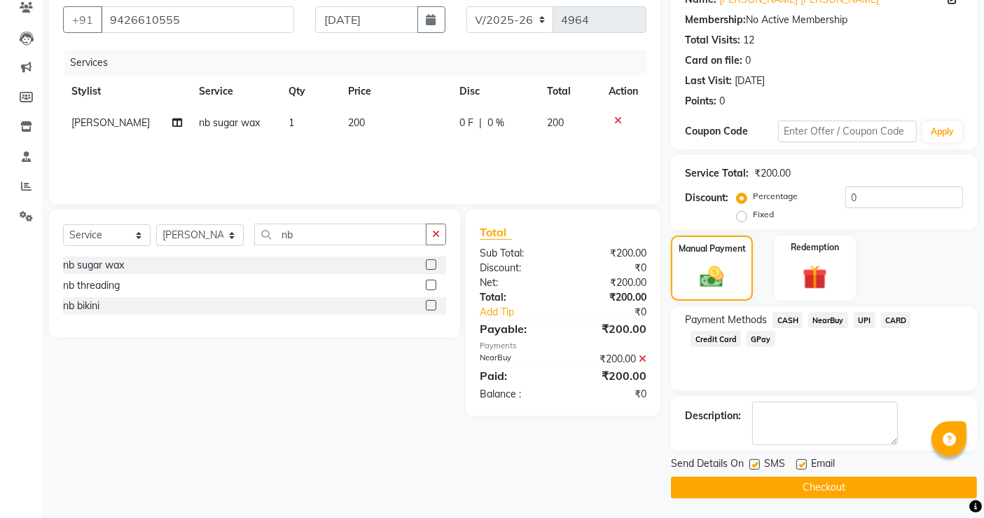
click at [800, 467] on label at bounding box center [801, 464] width 11 height 11
click at [800, 467] on input "checkbox" at bounding box center [800, 464] width 9 height 9
checkbox input "false"
click at [758, 469] on div at bounding box center [754, 466] width 9 height 15
click at [757, 462] on label at bounding box center [755, 464] width 11 height 11
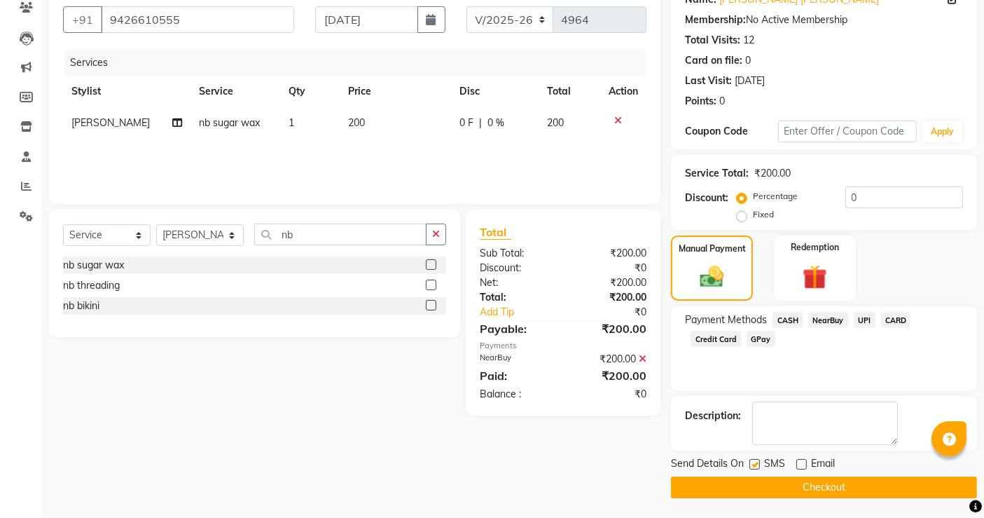
click at [757, 462] on input "checkbox" at bounding box center [754, 464] width 9 height 9
checkbox input "false"
click at [764, 483] on button "Checkout" at bounding box center [824, 487] width 306 height 22
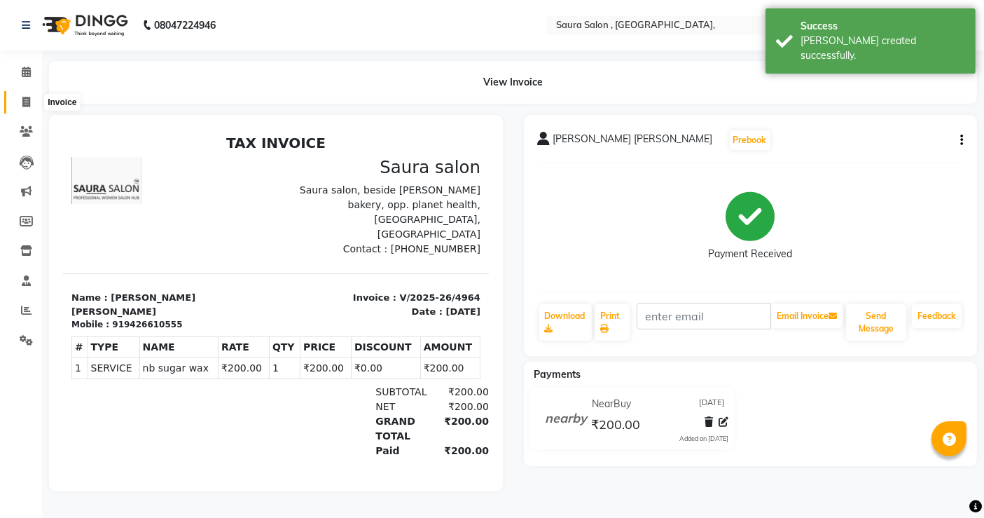
click at [29, 104] on icon at bounding box center [26, 102] width 8 height 11
select select "service"
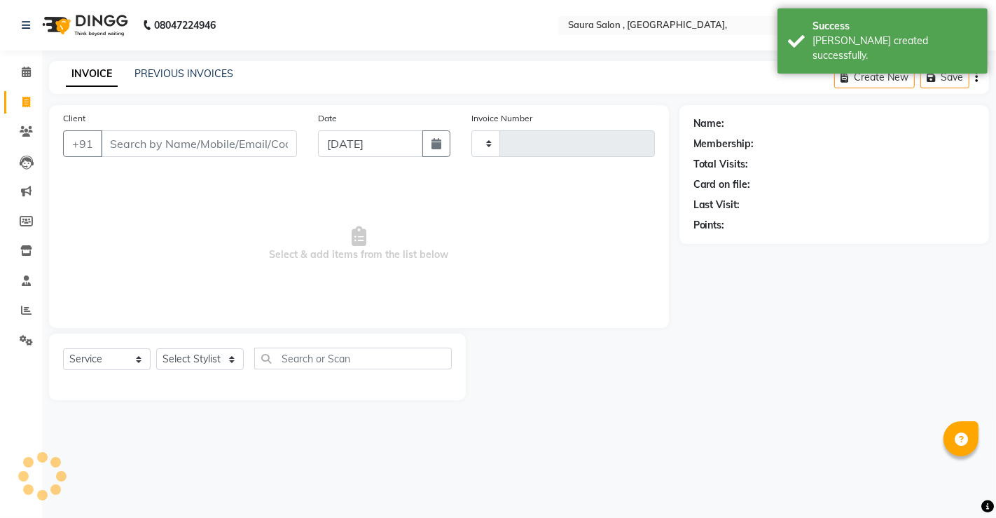
type input "4965"
select select "6963"
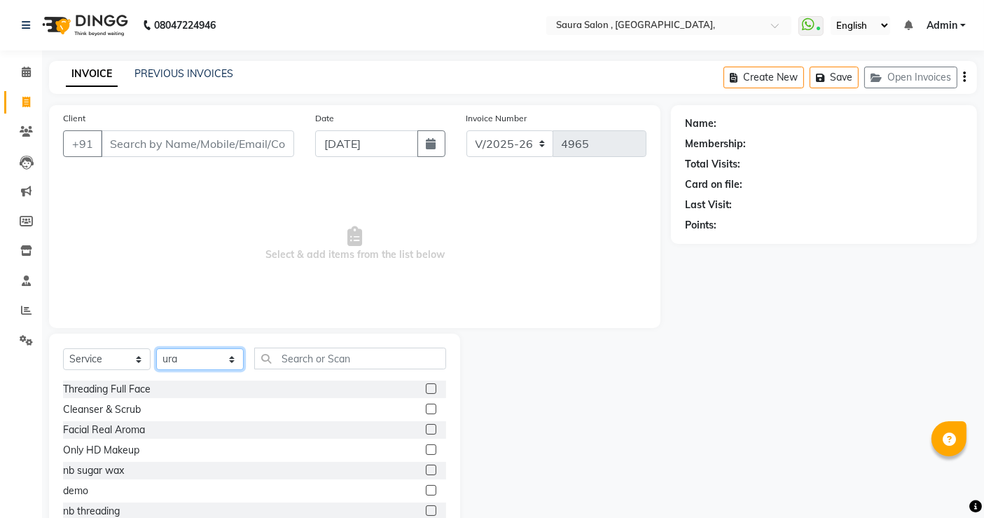
click at [216, 352] on select "Select Stylist archana asha [PERSON_NAME] deepika [PERSON_NAME] [PERSON_NAME] […" at bounding box center [200, 359] width 88 height 22
select select "76377"
click at [156, 348] on select "Select Stylist archana asha [PERSON_NAME] deepika [PERSON_NAME] [PERSON_NAME] […" at bounding box center [200, 359] width 88 height 22
click at [198, 149] on input "Client" at bounding box center [197, 143] width 193 height 27
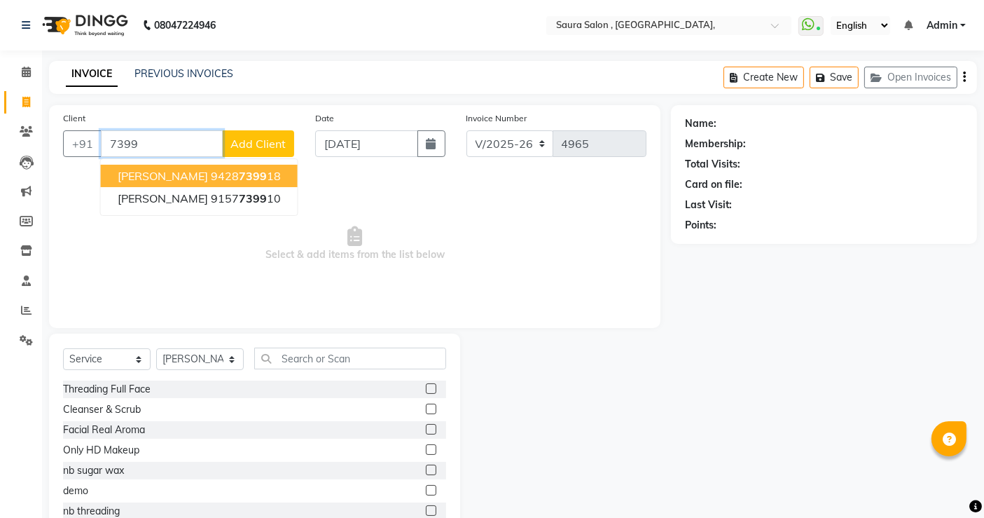
click at [182, 146] on input "7399" at bounding box center [162, 143] width 122 height 27
type input "7"
click at [248, 177] on span "8347186" at bounding box center [238, 176] width 49 height 14
type input "8347186248"
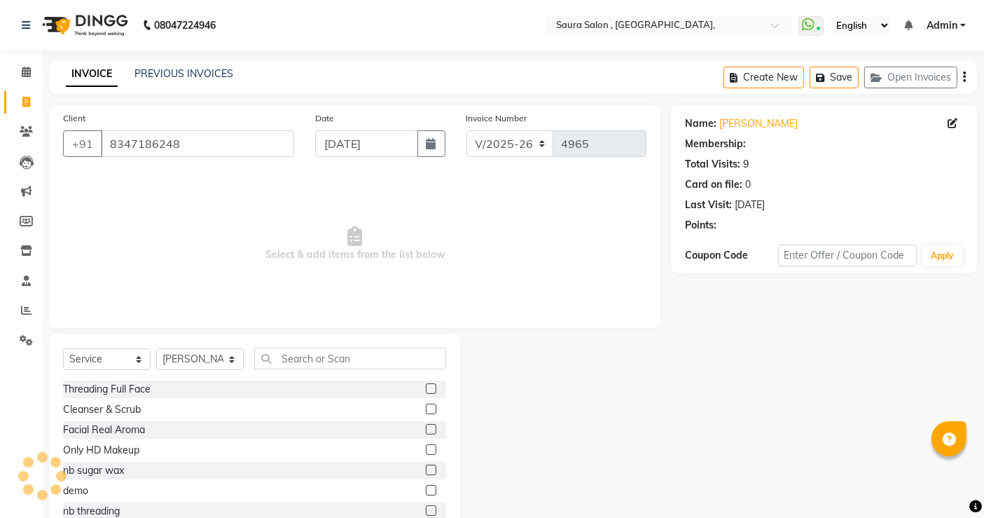
select select "1: Object"
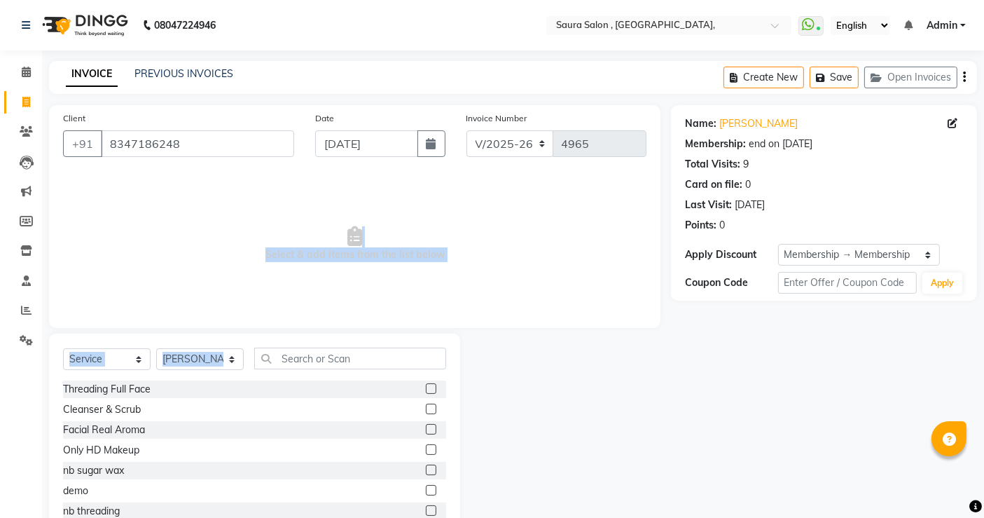
drag, startPoint x: 306, startPoint y: 324, endPoint x: 312, endPoint y: 355, distance: 31.3
click at [312, 355] on div "Client [PHONE_NUMBER] Date [DATE] Invoice Number V/2025 V/[PHONE_NUMBER] Select…" at bounding box center [355, 322] width 633 height 435
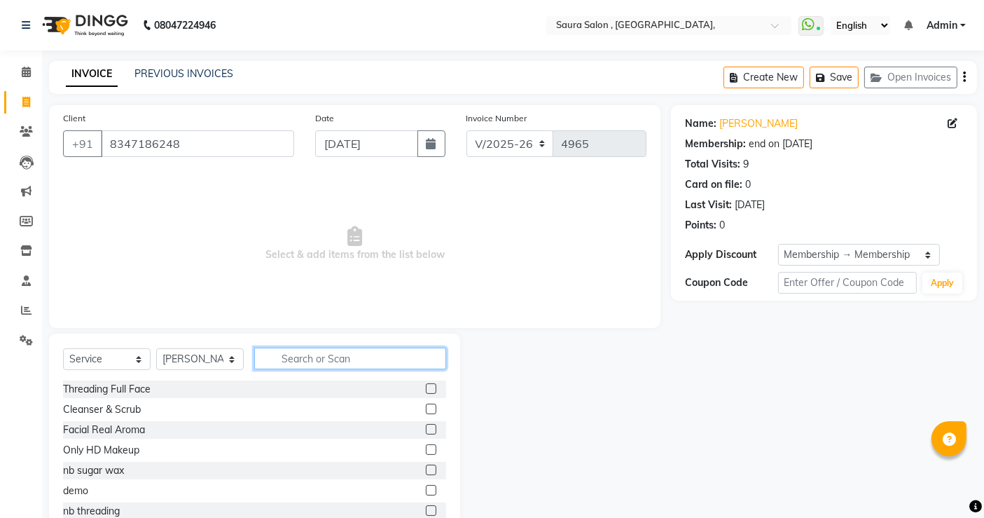
click at [315, 359] on input "text" at bounding box center [350, 358] width 192 height 22
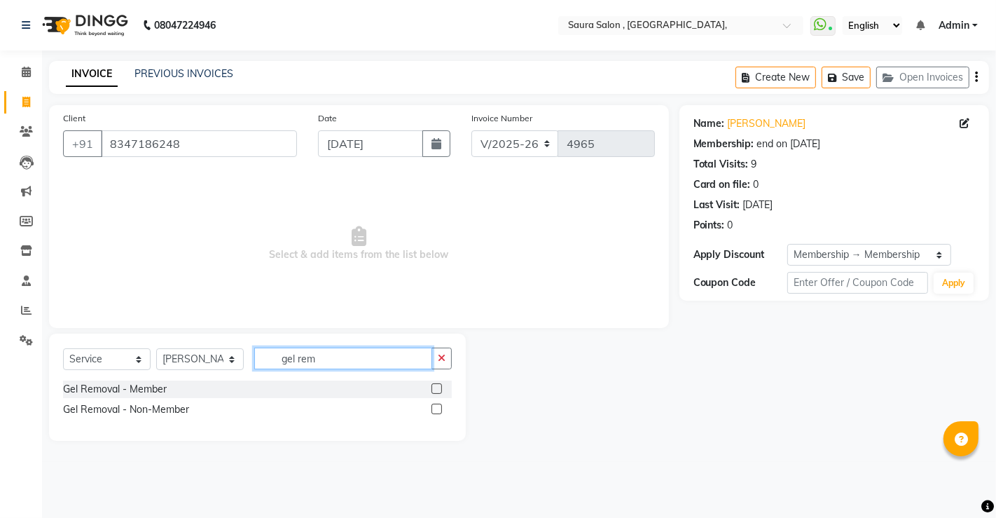
type input "gel rem"
click at [440, 386] on label at bounding box center [437, 388] width 11 height 11
click at [440, 386] on input "checkbox" at bounding box center [436, 389] width 9 height 9
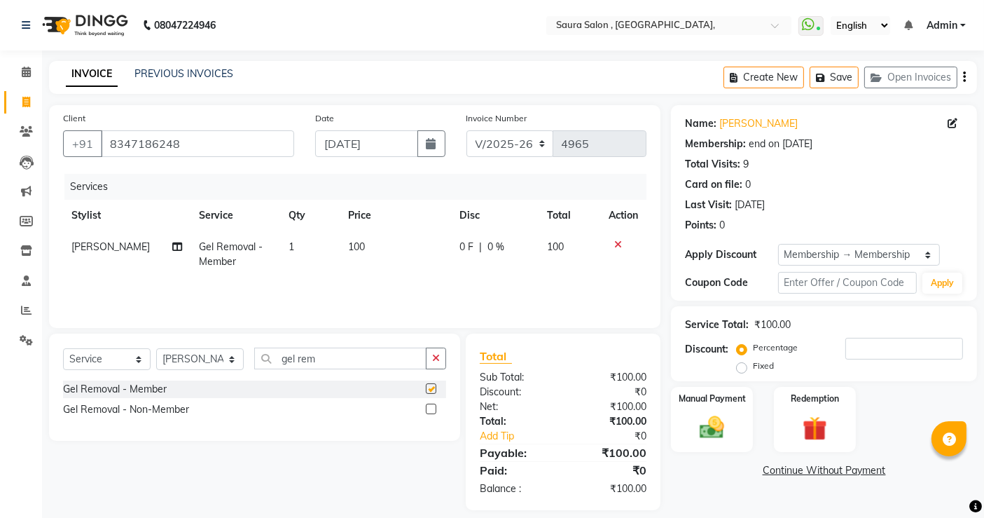
checkbox input "false"
click at [353, 351] on input "gel rem" at bounding box center [340, 358] width 172 height 22
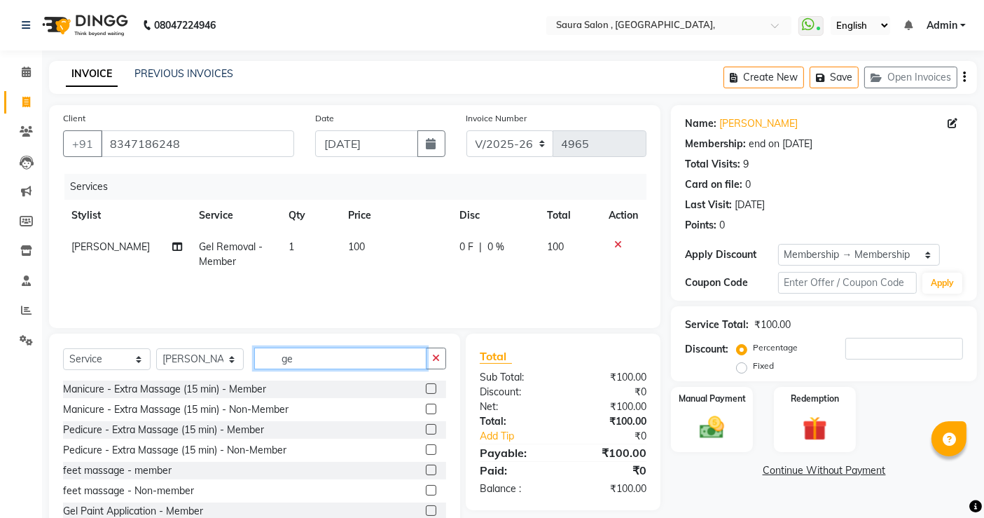
type input "g"
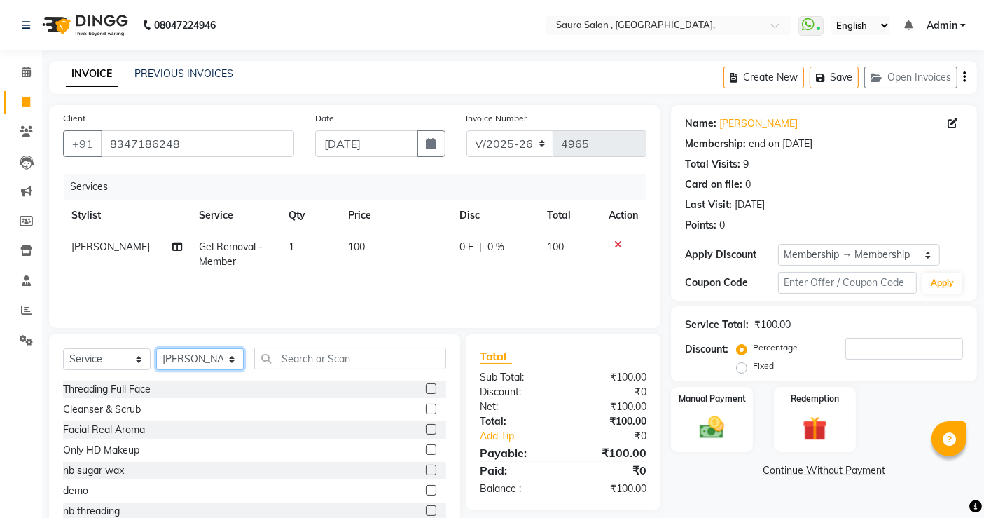
click at [230, 357] on select "Select Stylist archana asha [PERSON_NAME] deepika [PERSON_NAME] [PERSON_NAME] […" at bounding box center [200, 359] width 88 height 22
select select "56807"
click at [156, 348] on select "Select Stylist archana asha [PERSON_NAME] deepika [PERSON_NAME] [PERSON_NAME] […" at bounding box center [200, 359] width 88 height 22
click at [302, 358] on input "text" at bounding box center [350, 358] width 192 height 22
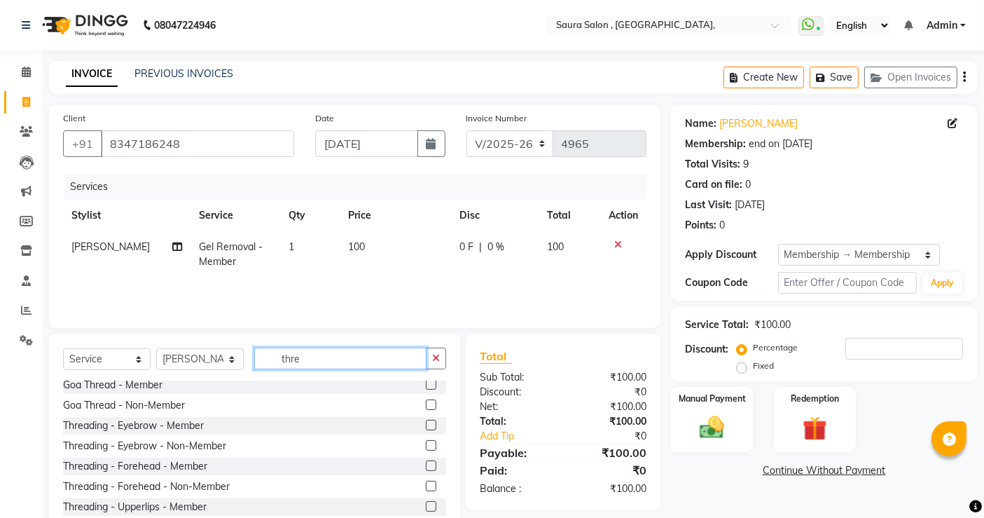
scroll to position [48, 0]
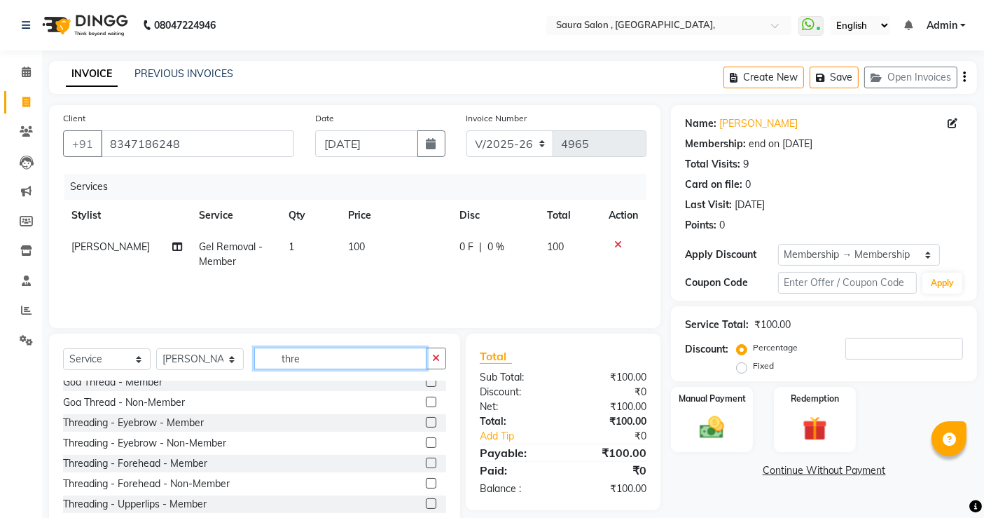
type input "thre"
click at [426, 423] on label at bounding box center [431, 422] width 11 height 11
click at [426, 423] on input "checkbox" at bounding box center [430, 422] width 9 height 9
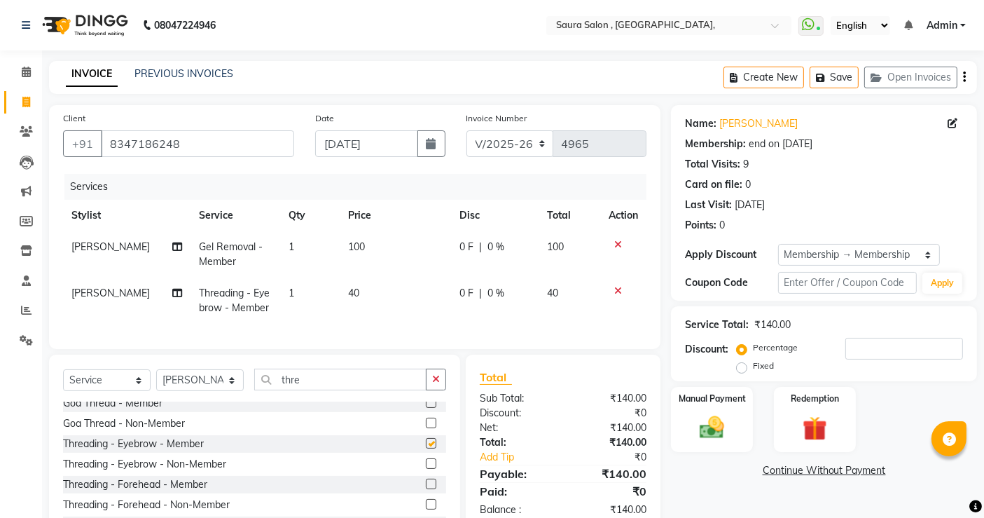
checkbox input "false"
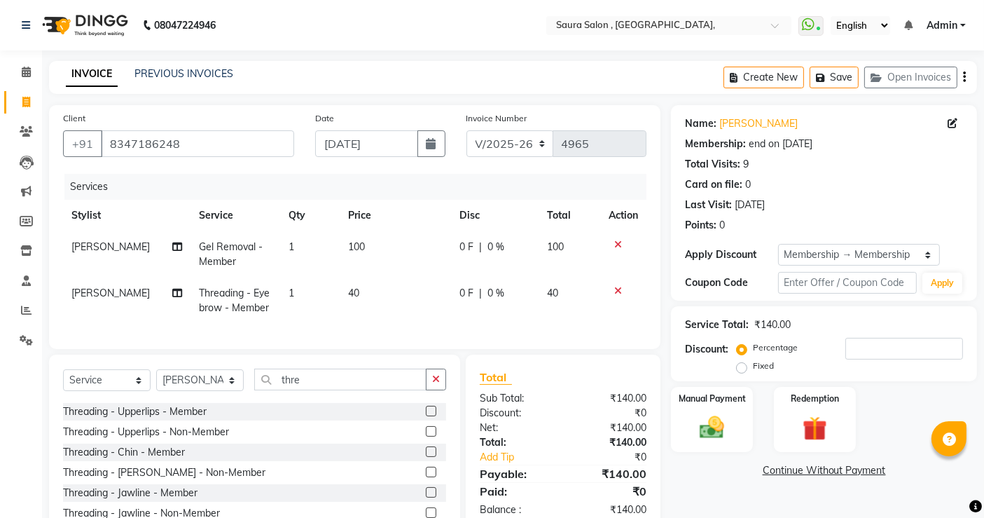
scroll to position [161, 0]
click at [426, 416] on label at bounding box center [431, 411] width 11 height 11
click at [426, 416] on input "checkbox" at bounding box center [430, 411] width 9 height 9
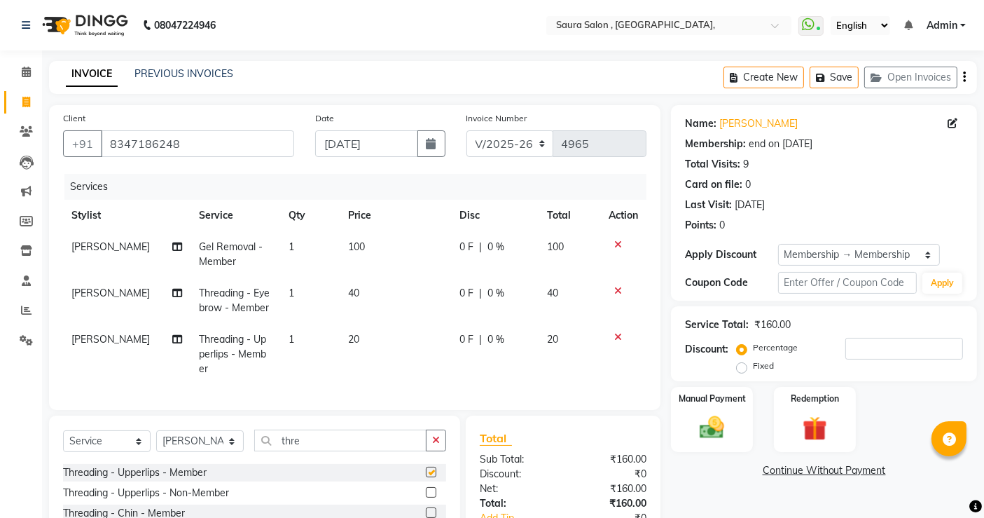
checkbox input "false"
click at [336, 451] on input "thre" at bounding box center [340, 440] width 172 height 22
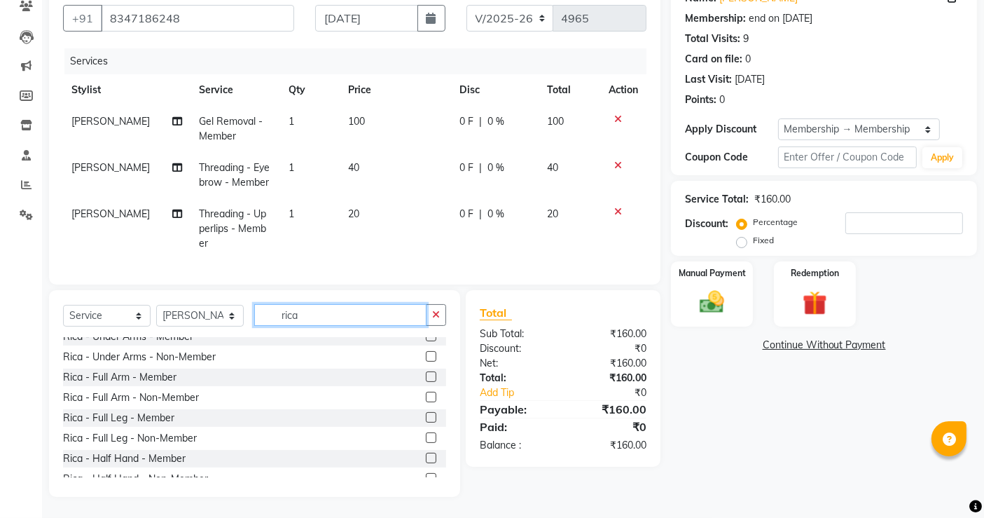
scroll to position [0, 0]
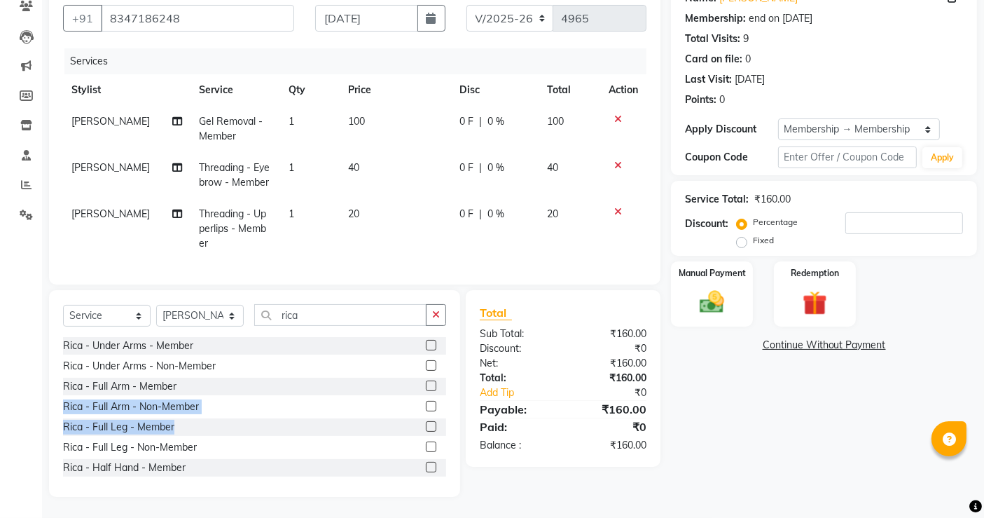
drag, startPoint x: 418, startPoint y: 383, endPoint x: 422, endPoint y: 424, distance: 40.8
click at [422, 424] on div "Rica - Under Arms - Member Rica - Under Arms - Non-Member Rica - Full Arm - Mem…" at bounding box center [254, 407] width 383 height 140
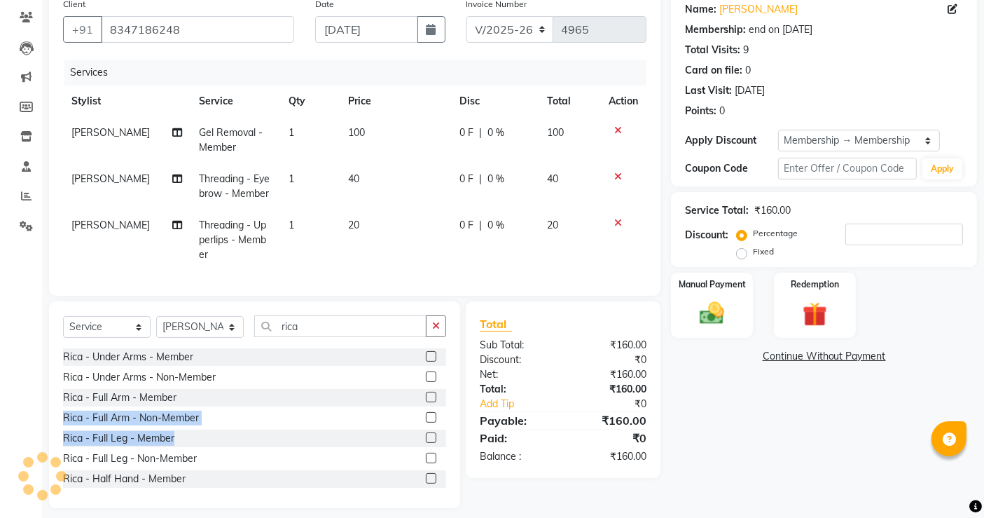
scroll to position [116, 0]
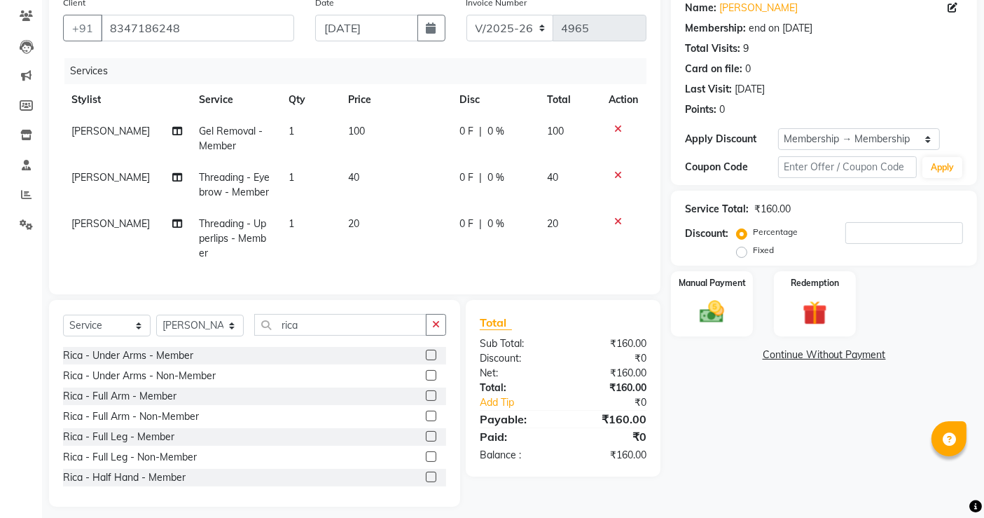
click at [426, 360] on label at bounding box center [431, 355] width 11 height 11
click at [426, 360] on input "checkbox" at bounding box center [430, 355] width 9 height 9
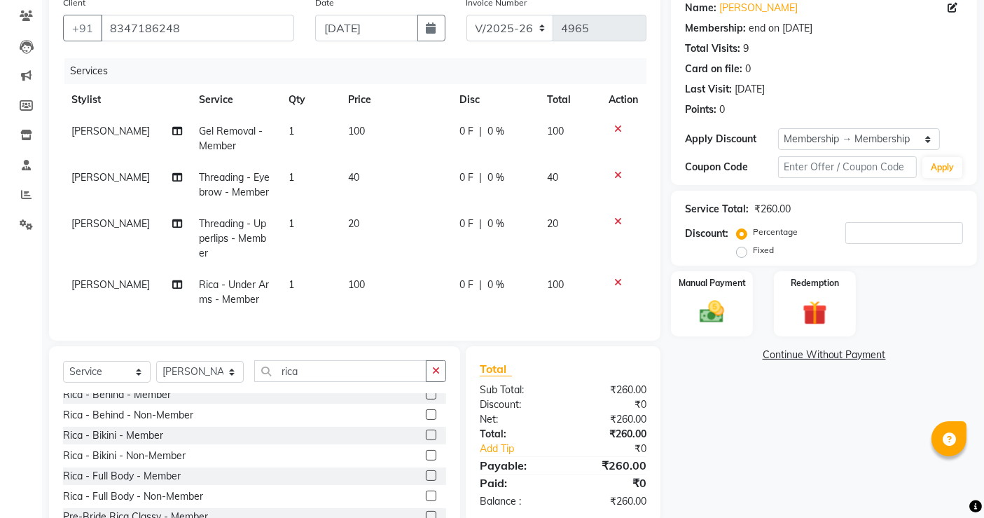
scroll to position [570, 0]
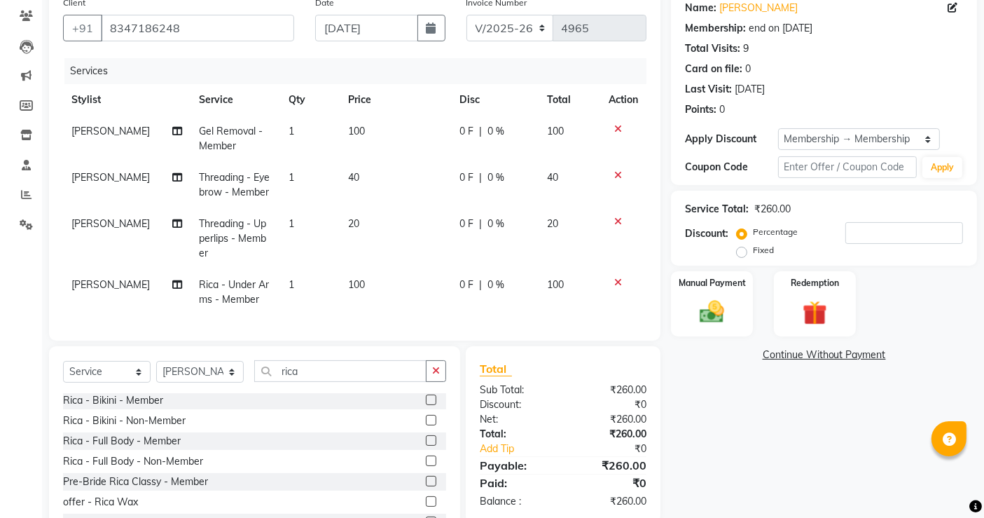
click at [426, 405] on label at bounding box center [431, 399] width 11 height 11
click at [426, 405] on input "checkbox" at bounding box center [430, 400] width 9 height 9
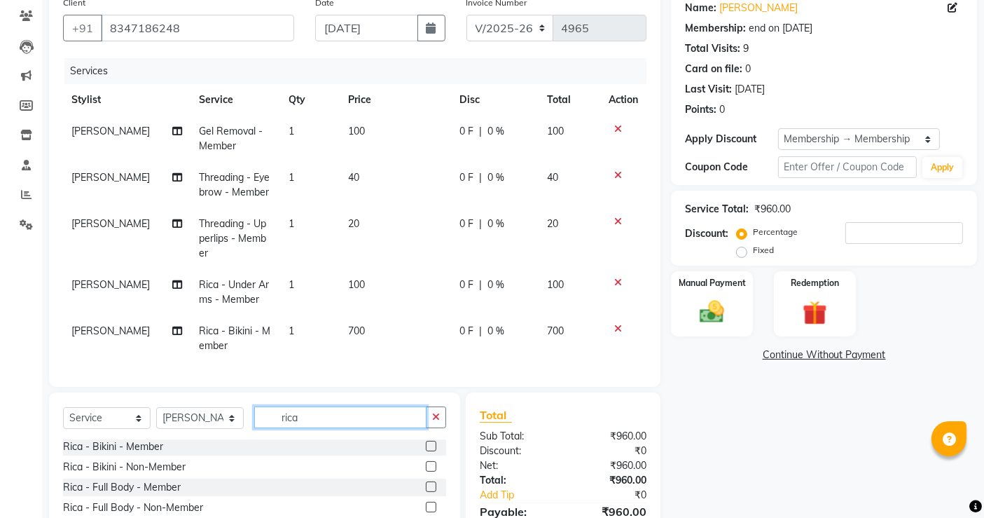
click at [362, 421] on input "rica" at bounding box center [340, 417] width 172 height 22
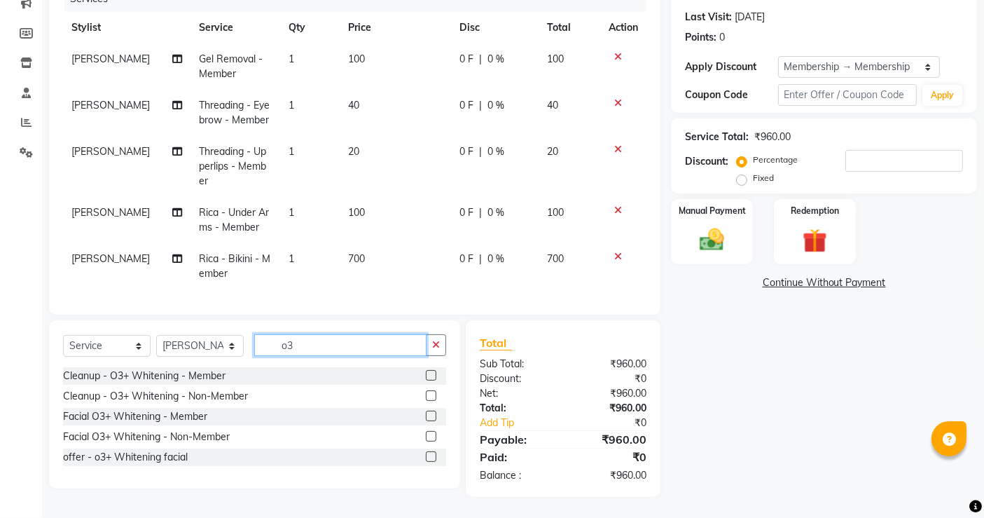
scroll to position [198, 0]
click at [357, 347] on input "o3" at bounding box center [340, 345] width 172 height 22
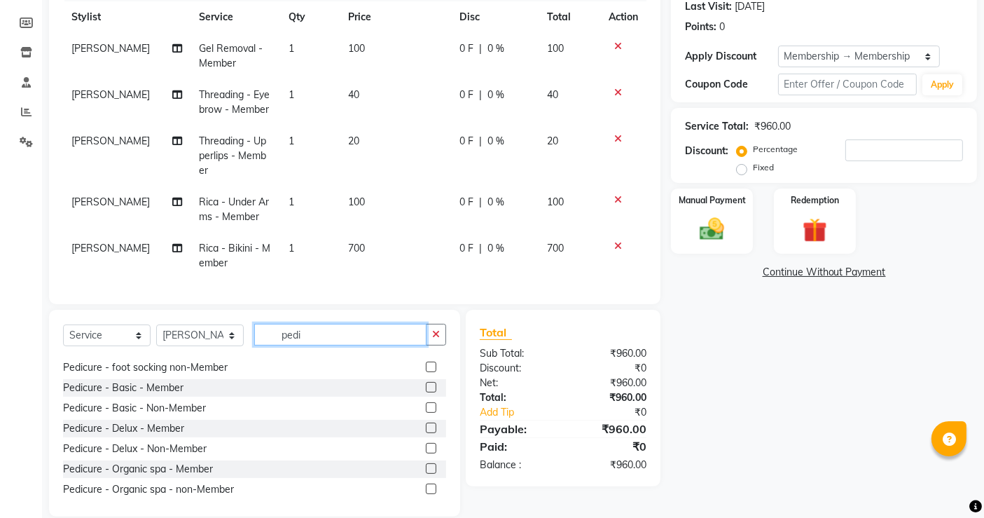
scroll to position [64, 0]
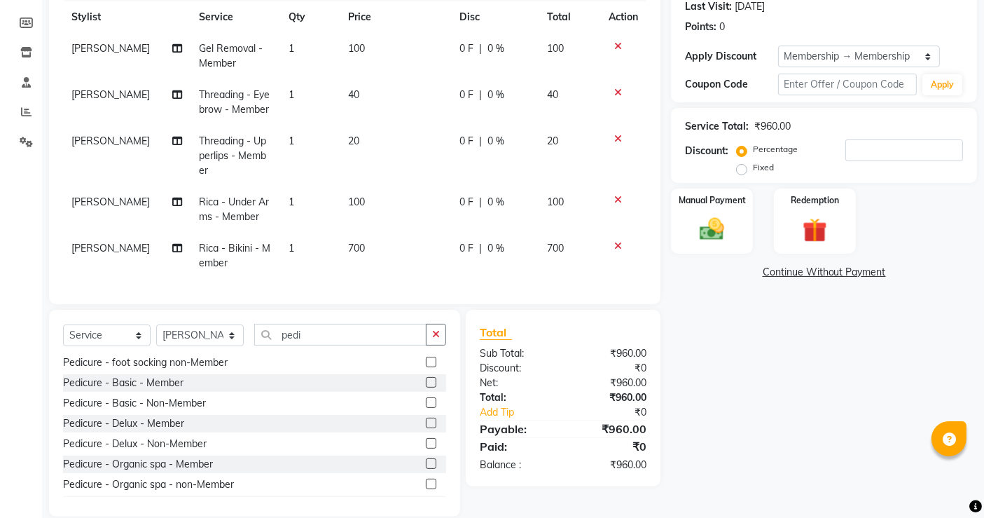
click at [234, 473] on div "Pedicure - Organic spa - Member" at bounding box center [254, 464] width 383 height 18
click at [877, 151] on input "number" at bounding box center [904, 150] width 118 height 22
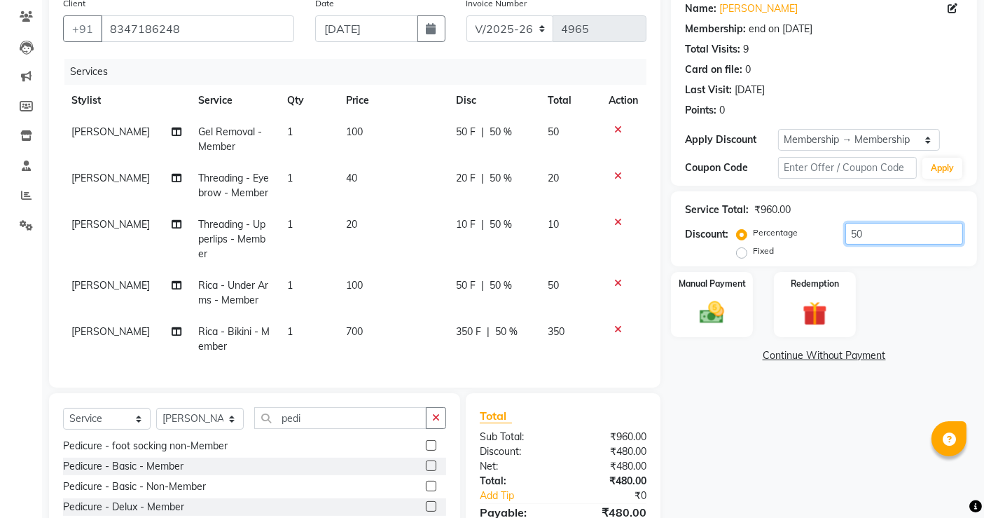
scroll to position [113, 0]
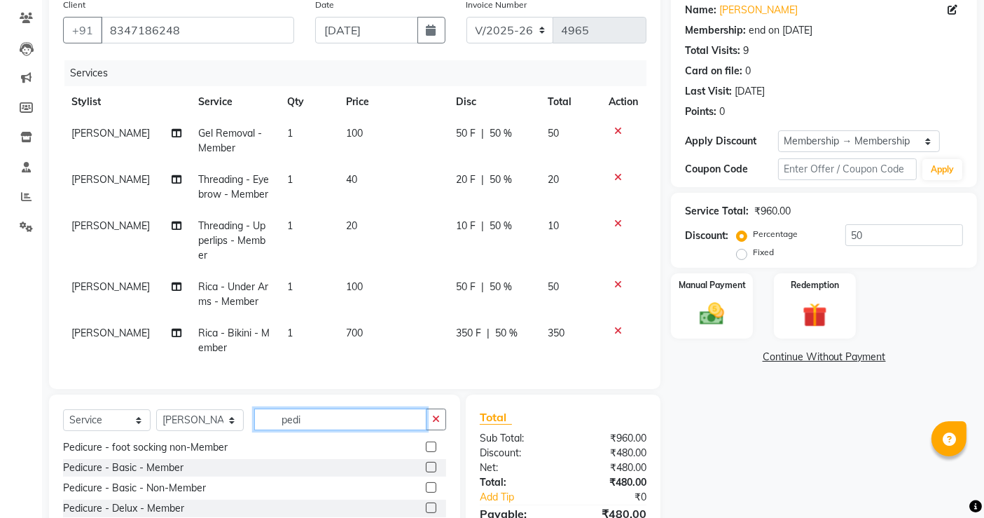
click at [361, 426] on input "pedi" at bounding box center [340, 419] width 172 height 22
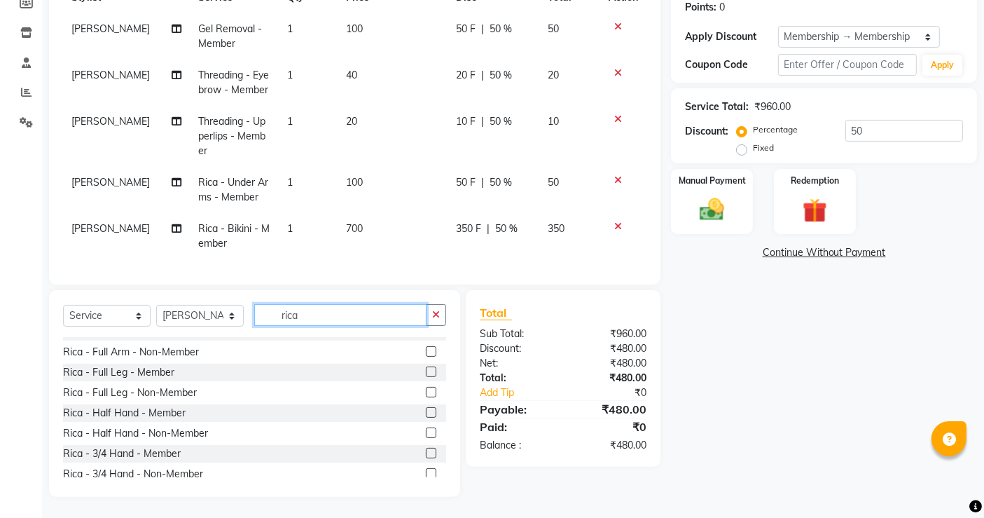
scroll to position [0, 0]
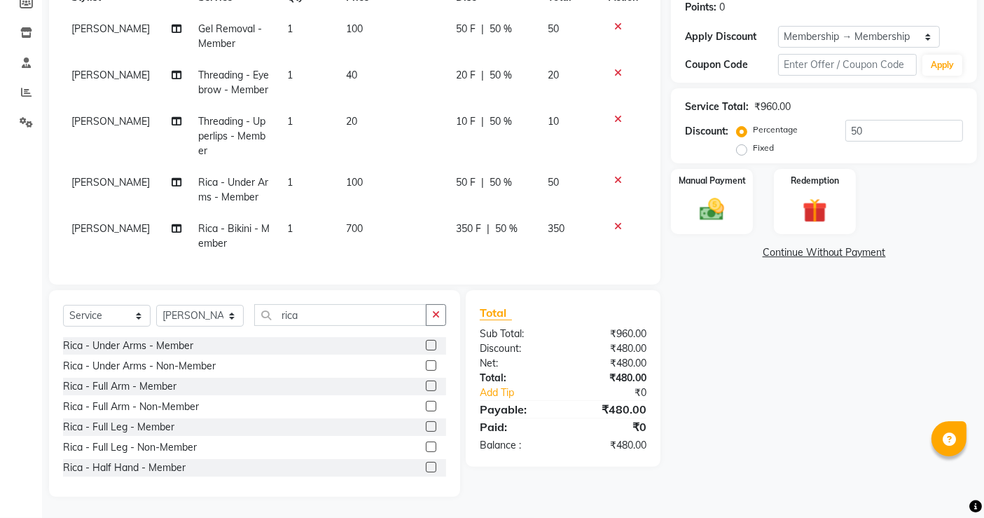
click at [426, 385] on label at bounding box center [431, 385] width 11 height 11
click at [426, 385] on input "checkbox" at bounding box center [430, 386] width 9 height 9
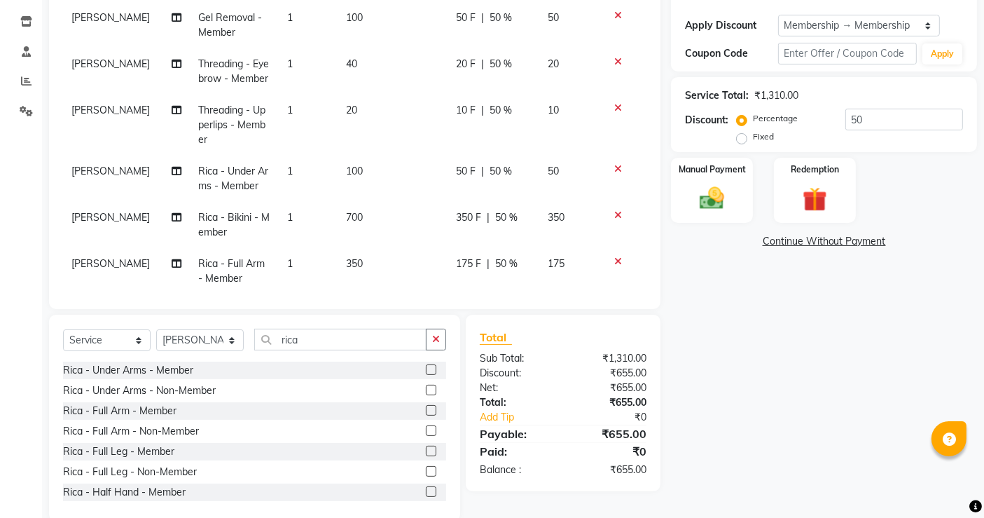
click at [426, 448] on label at bounding box center [431, 451] width 11 height 11
click at [426, 448] on input "checkbox" at bounding box center [430, 451] width 9 height 9
click at [716, 185] on img at bounding box center [712, 198] width 42 height 29
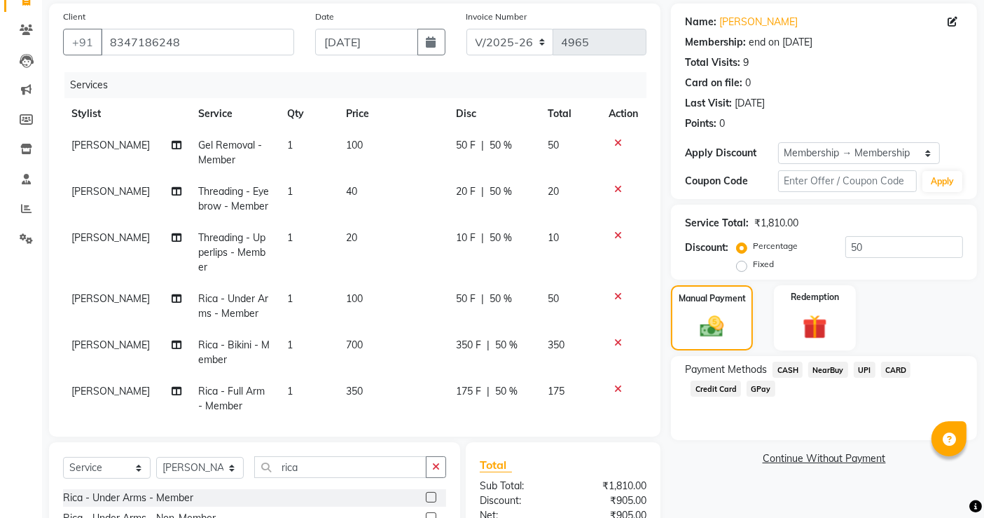
scroll to position [253, 0]
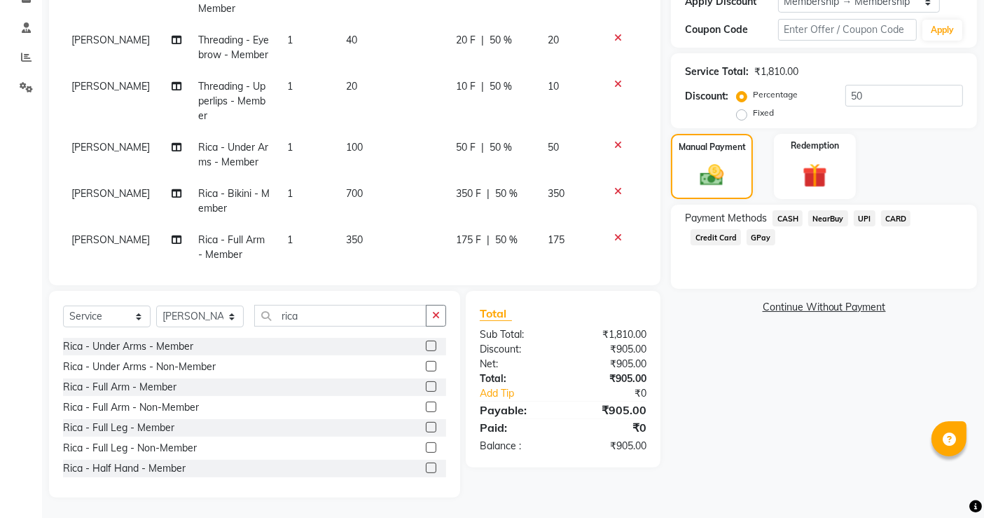
click at [786, 219] on span "CASH" at bounding box center [788, 218] width 30 height 16
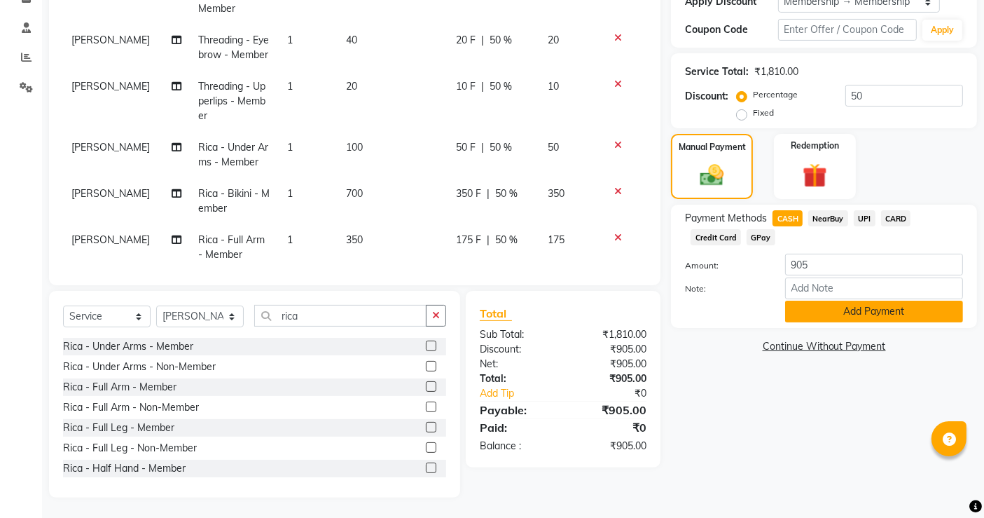
click at [900, 312] on button "Add Payment" at bounding box center [874, 312] width 178 height 22
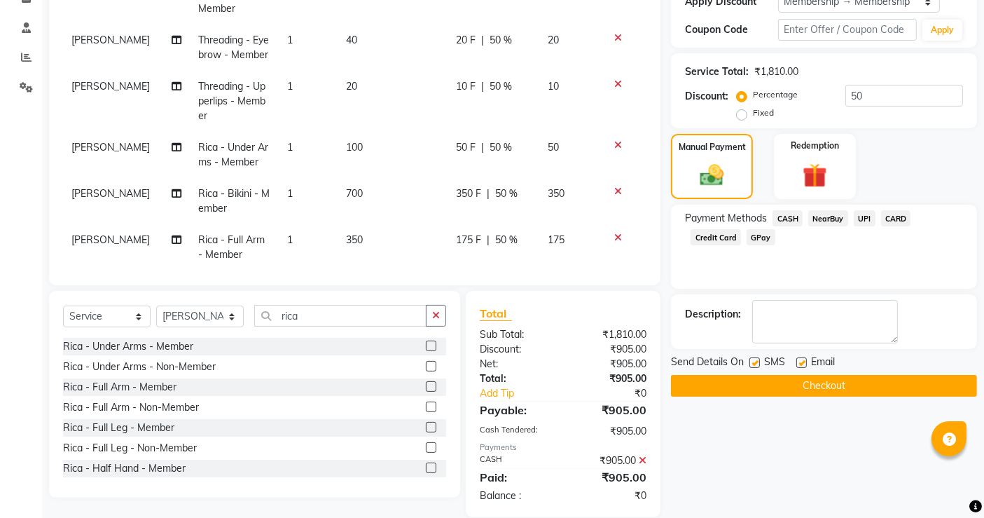
click at [905, 385] on button "Checkout" at bounding box center [824, 386] width 306 height 22
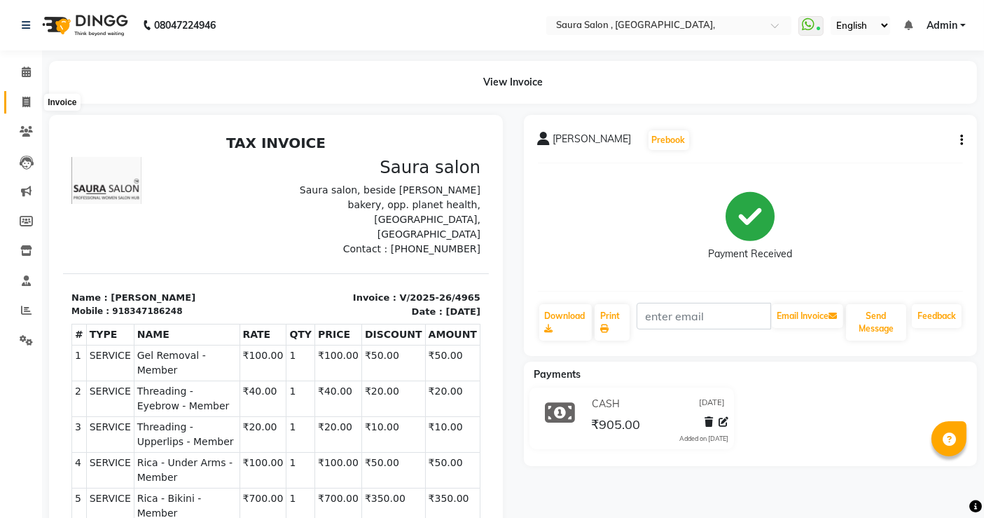
drag, startPoint x: 905, startPoint y: 385, endPoint x: 20, endPoint y: 104, distance: 928.9
click at [20, 104] on span at bounding box center [26, 103] width 25 height 16
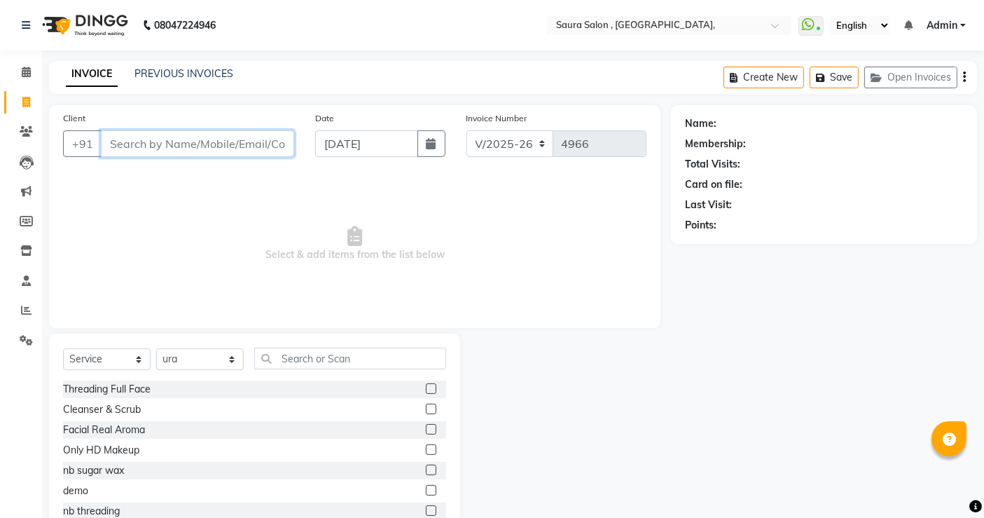
click at [177, 151] on input "Client" at bounding box center [197, 143] width 193 height 27
click at [120, 143] on input "972960960" at bounding box center [162, 143] width 122 height 27
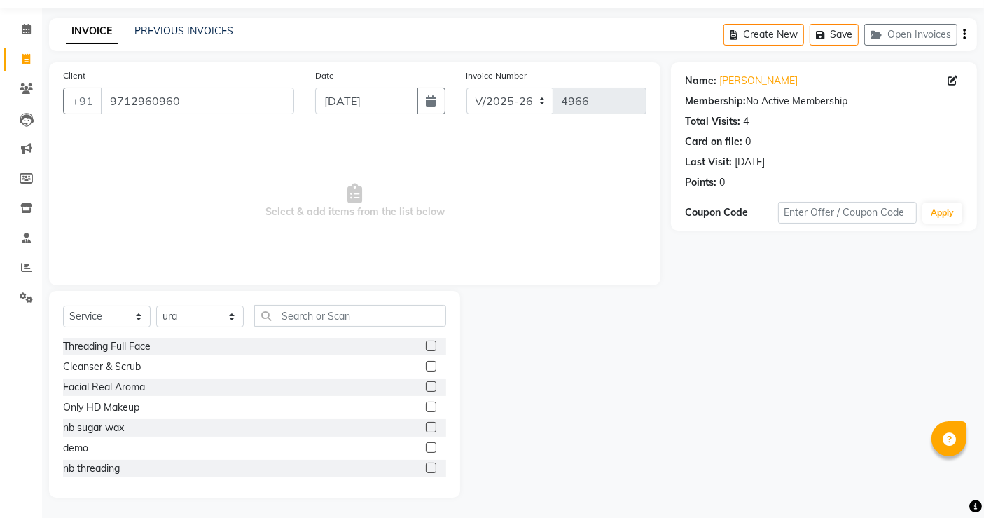
scroll to position [42, 0]
click at [230, 317] on select "Select Stylist archana asha [PERSON_NAME] deepika [PERSON_NAME] [PERSON_NAME] […" at bounding box center [200, 317] width 88 height 22
click at [156, 306] on select "Select Stylist archana asha [PERSON_NAME] deepika [PERSON_NAME] [PERSON_NAME] […" at bounding box center [200, 317] width 88 height 22
click at [316, 320] on input "text" at bounding box center [350, 316] width 192 height 22
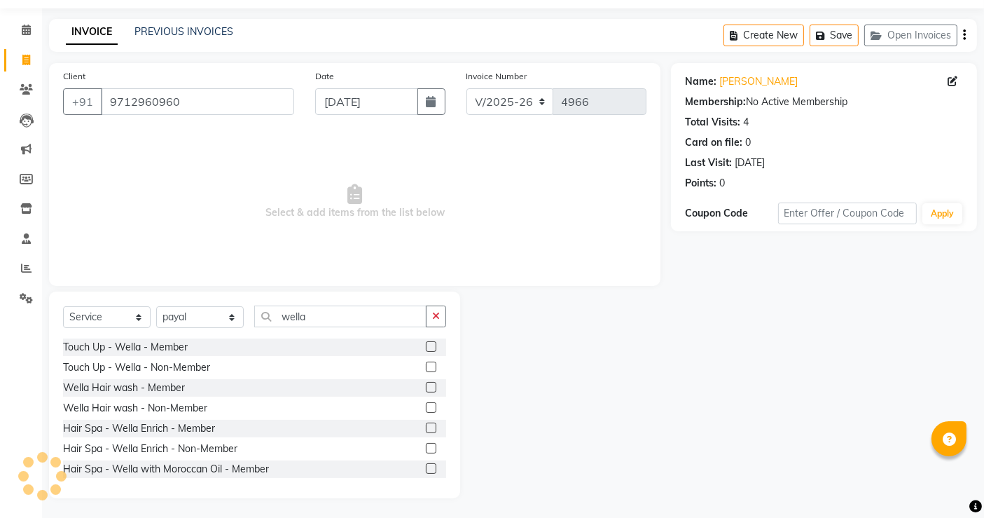
click at [426, 410] on label at bounding box center [431, 407] width 11 height 11
click at [426, 410] on input "checkbox" at bounding box center [430, 407] width 9 height 9
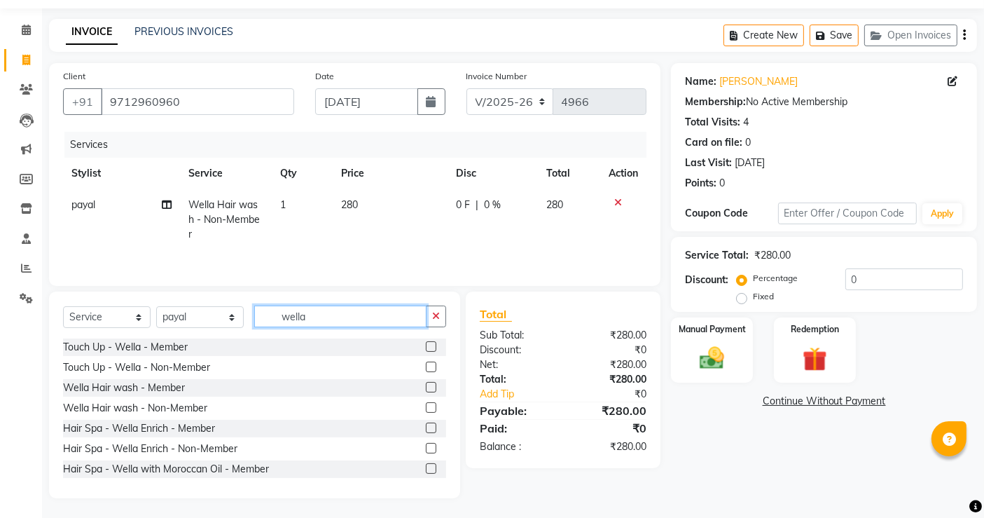
click at [333, 325] on input "wella" at bounding box center [340, 316] width 172 height 22
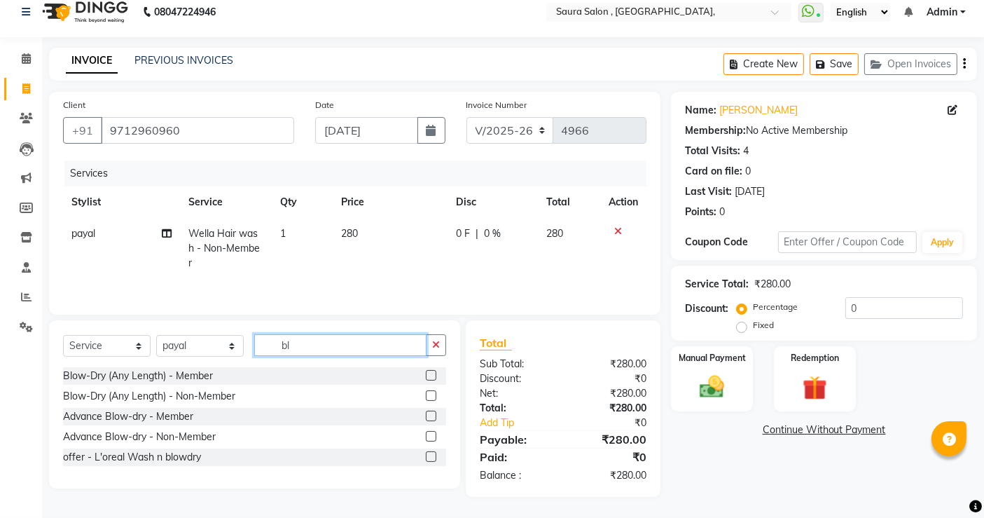
scroll to position [14, 0]
click at [430, 396] on label at bounding box center [431, 395] width 11 height 11
click at [430, 396] on input "checkbox" at bounding box center [430, 396] width 9 height 9
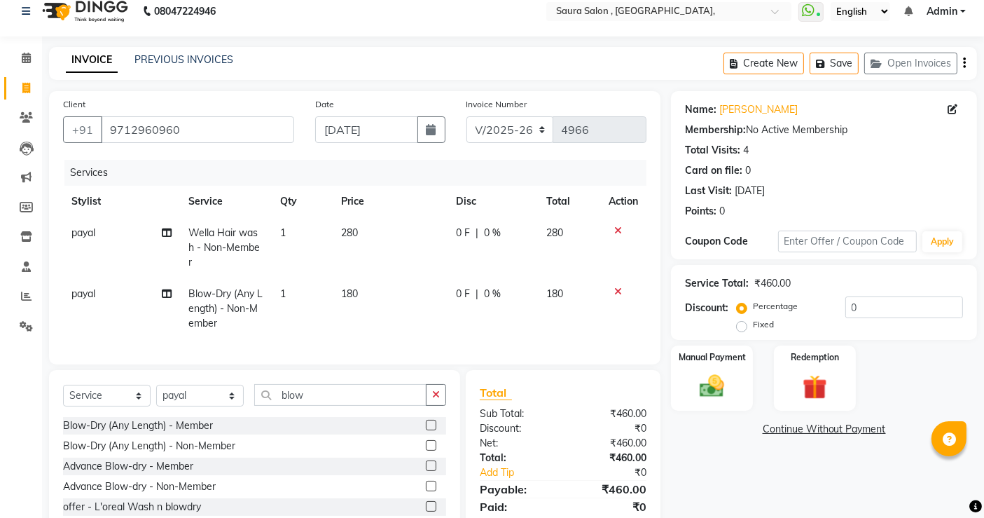
scroll to position [74, 0]
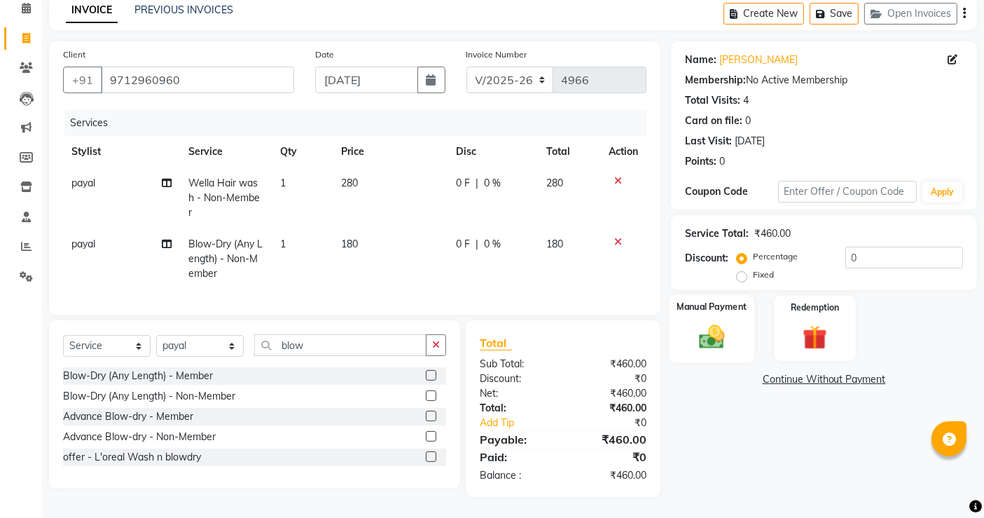
click at [710, 329] on img at bounding box center [712, 336] width 42 height 29
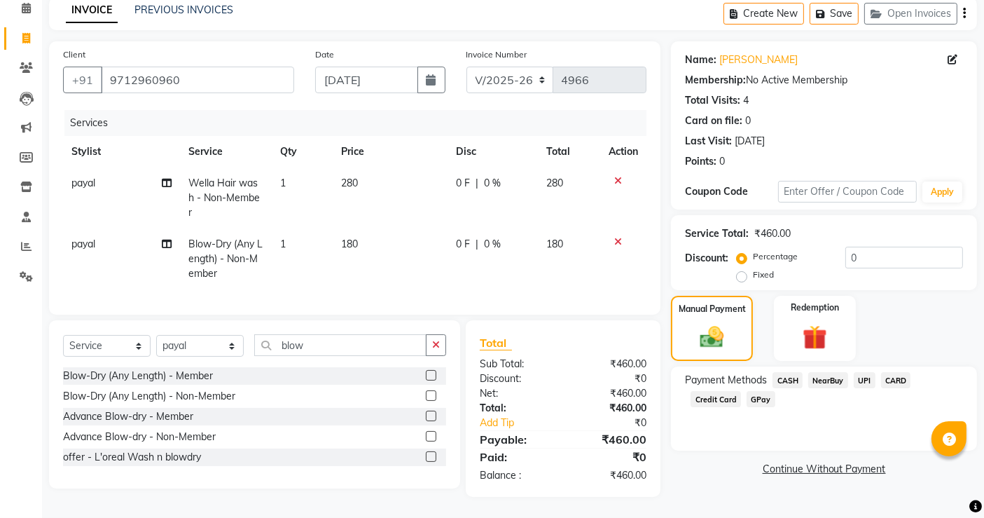
click at [785, 372] on span "CASH" at bounding box center [788, 380] width 30 height 16
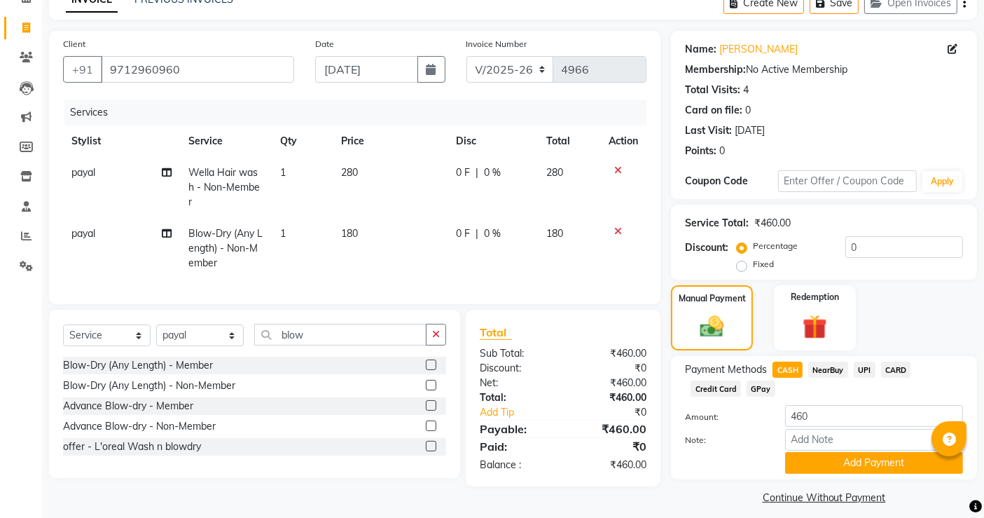
scroll to position [85, 0]
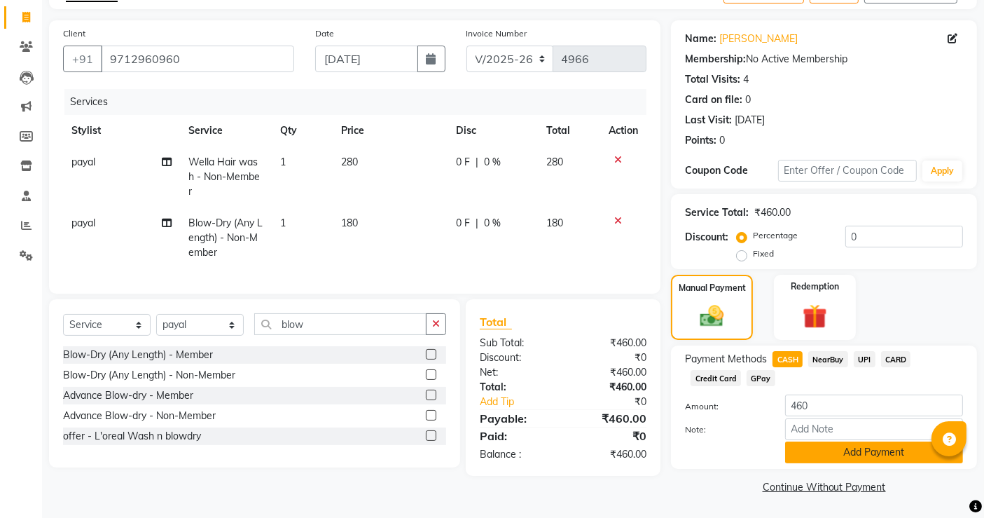
click at [846, 456] on button "Add Payment" at bounding box center [874, 452] width 178 height 22
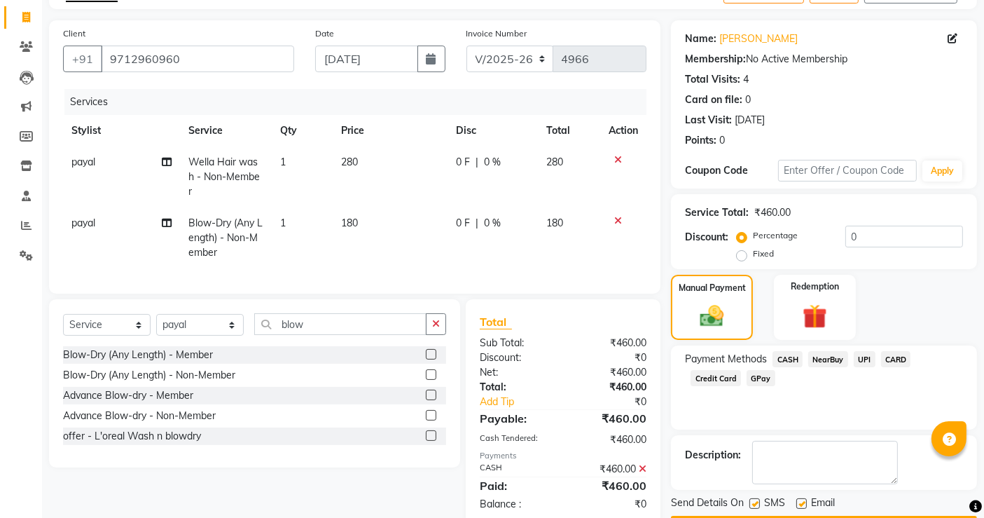
scroll to position [124, 0]
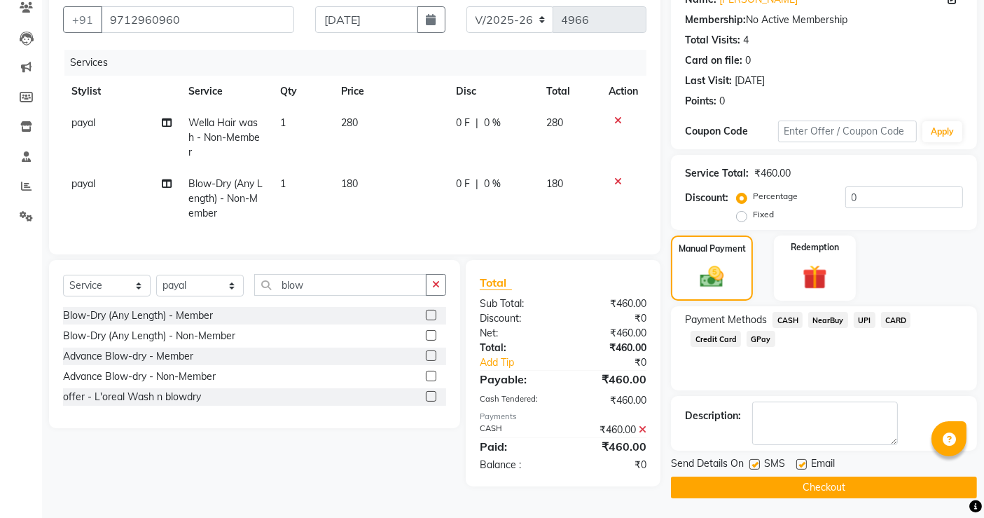
click at [853, 491] on button "Checkout" at bounding box center [824, 487] width 306 height 22
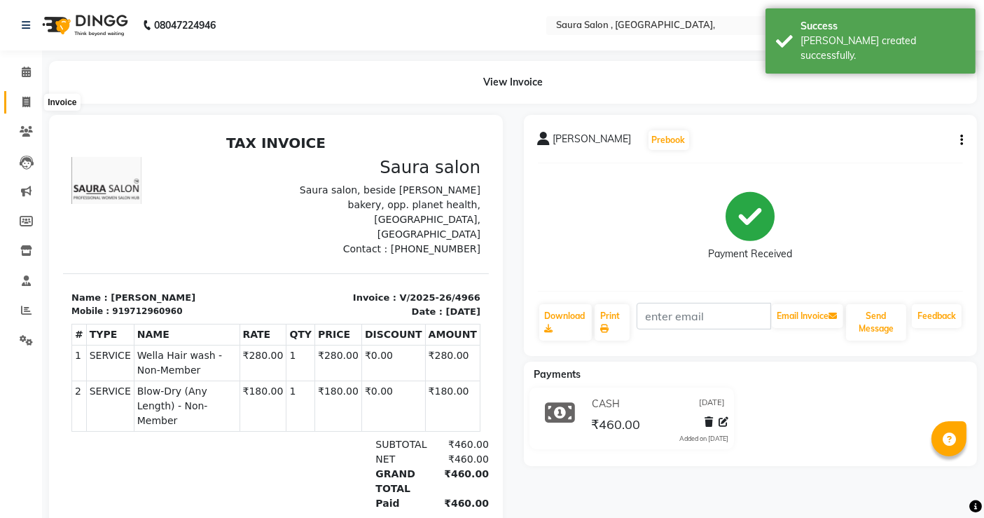
click at [24, 97] on icon at bounding box center [26, 102] width 8 height 11
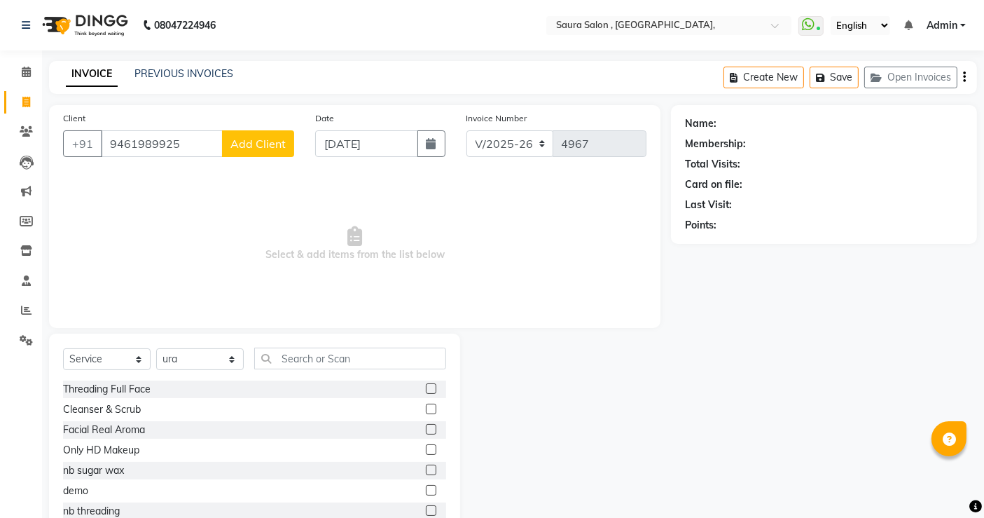
click at [256, 141] on span "Add Client" at bounding box center [257, 144] width 55 height 14
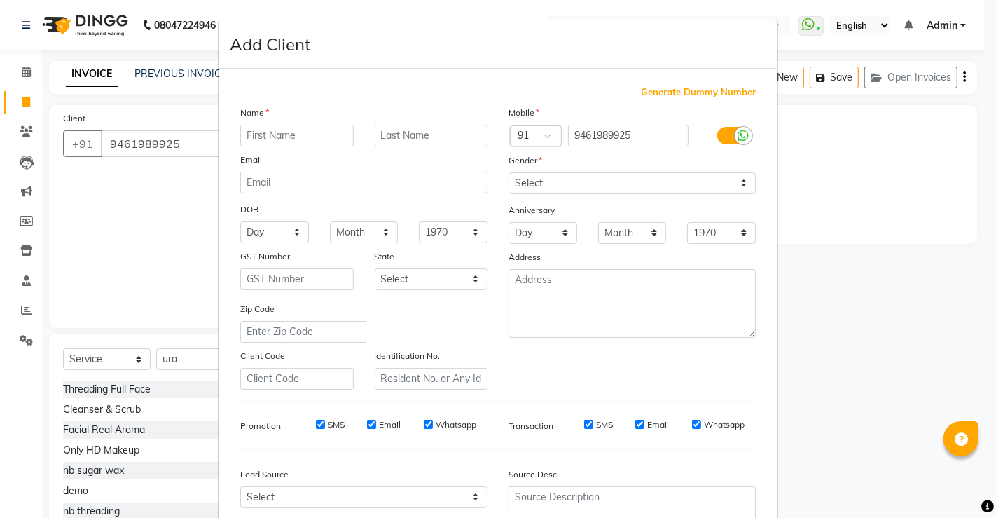
click at [268, 139] on input "text" at bounding box center [296, 136] width 113 height 22
click at [392, 137] on input "text" at bounding box center [431, 136] width 113 height 22
click at [283, 231] on select "Day 01 02 03 04 05 06 07 08 09 10 11 12 13 14 15 16 17 18 19 20 21 22 23 24 25 …" at bounding box center [274, 232] width 69 height 22
click at [240, 221] on select "Day 01 02 03 04 05 06 07 08 09 10 11 12 13 14 15 16 17 18 19 20 21 22 23 24 25 …" at bounding box center [274, 232] width 69 height 22
click at [352, 229] on select "Month January February March April May June July August September October Novem…" at bounding box center [364, 232] width 69 height 22
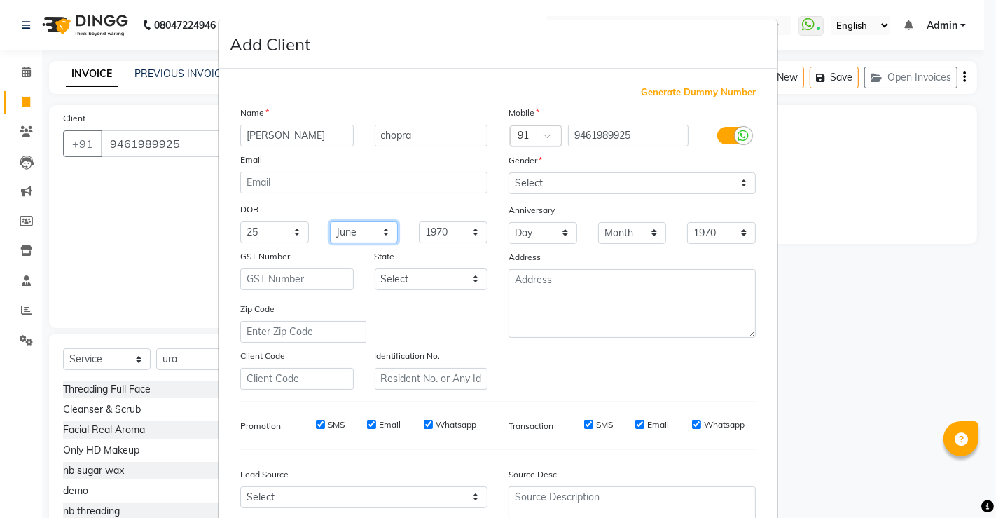
click at [330, 221] on select "Month January February March April May June July August September October Novem…" at bounding box center [364, 232] width 69 height 22
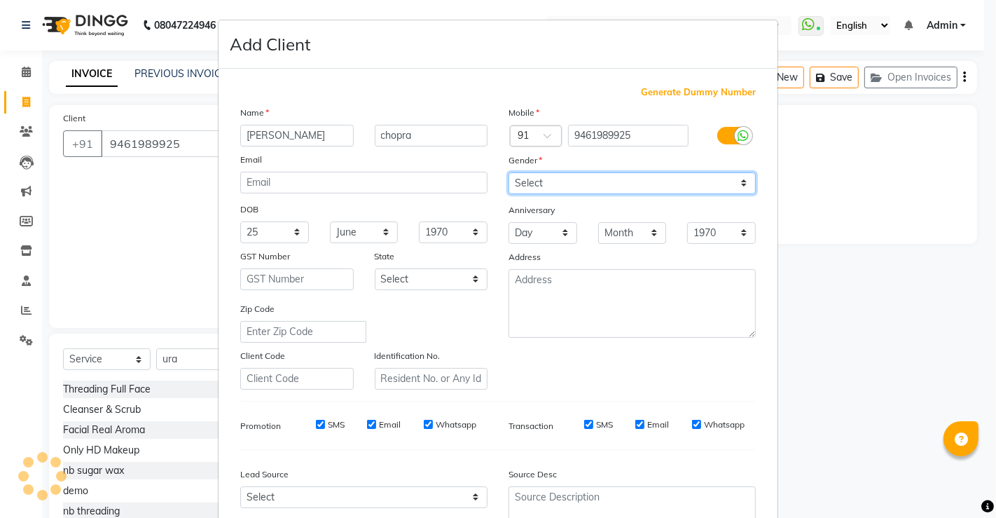
click at [664, 176] on select "Select [DEMOGRAPHIC_DATA] [DEMOGRAPHIC_DATA] Other Prefer Not To Say" at bounding box center [632, 183] width 247 height 22
click at [509, 172] on select "Select [DEMOGRAPHIC_DATA] [DEMOGRAPHIC_DATA] Other Prefer Not To Say" at bounding box center [632, 183] width 247 height 22
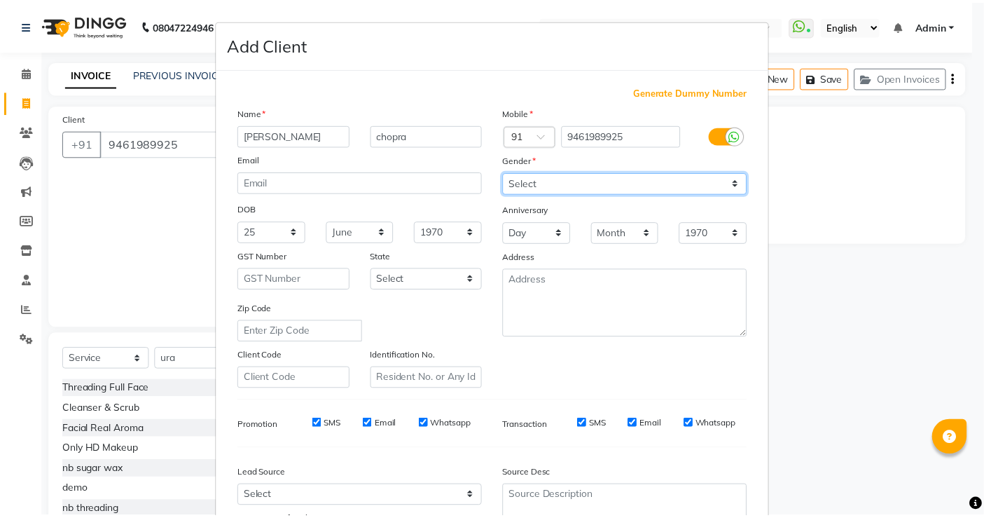
scroll to position [127, 0]
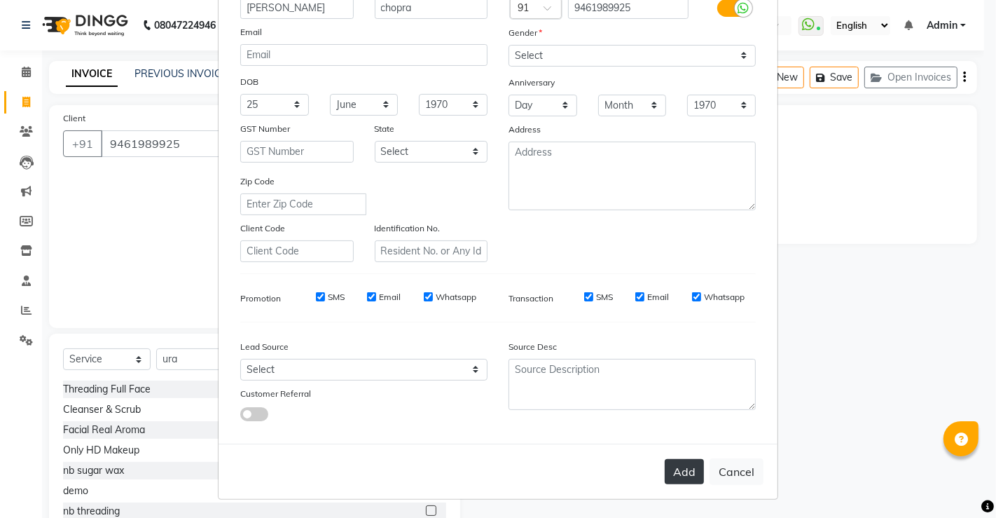
click at [680, 471] on button "Add" at bounding box center [684, 471] width 39 height 25
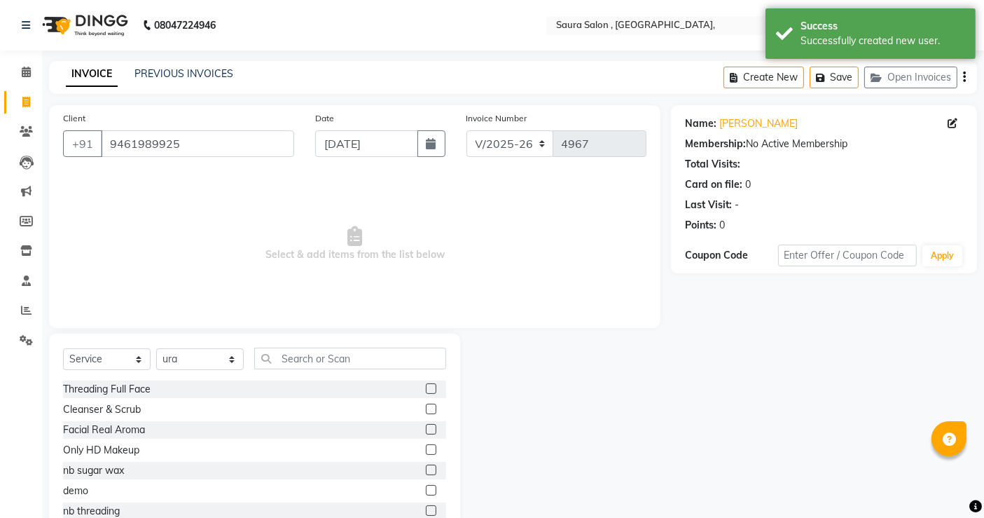
click at [562, 419] on div at bounding box center [565, 436] width 211 height 207
click at [217, 351] on select "Select Stylist archana asha [PERSON_NAME] deepika [PERSON_NAME] [PERSON_NAME] […" at bounding box center [200, 359] width 88 height 22
click at [156, 348] on select "Select Stylist archana asha [PERSON_NAME] deepika [PERSON_NAME] [PERSON_NAME] […" at bounding box center [200, 359] width 88 height 22
click at [304, 367] on input "text" at bounding box center [350, 358] width 192 height 22
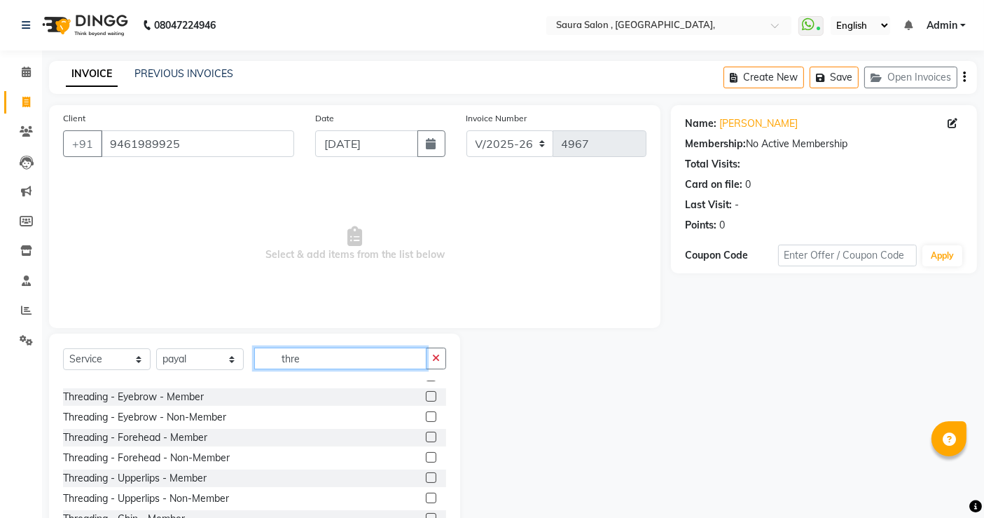
scroll to position [74, 0]
click at [426, 413] on label at bounding box center [431, 415] width 11 height 11
click at [426, 413] on input "checkbox" at bounding box center [430, 416] width 9 height 9
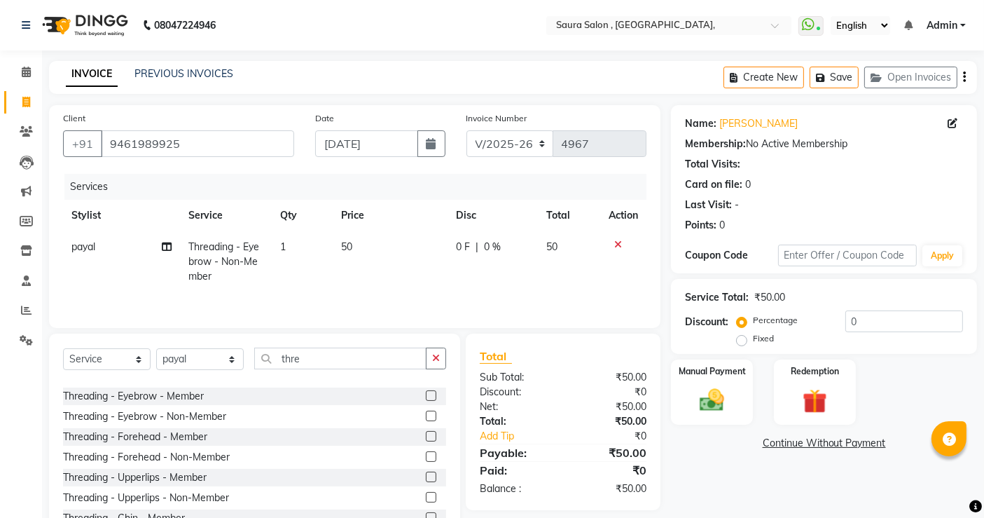
click at [426, 413] on label at bounding box center [431, 415] width 11 height 11
click at [426, 413] on input "checkbox" at bounding box center [430, 416] width 9 height 9
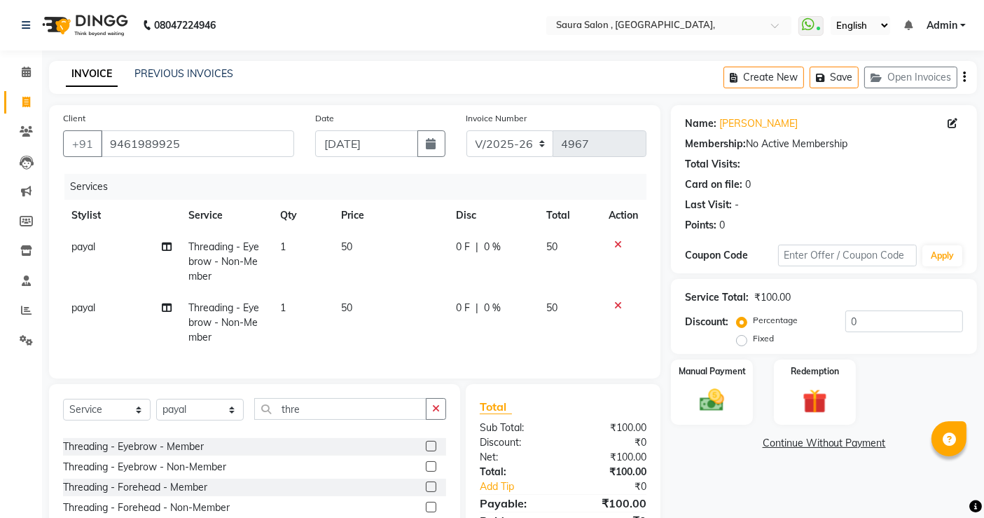
click at [620, 307] on icon at bounding box center [618, 306] width 8 height 10
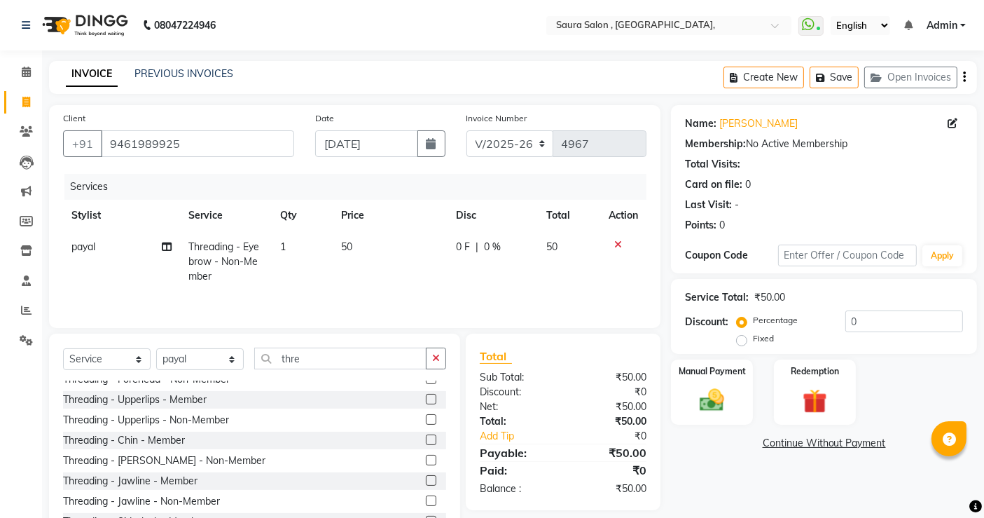
scroll to position [170, 0]
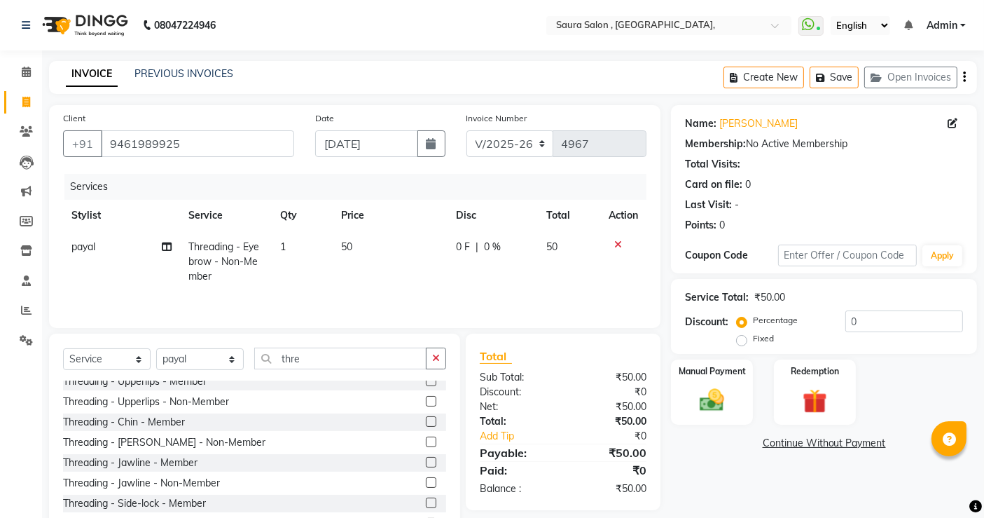
click at [426, 400] on label at bounding box center [431, 401] width 11 height 11
click at [426, 400] on input "checkbox" at bounding box center [430, 401] width 9 height 9
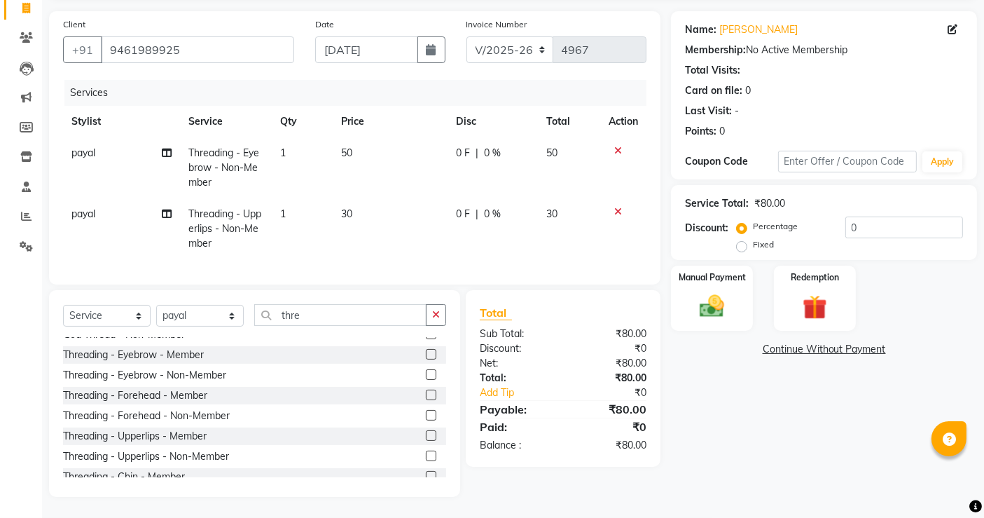
scroll to position [68, 0]
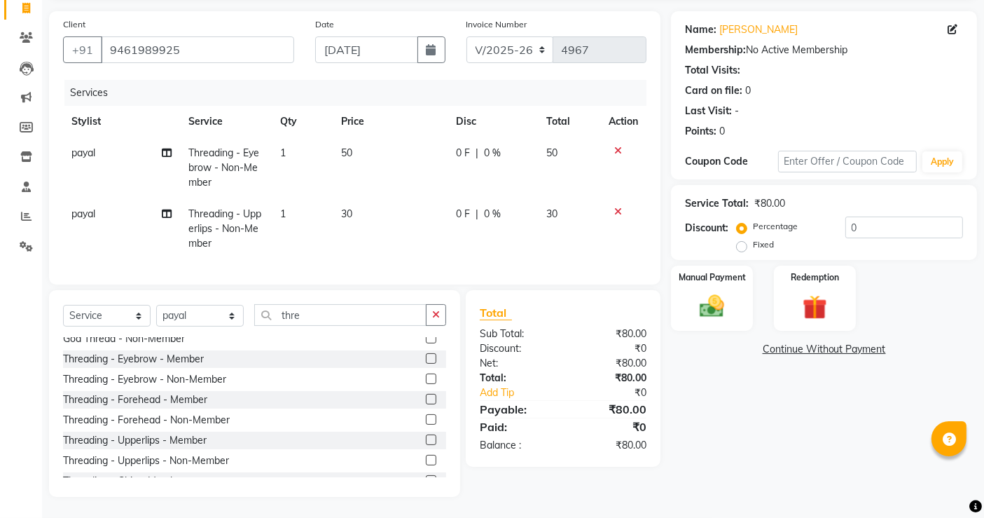
click at [426, 417] on label at bounding box center [431, 419] width 11 height 11
click at [426, 417] on input "checkbox" at bounding box center [430, 419] width 9 height 9
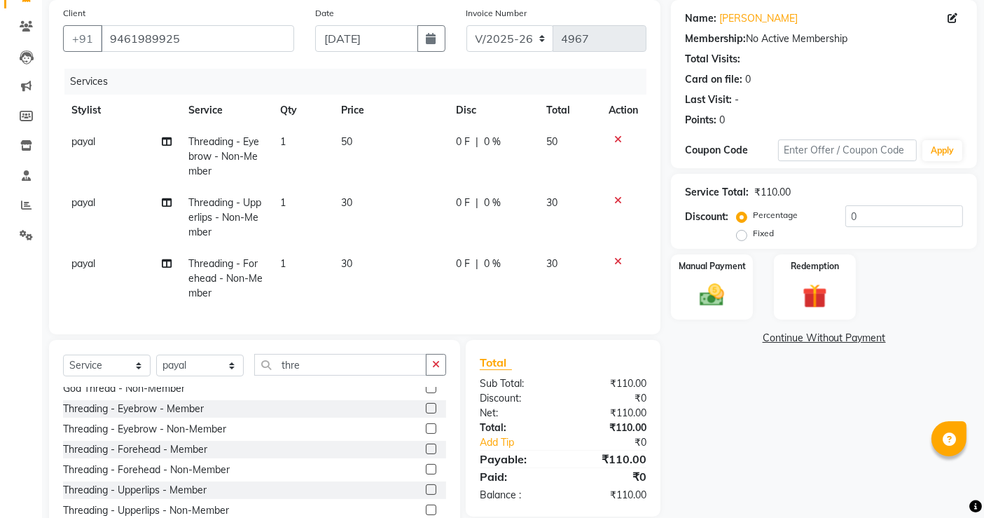
scroll to position [166, 0]
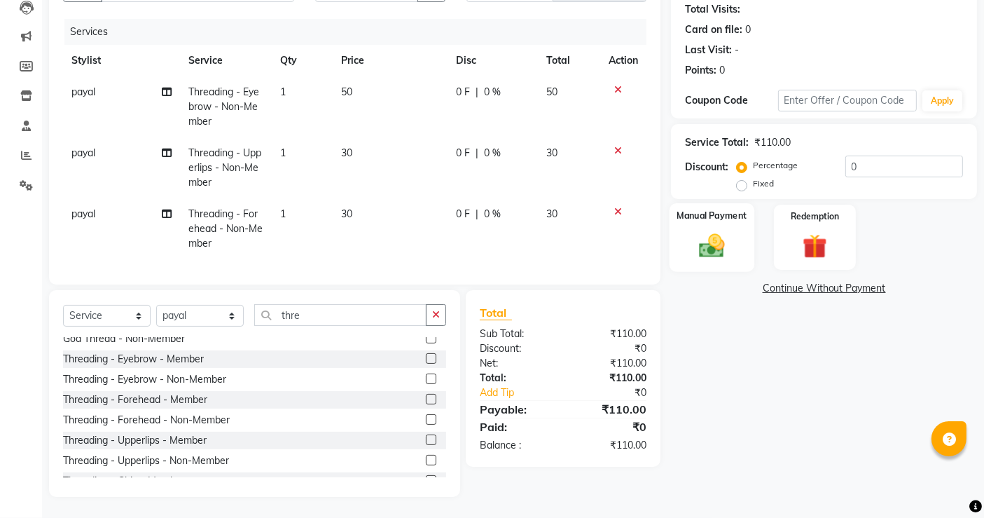
click at [711, 214] on div "Manual Payment" at bounding box center [712, 237] width 85 height 69
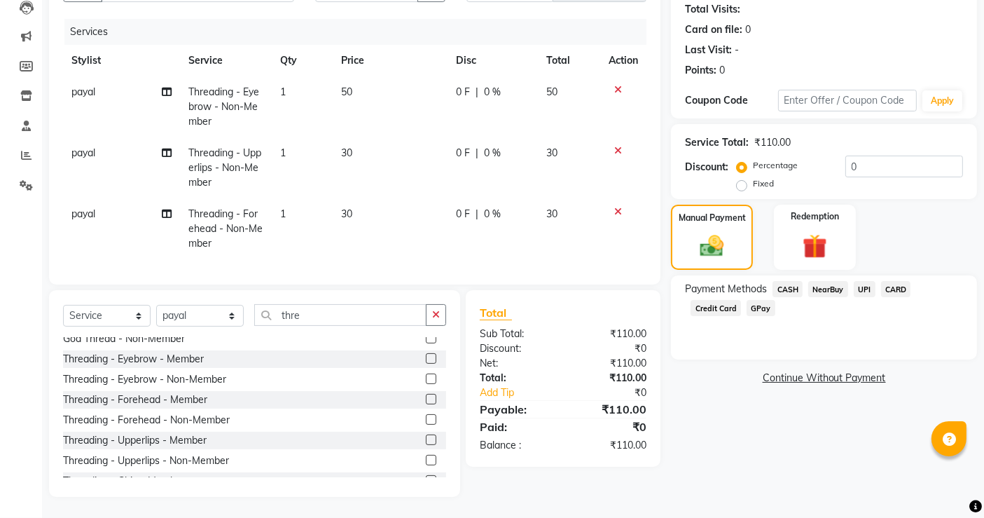
click at [869, 281] on span "UPI" at bounding box center [865, 289] width 22 height 16
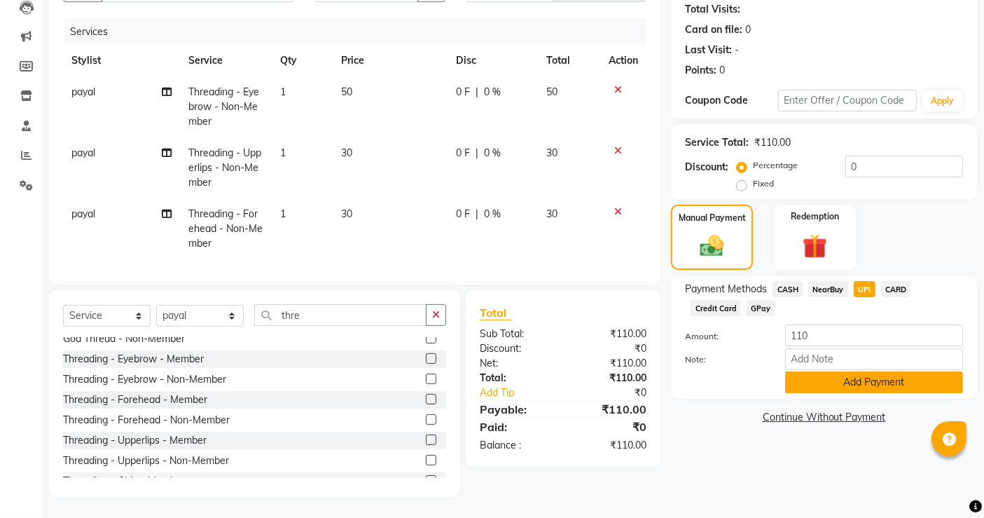
click at [832, 371] on button "Add Payment" at bounding box center [874, 382] width 178 height 22
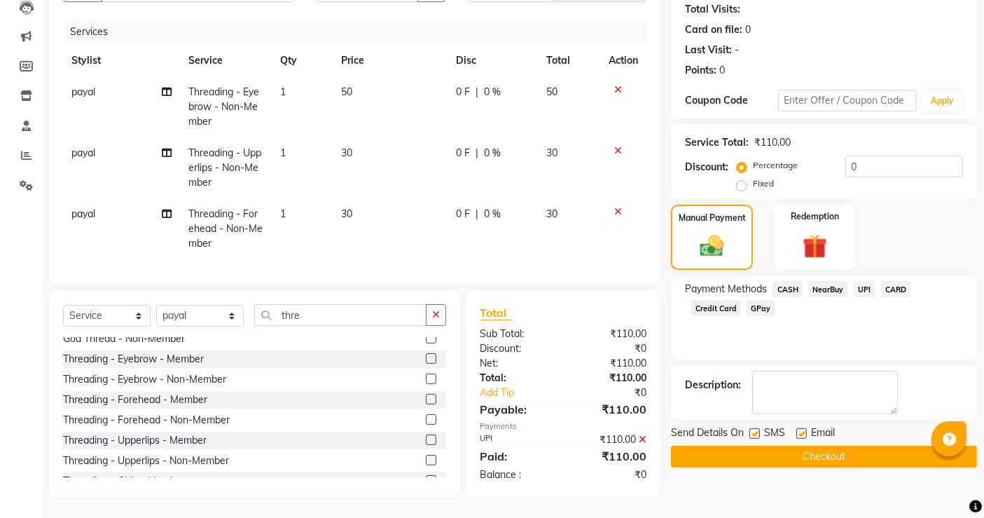
click at [769, 446] on button "Checkout" at bounding box center [824, 457] width 306 height 22
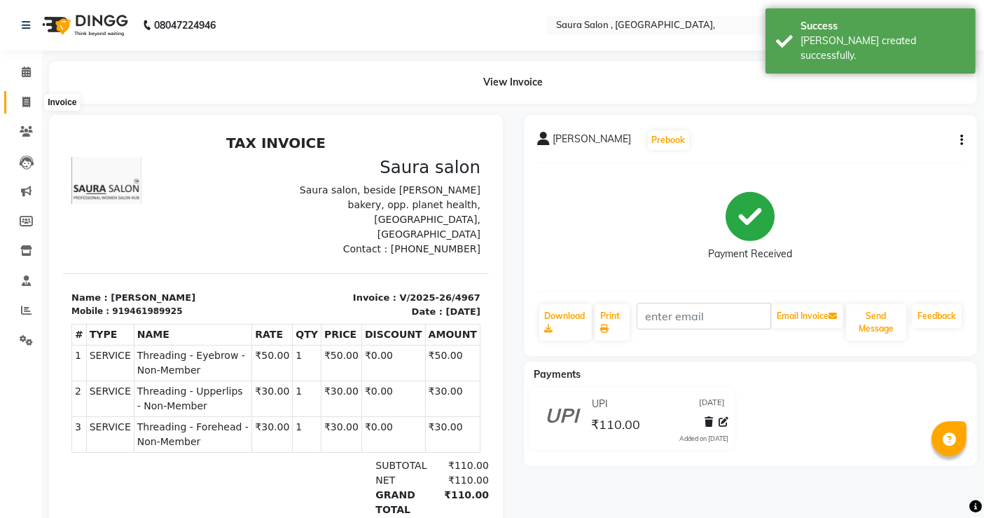
click at [22, 106] on icon at bounding box center [26, 102] width 8 height 11
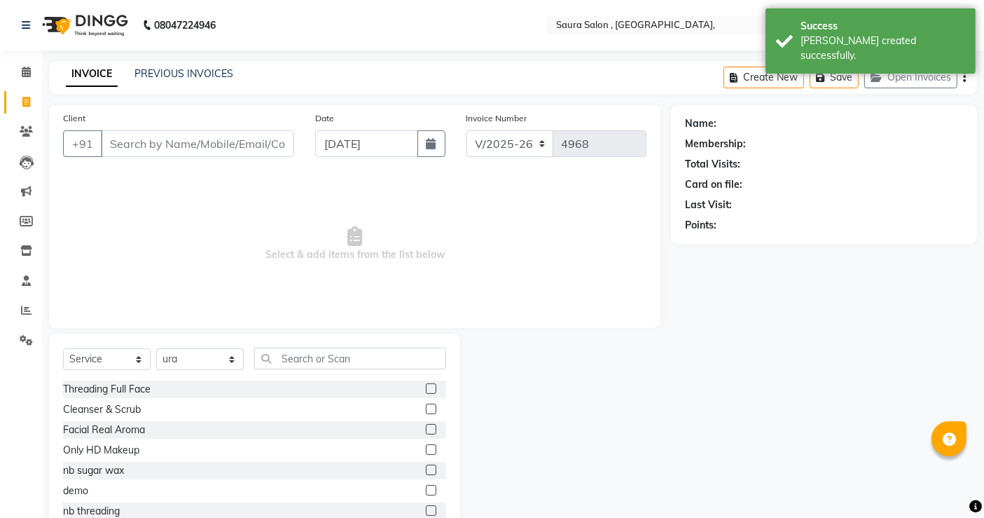
click at [130, 150] on input "Client" at bounding box center [197, 143] width 193 height 27
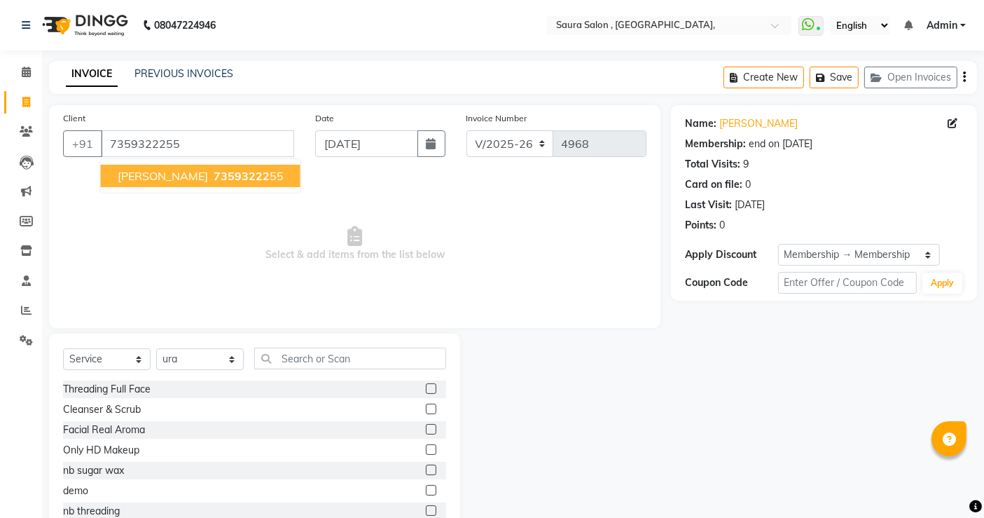
click at [170, 171] on span "[PERSON_NAME]" at bounding box center [163, 176] width 90 height 14
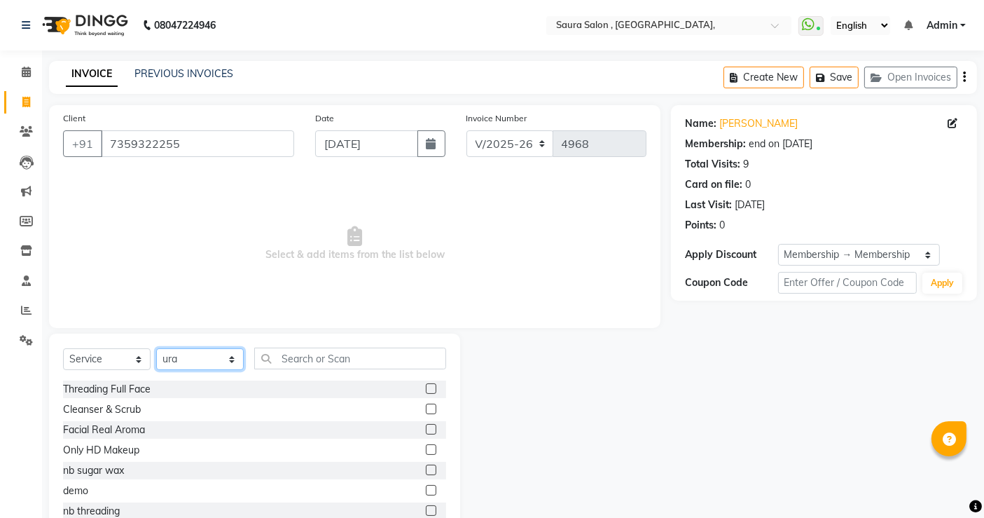
click at [234, 357] on select "Select Stylist archana asha [PERSON_NAME] deepika [PERSON_NAME] [PERSON_NAME] […" at bounding box center [200, 359] width 88 height 22
click at [156, 348] on select "Select Stylist archana asha [PERSON_NAME] deepika [PERSON_NAME] [PERSON_NAME] […" at bounding box center [200, 359] width 88 height 22
click at [306, 359] on input "text" at bounding box center [350, 358] width 192 height 22
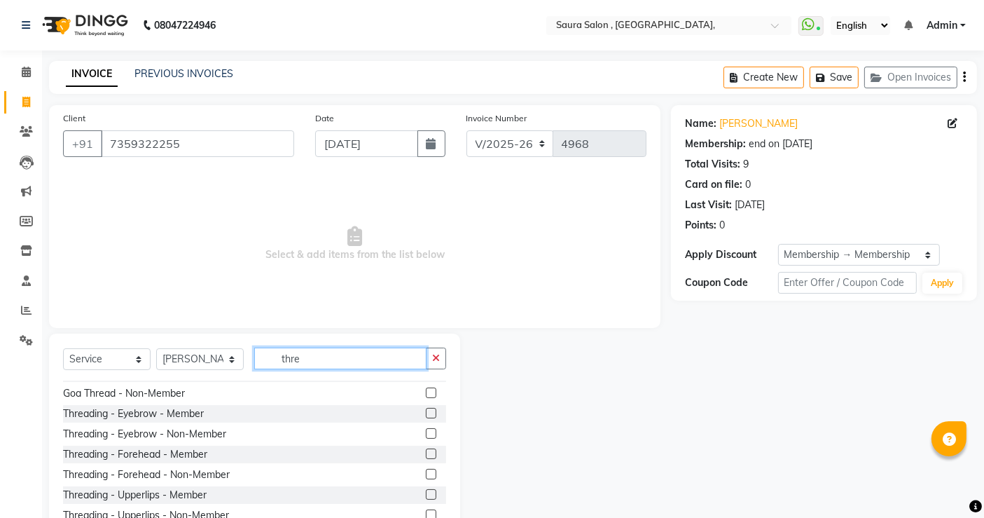
scroll to position [57, 0]
click at [426, 413] on label at bounding box center [431, 412] width 11 height 11
click at [426, 413] on input "checkbox" at bounding box center [430, 412] width 9 height 9
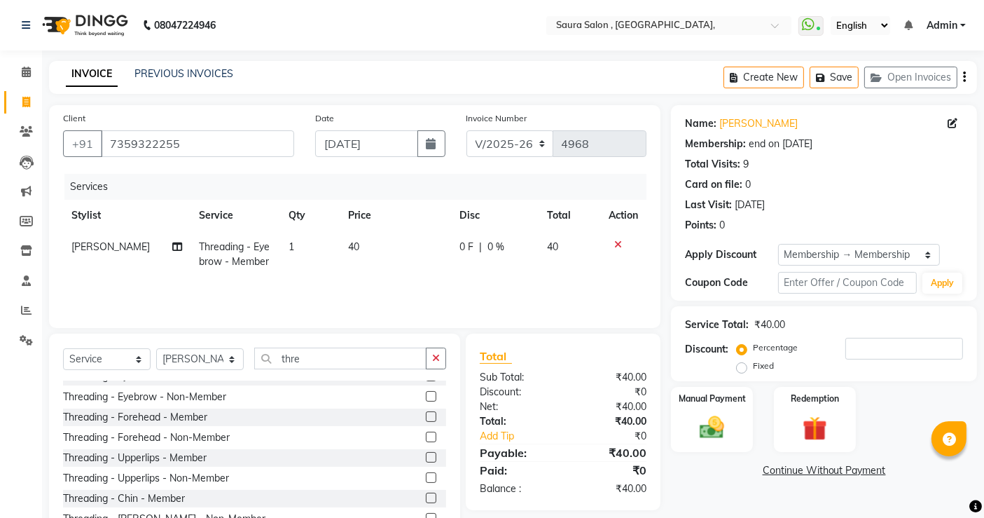
scroll to position [96, 0]
click at [426, 456] on label at bounding box center [431, 455] width 11 height 11
click at [426, 456] on input "checkbox" at bounding box center [430, 455] width 9 height 9
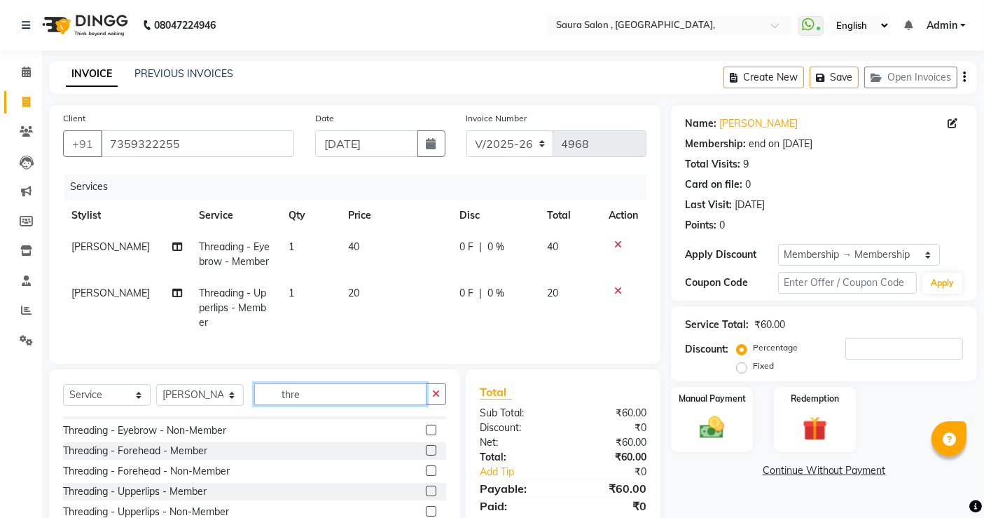
click at [340, 405] on input "thre" at bounding box center [340, 394] width 172 height 22
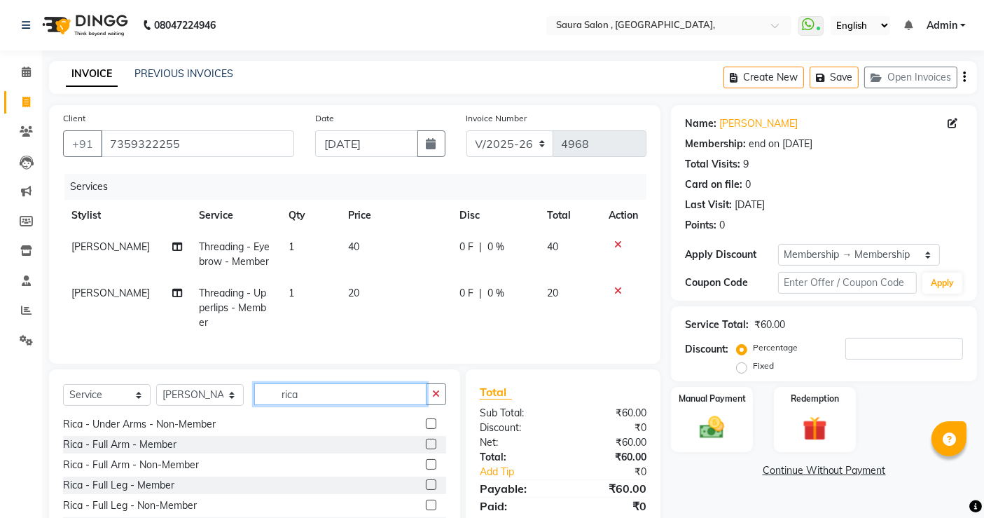
scroll to position [0, 0]
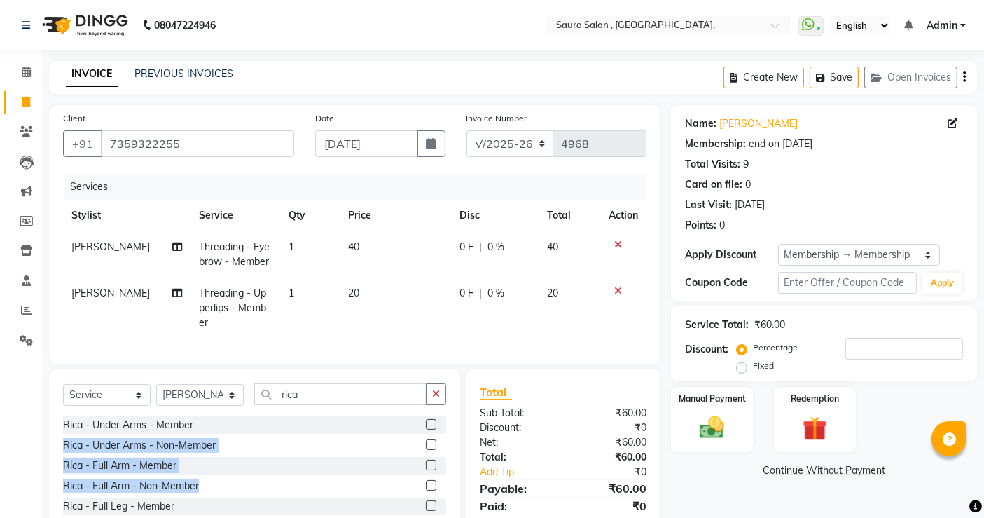
drag, startPoint x: 422, startPoint y: 437, endPoint x: 311, endPoint y: 498, distance: 127.0
click at [311, 498] on div "Rica - Under Arms - Member Rica - Under Arms - Non-Member Rica - Full Arm - Mem…" at bounding box center [254, 486] width 383 height 140
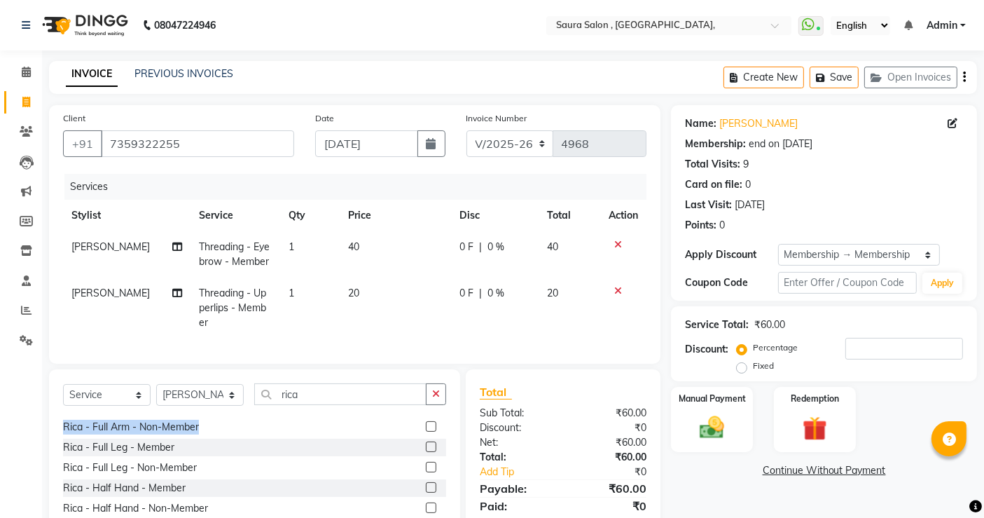
scroll to position [70, 0]
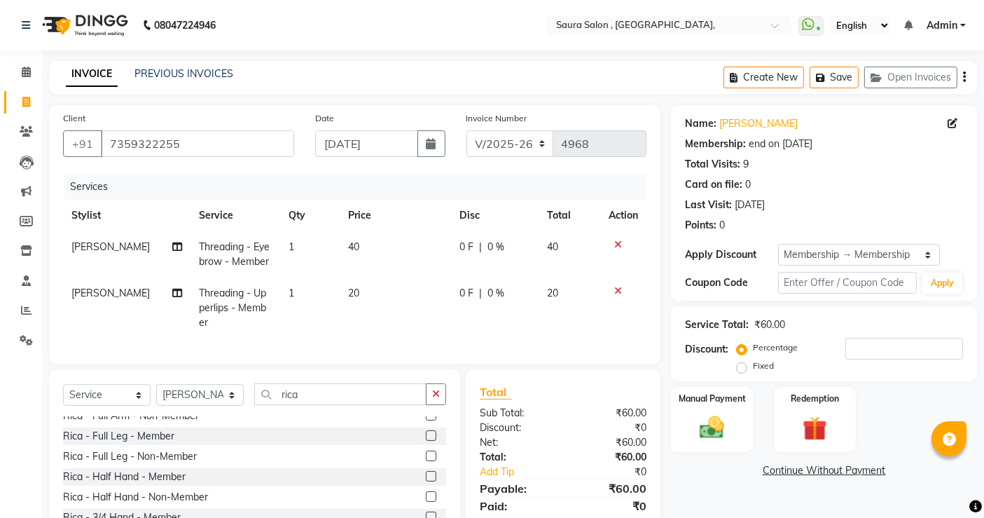
click at [426, 441] on label at bounding box center [431, 435] width 11 height 11
click at [426, 441] on input "checkbox" at bounding box center [430, 436] width 9 height 9
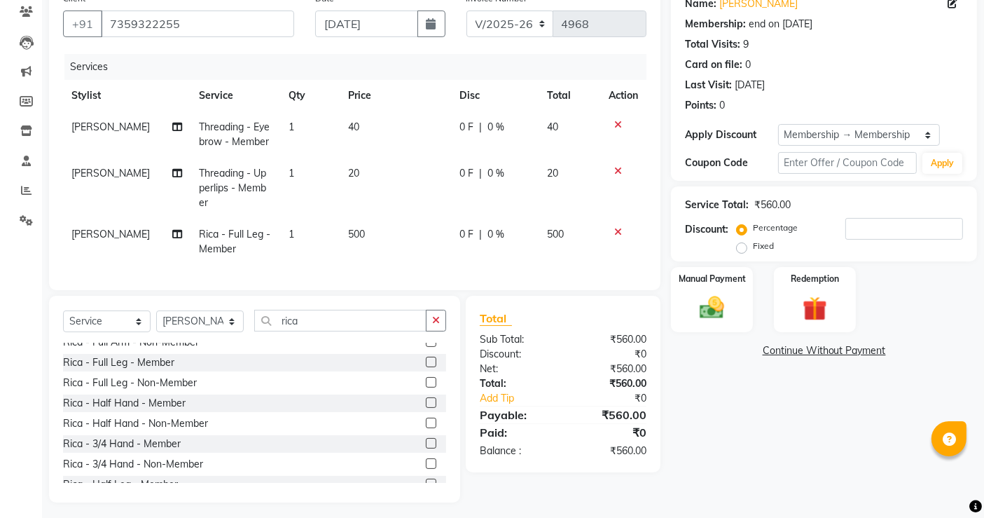
scroll to position [124, 0]
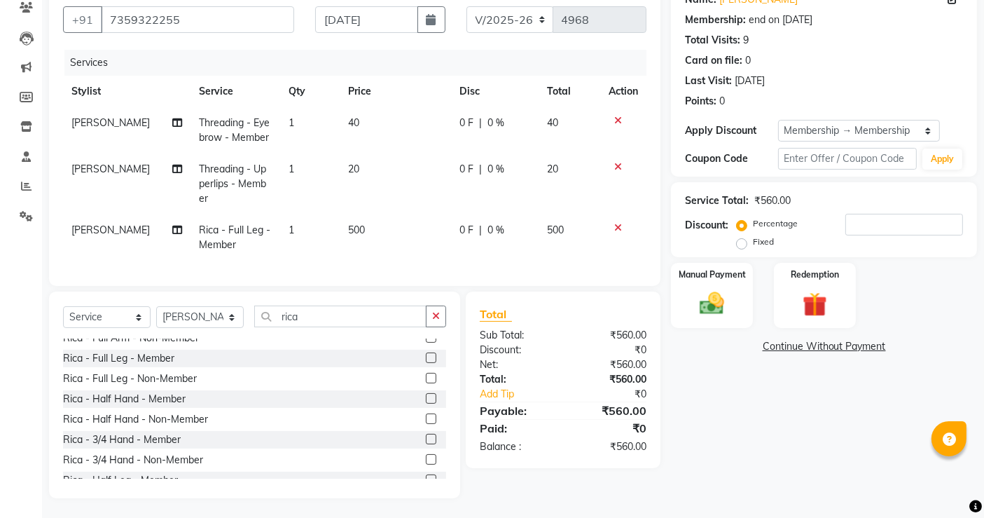
click at [426, 424] on label at bounding box center [431, 418] width 11 height 11
click at [426, 424] on input "checkbox" at bounding box center [430, 419] width 9 height 9
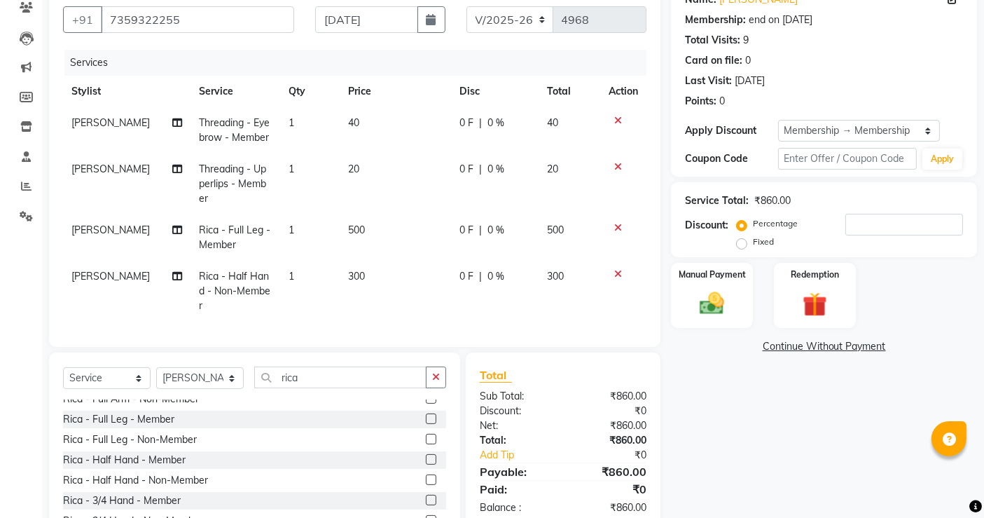
click at [612, 229] on div at bounding box center [623, 228] width 29 height 10
click at [618, 223] on icon at bounding box center [618, 228] width 8 height 10
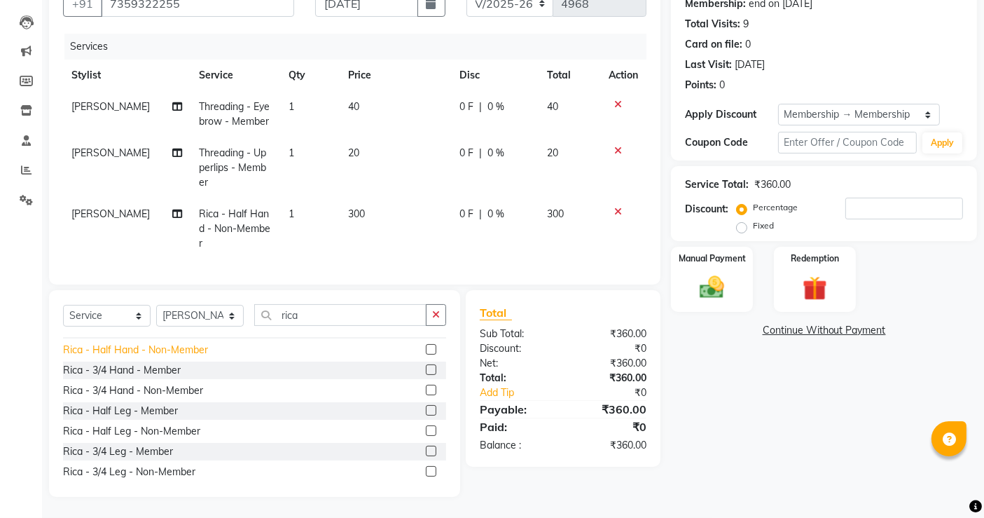
scroll to position [150, 0]
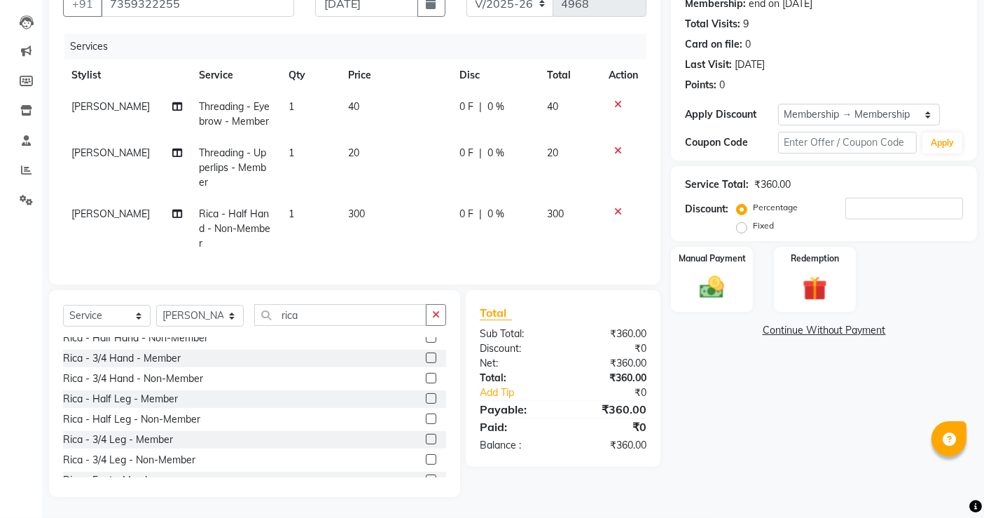
click at [426, 398] on label at bounding box center [431, 398] width 11 height 11
click at [426, 398] on input "checkbox" at bounding box center [430, 398] width 9 height 9
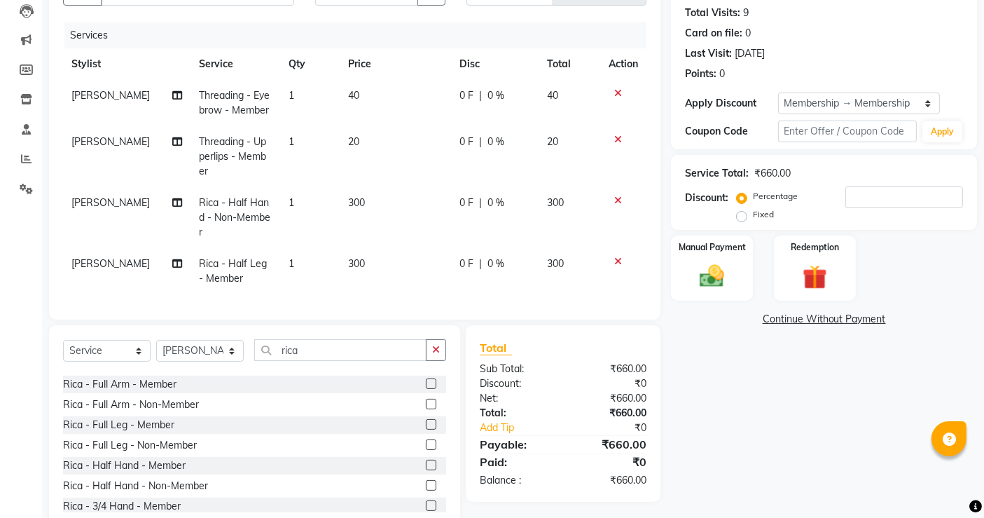
scroll to position [4, 0]
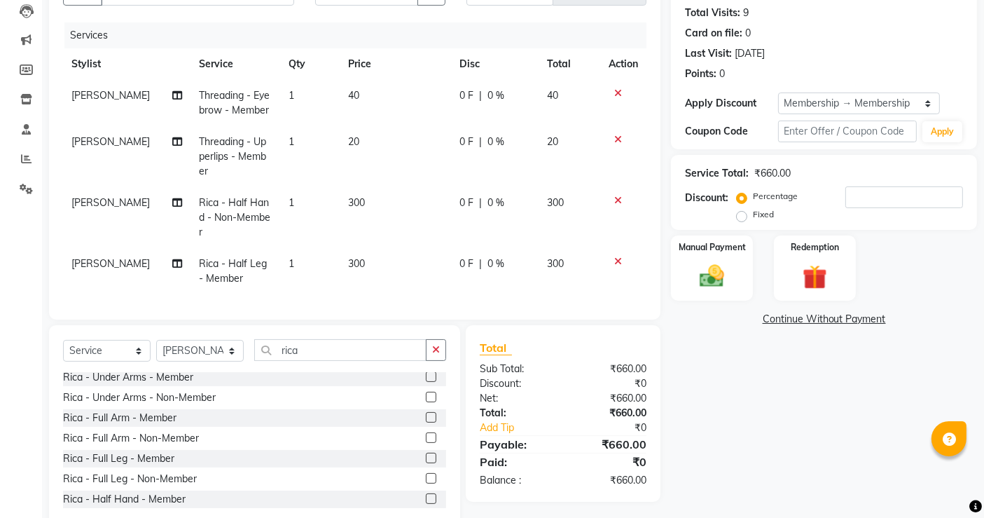
click at [426, 382] on label at bounding box center [431, 376] width 11 height 11
click at [426, 382] on input "checkbox" at bounding box center [430, 377] width 9 height 9
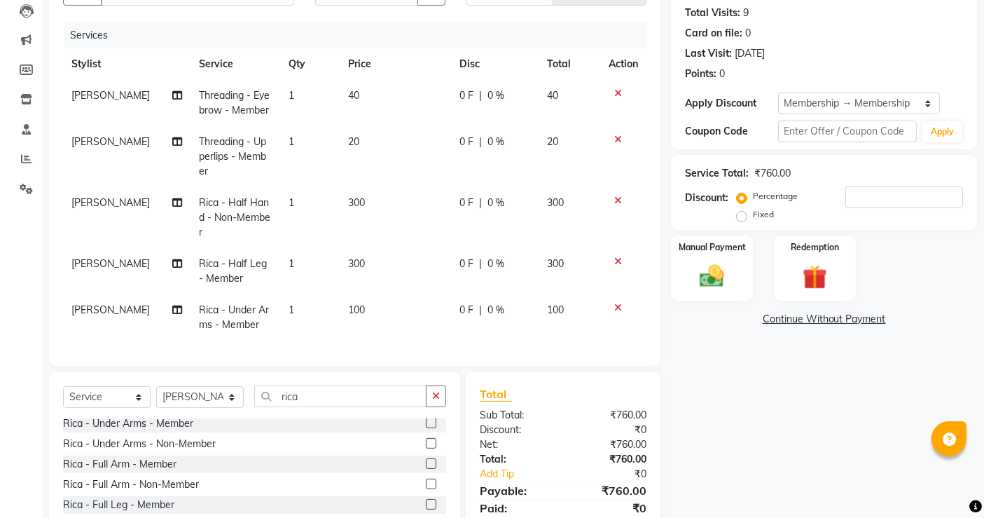
click at [616, 202] on icon at bounding box center [618, 200] width 8 height 10
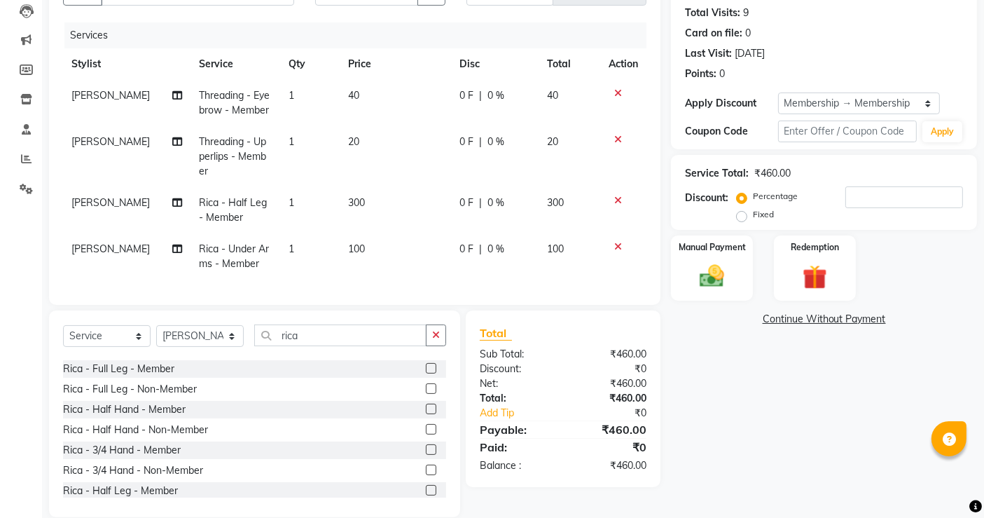
scroll to position [0, 0]
click at [426, 411] on label at bounding box center [431, 406] width 11 height 11
click at [426, 411] on input "checkbox" at bounding box center [430, 406] width 9 height 9
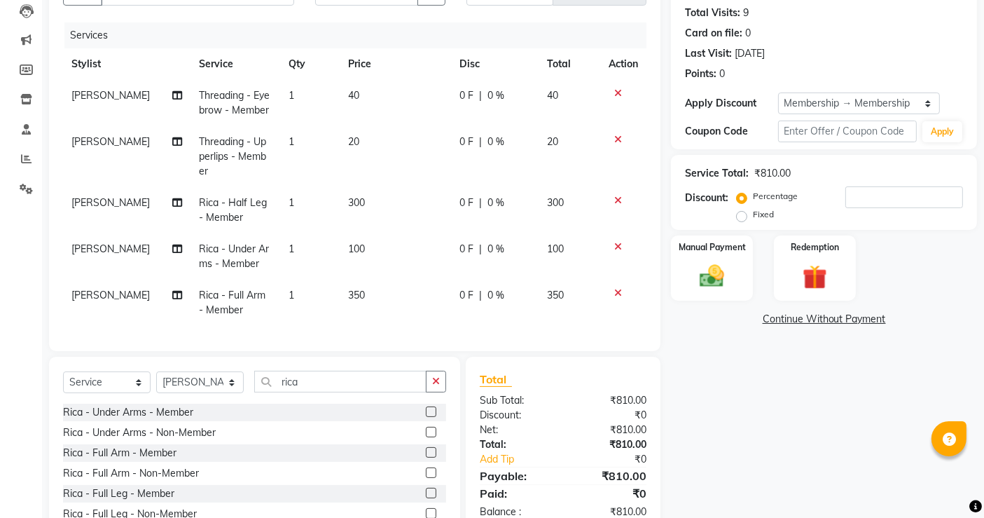
scroll to position [229, 0]
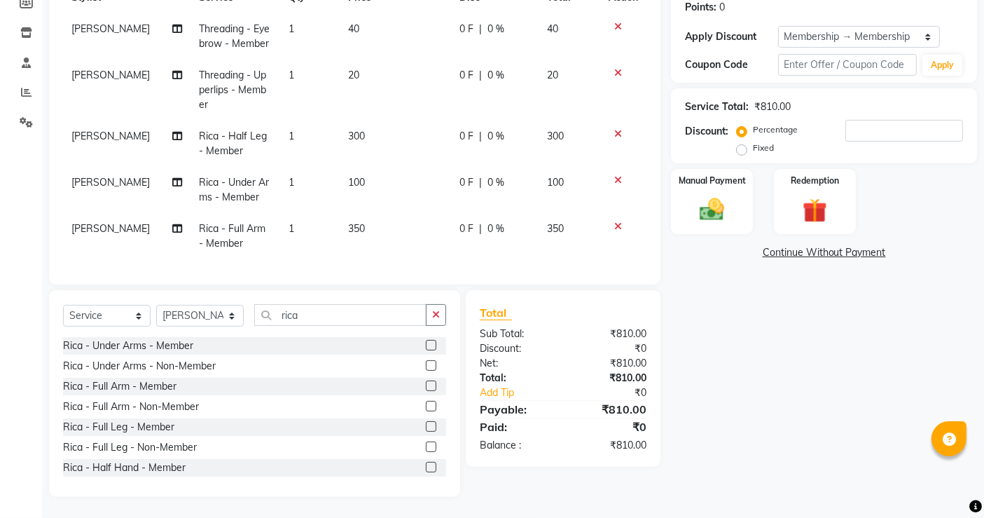
click at [111, 131] on td "[PERSON_NAME]" at bounding box center [126, 143] width 127 height 46
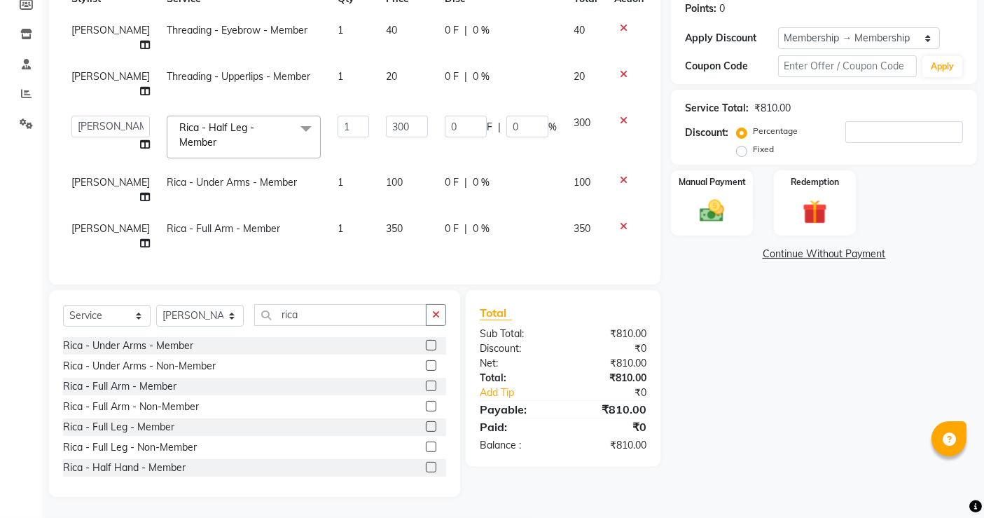
scroll to position [226, 0]
click at [94, 117] on select "archana asha [PERSON_NAME] deepika [PERSON_NAME] [PERSON_NAME] [PERSON_NAME] kh…" at bounding box center [110, 127] width 78 height 22
click at [79, 188] on span "[PERSON_NAME]" at bounding box center [110, 182] width 78 height 13
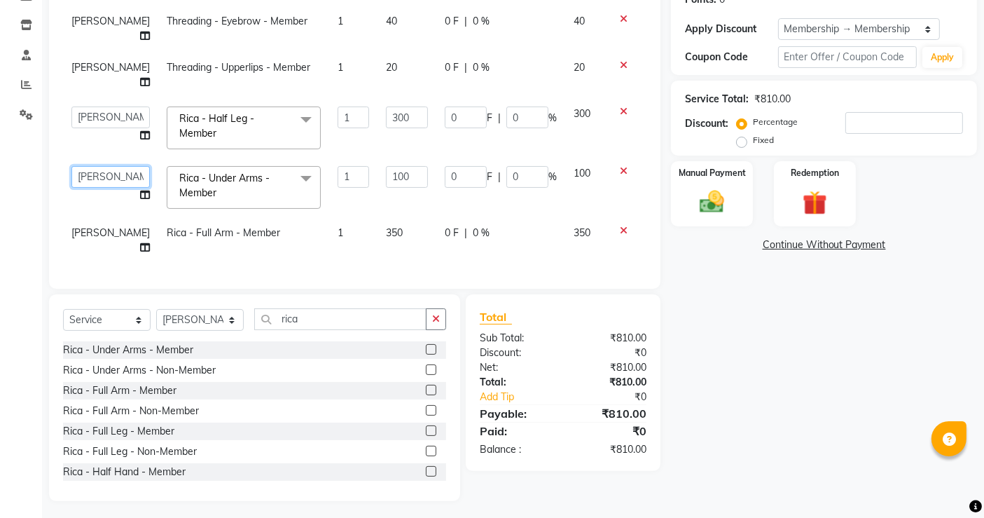
click at [96, 188] on select "archana asha [PERSON_NAME] deepika [PERSON_NAME] [PERSON_NAME] [PERSON_NAME] kh…" at bounding box center [110, 177] width 78 height 22
click at [96, 263] on td "[PERSON_NAME]" at bounding box center [110, 240] width 95 height 46
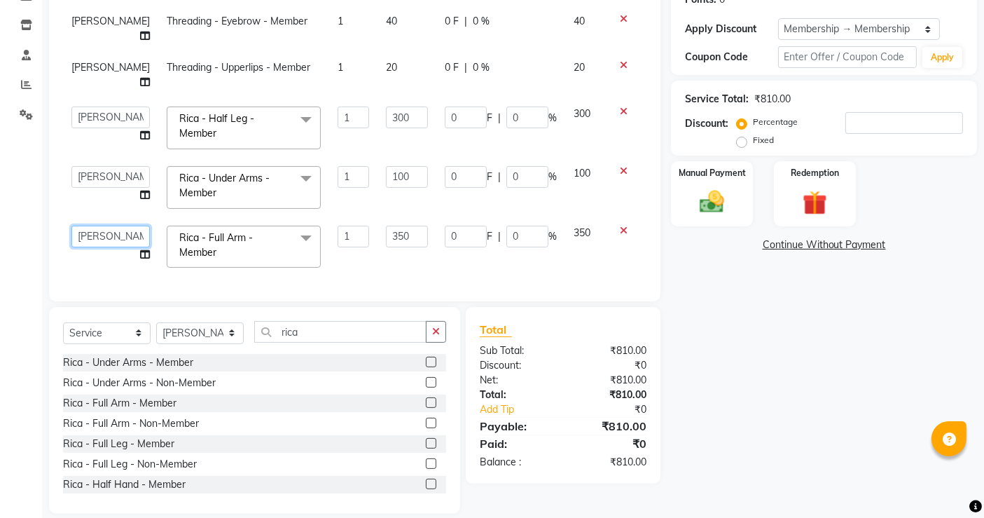
click at [96, 247] on select "archana asha [PERSON_NAME] deepika [PERSON_NAME] [PERSON_NAME] [PERSON_NAME] kh…" at bounding box center [110, 237] width 78 height 22
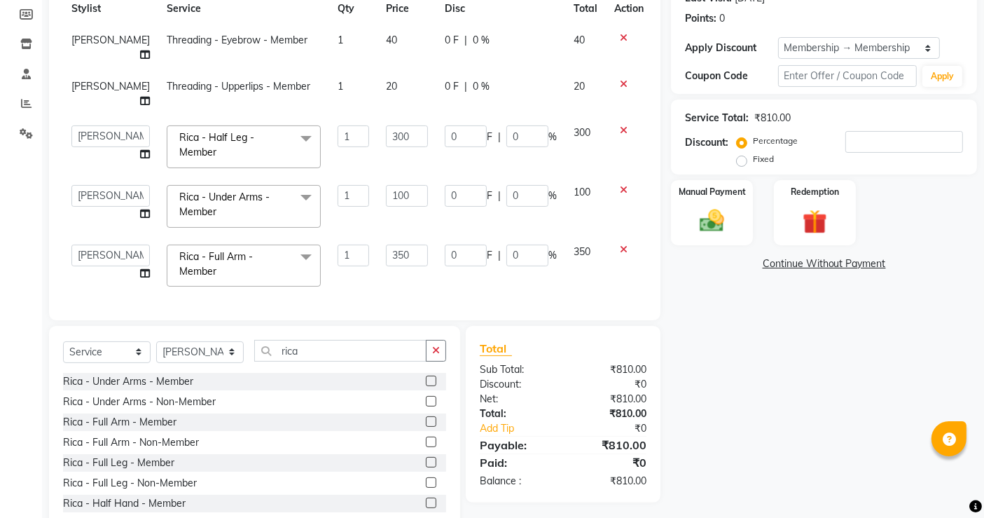
scroll to position [28, 0]
click at [697, 209] on img at bounding box center [712, 220] width 42 height 29
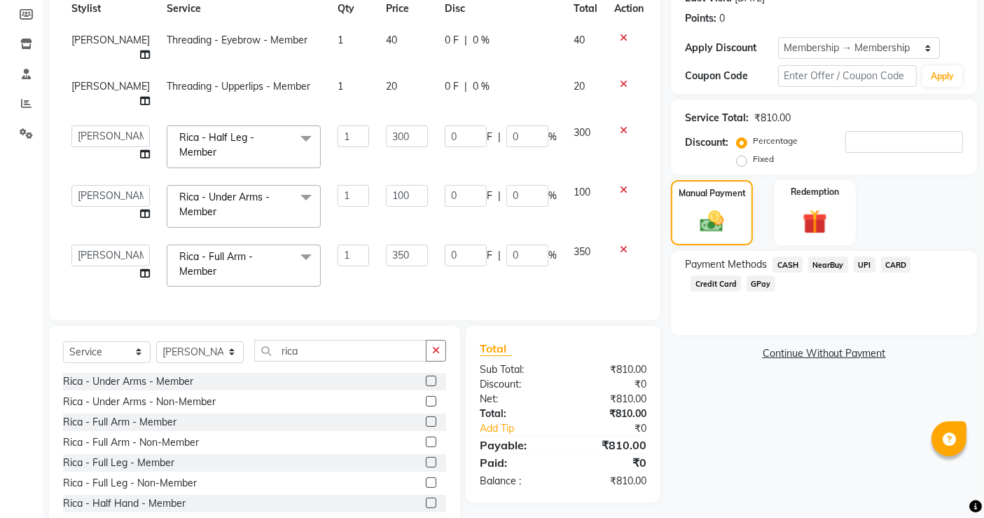
click at [785, 267] on span "CASH" at bounding box center [788, 264] width 30 height 16
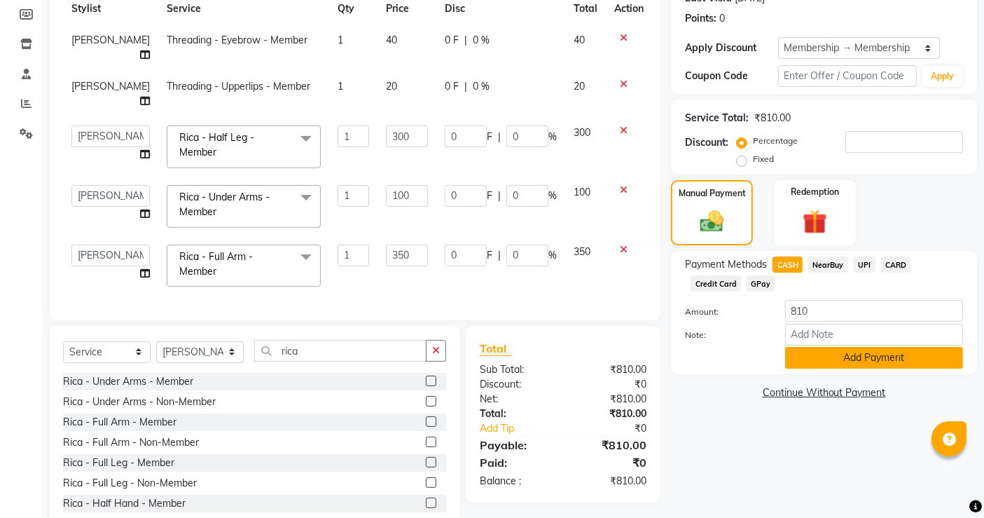
click at [914, 361] on button "Add Payment" at bounding box center [874, 358] width 178 height 22
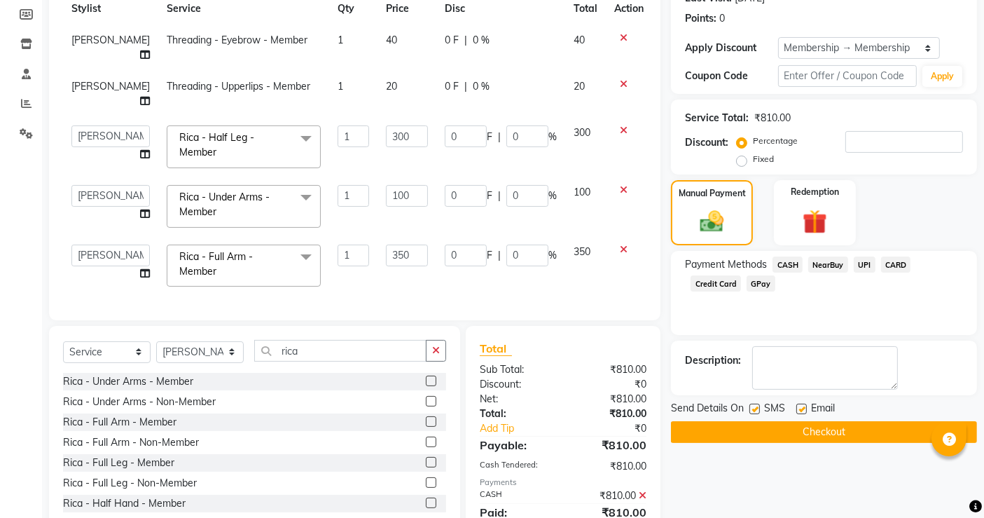
click at [812, 433] on button "Checkout" at bounding box center [824, 432] width 306 height 22
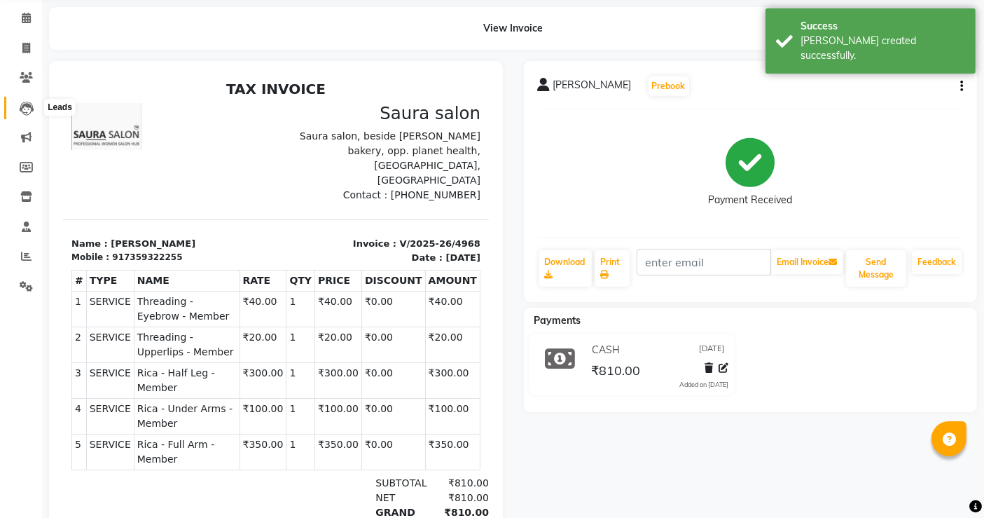
scroll to position [53, 0]
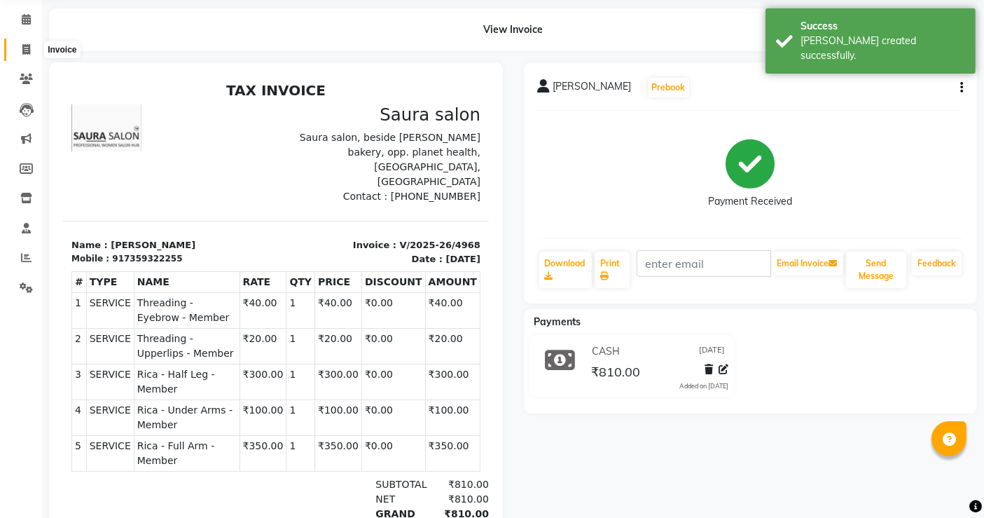
click at [26, 50] on icon at bounding box center [26, 49] width 8 height 11
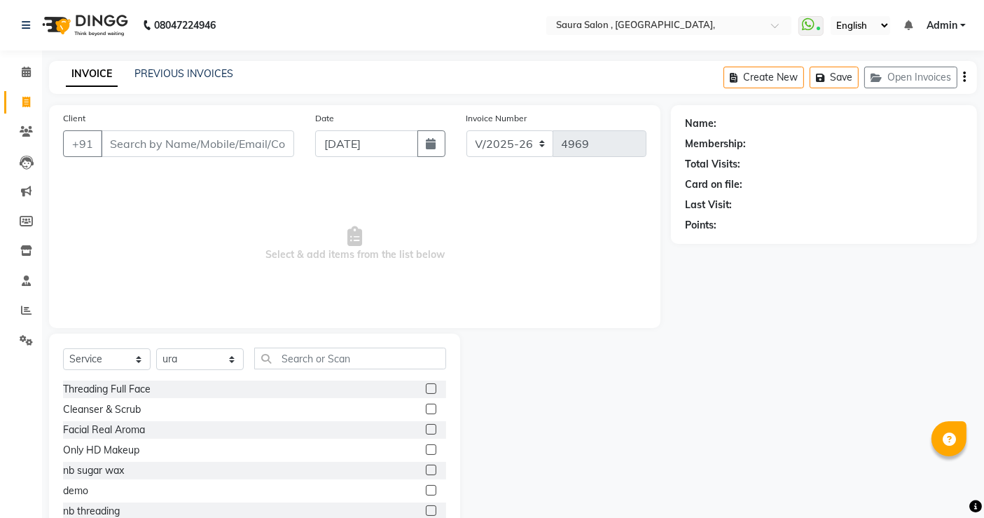
click at [216, 83] on div "INVOICE PREVIOUS INVOICES Create New Save Open Invoices" at bounding box center [513, 77] width 928 height 33
click at [186, 73] on link "PREVIOUS INVOICES" at bounding box center [183, 73] width 99 height 13
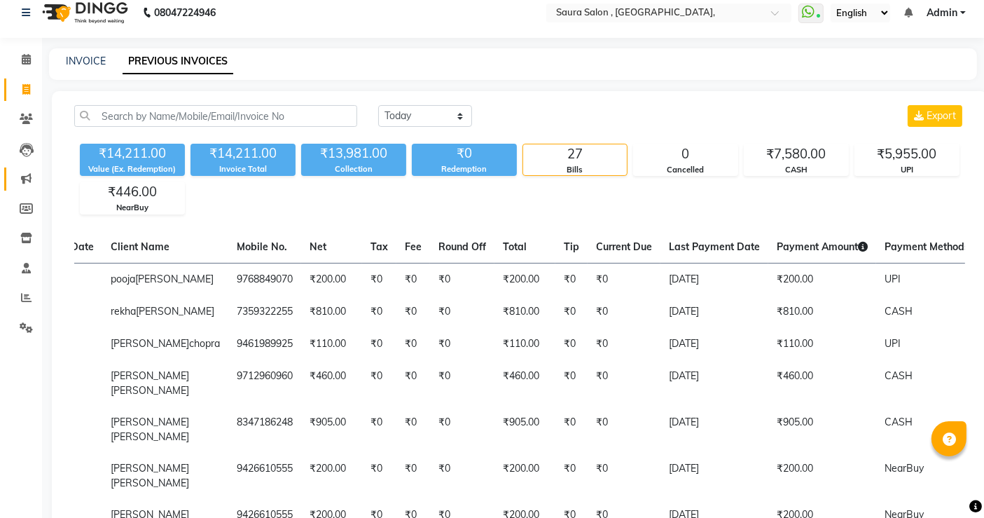
scroll to position [11, 0]
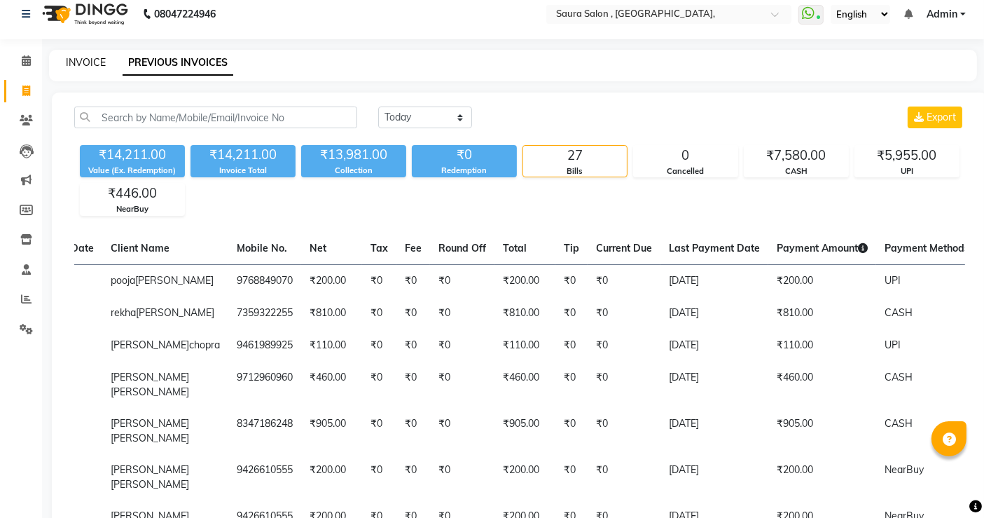
click at [90, 56] on link "INVOICE" at bounding box center [86, 62] width 40 height 13
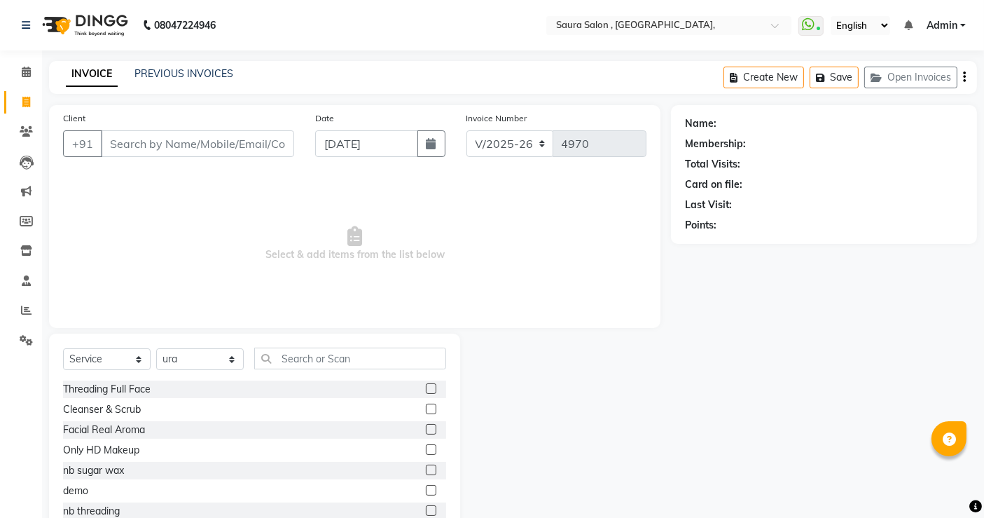
click at [132, 155] on input "Client" at bounding box center [197, 143] width 193 height 27
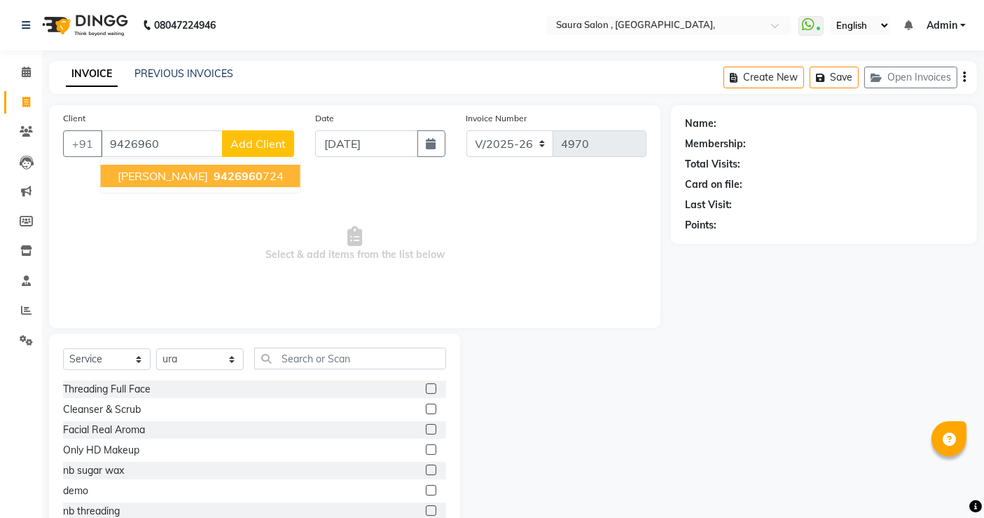
click at [133, 171] on span "[PERSON_NAME]" at bounding box center [163, 176] width 90 height 14
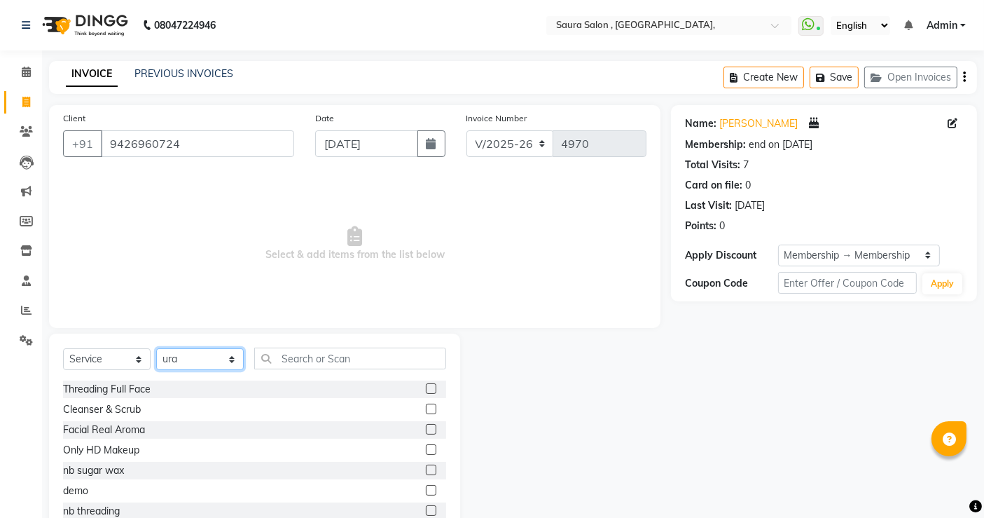
click at [230, 360] on select "Select Stylist archana asha [PERSON_NAME] deepika [PERSON_NAME] [PERSON_NAME] […" at bounding box center [200, 359] width 88 height 22
click at [156, 348] on select "Select Stylist archana asha [PERSON_NAME] deepika [PERSON_NAME] [PERSON_NAME] […" at bounding box center [200, 359] width 88 height 22
click at [298, 361] on input "text" at bounding box center [350, 358] width 192 height 22
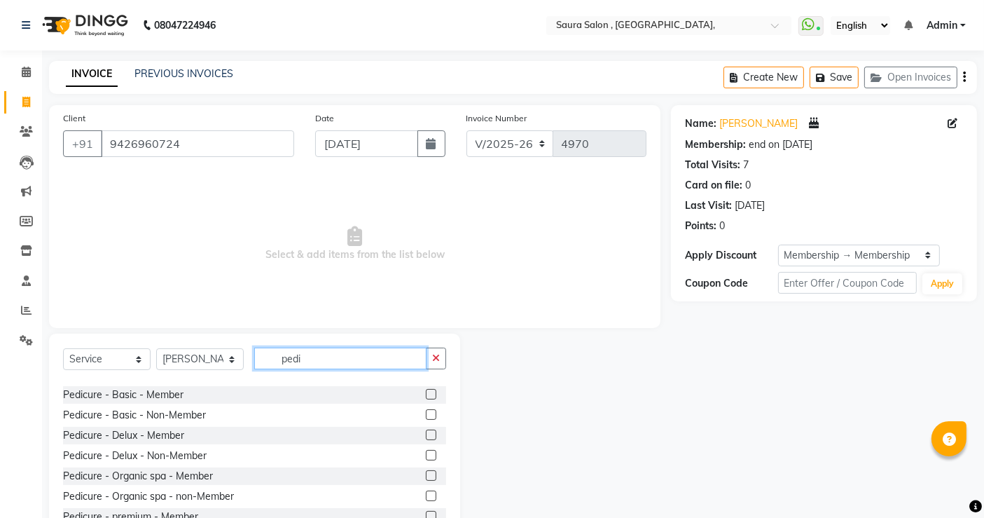
scroll to position [79, 0]
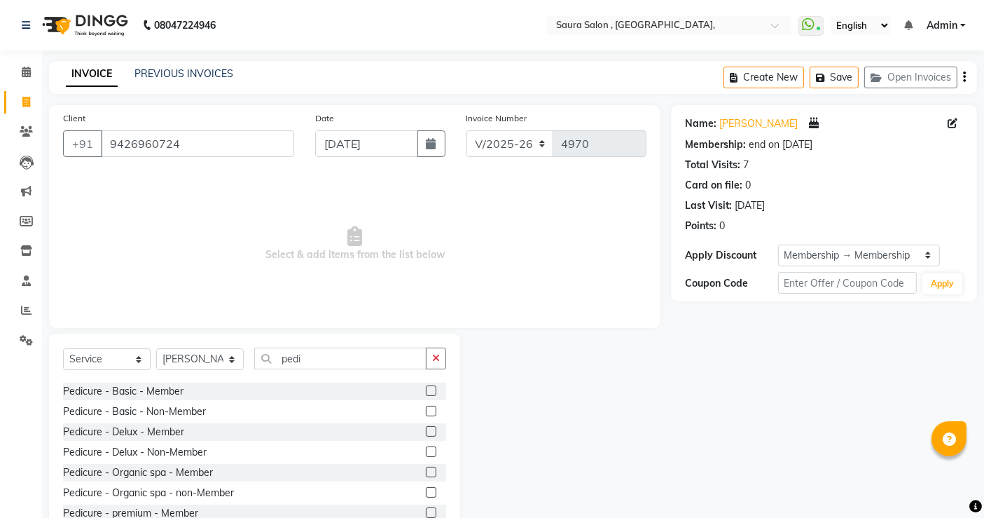
click at [426, 432] on label at bounding box center [431, 431] width 11 height 11
click at [426, 432] on input "checkbox" at bounding box center [430, 431] width 9 height 9
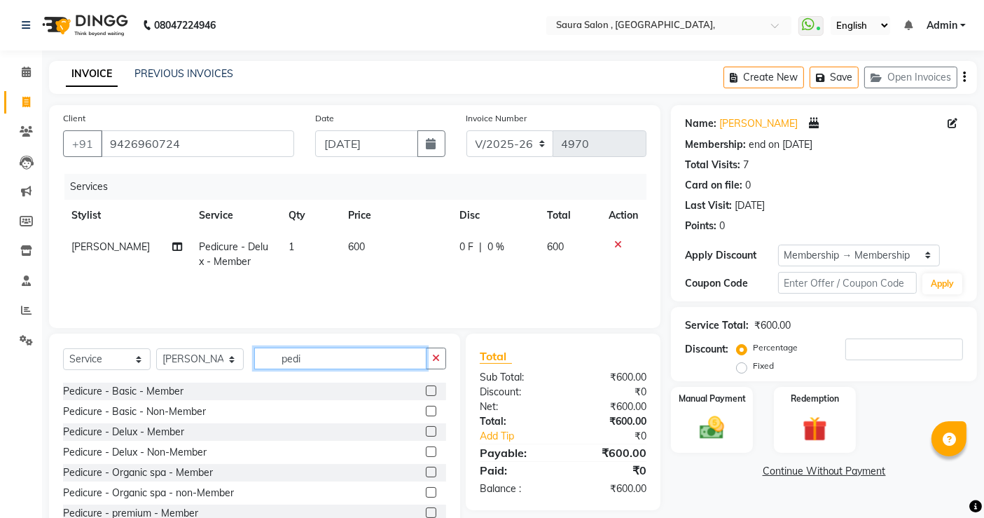
click at [332, 355] on input "pedi" at bounding box center [340, 358] width 172 height 22
click at [426, 425] on label at bounding box center [431, 427] width 11 height 11
click at [426, 425] on input "checkbox" at bounding box center [430, 427] width 9 height 9
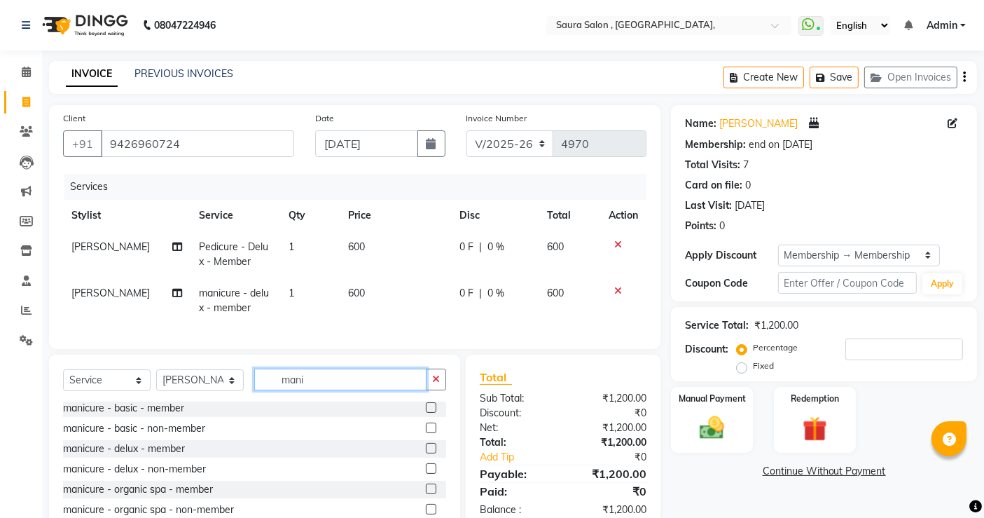
click at [333, 387] on input "mani" at bounding box center [340, 379] width 172 height 22
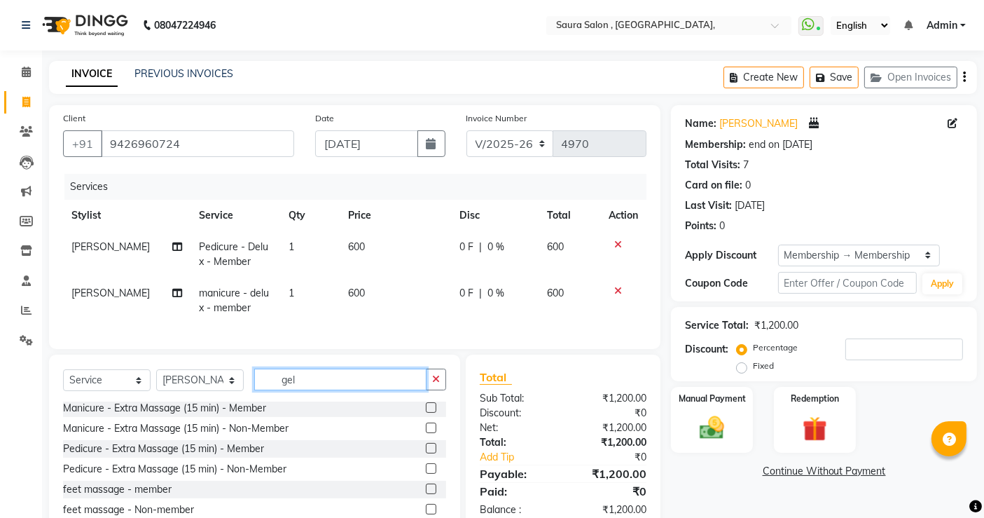
scroll to position [0, 0]
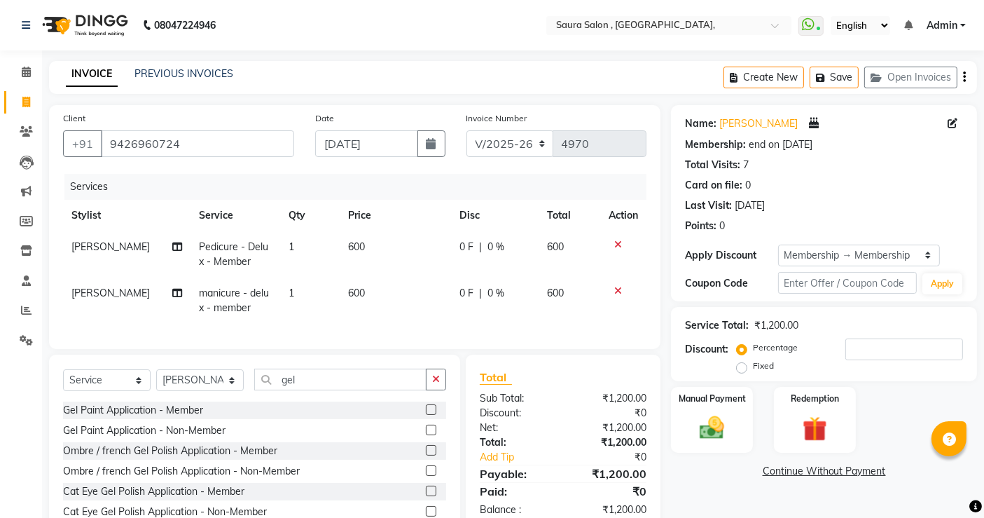
click at [426, 415] on label at bounding box center [431, 409] width 11 height 11
click at [426, 415] on input "checkbox" at bounding box center [430, 410] width 9 height 9
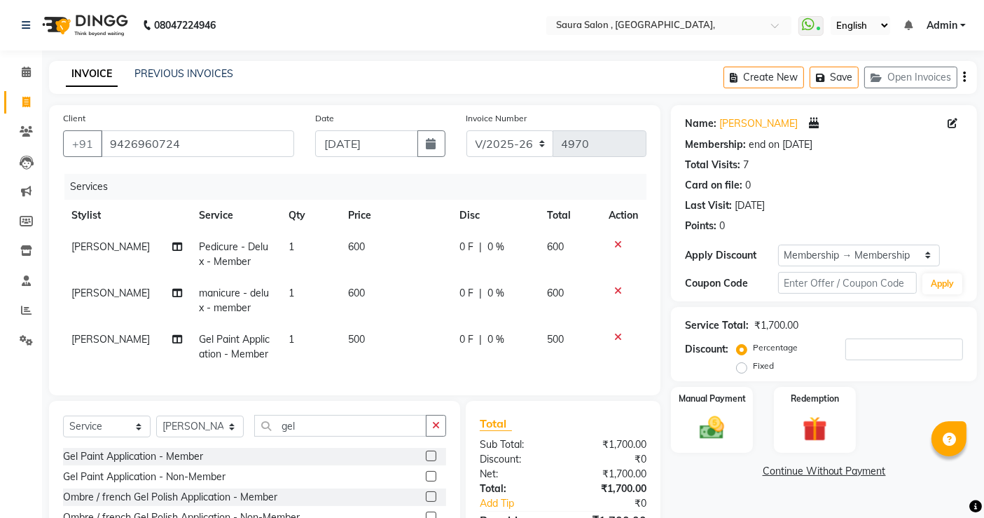
click at [356, 341] on span "500" at bounding box center [356, 339] width 17 height 13
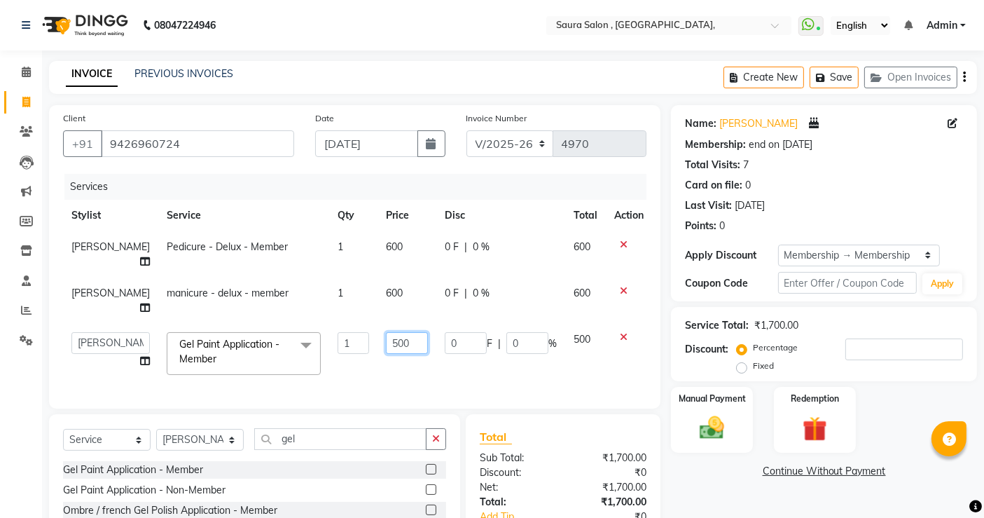
click at [386, 336] on input "500" at bounding box center [407, 343] width 42 height 22
click at [386, 341] on input "00" at bounding box center [407, 343] width 42 height 22
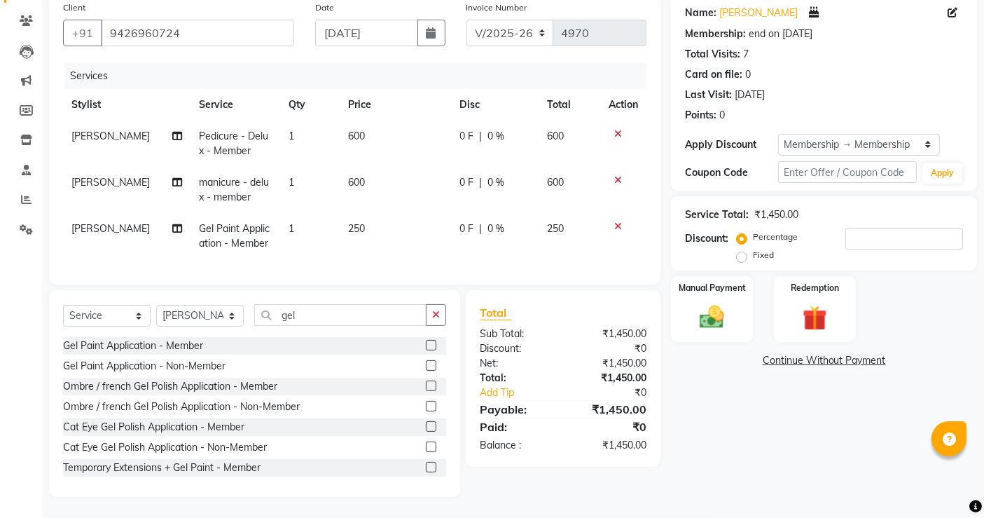
scroll to position [122, 0]
click at [964, 276] on div "Manual Payment Redemption" at bounding box center [824, 309] width 327 height 66
click at [919, 233] on input "number" at bounding box center [904, 239] width 118 height 22
click at [689, 313] on div "Manual Payment" at bounding box center [712, 309] width 85 height 69
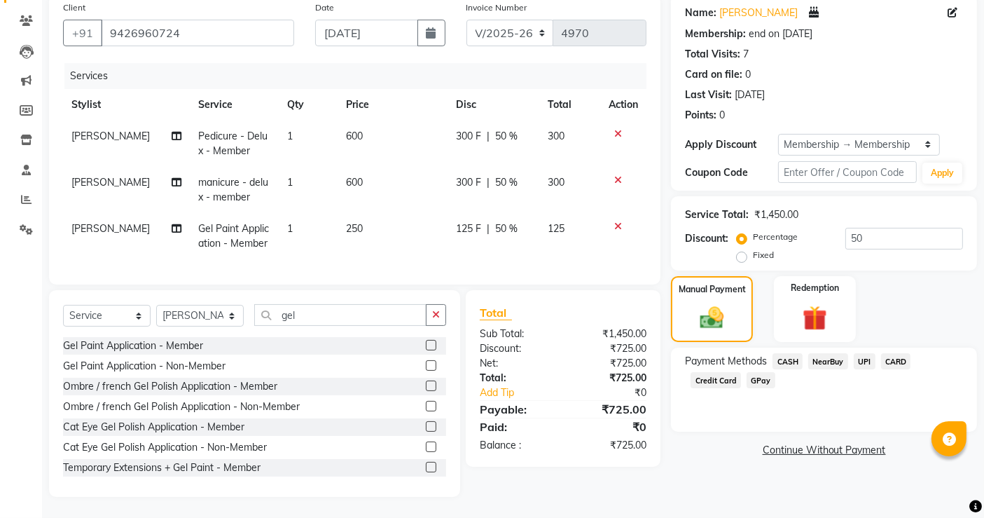
click at [860, 353] on span "UPI" at bounding box center [865, 361] width 22 height 16
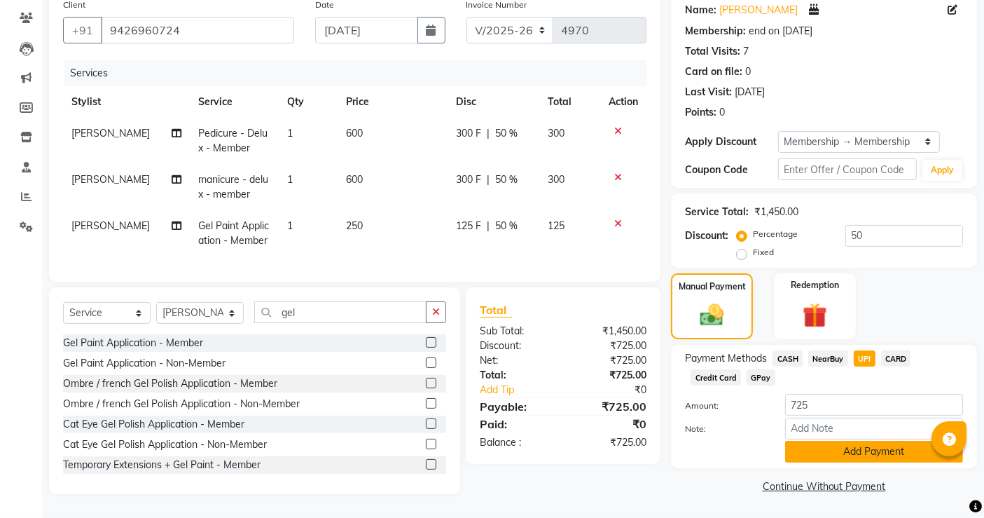
click at [884, 446] on button "Add Payment" at bounding box center [874, 452] width 178 height 22
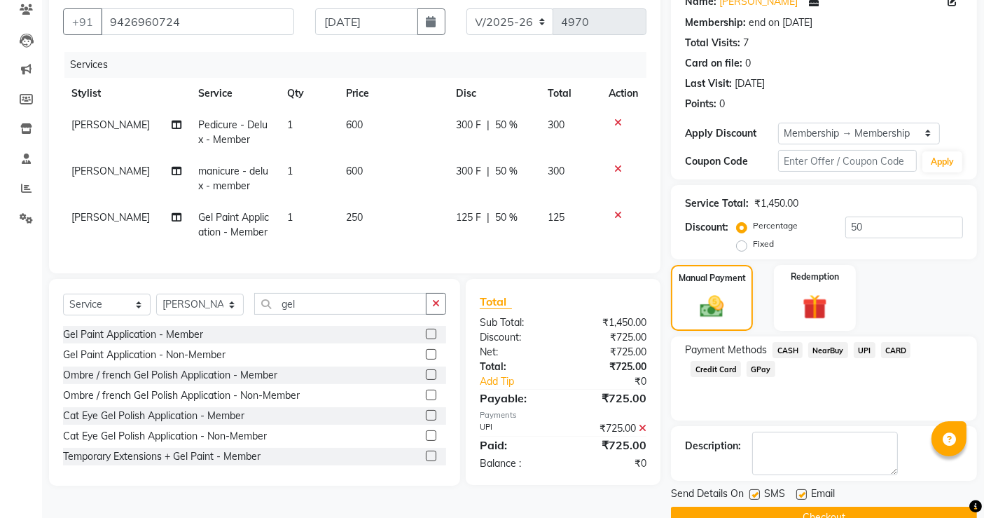
scroll to position [153, 0]
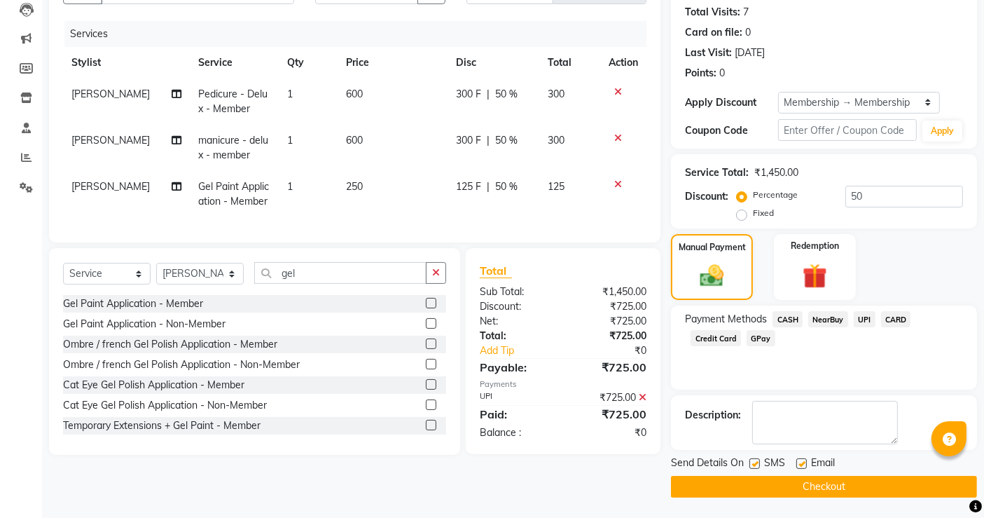
click at [855, 484] on button "Checkout" at bounding box center [824, 487] width 306 height 22
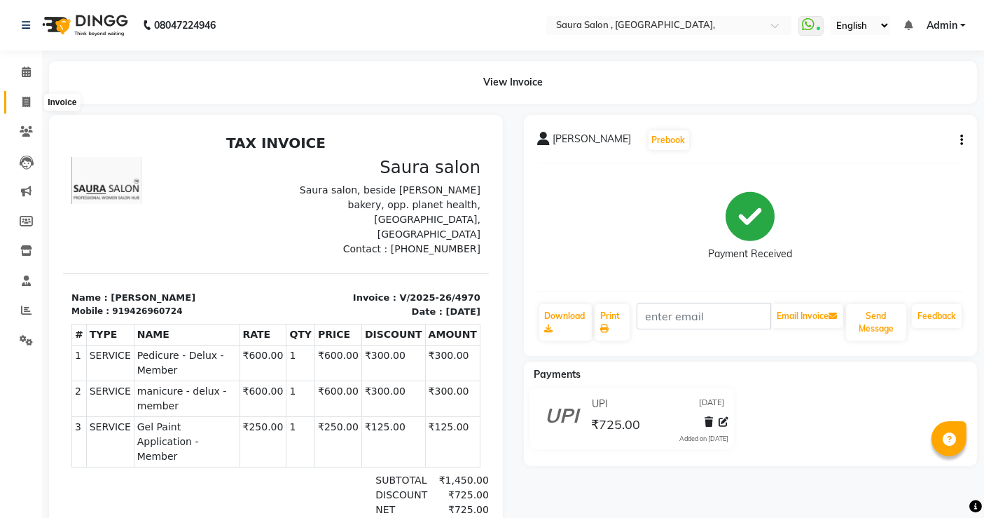
click at [29, 98] on icon at bounding box center [26, 102] width 8 height 11
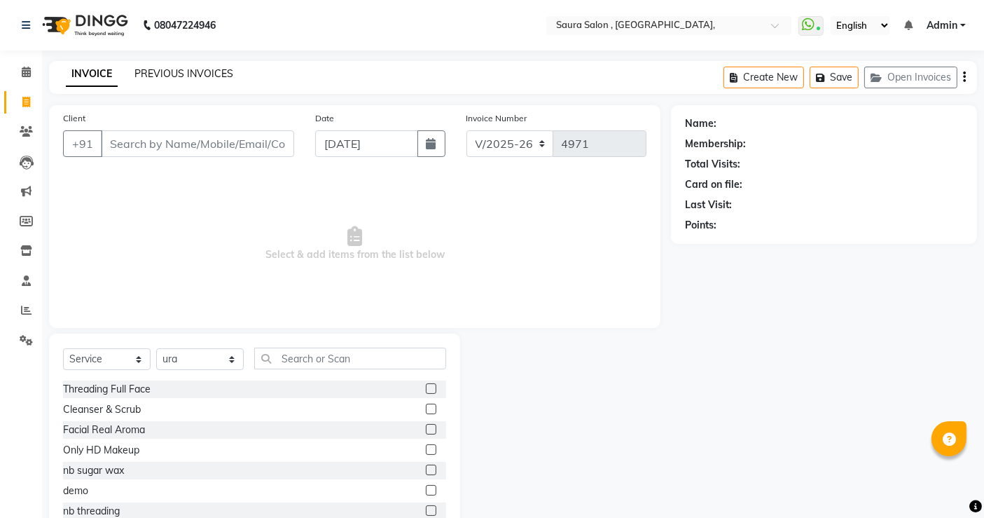
click at [200, 71] on link "PREVIOUS INVOICES" at bounding box center [183, 73] width 99 height 13
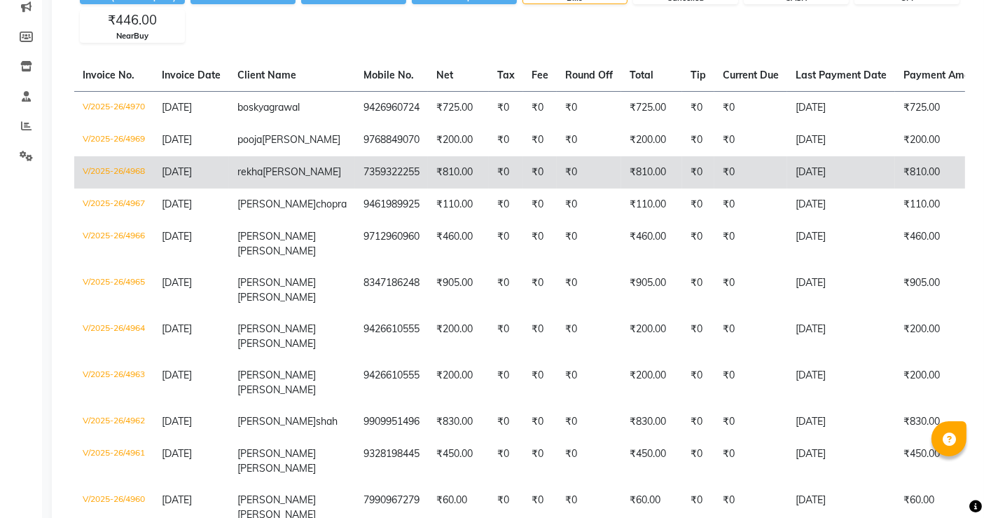
scroll to position [216, 0]
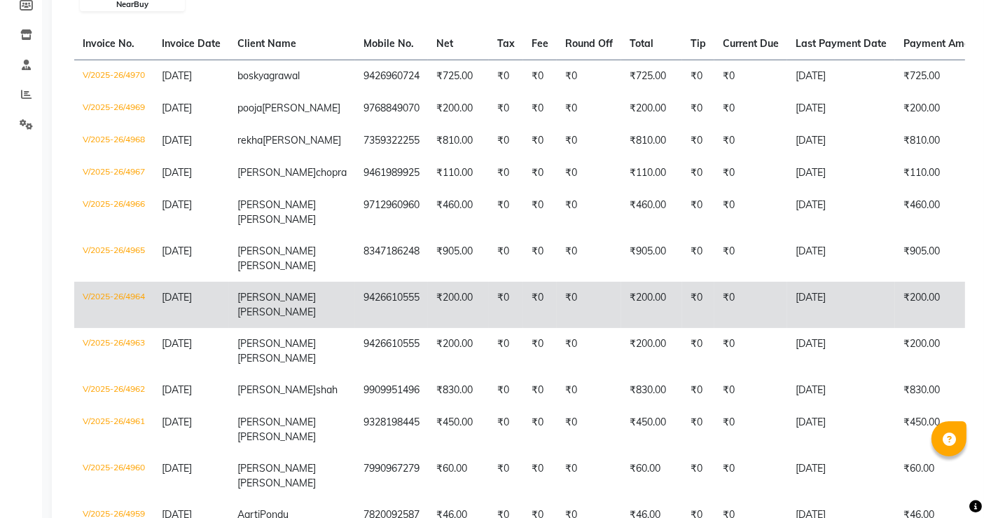
click at [355, 327] on td "9426610555" at bounding box center [391, 305] width 73 height 46
